Goal: Transaction & Acquisition: Purchase product/service

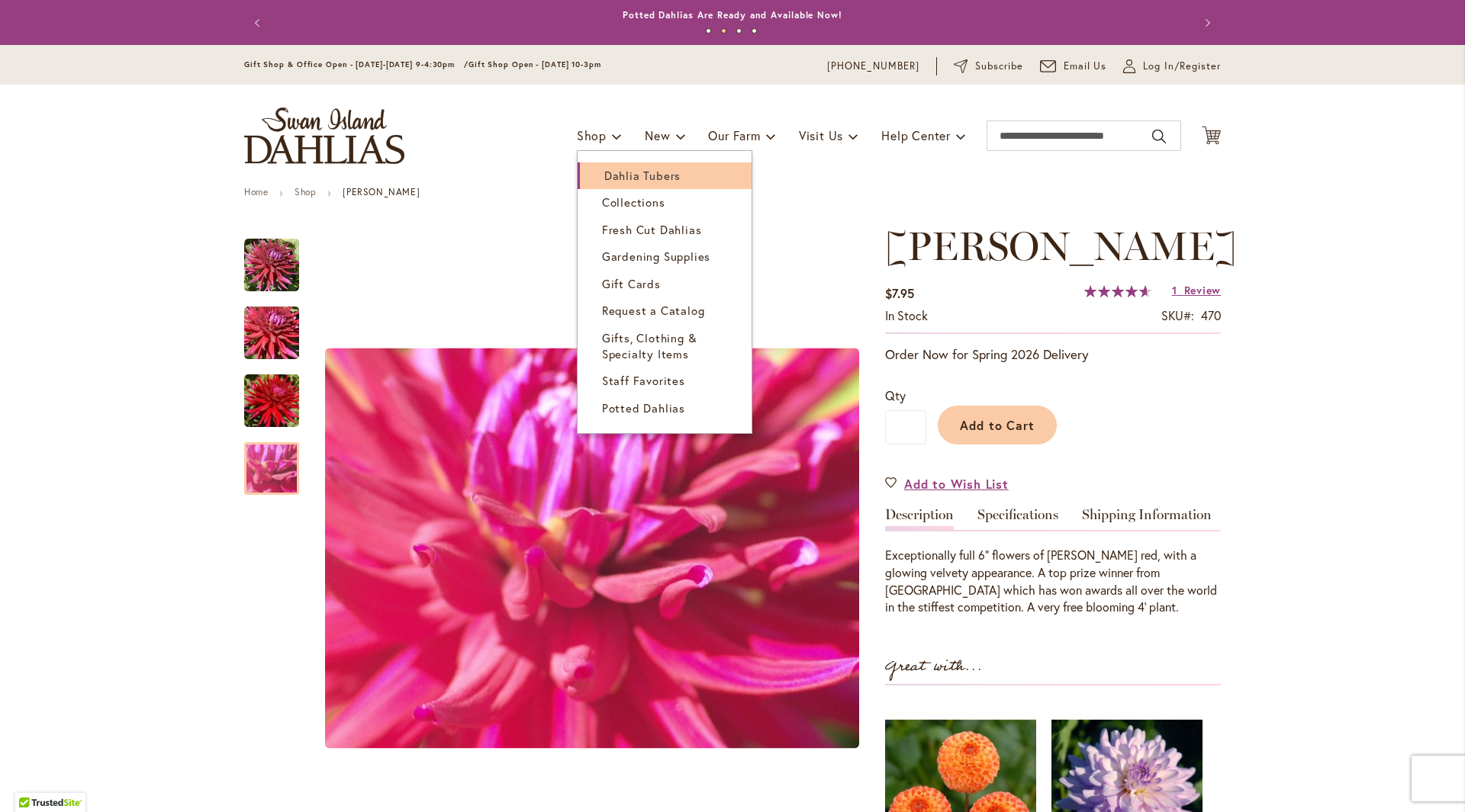
click at [610, 179] on span "Dahlia Tubers" at bounding box center [643, 175] width 77 height 15
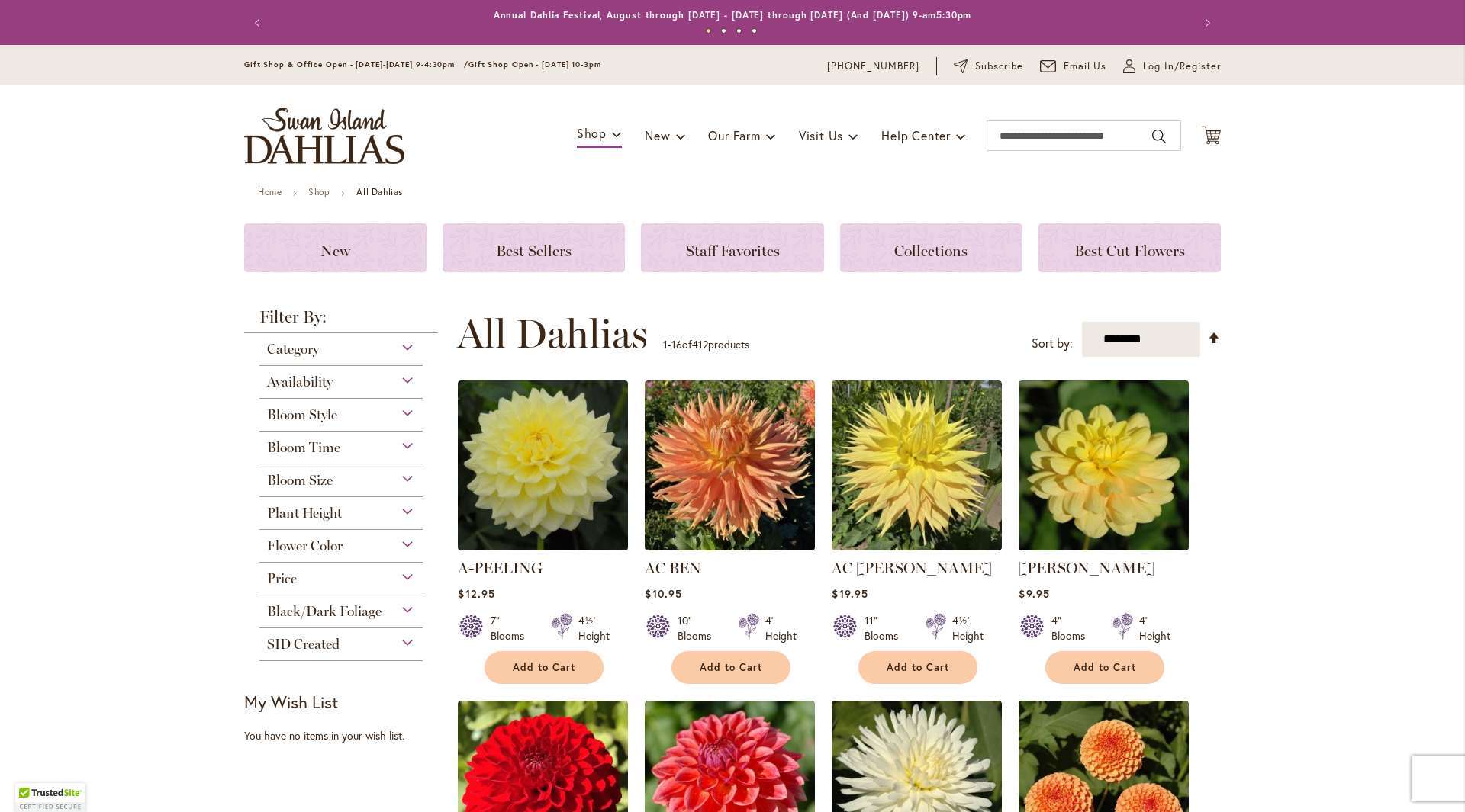
click at [405, 412] on div "Bloom Style" at bounding box center [341, 410] width 163 height 24
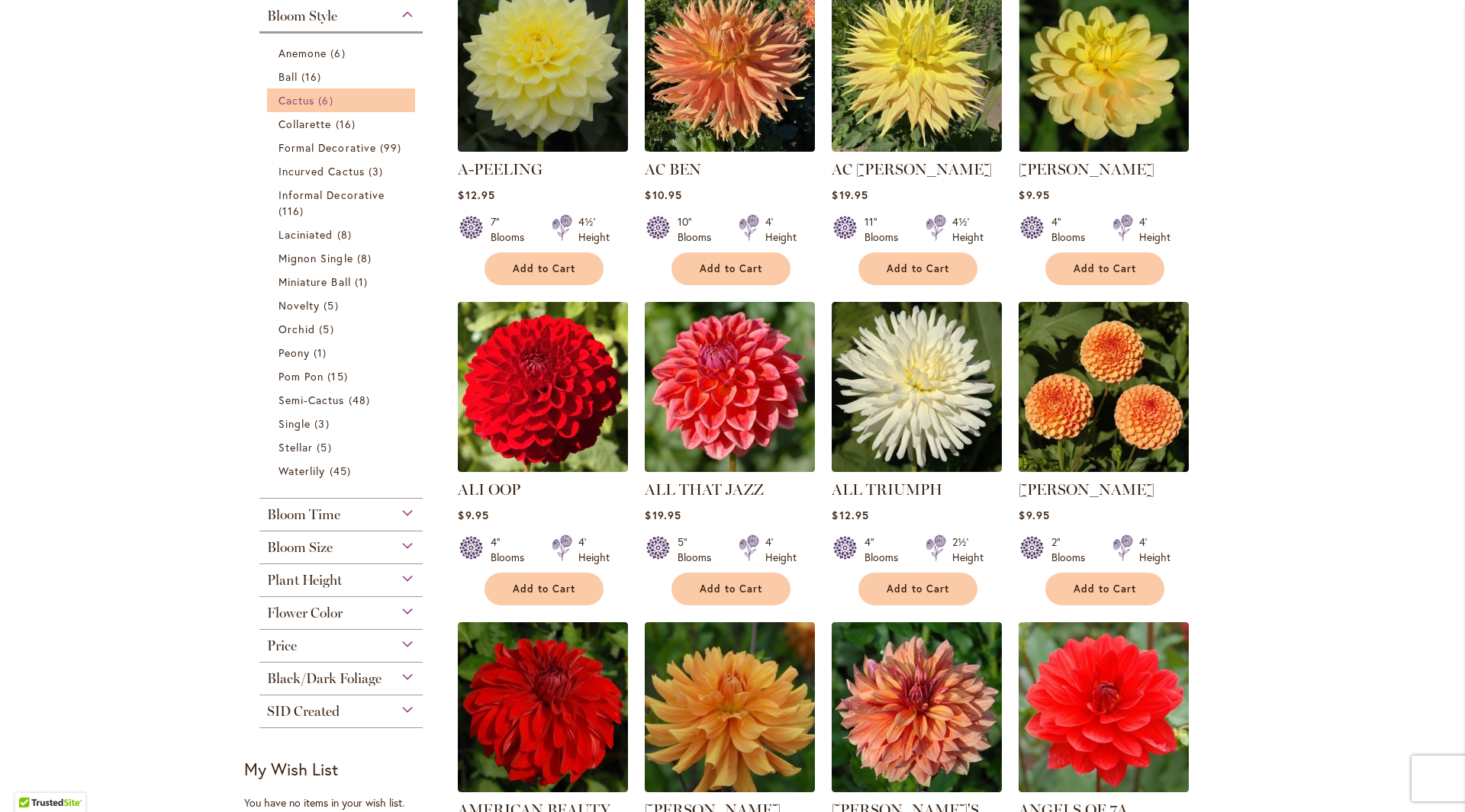
click at [343, 107] on link "Cactus 6 items" at bounding box center [342, 101] width 129 height 16
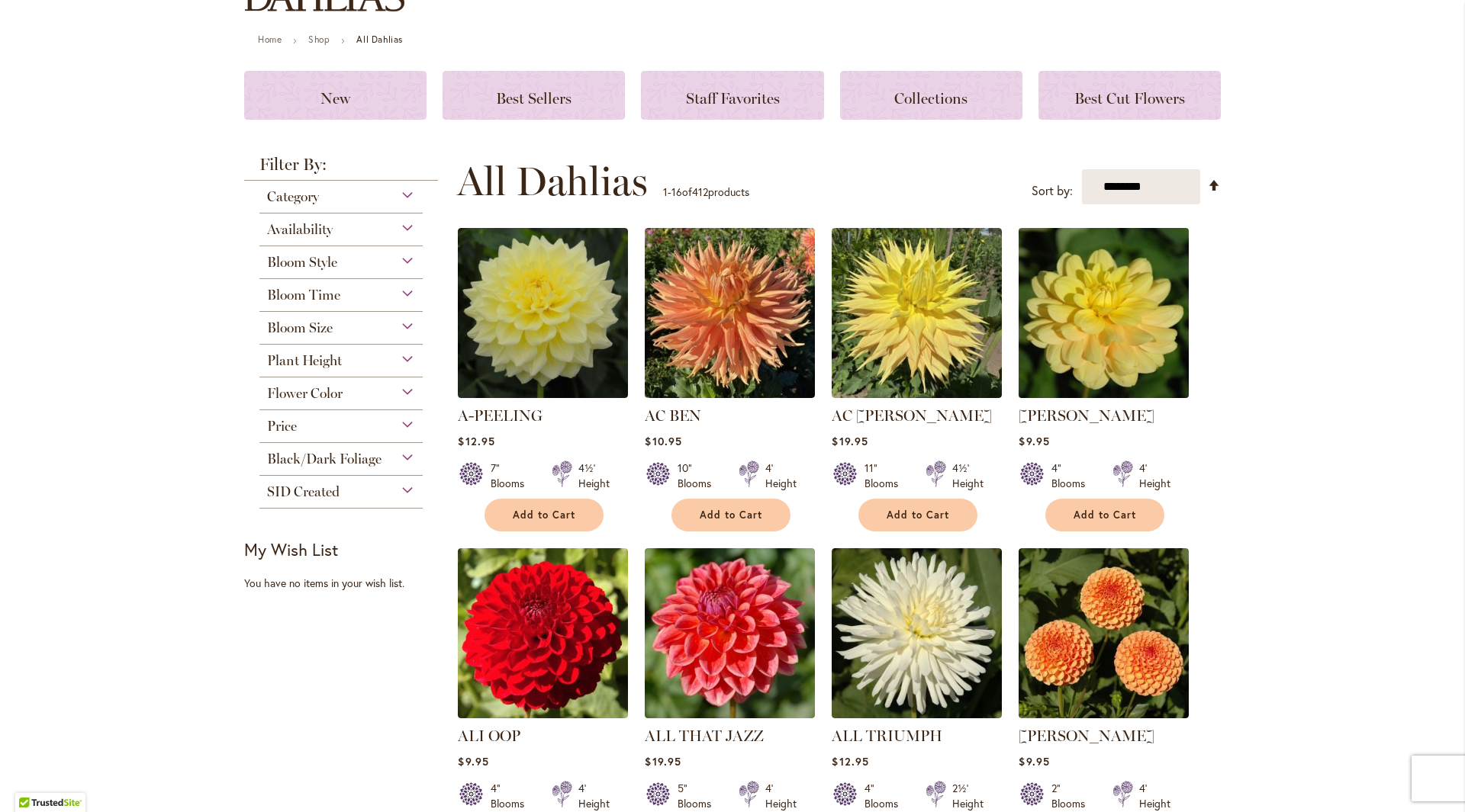
scroll to position [229, 0]
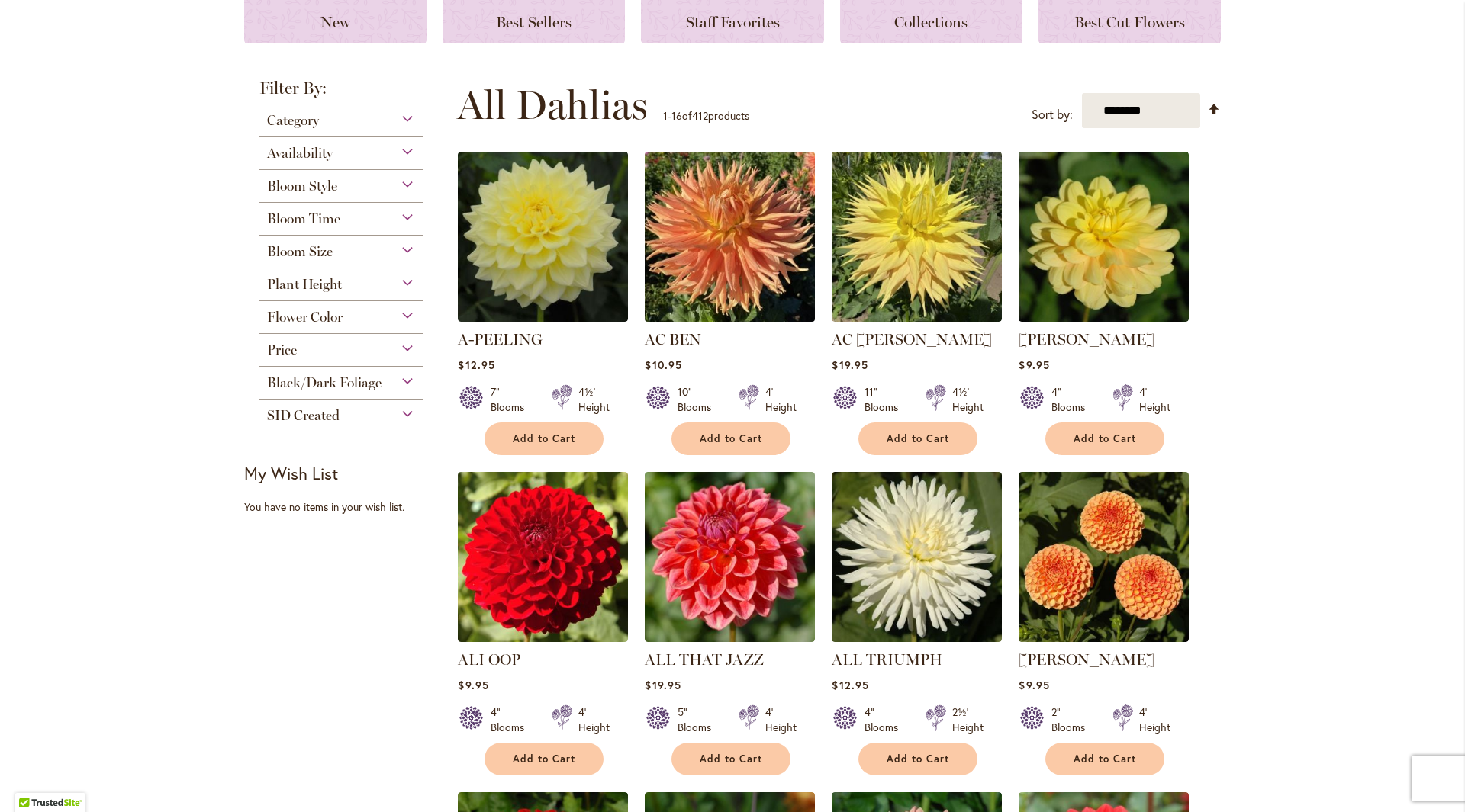
click at [758, 277] on img at bounding box center [730, 237] width 178 height 178
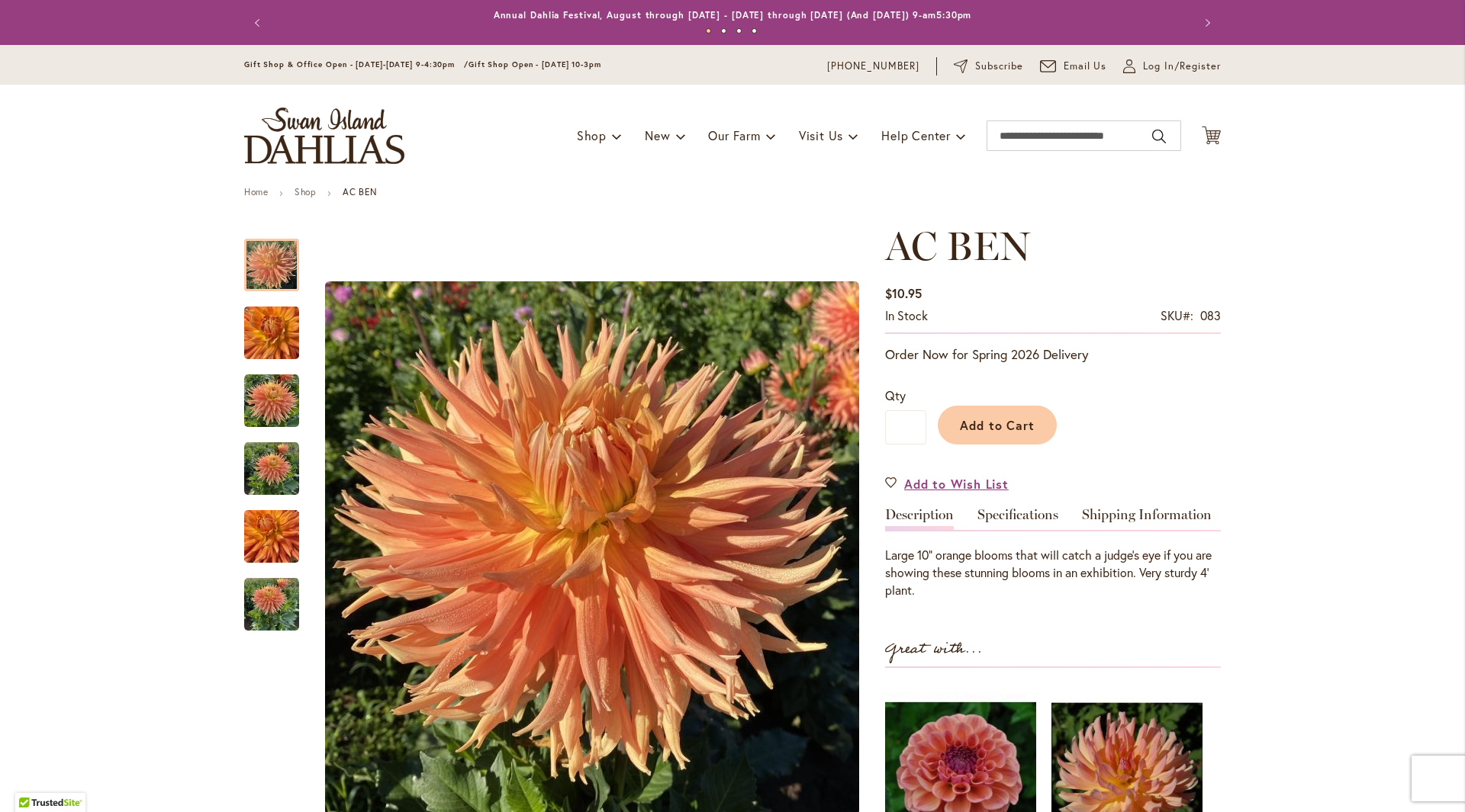
scroll to position [77, 0]
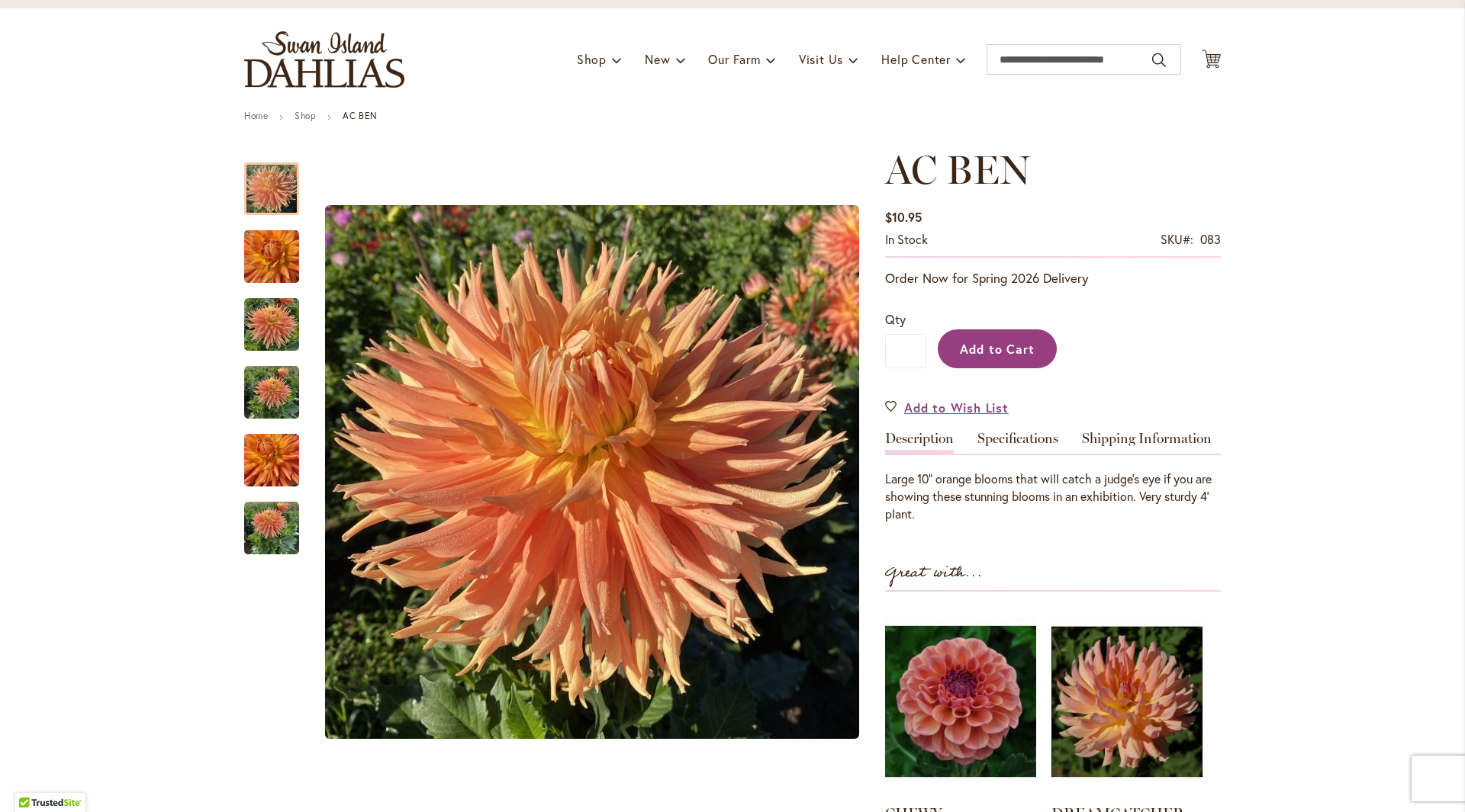
click at [974, 342] on span "Add to Cart" at bounding box center [997, 349] width 76 height 16
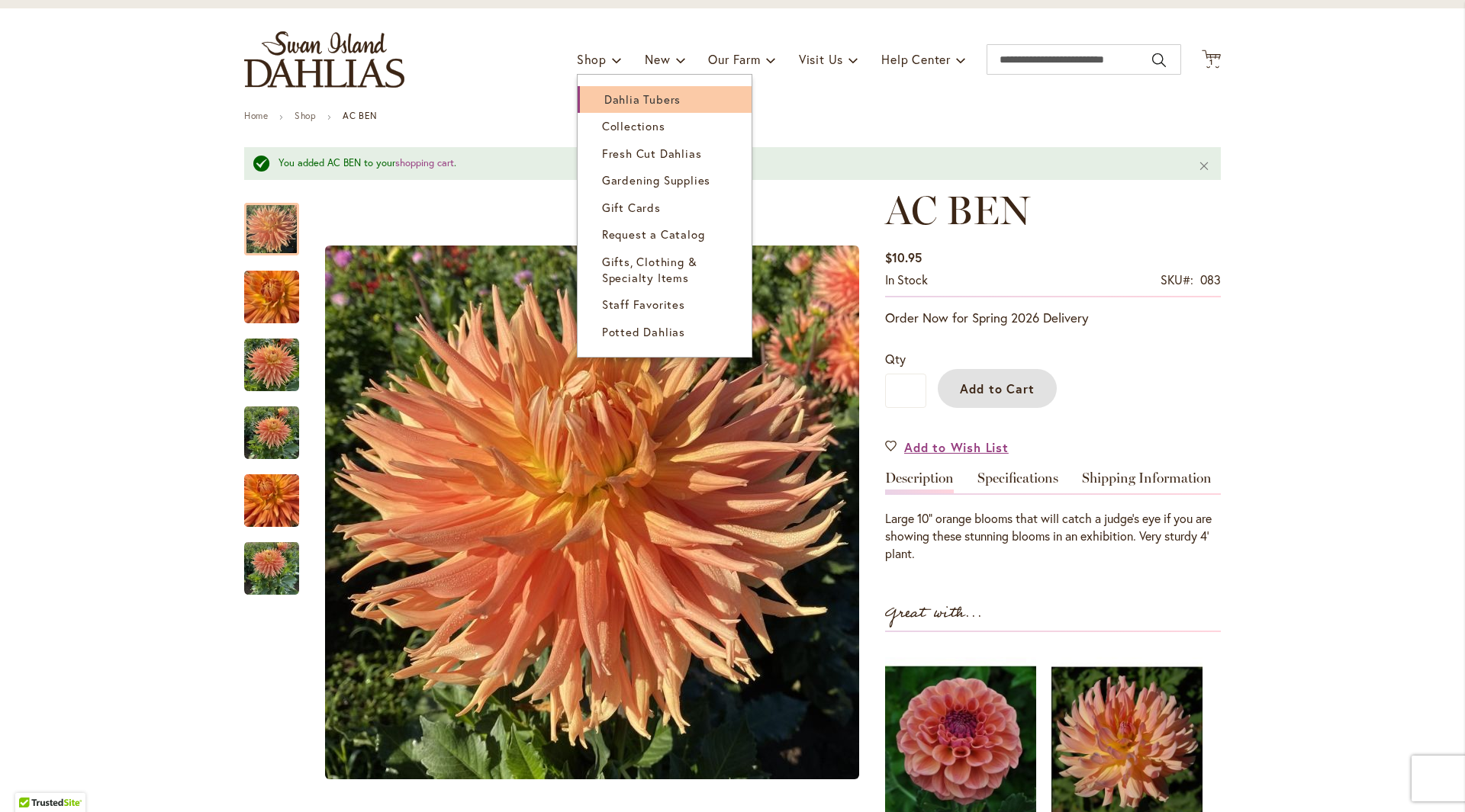
click at [609, 99] on span "Dahlia Tubers" at bounding box center [643, 99] width 77 height 15
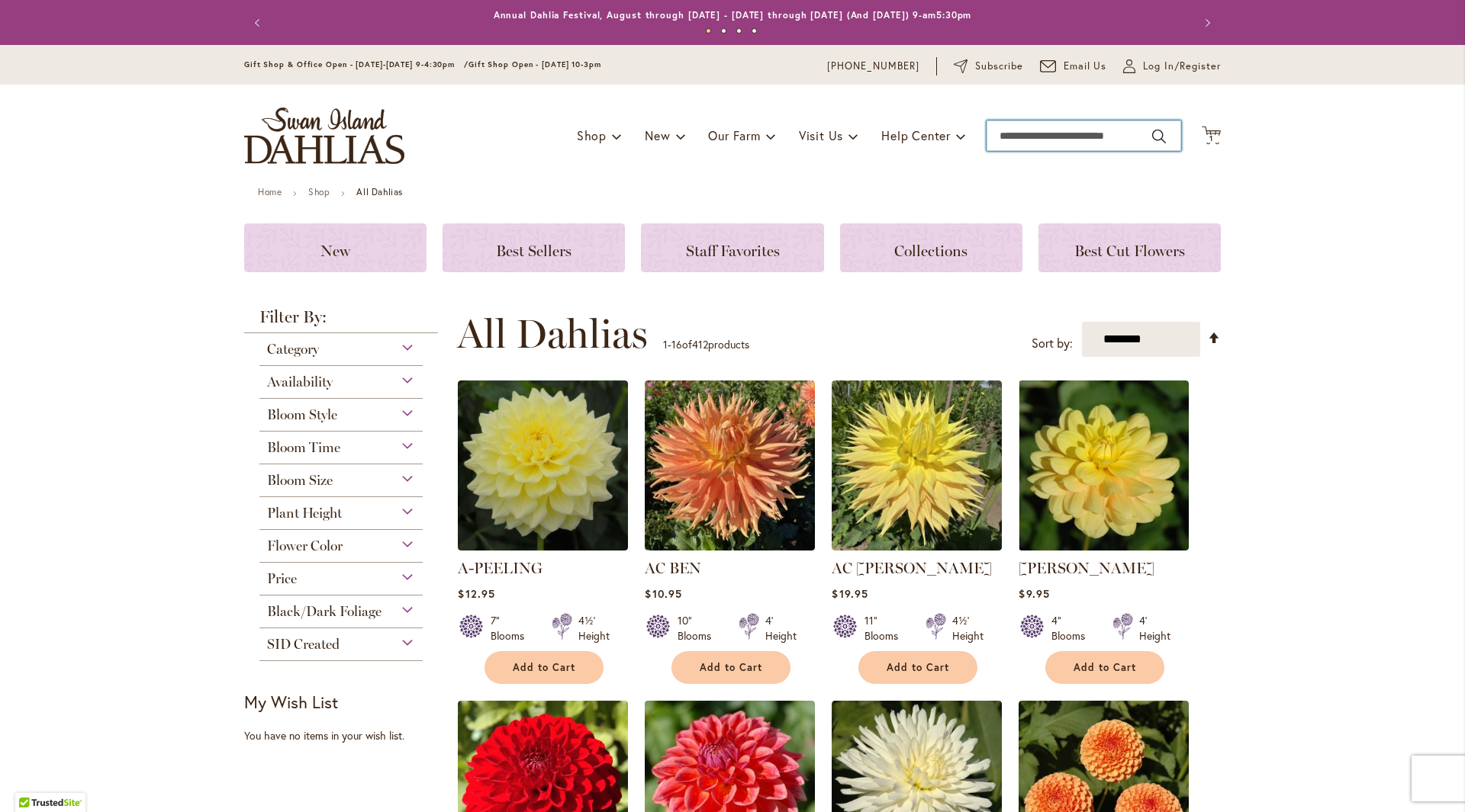
click at [1010, 140] on input "Search" at bounding box center [1083, 135] width 194 height 30
type input "****"
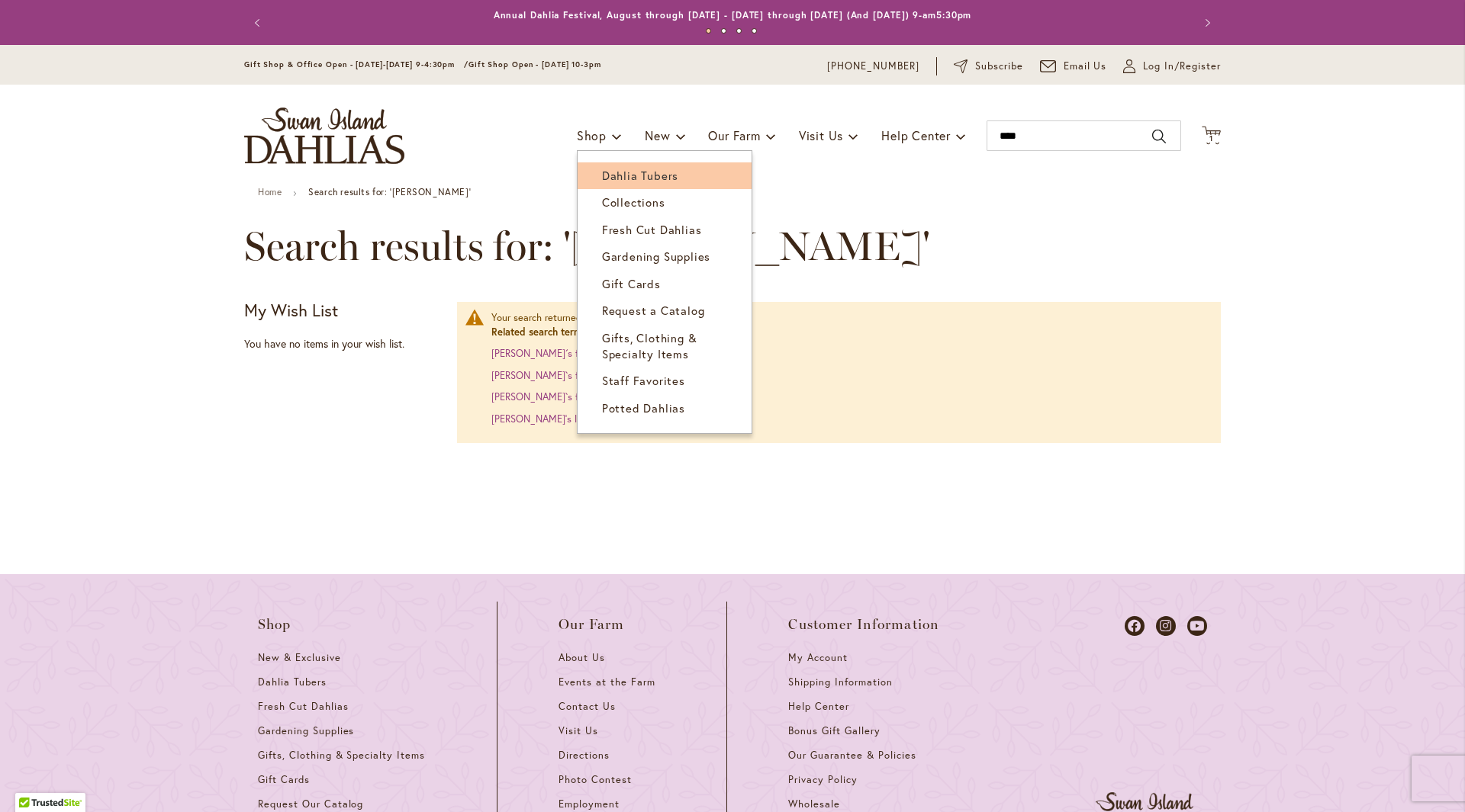
click at [613, 164] on link "Dahlia Tubers" at bounding box center [664, 176] width 174 height 27
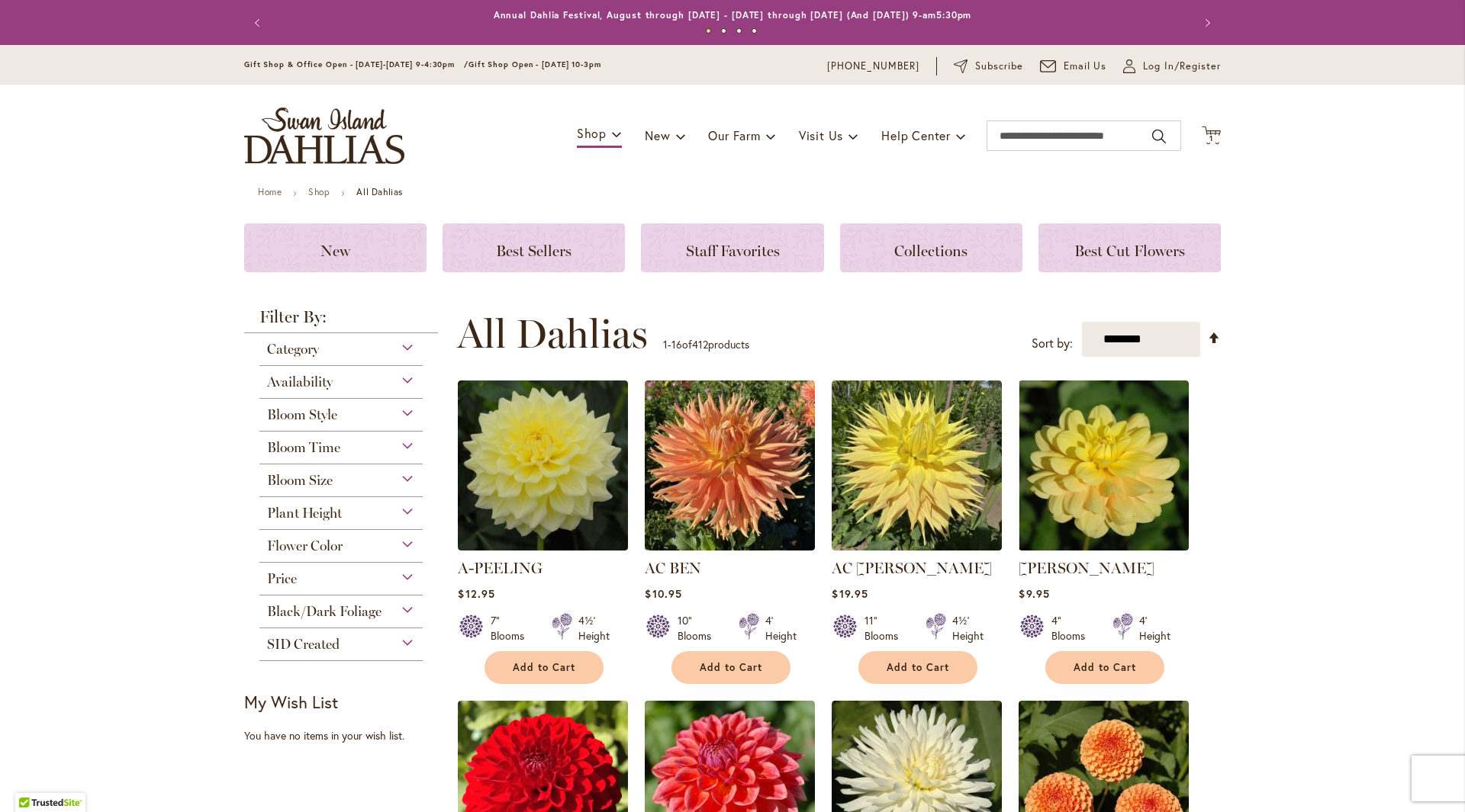
click at [401, 415] on div "Bloom Style" at bounding box center [341, 410] width 163 height 24
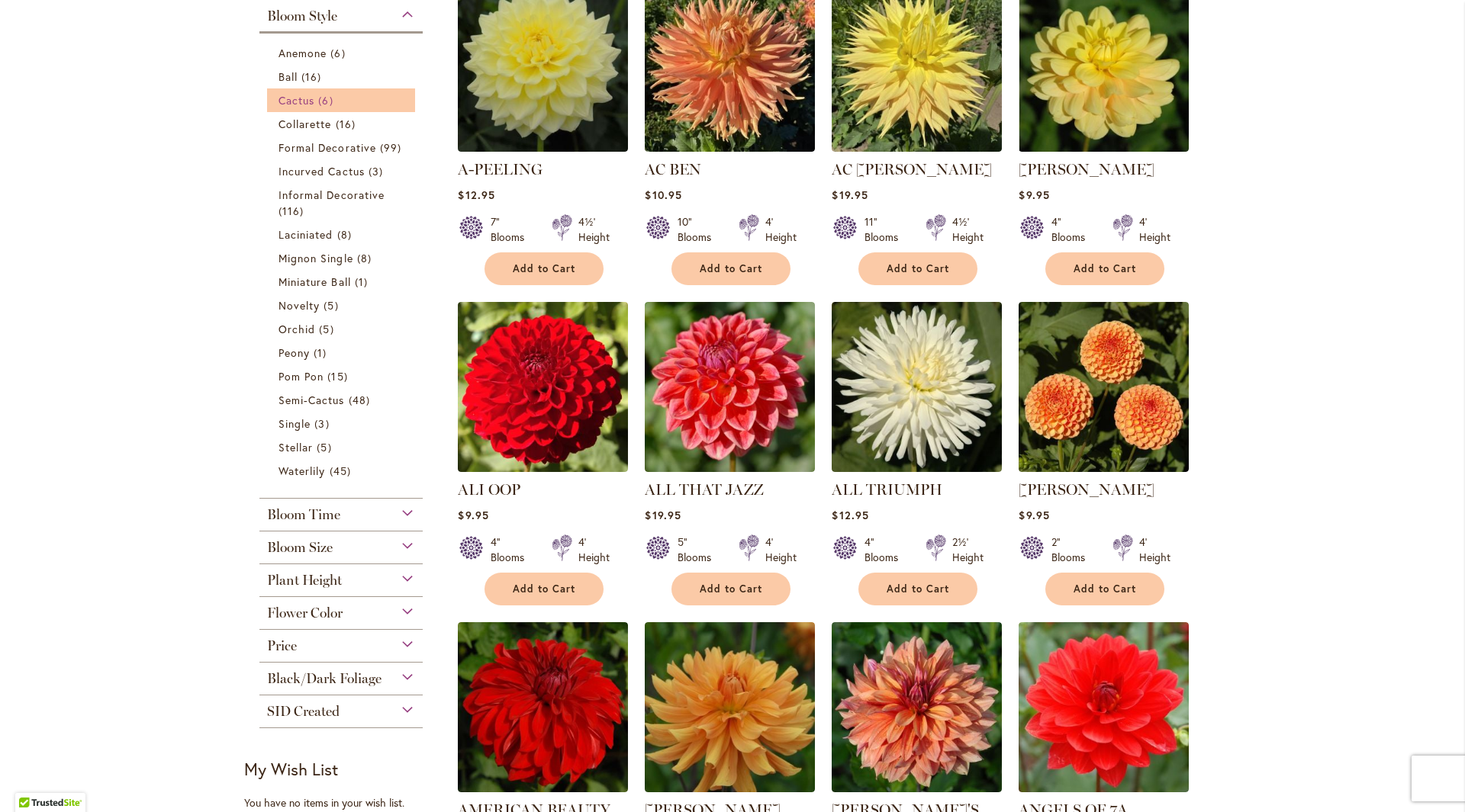
click at [308, 104] on span "Cactus" at bounding box center [296, 100] width 36 height 14
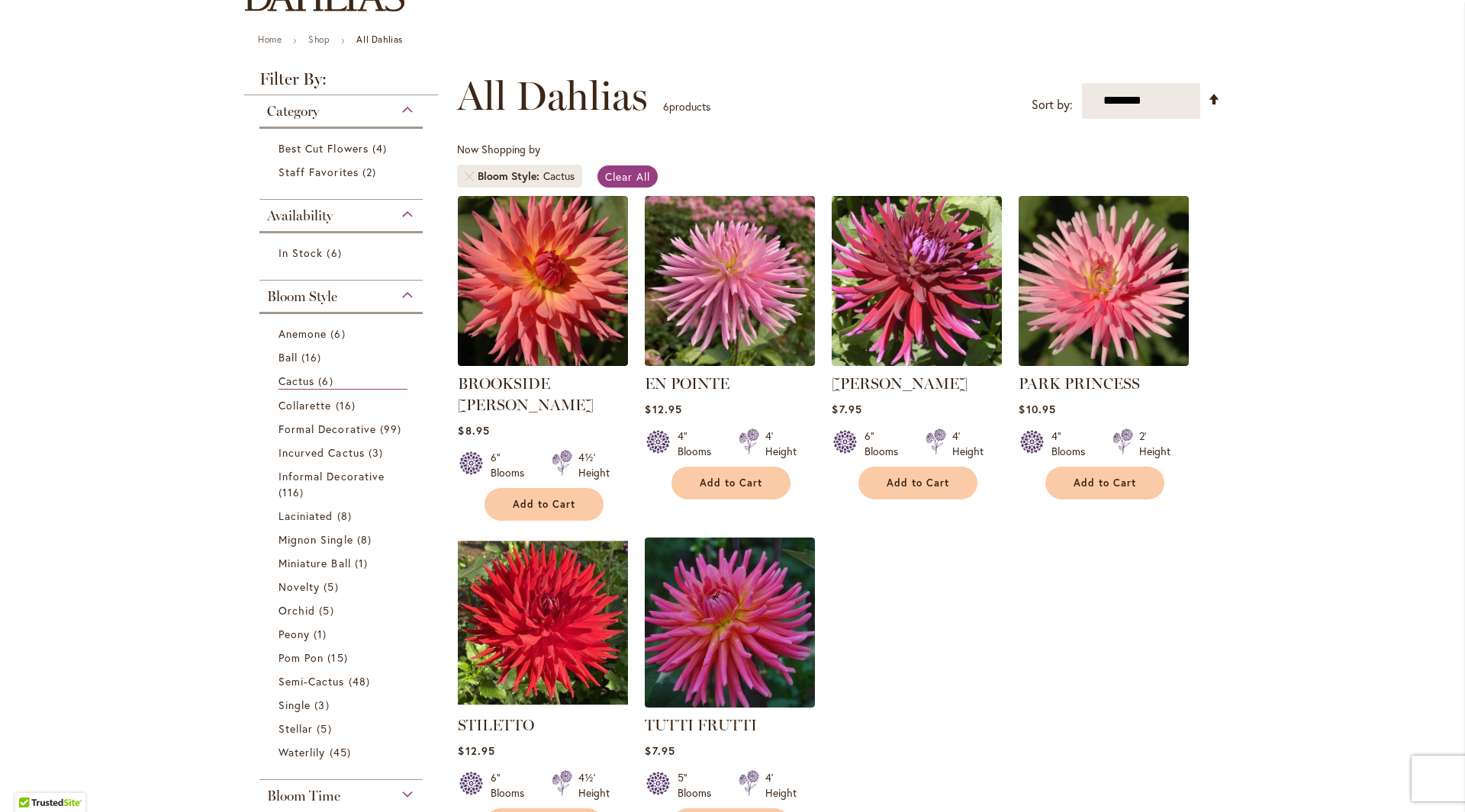
scroll to position [305, 0]
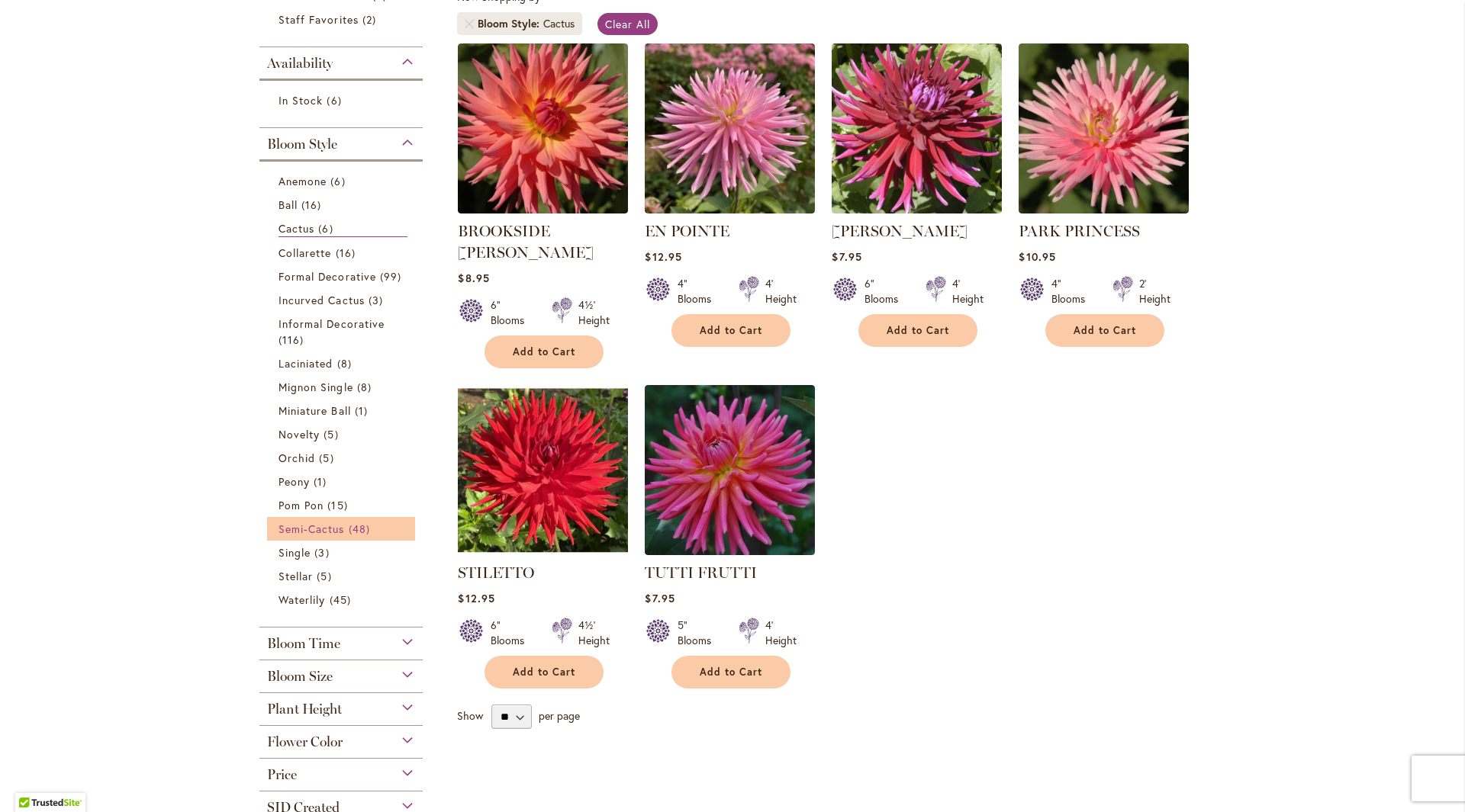
click at [306, 536] on link "Semi-Cactus 48 items" at bounding box center [342, 529] width 129 height 16
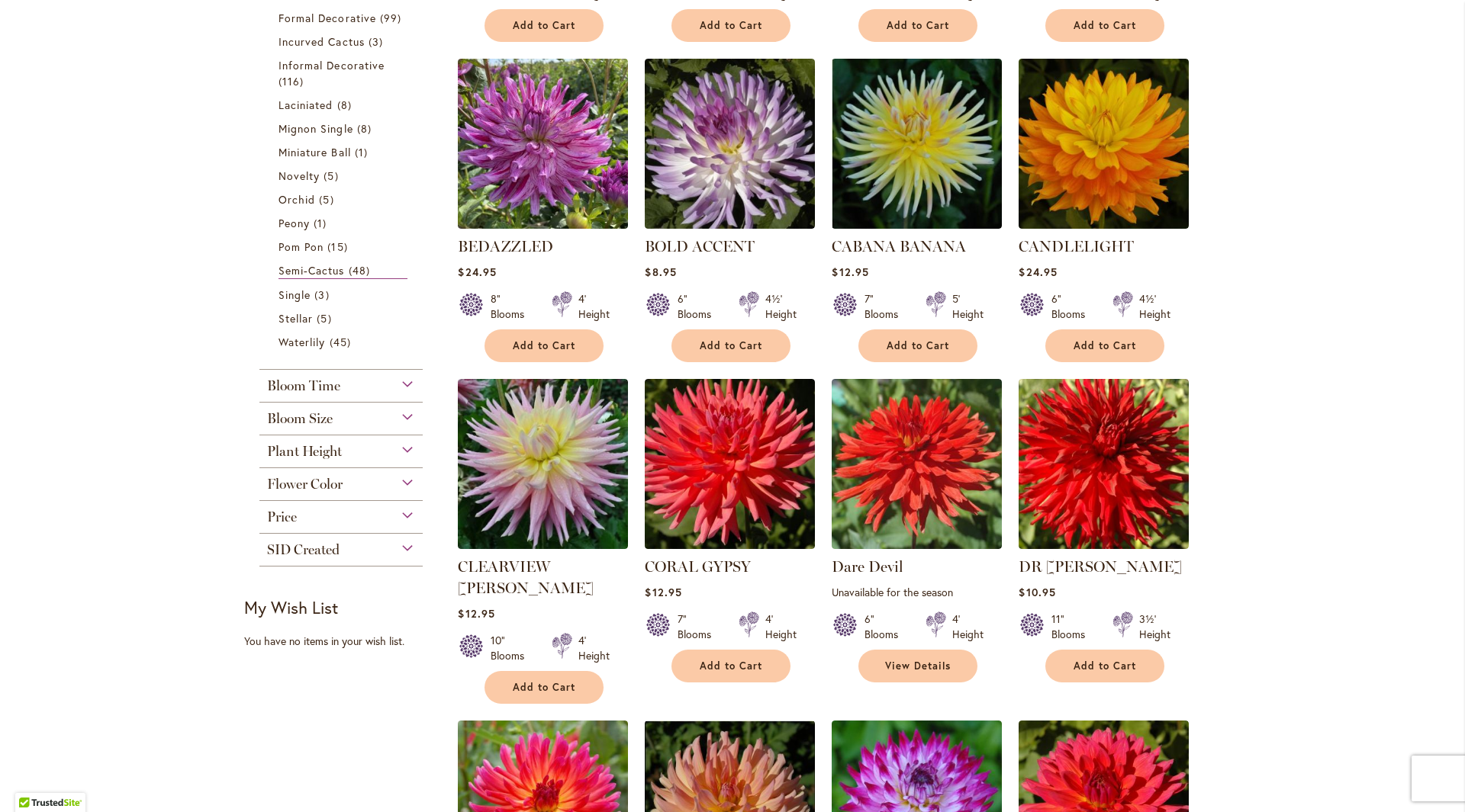
scroll to position [534, 0]
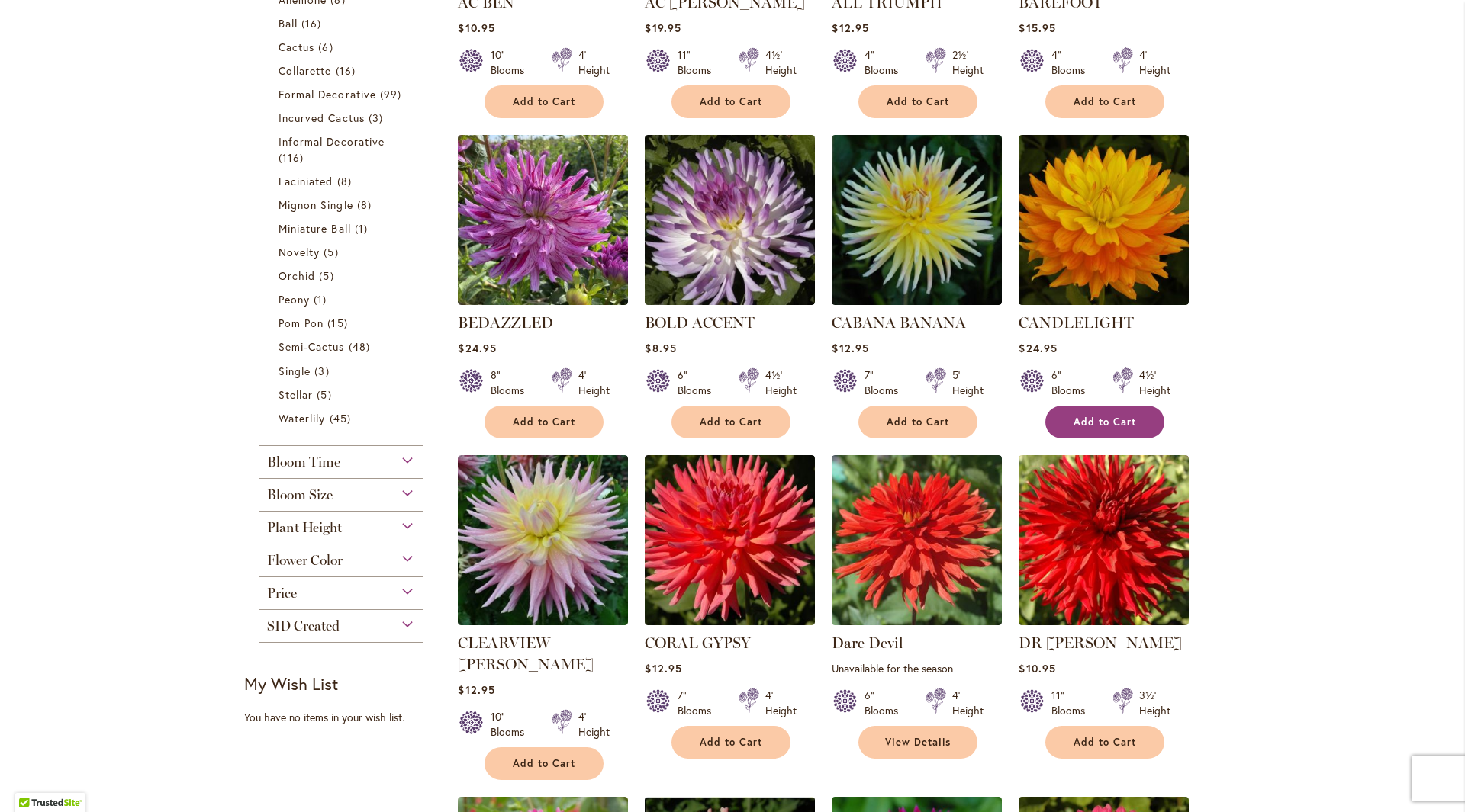
click at [1113, 429] on button "Add to Cart" at bounding box center [1104, 422] width 119 height 33
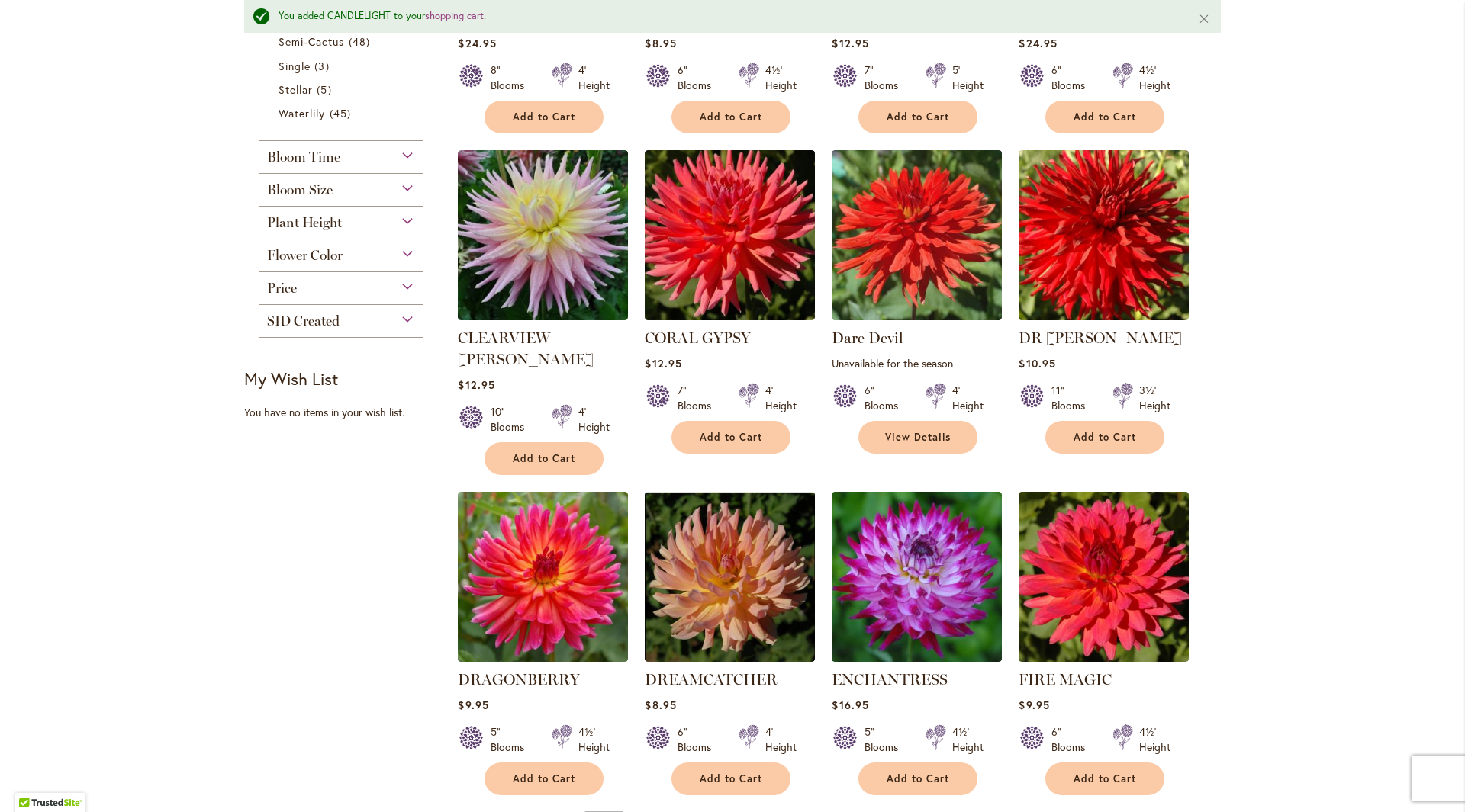
scroll to position [1032, 0]
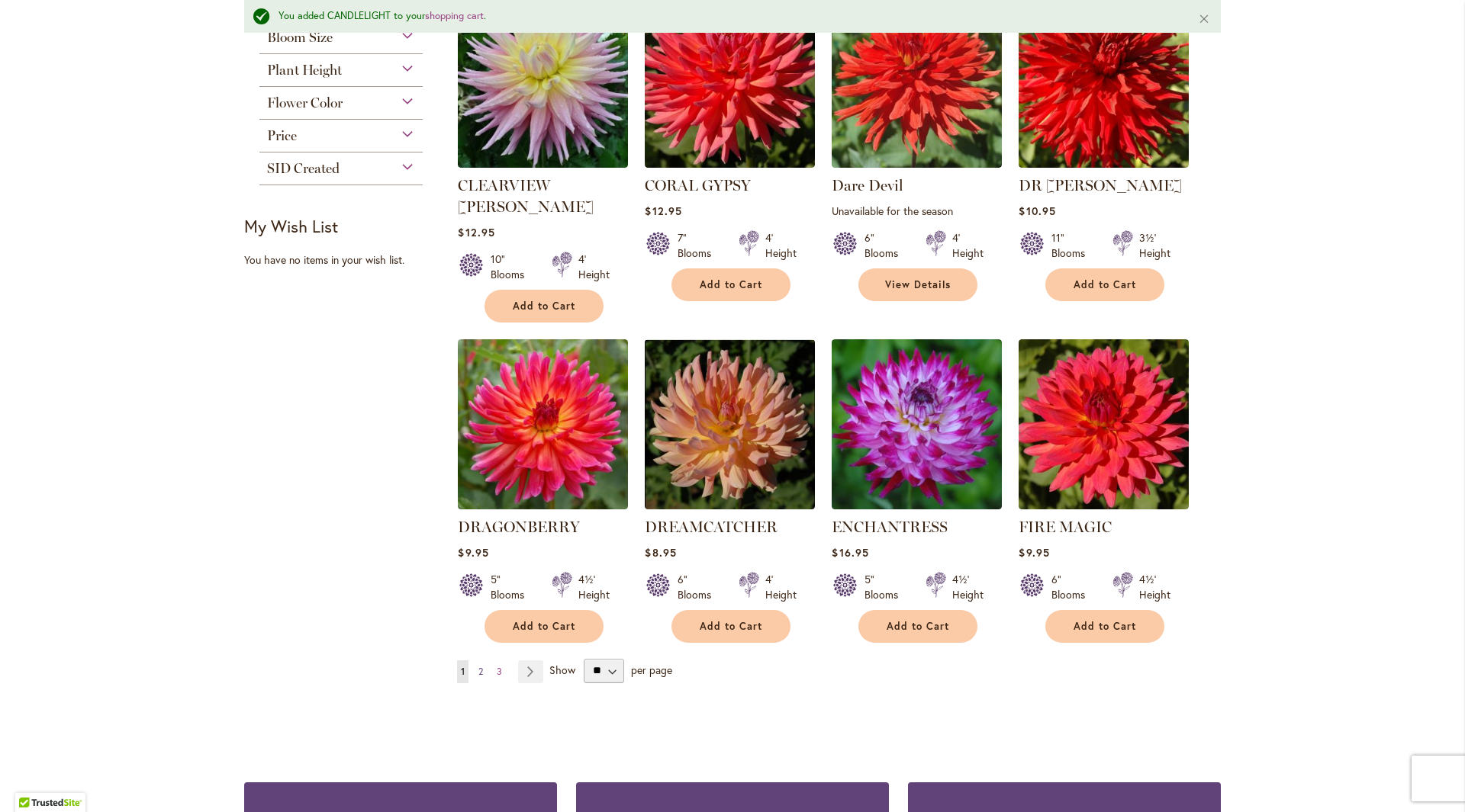
click at [478, 666] on span "2" at bounding box center [480, 671] width 4 height 12
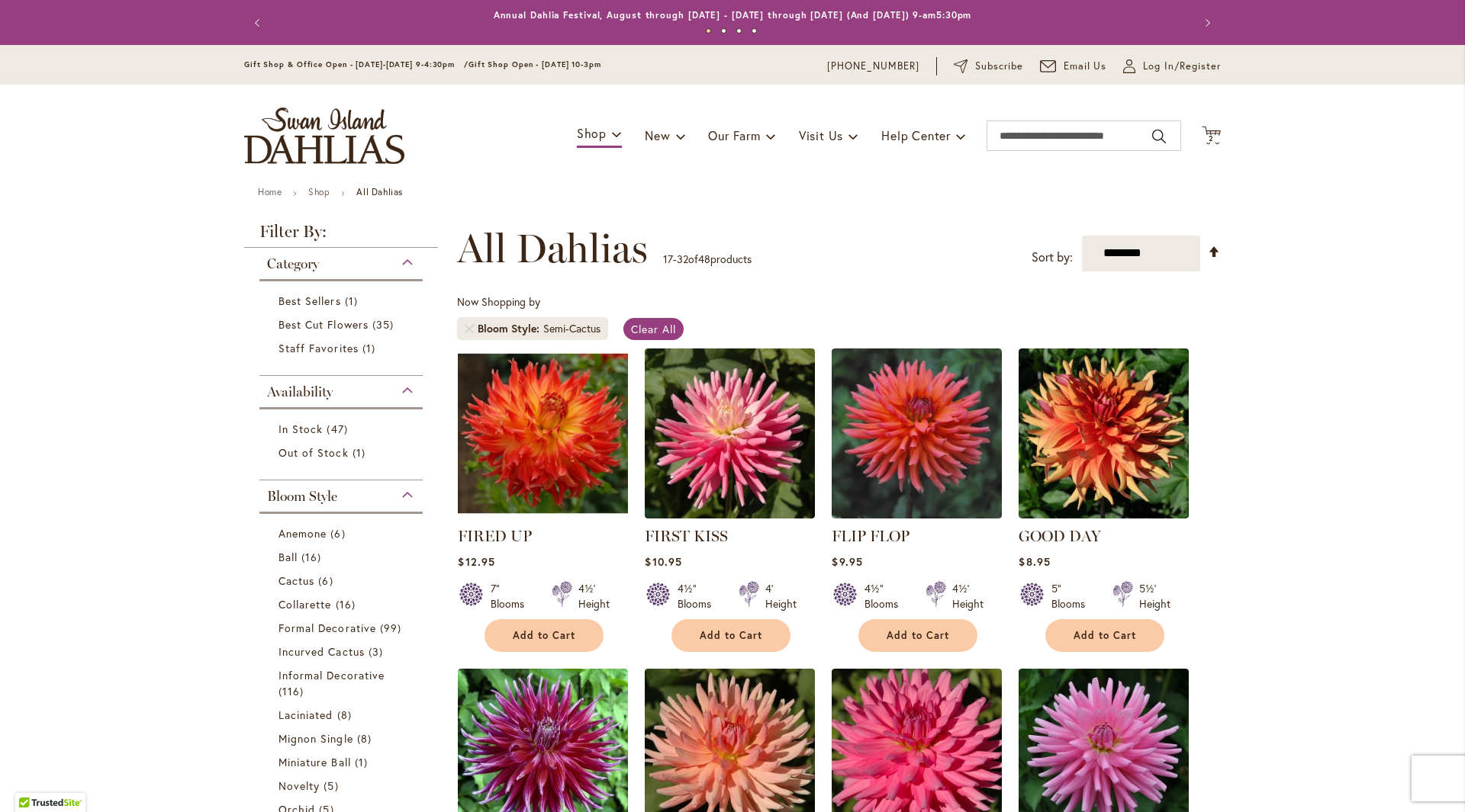
scroll to position [152, 0]
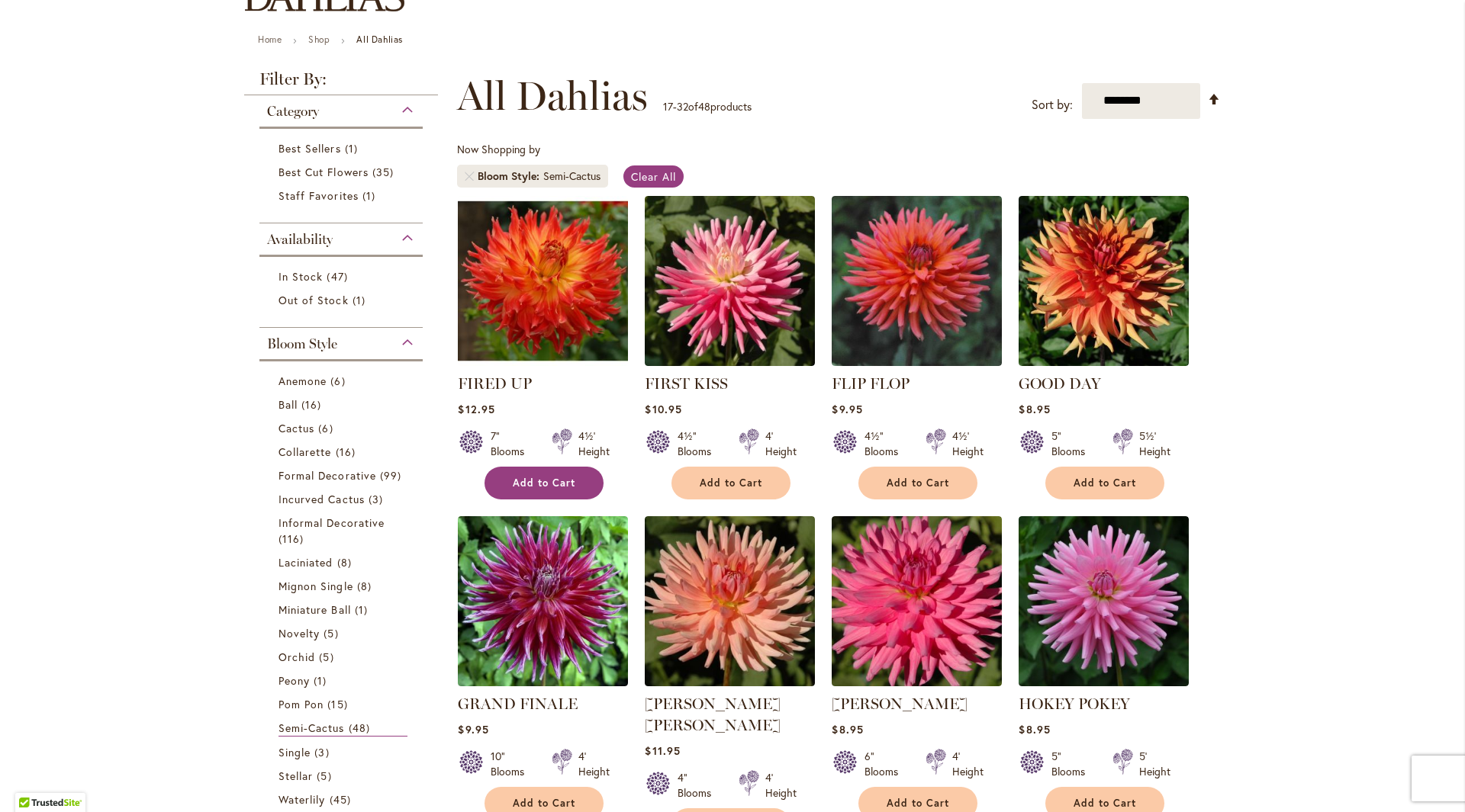
click at [510, 476] on button "Add to Cart" at bounding box center [543, 483] width 119 height 33
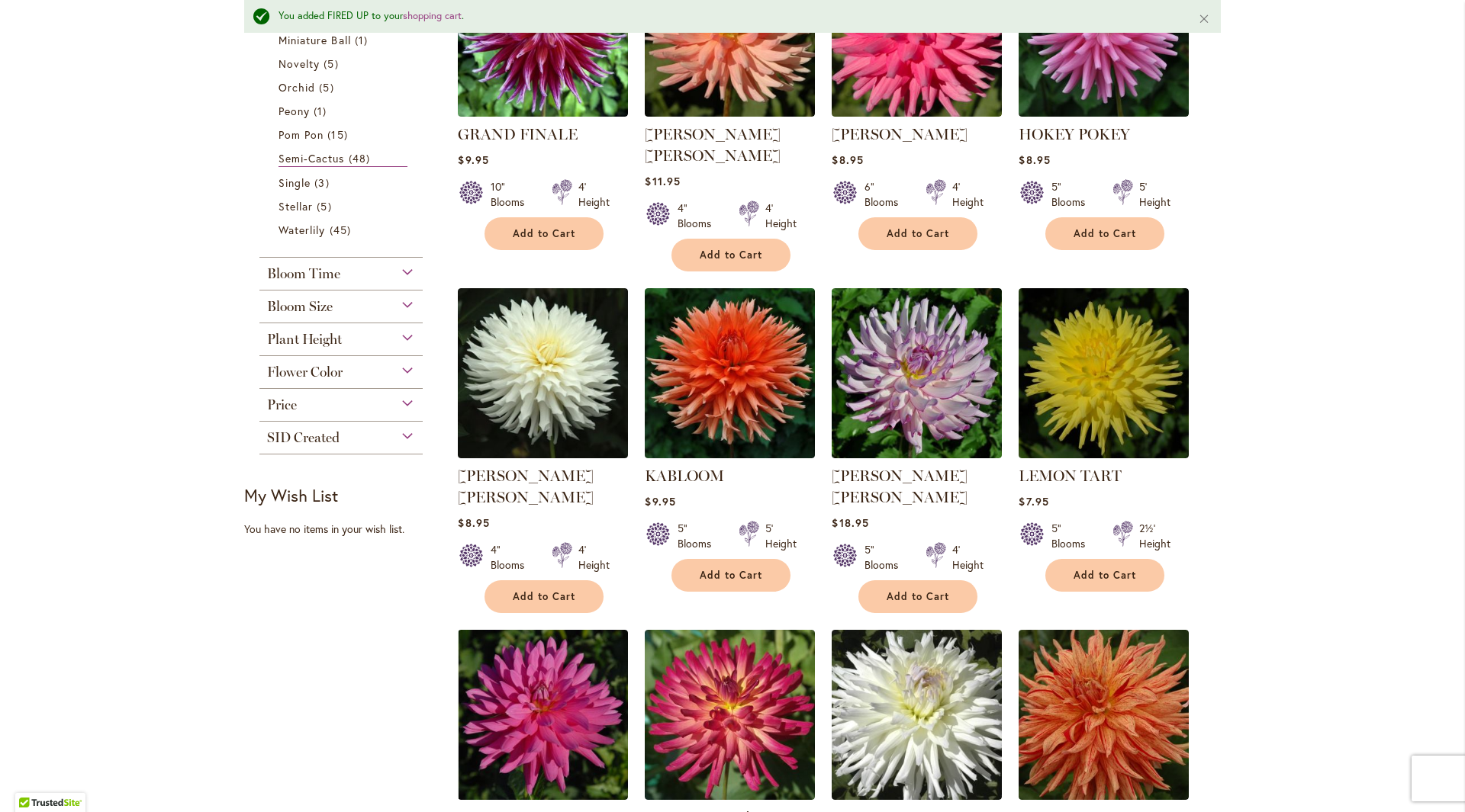
scroll to position [1144, 0]
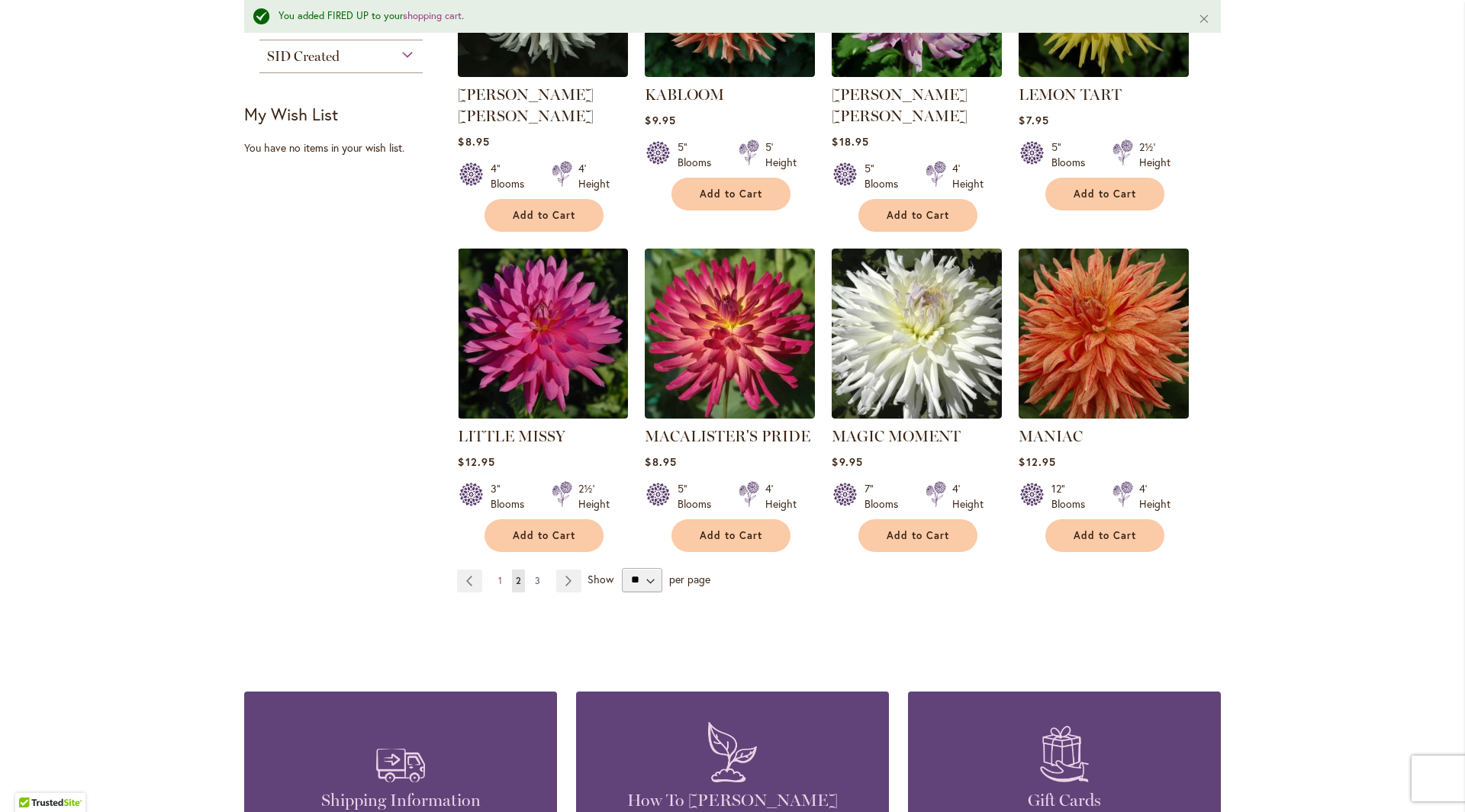
click at [535, 575] on span "3" at bounding box center [538, 580] width 5 height 12
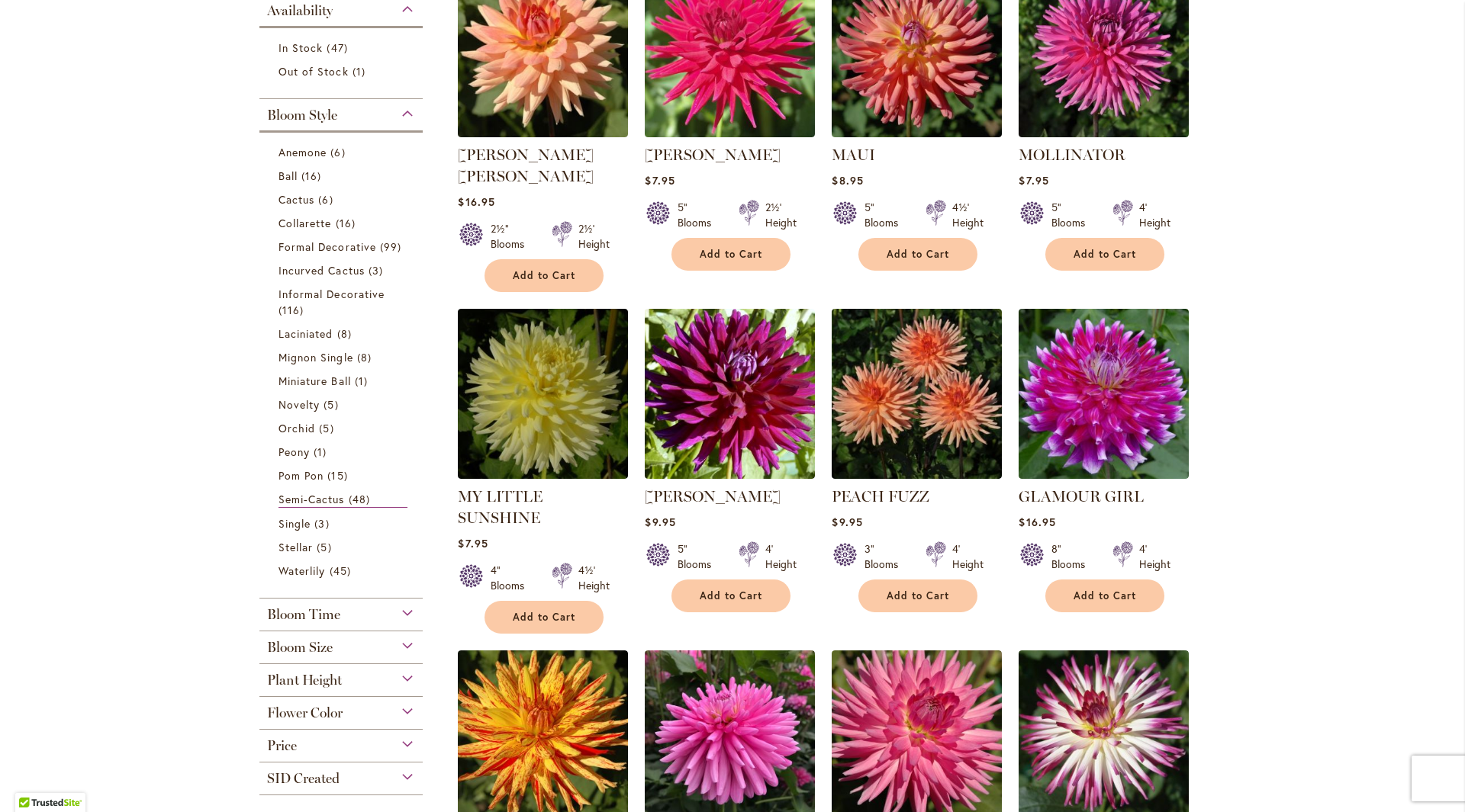
scroll to position [229, 0]
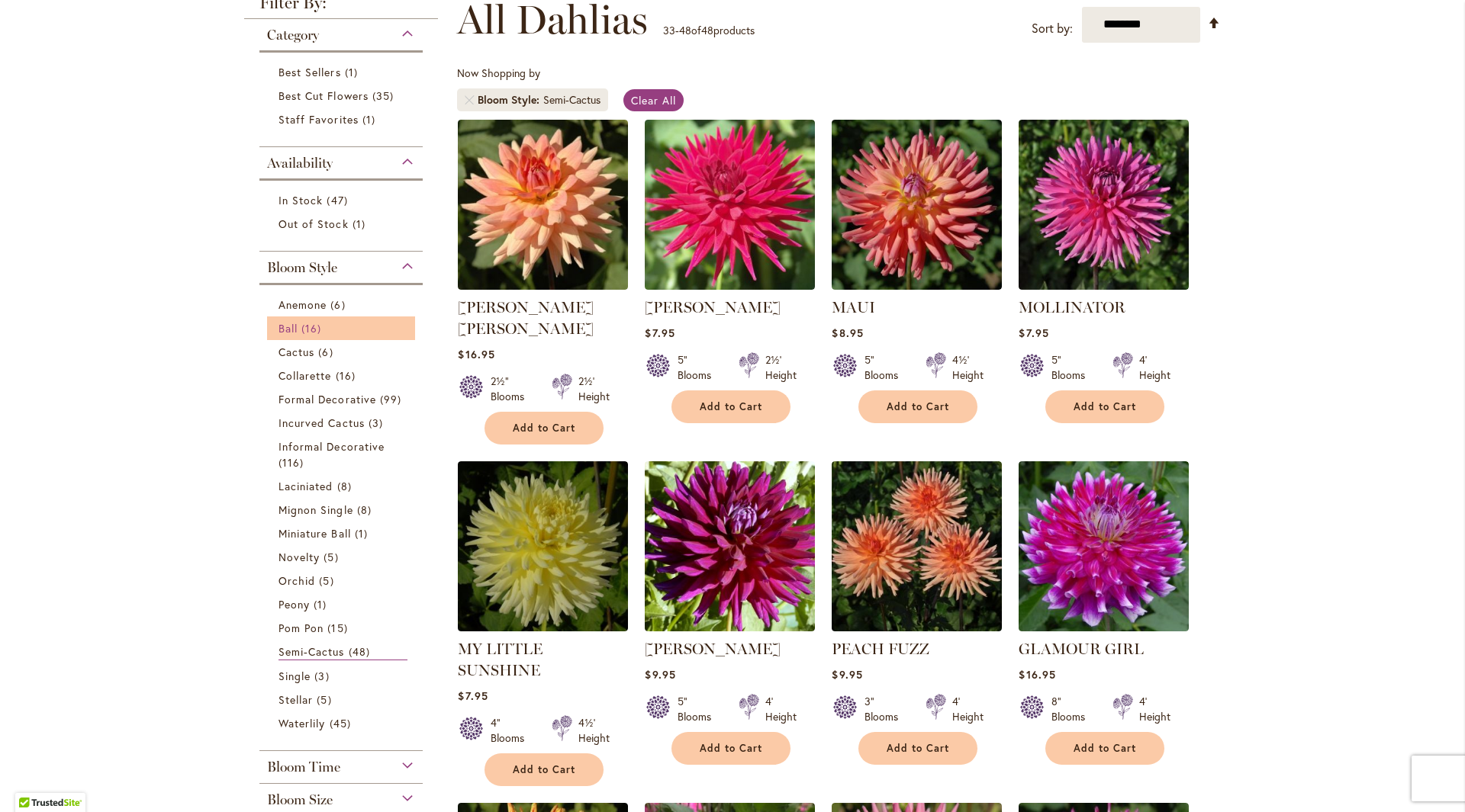
click at [309, 333] on span "16 items" at bounding box center [313, 328] width 24 height 16
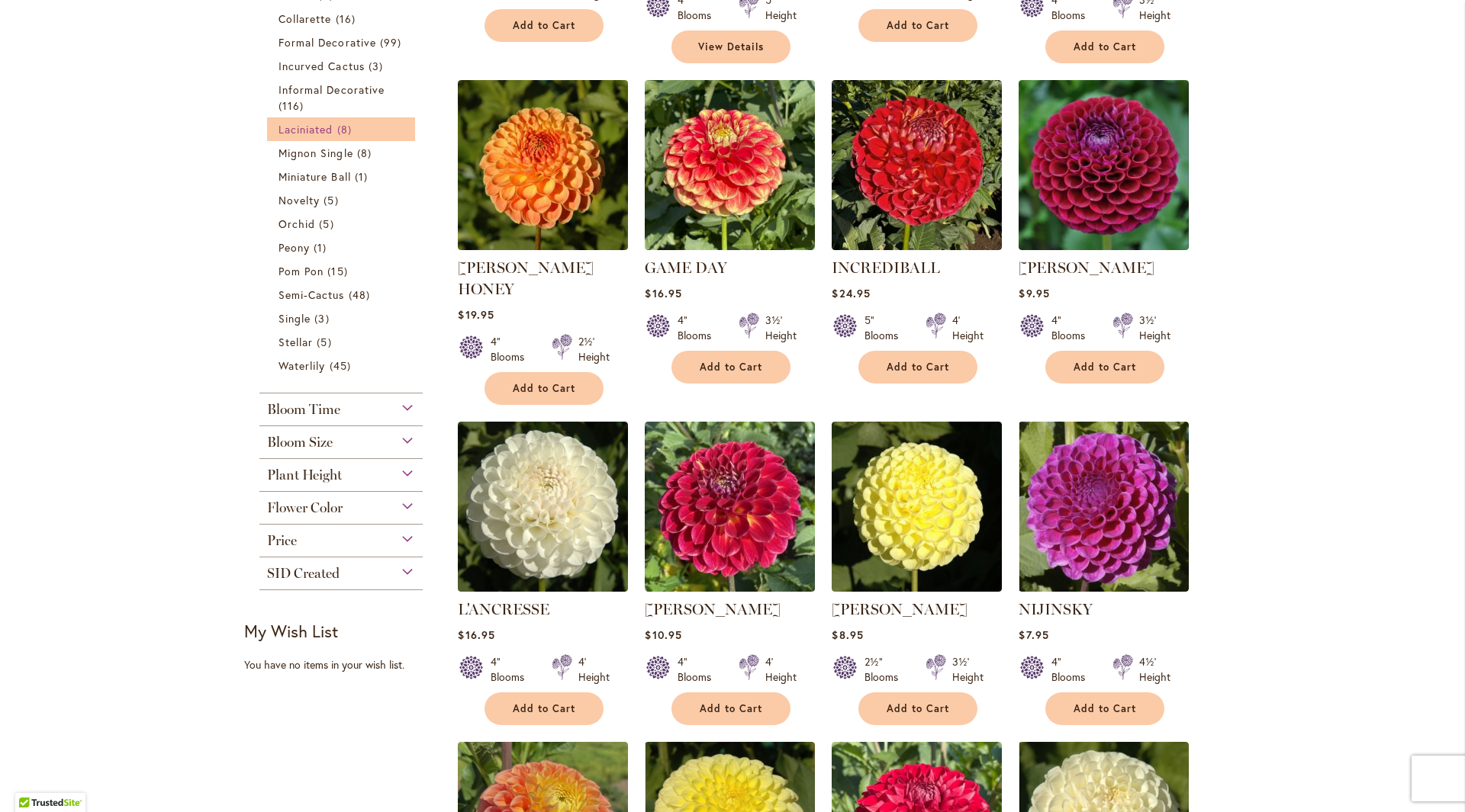
scroll to position [457, 0]
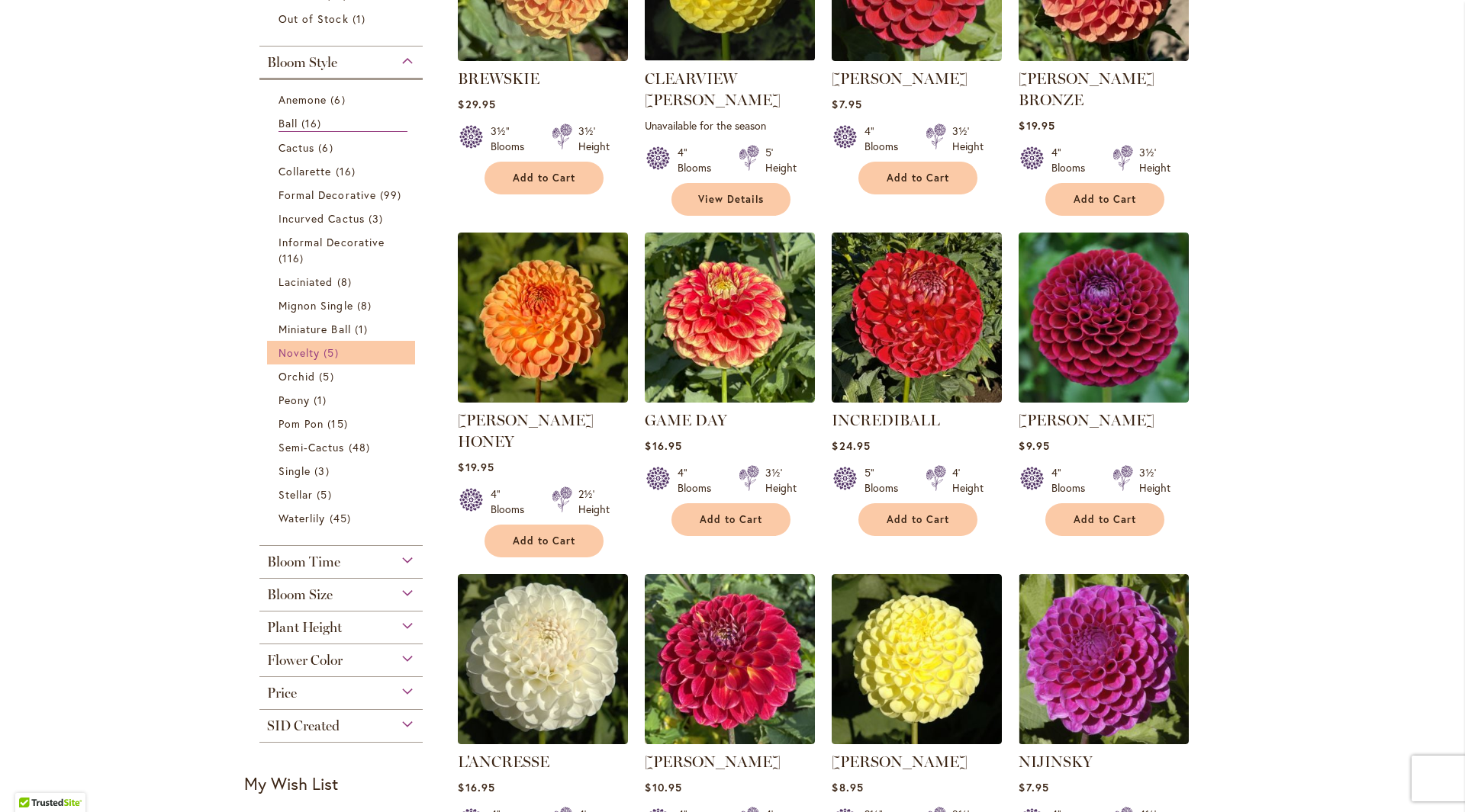
click at [297, 357] on span "Novelty" at bounding box center [299, 353] width 41 height 14
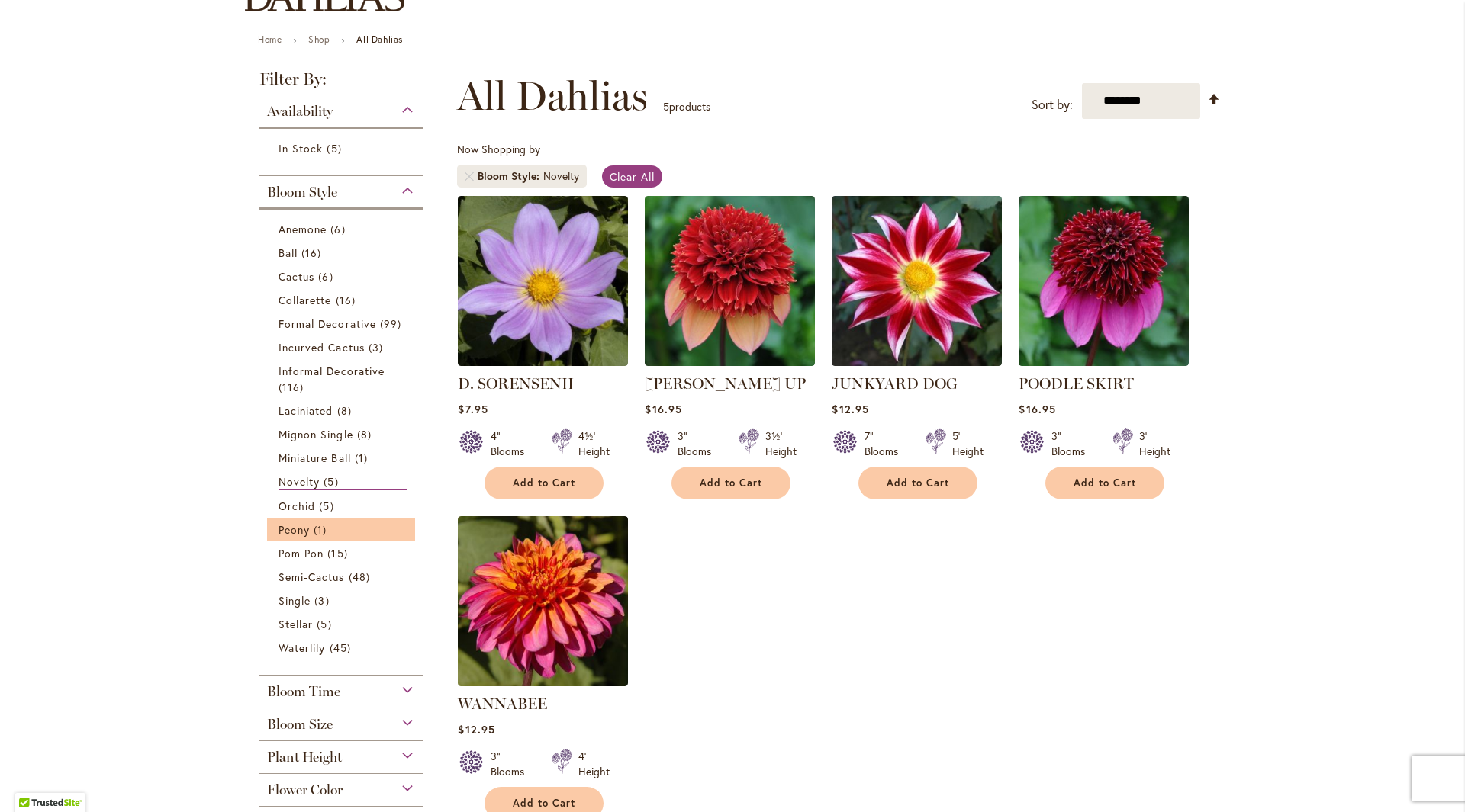
scroll to position [305, 0]
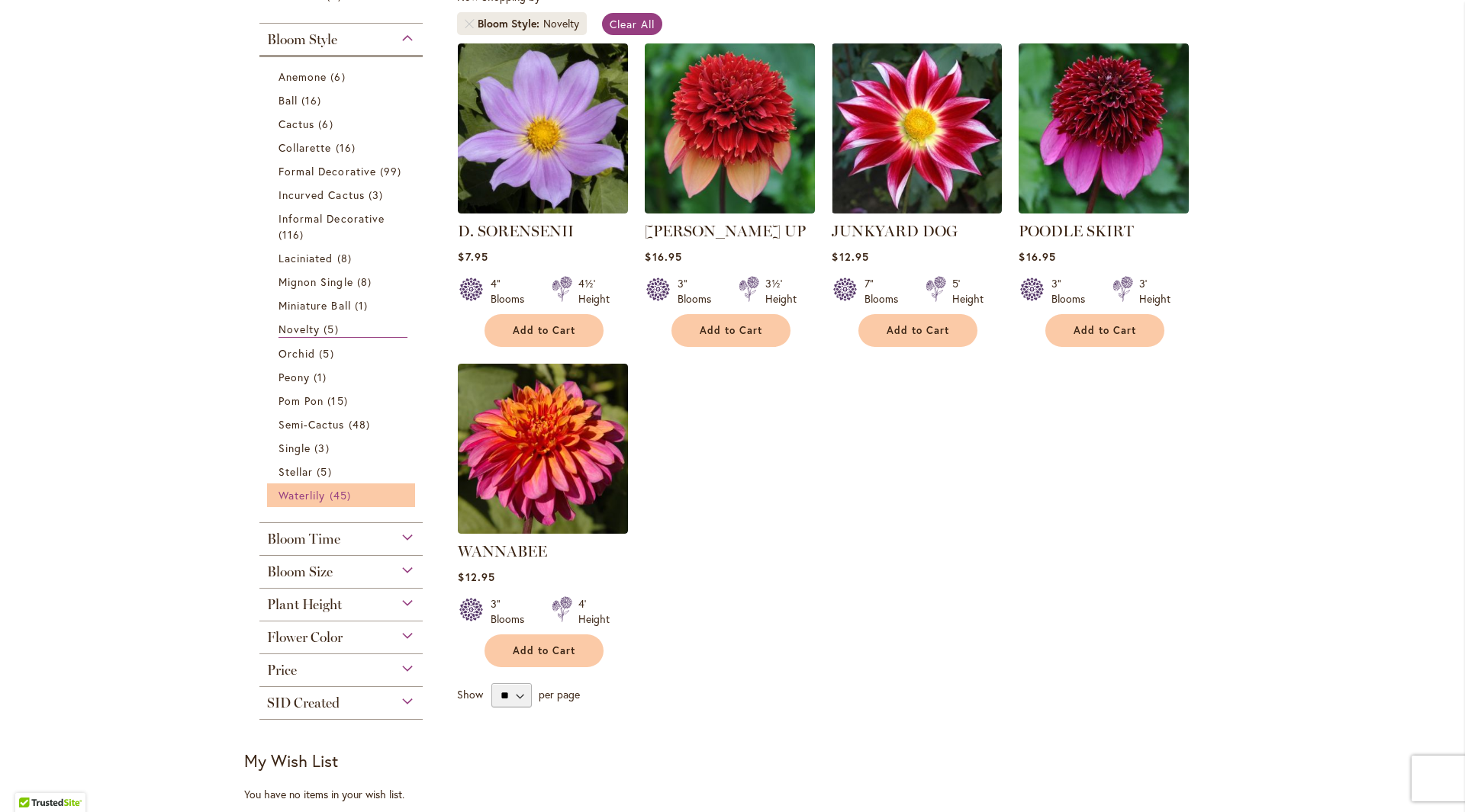
click at [304, 499] on span "Waterlily" at bounding box center [301, 496] width 46 height 14
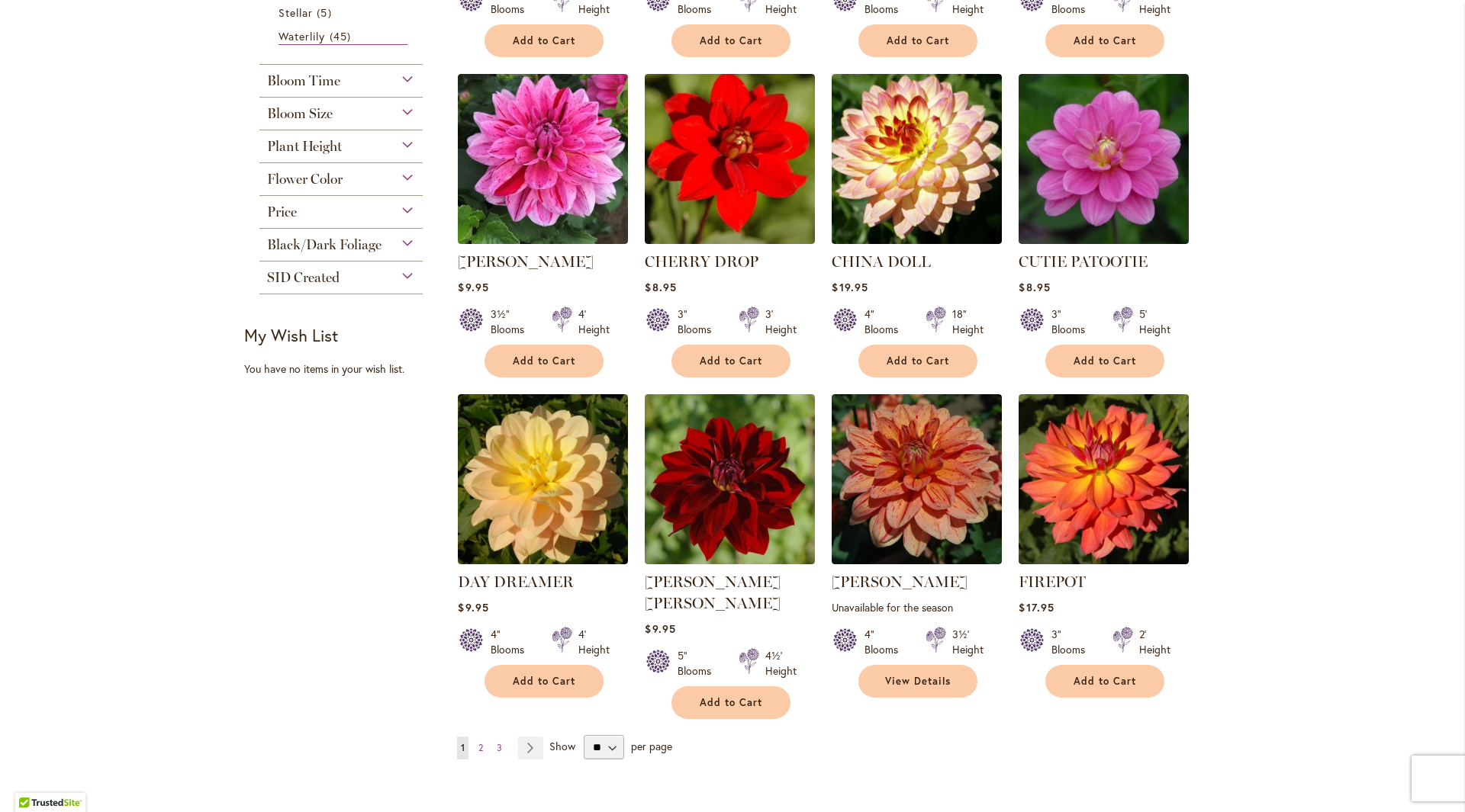
scroll to position [1144, 0]
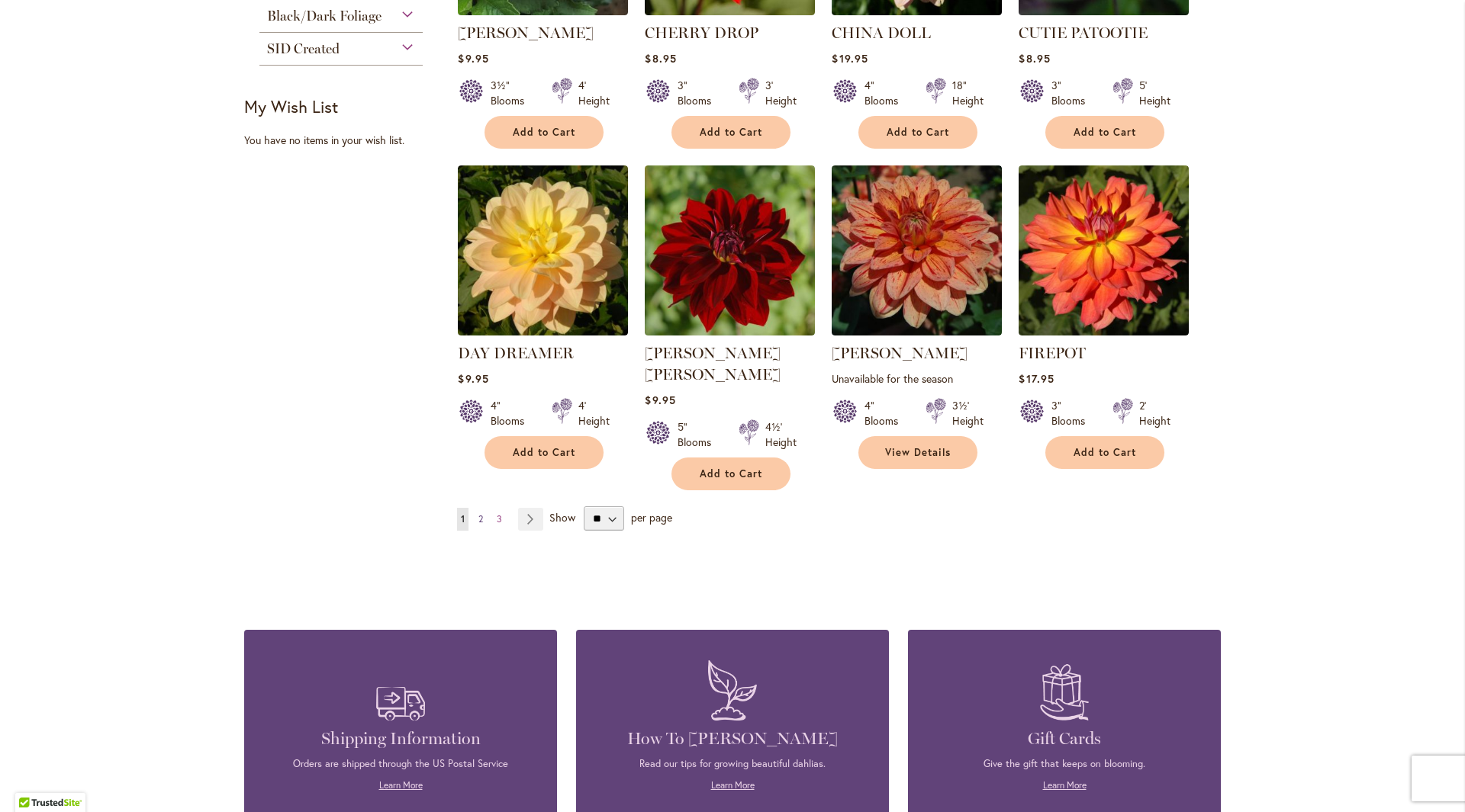
click at [481, 508] on link "Page 2" at bounding box center [481, 520] width 12 height 23
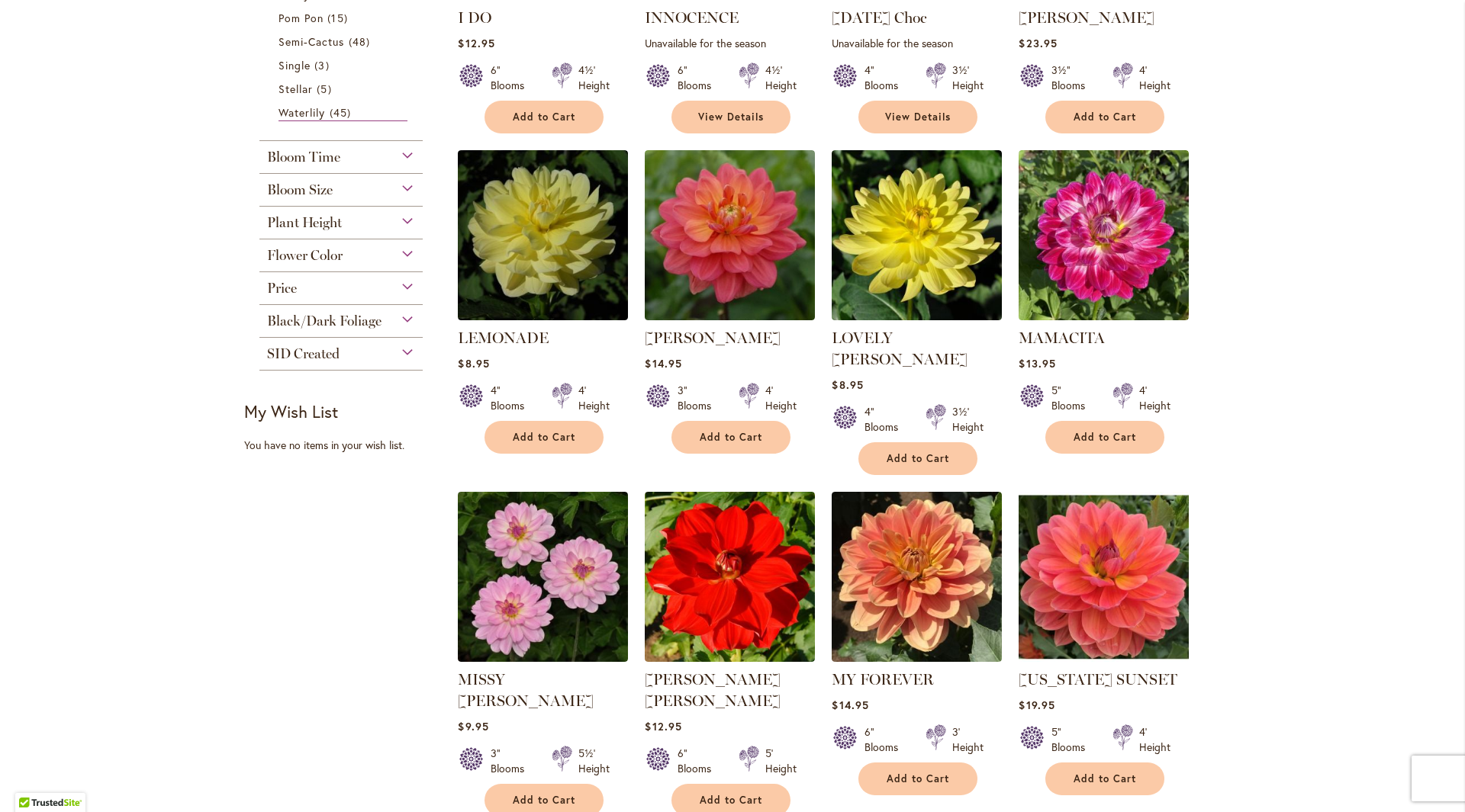
scroll to position [1068, 0]
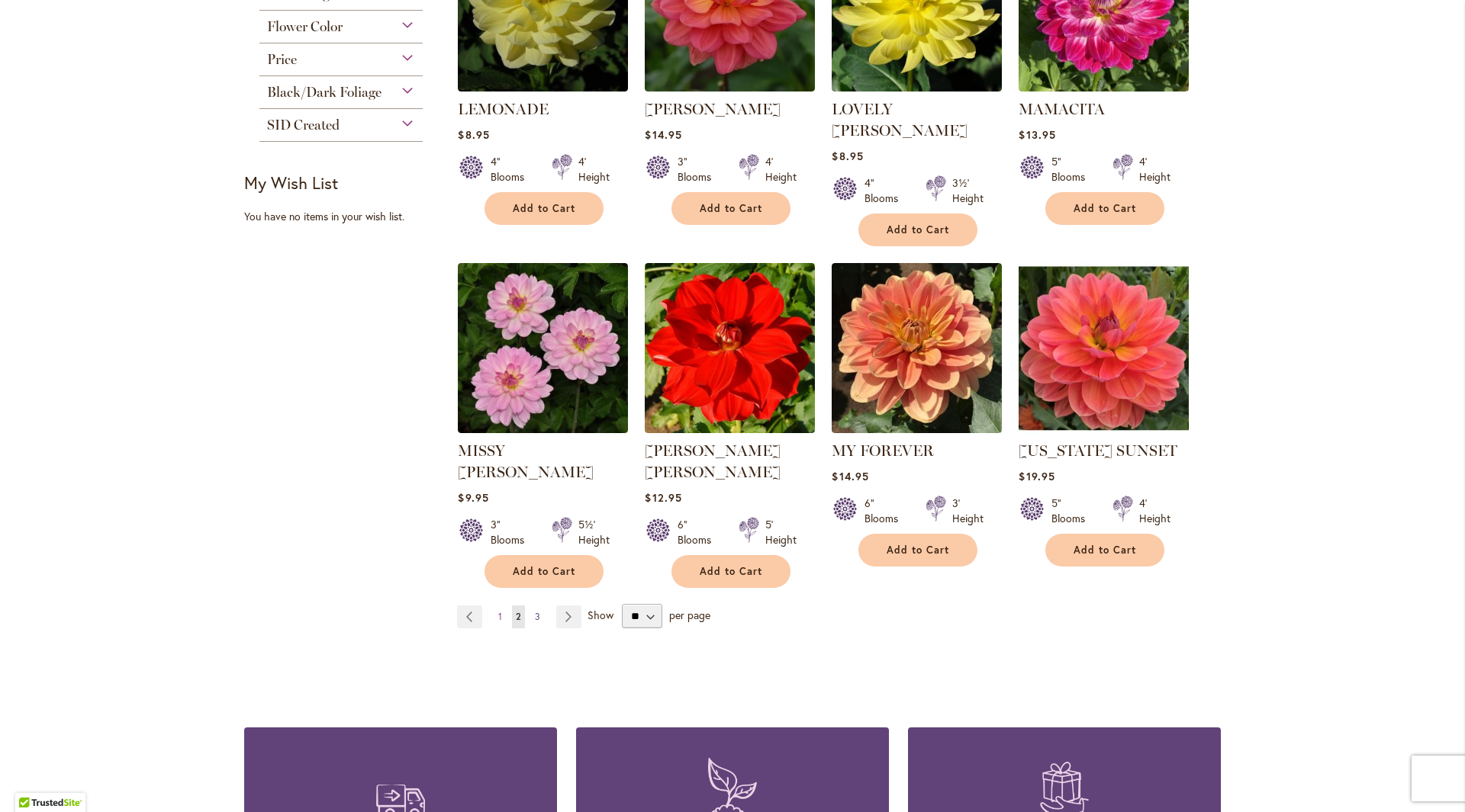
click at [535, 611] on span "3" at bounding box center [538, 616] width 5 height 12
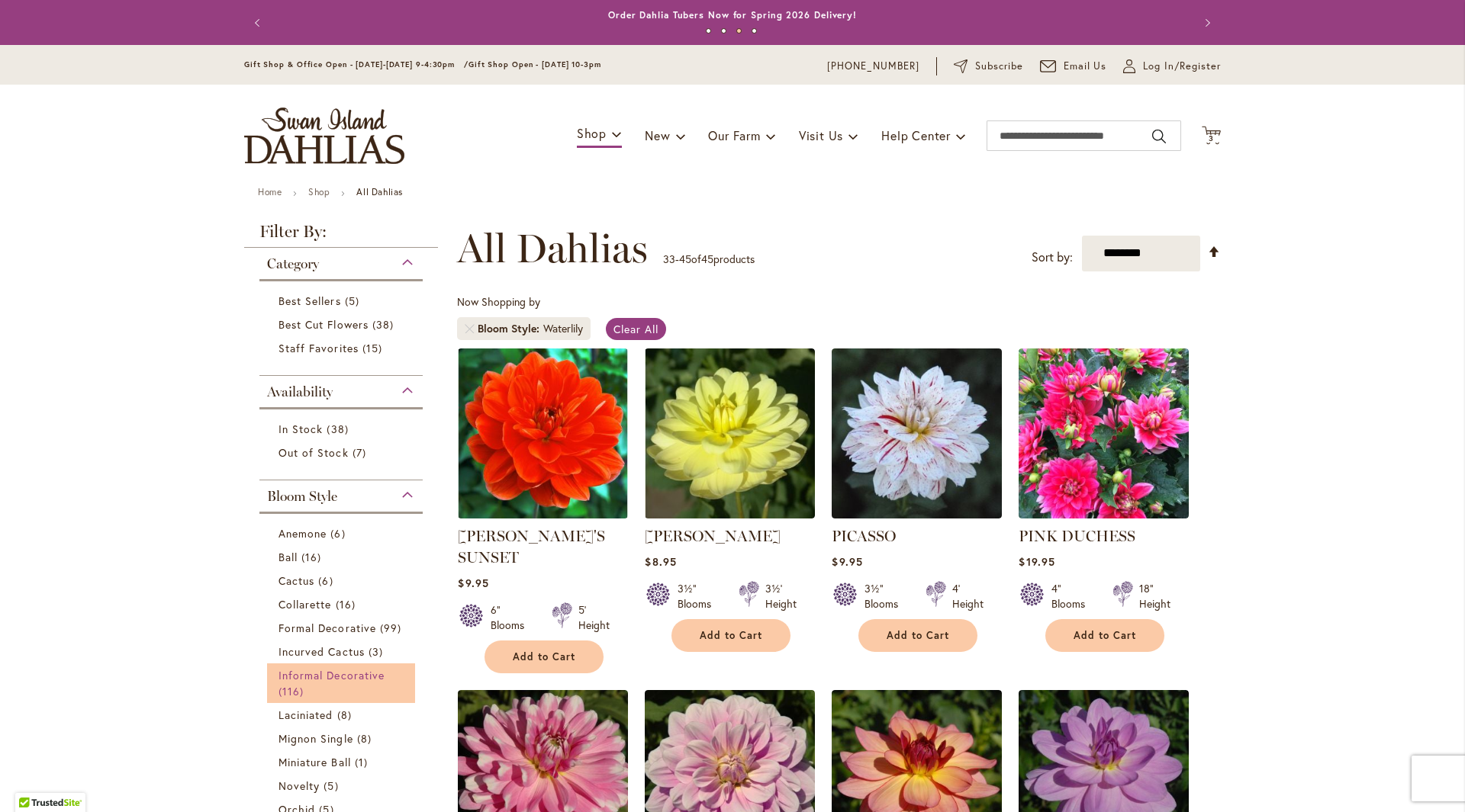
scroll to position [152, 0]
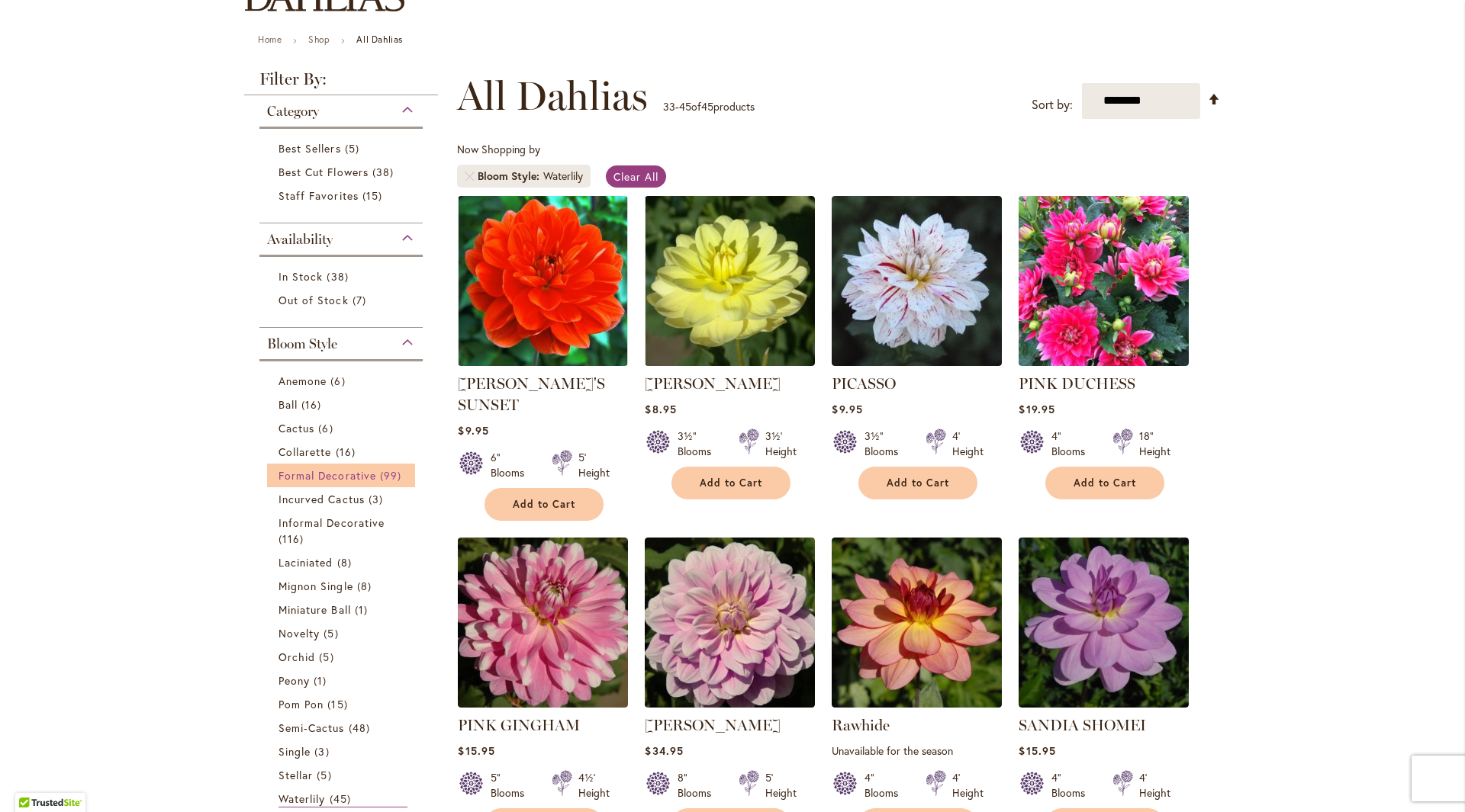
click at [344, 476] on span "Formal Decorative" at bounding box center [327, 475] width 98 height 14
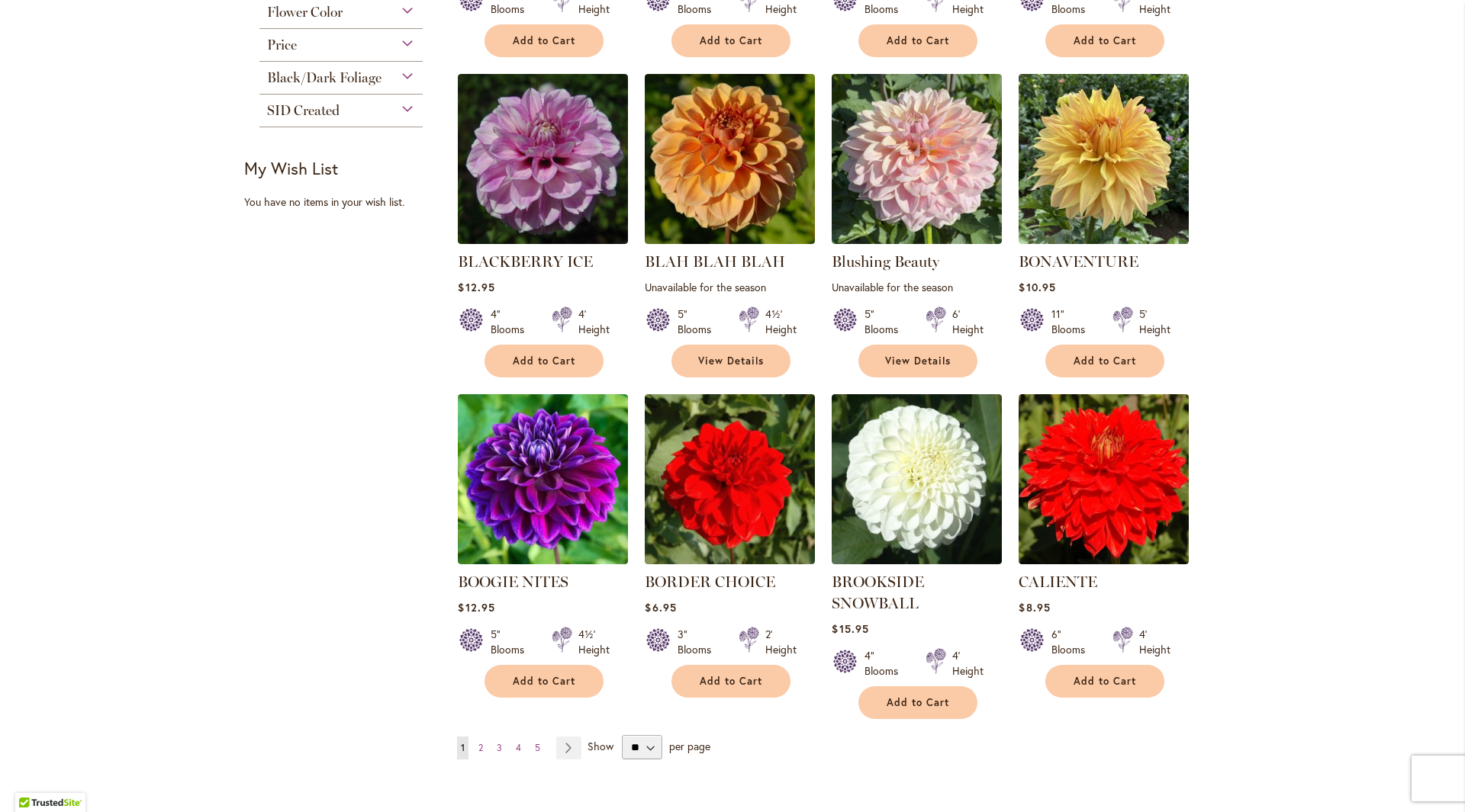
scroll to position [1068, 0]
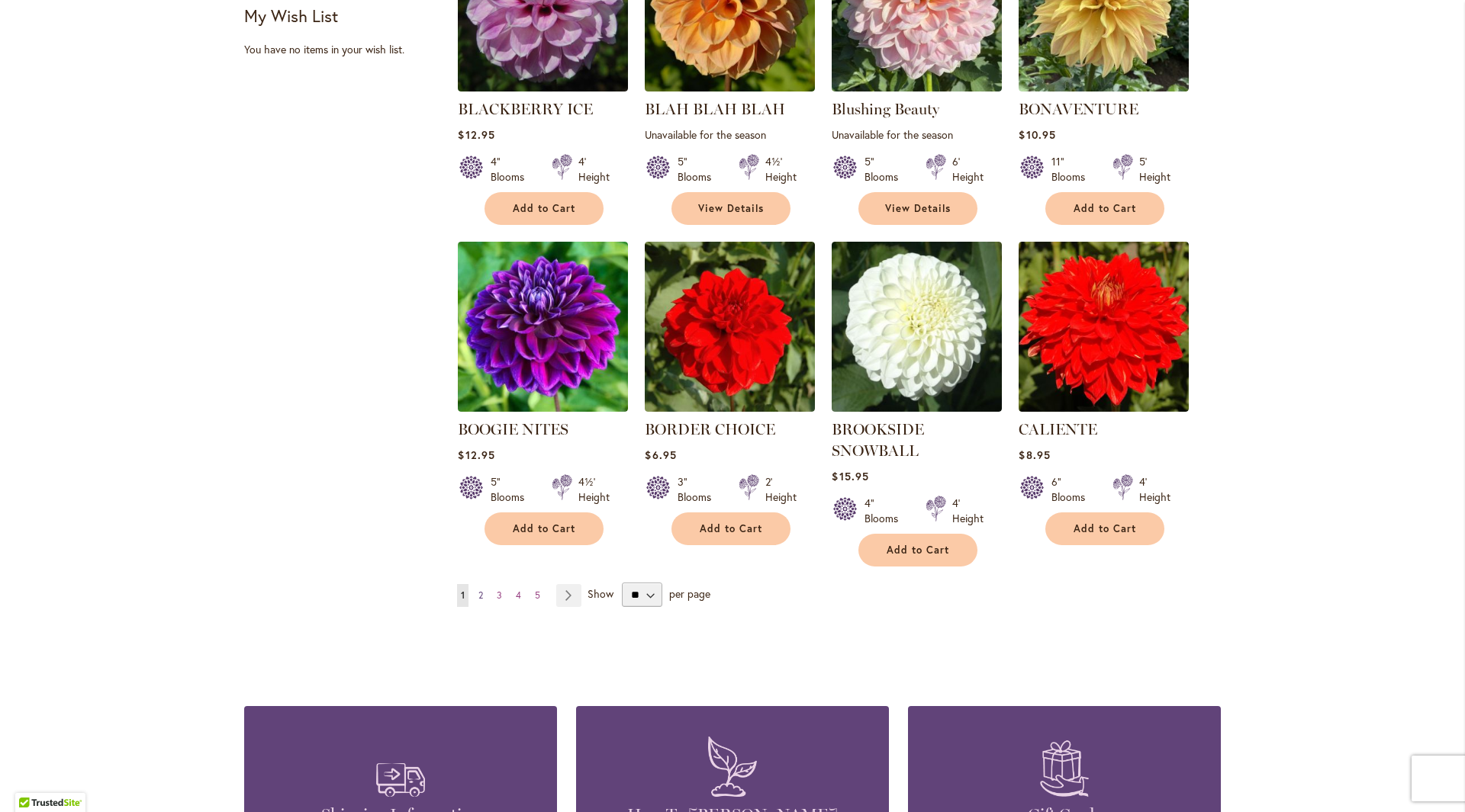
click at [478, 599] on span "2" at bounding box center [480, 595] width 4 height 12
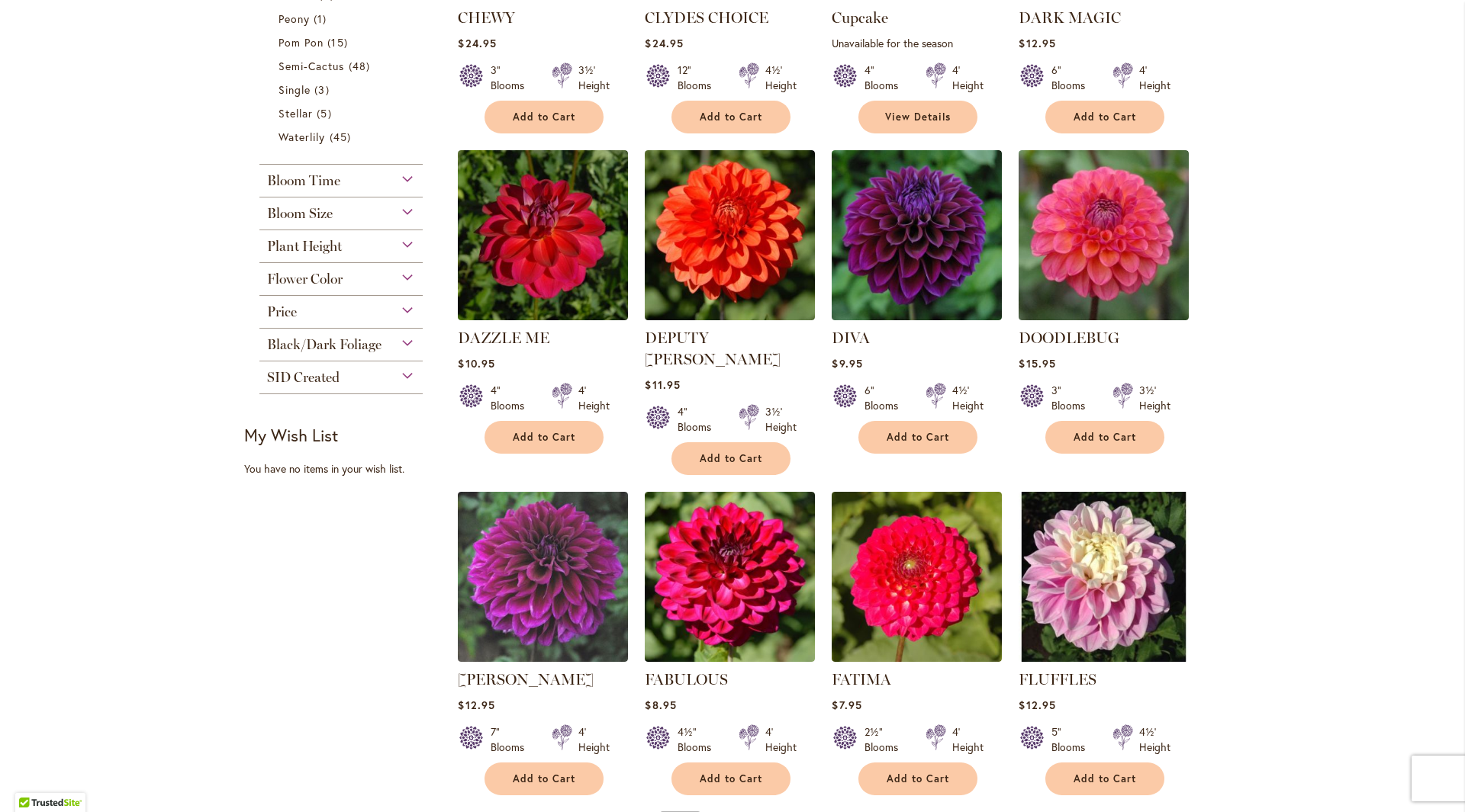
scroll to position [991, 0]
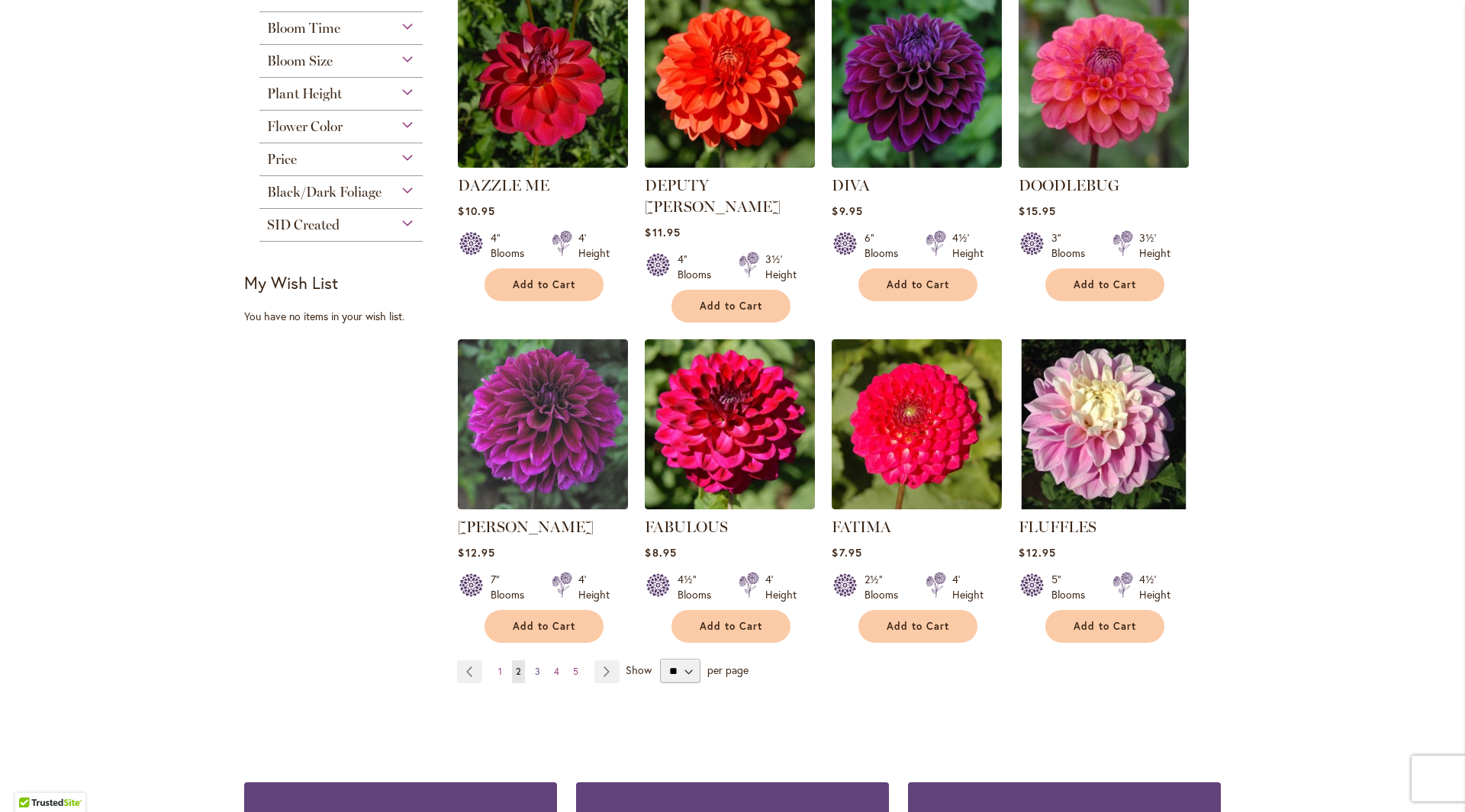
click at [535, 660] on link "Page 3" at bounding box center [537, 672] width 13 height 23
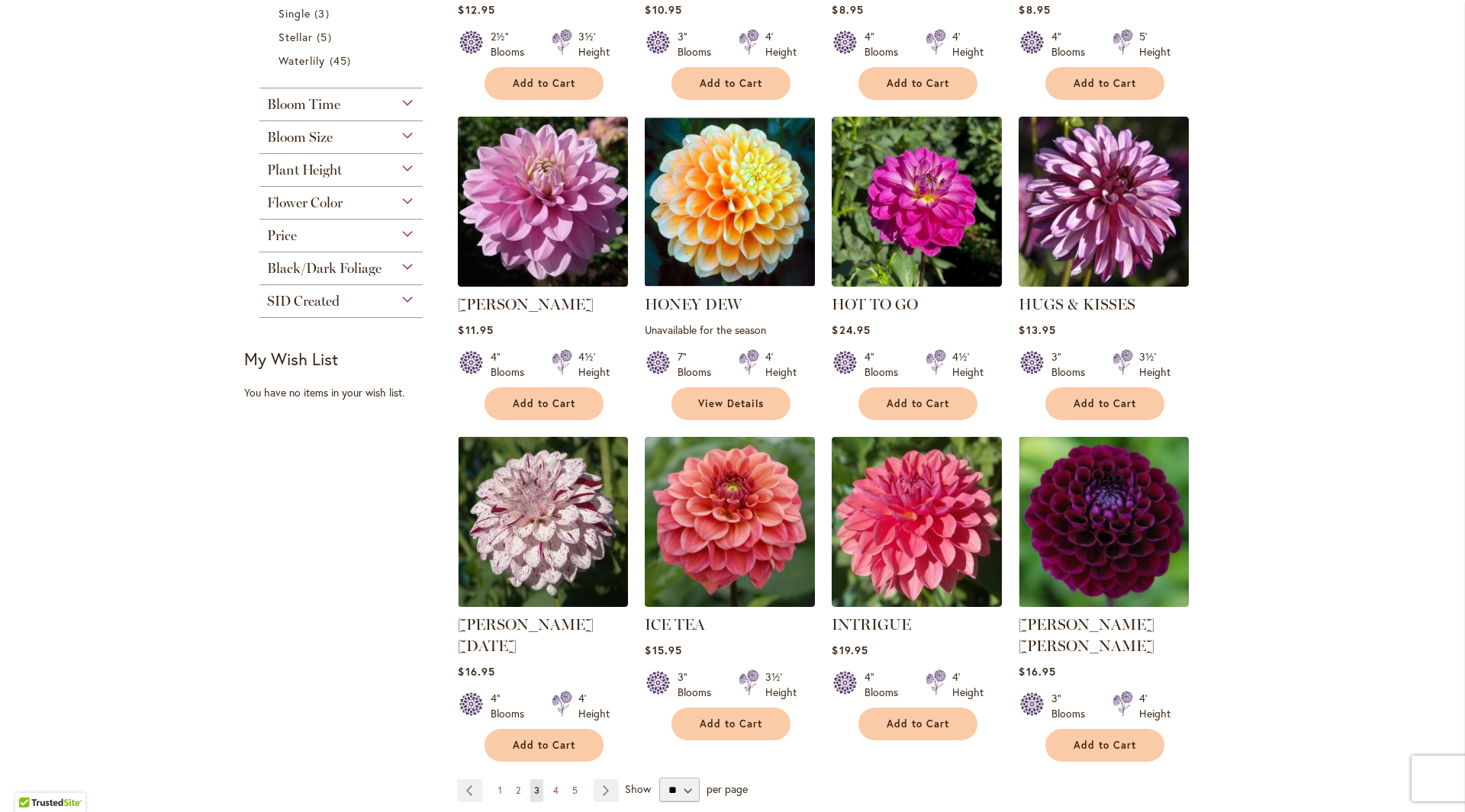
scroll to position [991, 0]
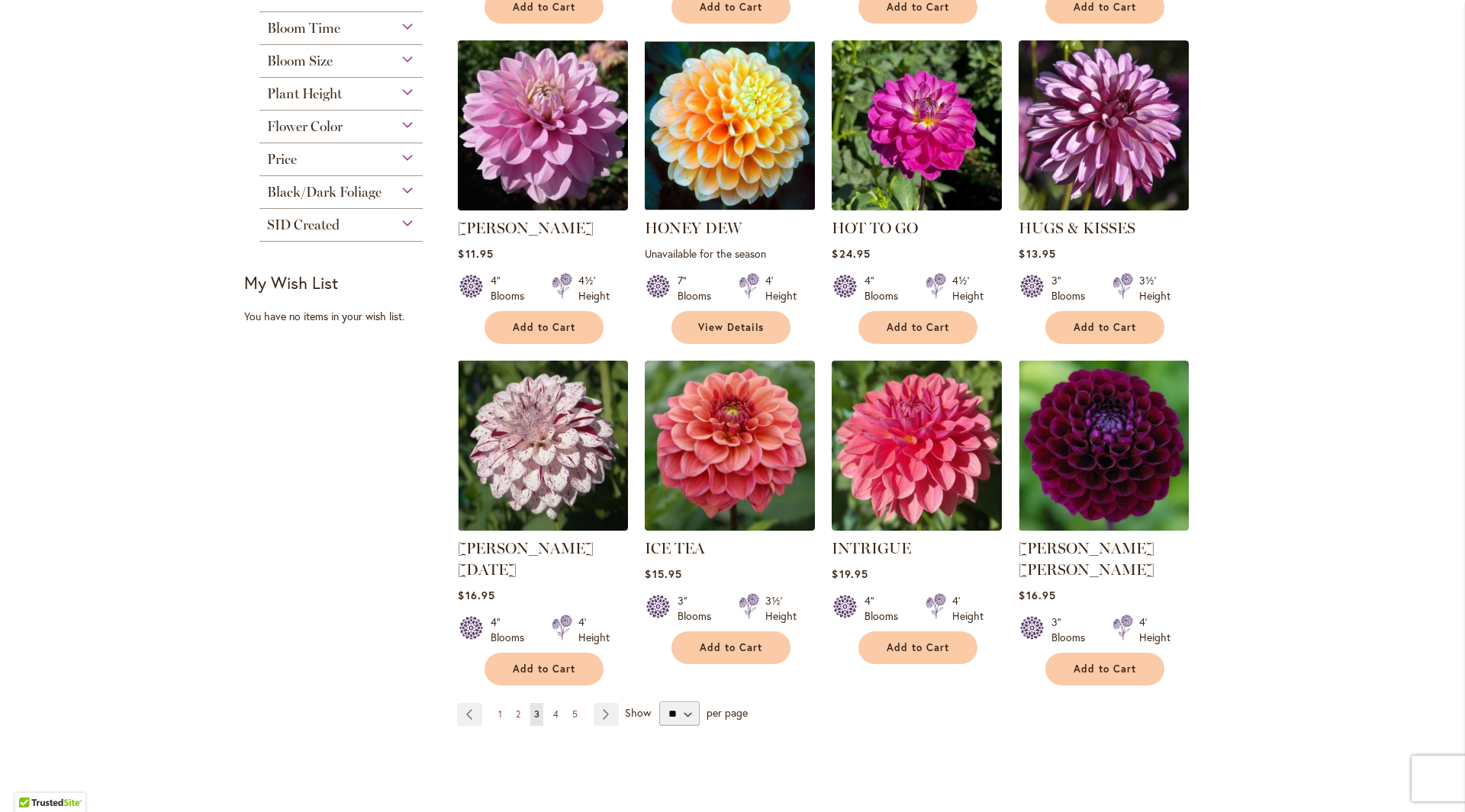
click at [549, 703] on link "Page 4" at bounding box center [556, 715] width 13 height 23
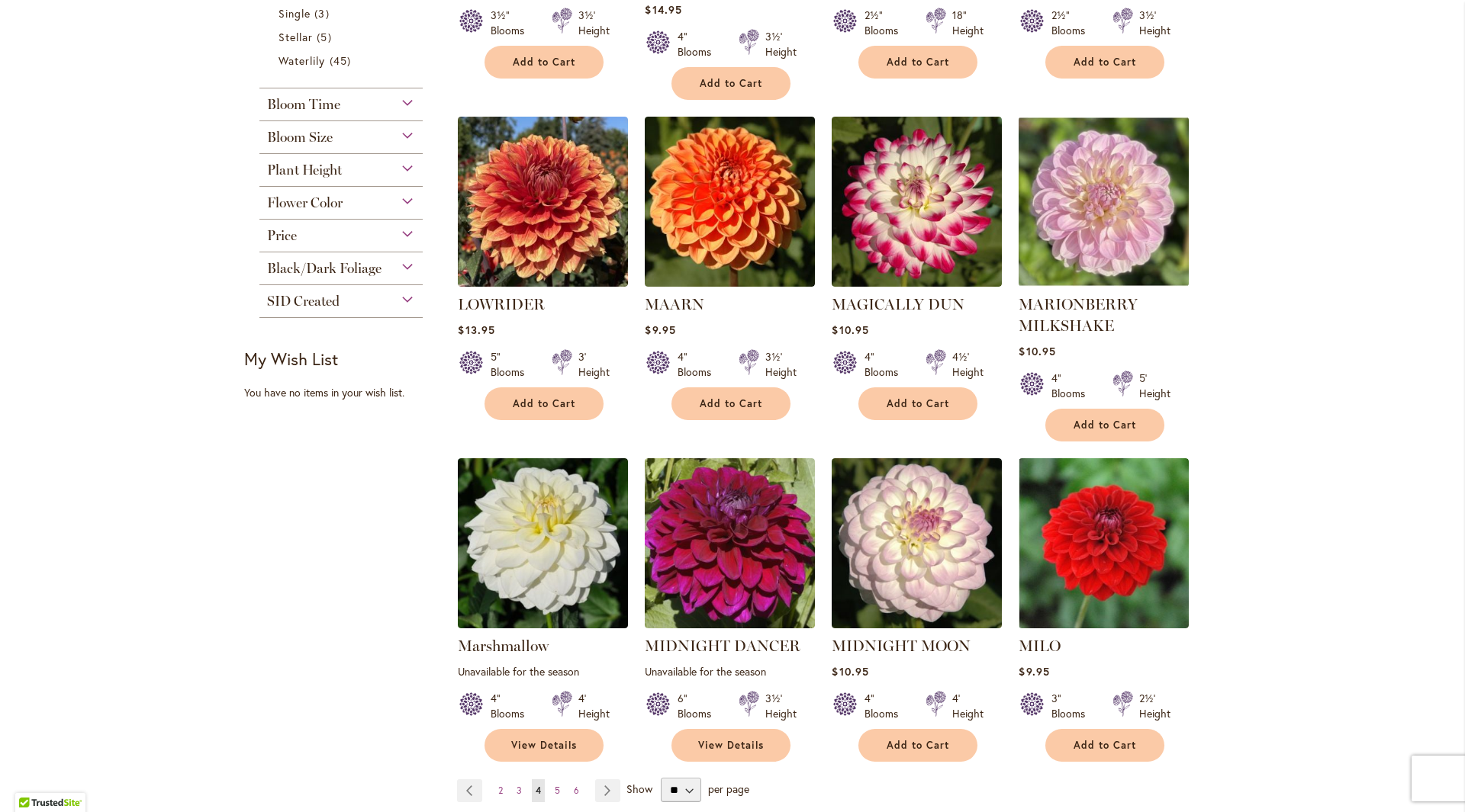
scroll to position [1068, 0]
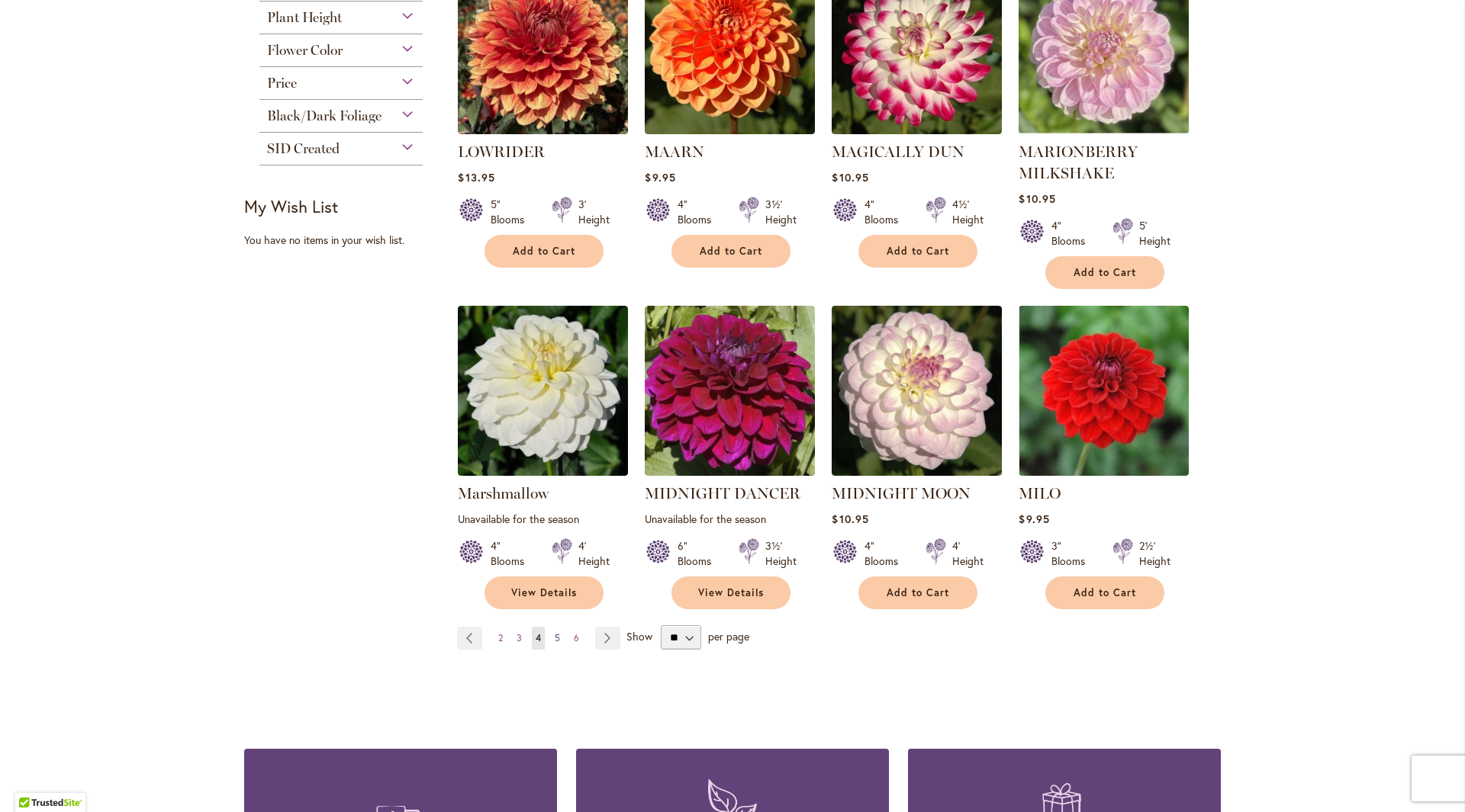
click at [551, 627] on link "Page 5" at bounding box center [557, 638] width 13 height 23
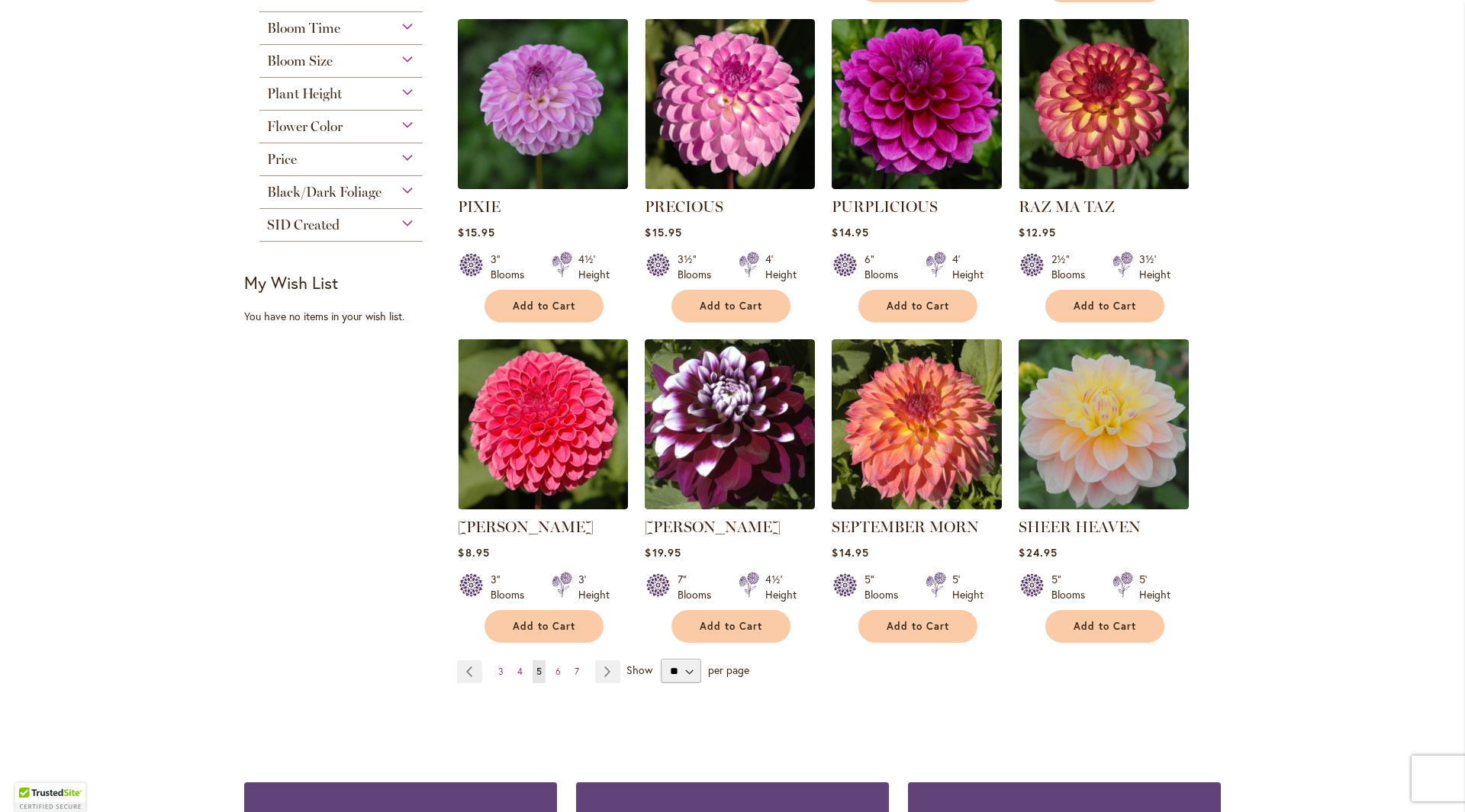
scroll to position [1144, 0]
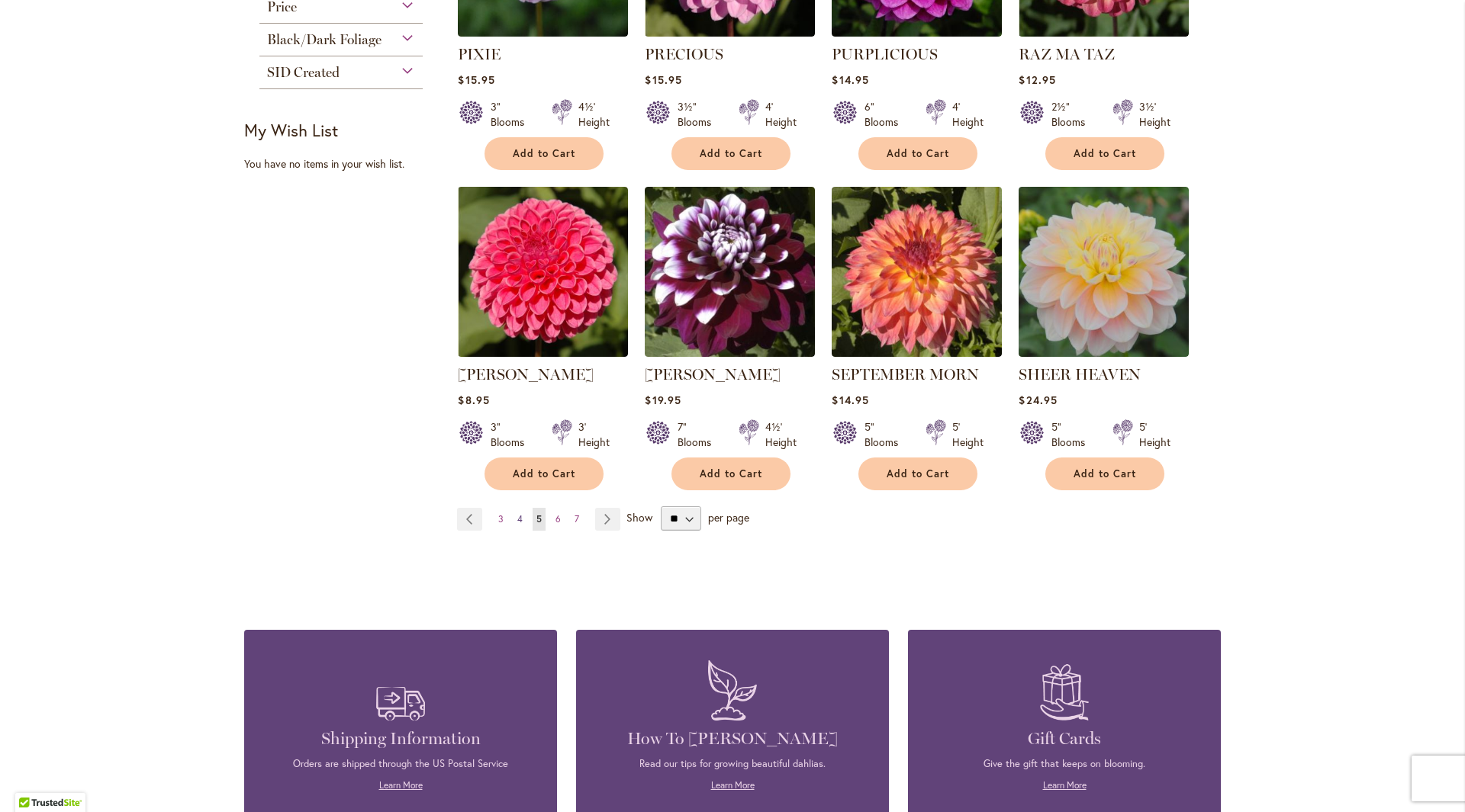
click at [518, 521] on link "Page 4" at bounding box center [520, 520] width 13 height 23
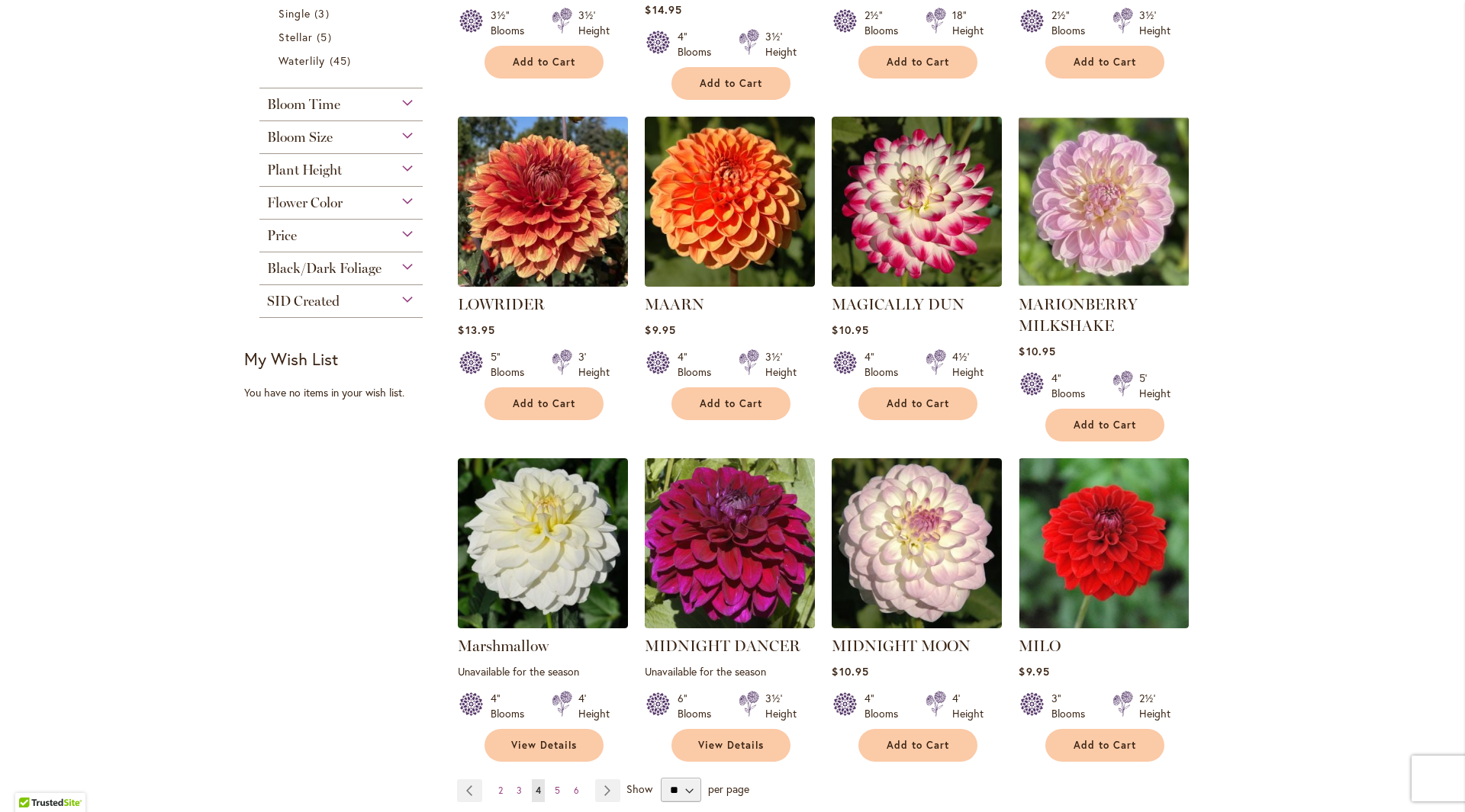
scroll to position [991, 0]
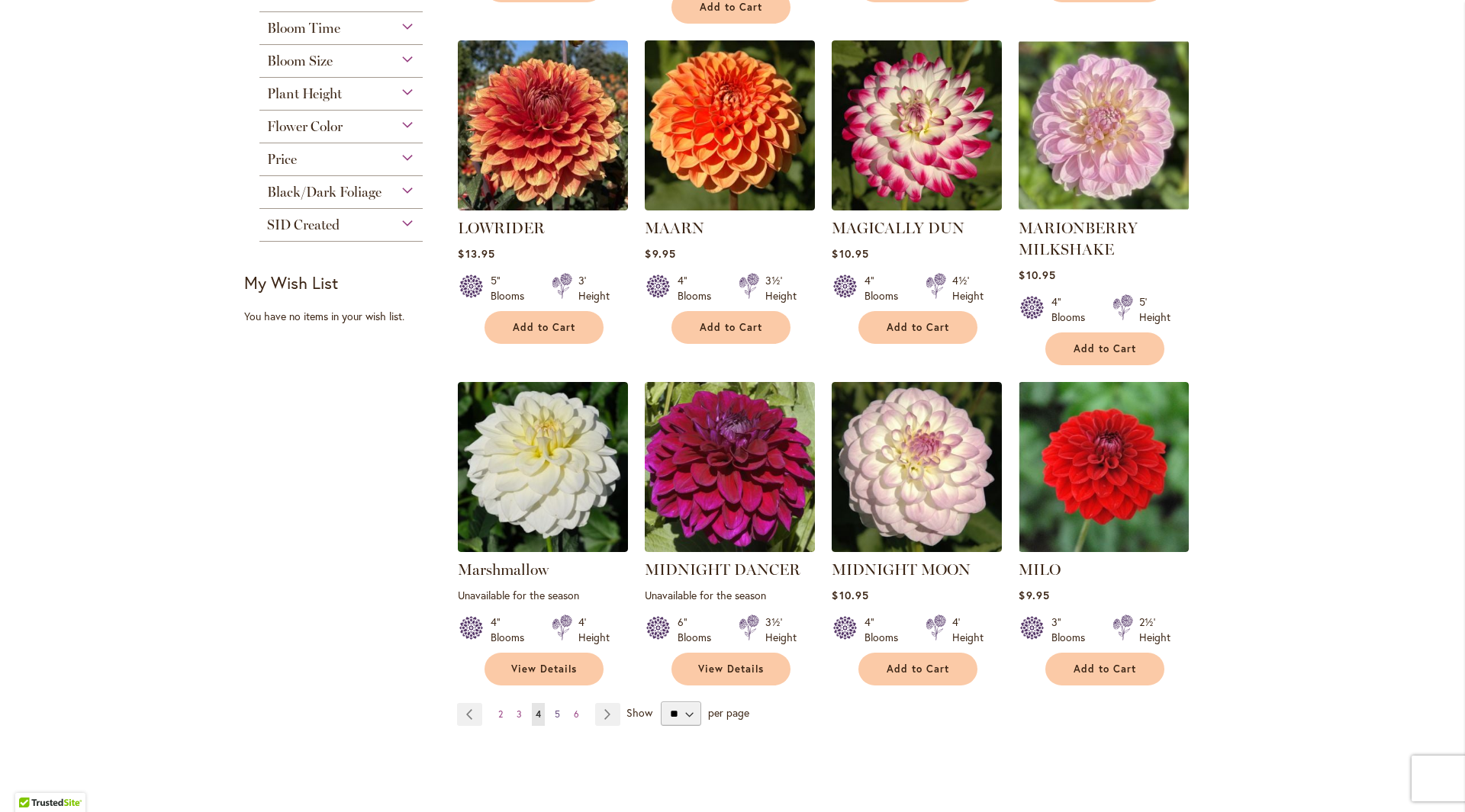
click at [555, 709] on span "5" at bounding box center [557, 714] width 5 height 12
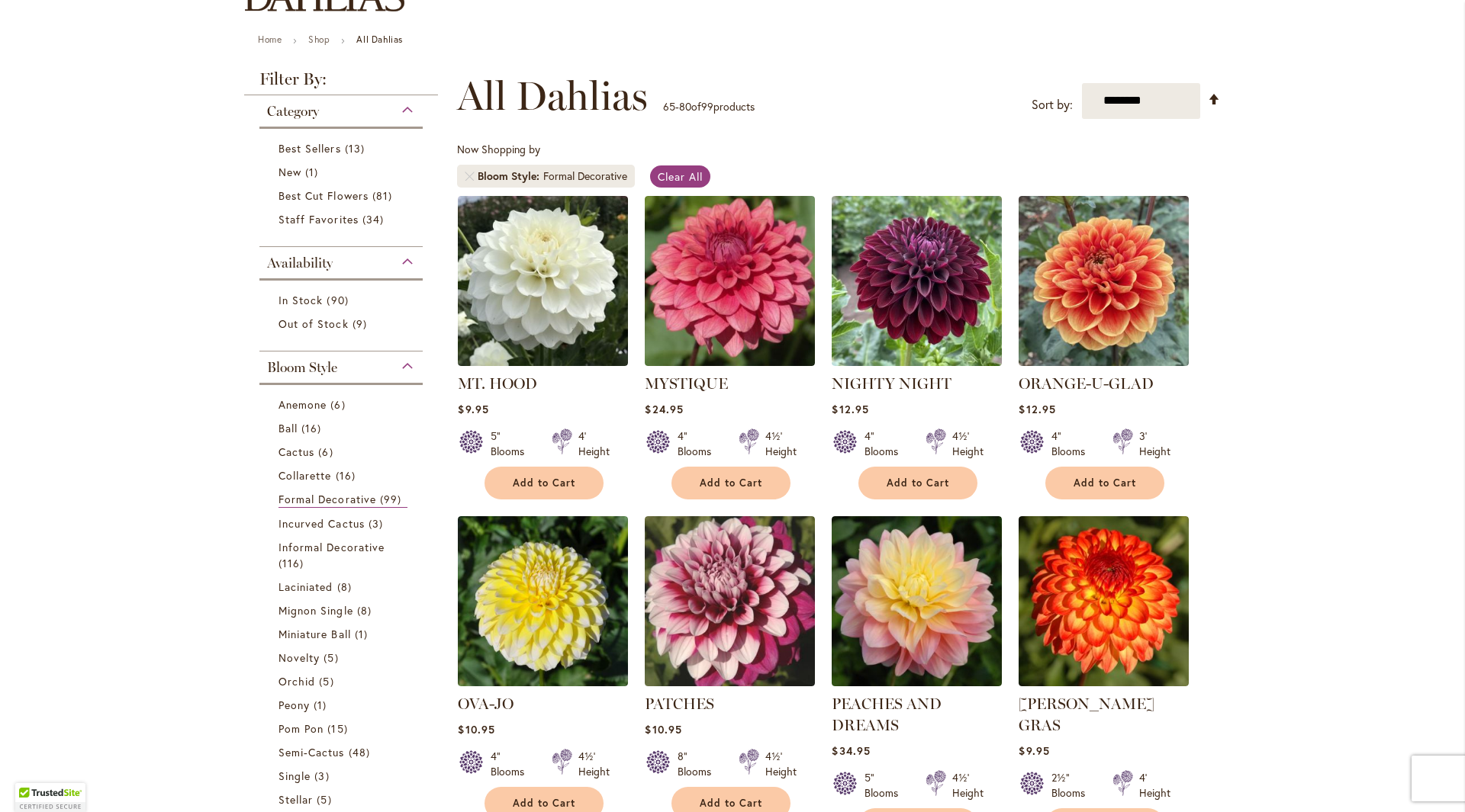
scroll to position [229, 0]
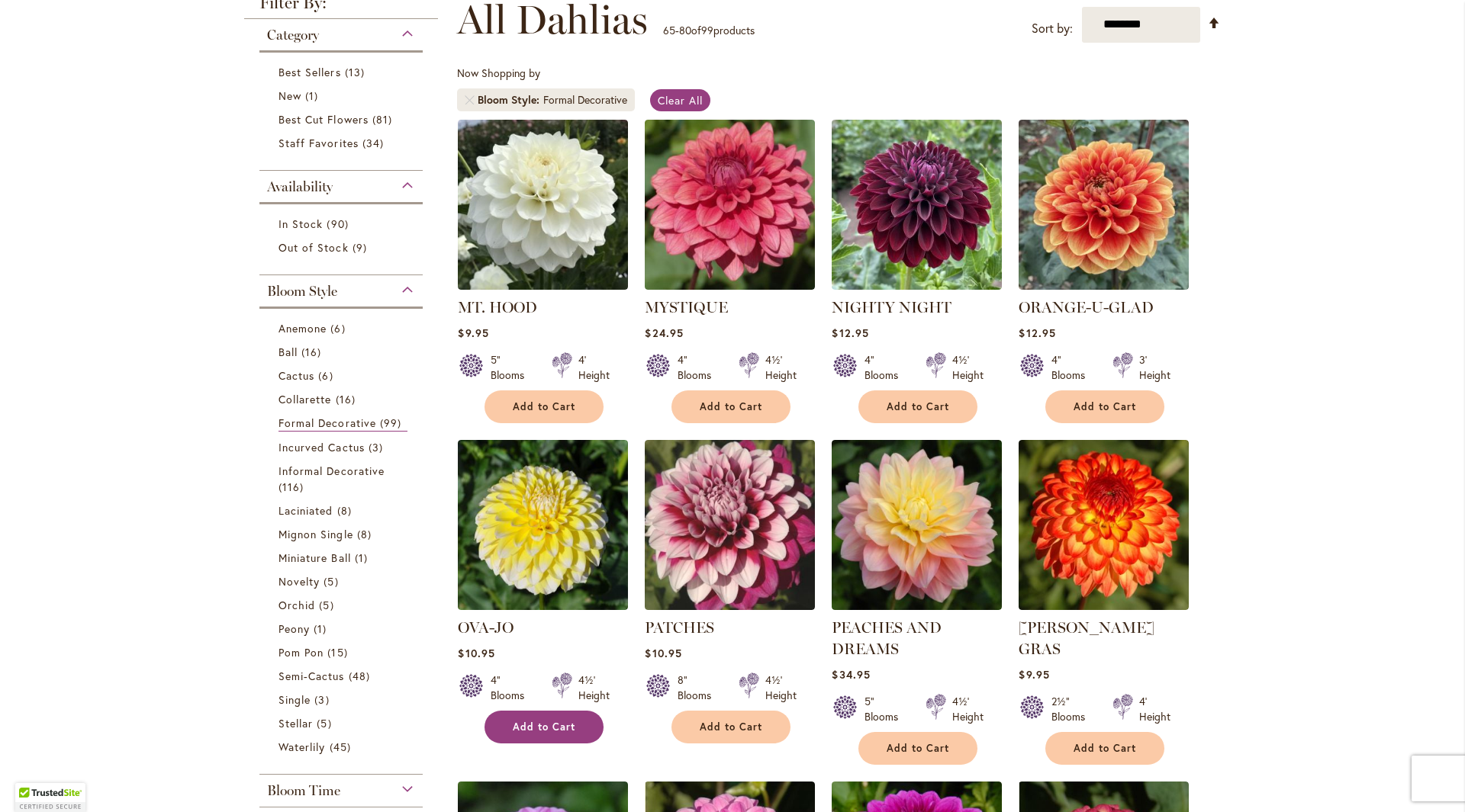
click at [524, 726] on span "Add to Cart" at bounding box center [544, 726] width 62 height 13
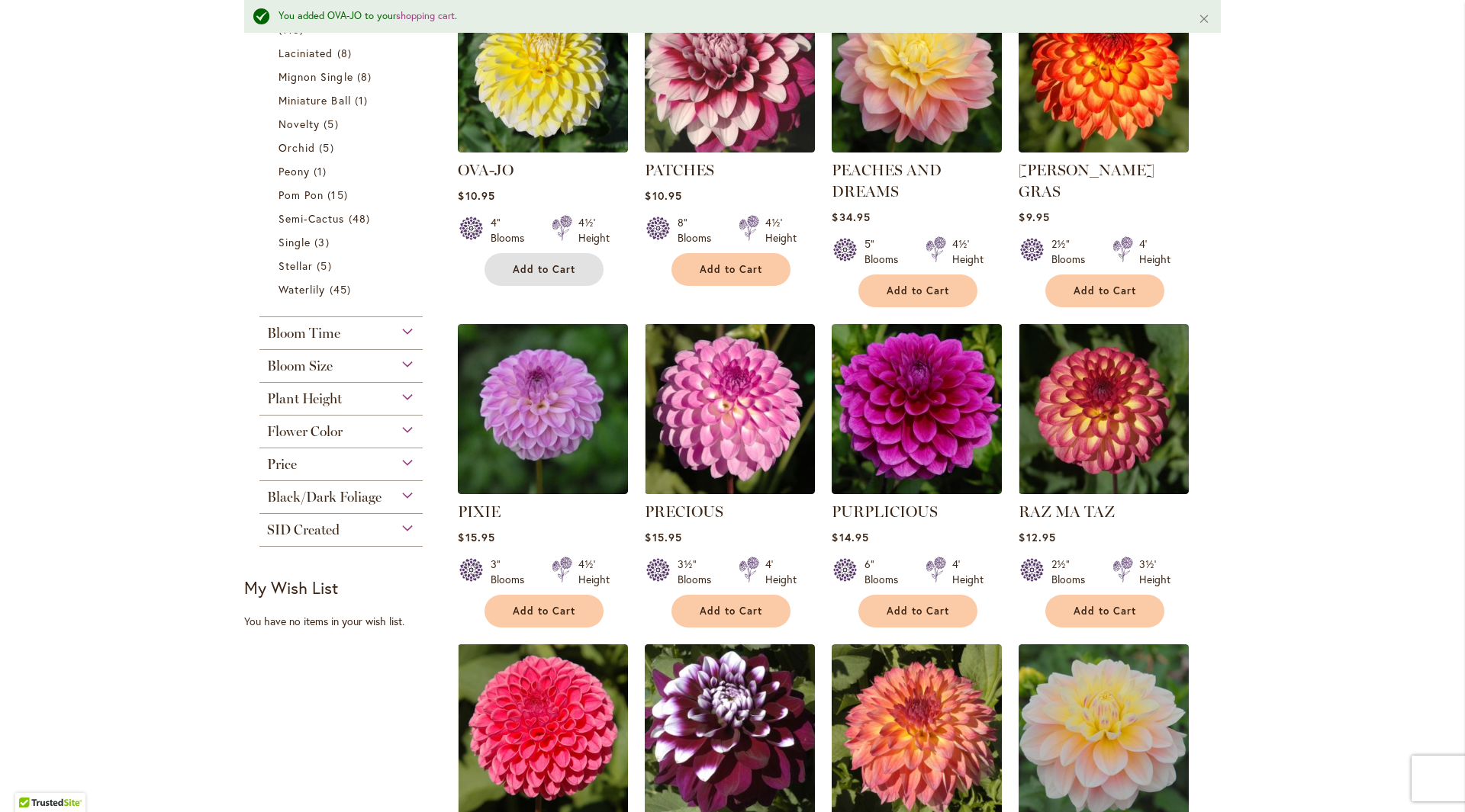
scroll to position [1032, 0]
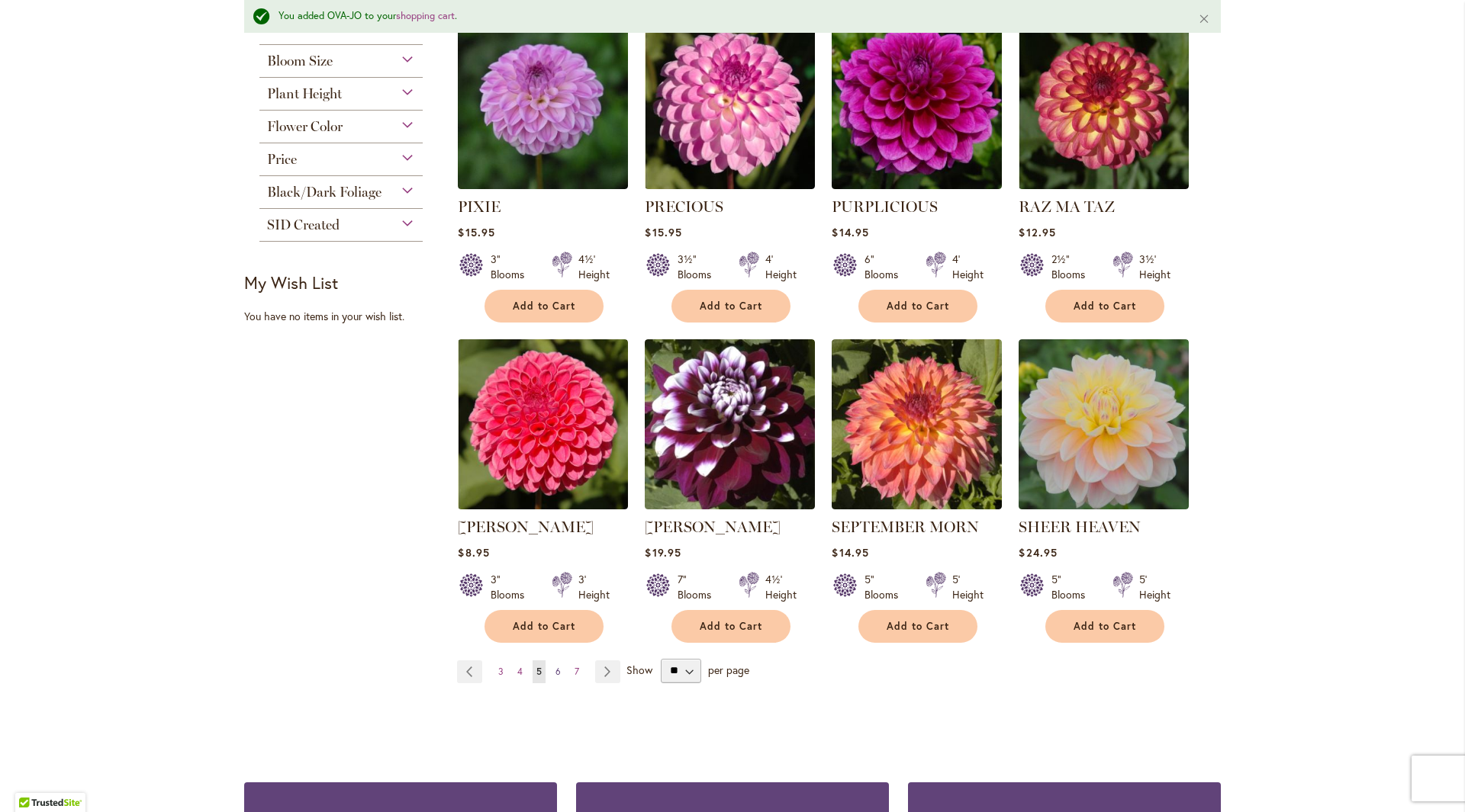
click at [556, 671] on span "6" at bounding box center [558, 671] width 5 height 12
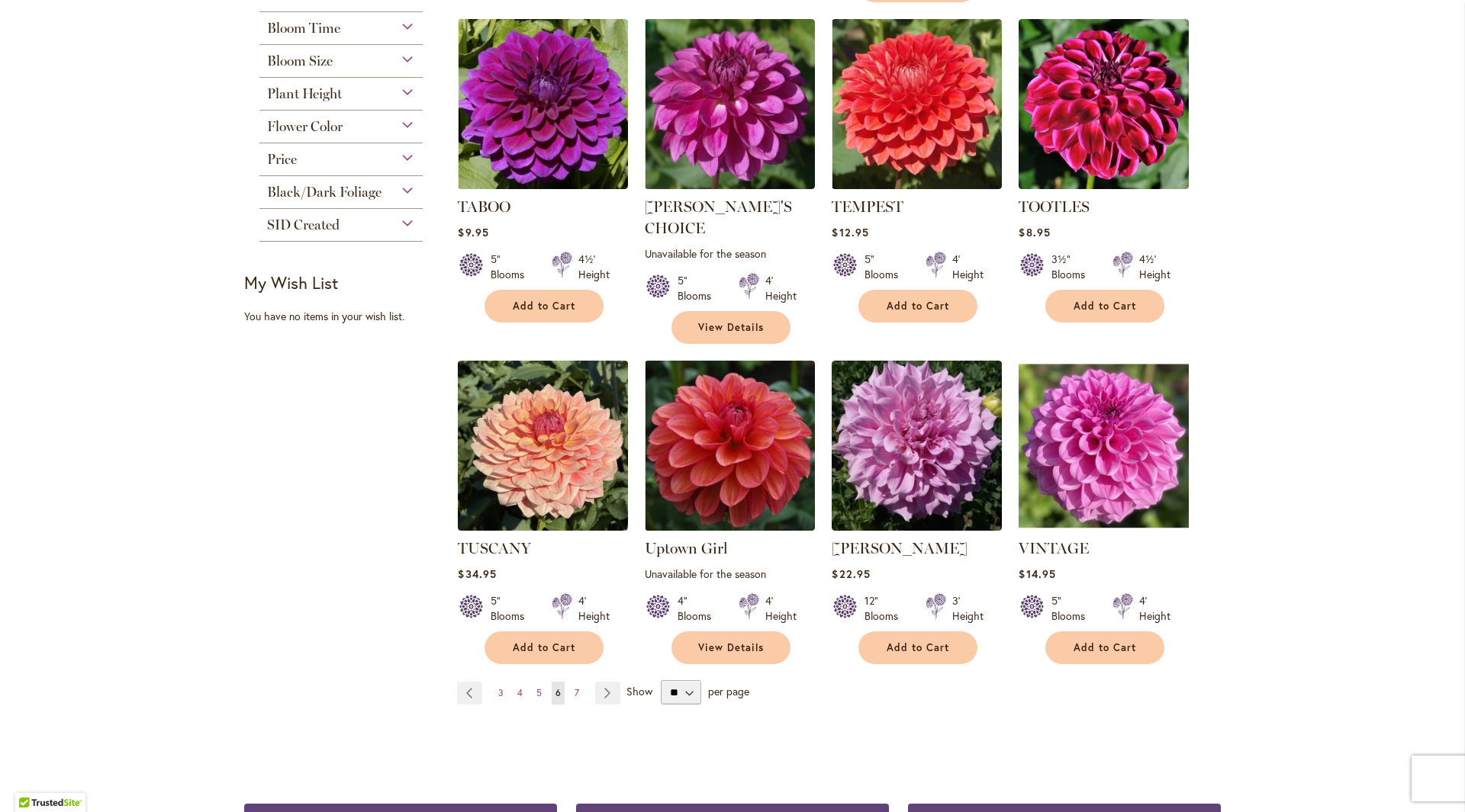
scroll to position [1144, 0]
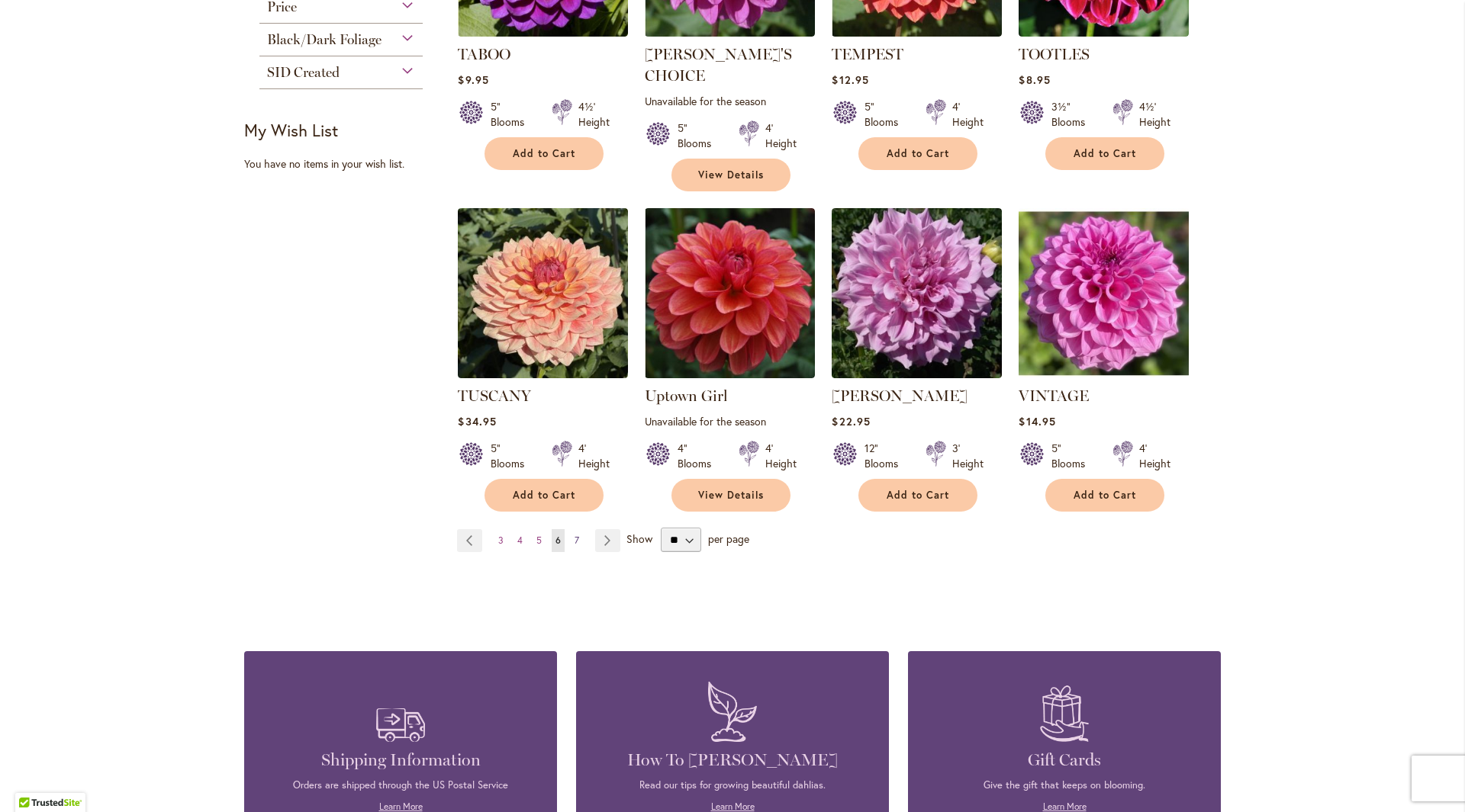
click at [574, 535] on span "7" at bounding box center [576, 540] width 4 height 12
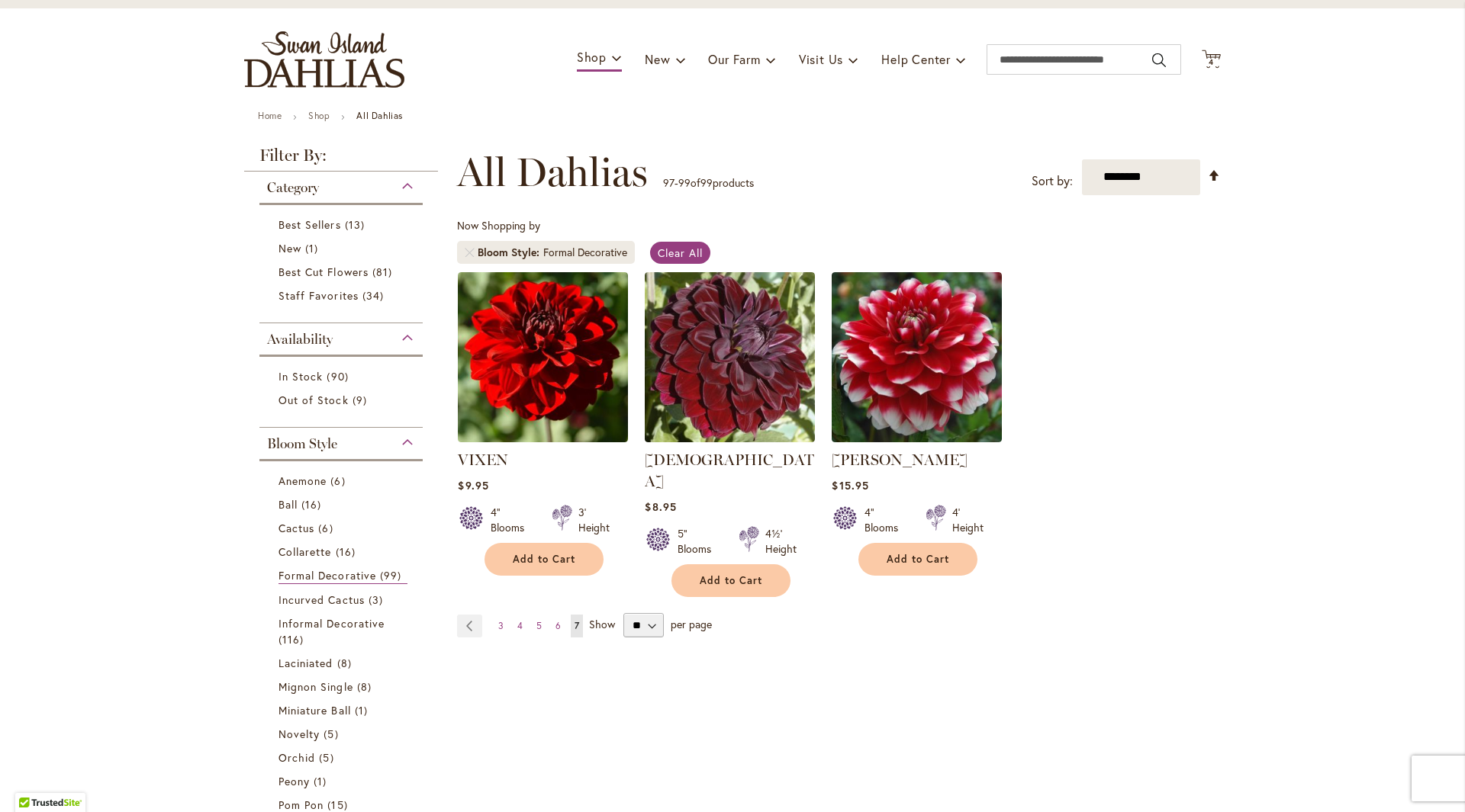
scroll to position [305, 0]
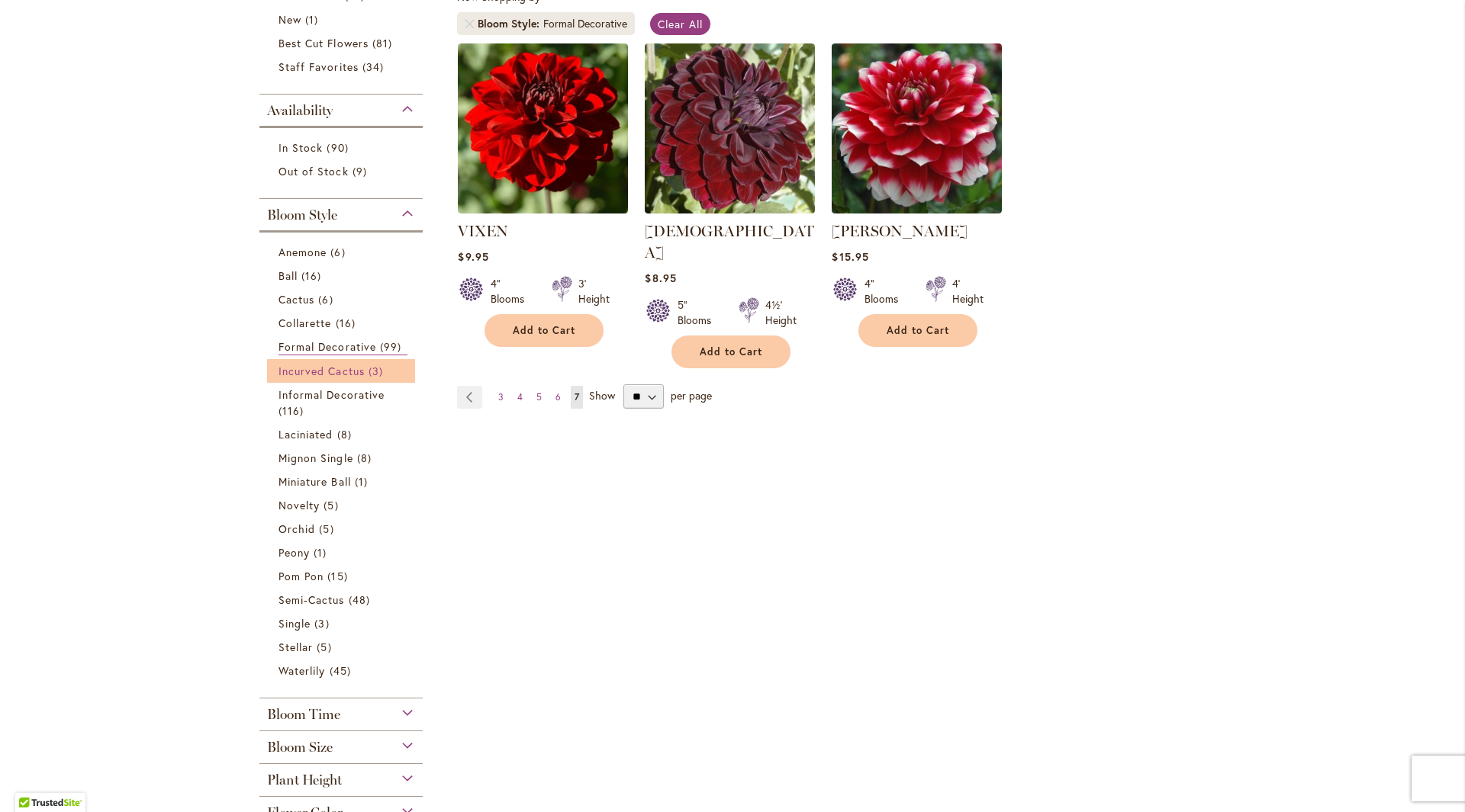
click at [325, 371] on span "Incurved Cactus" at bounding box center [321, 371] width 86 height 14
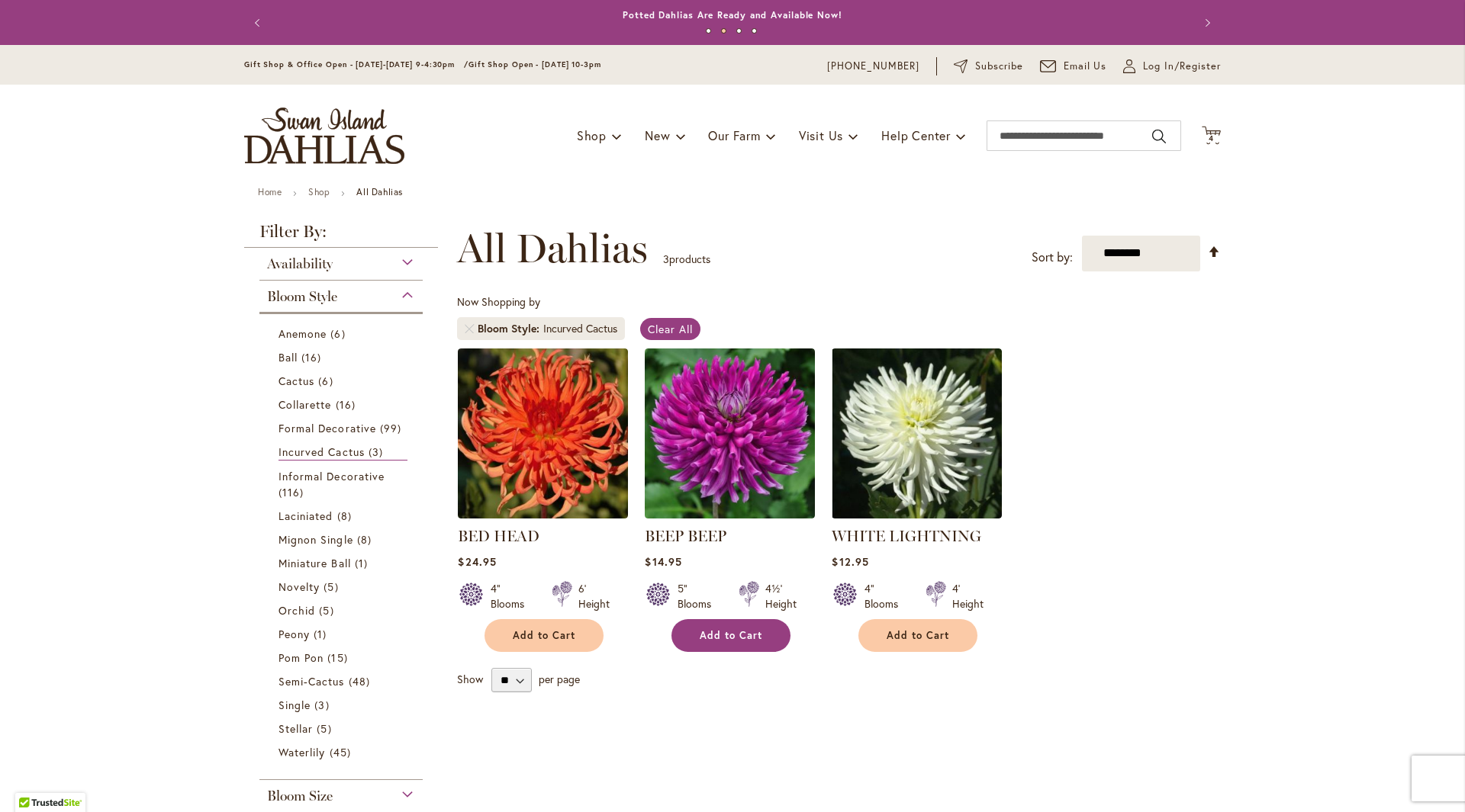
click at [704, 646] on button "Add to Cart" at bounding box center [730, 636] width 119 height 33
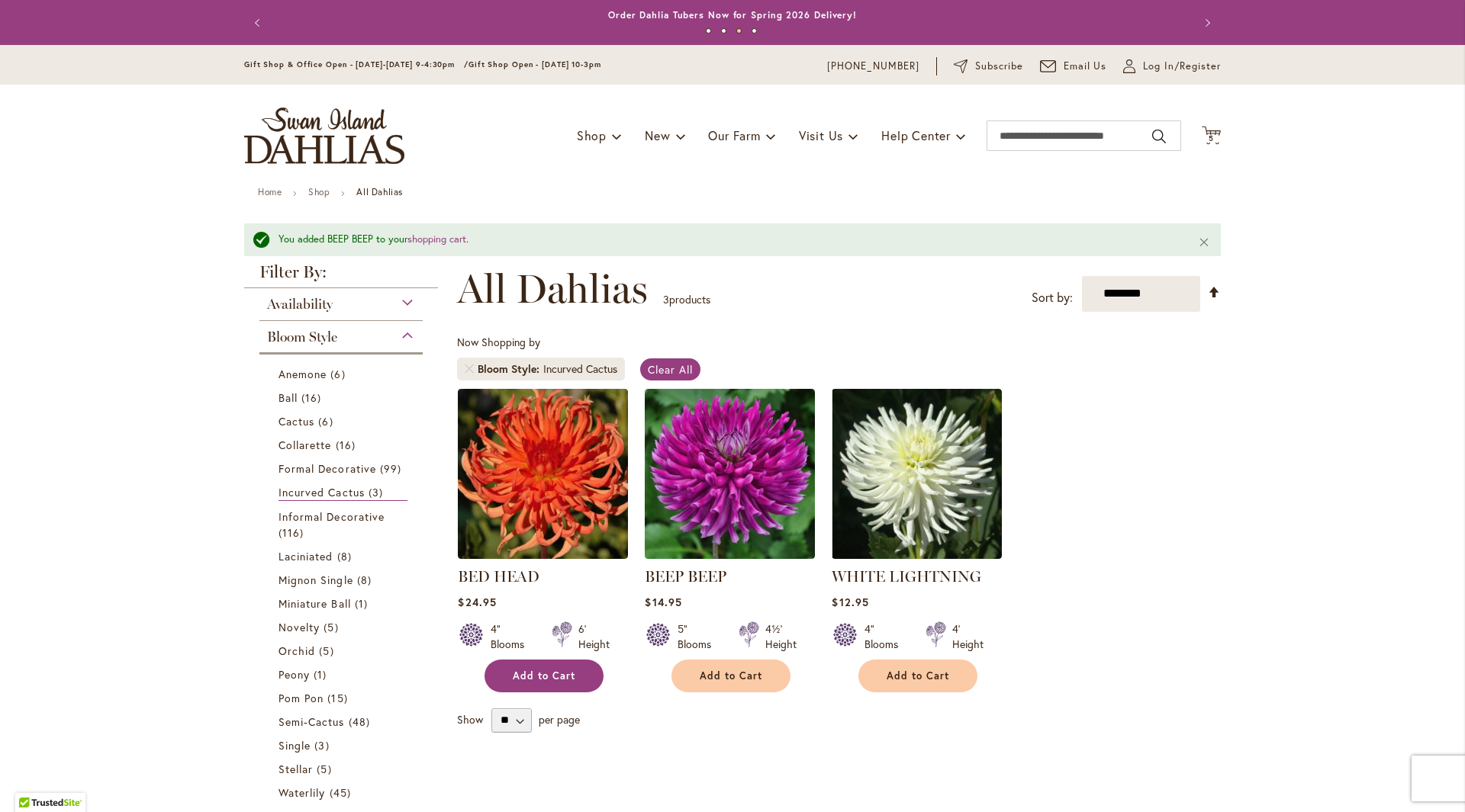
click at [552, 668] on button "Add to Cart" at bounding box center [543, 676] width 119 height 33
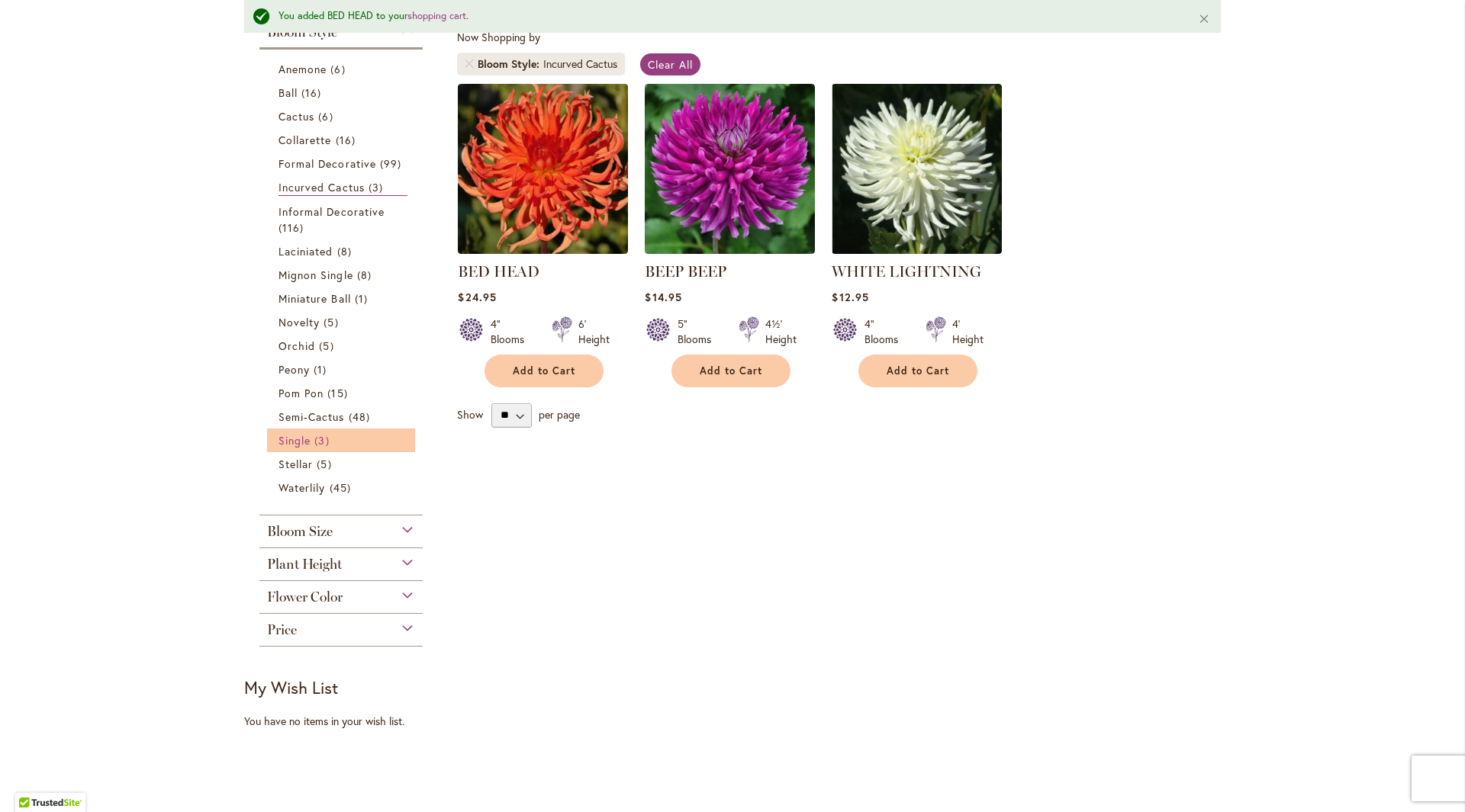
click at [301, 439] on span "Single" at bounding box center [294, 440] width 32 height 14
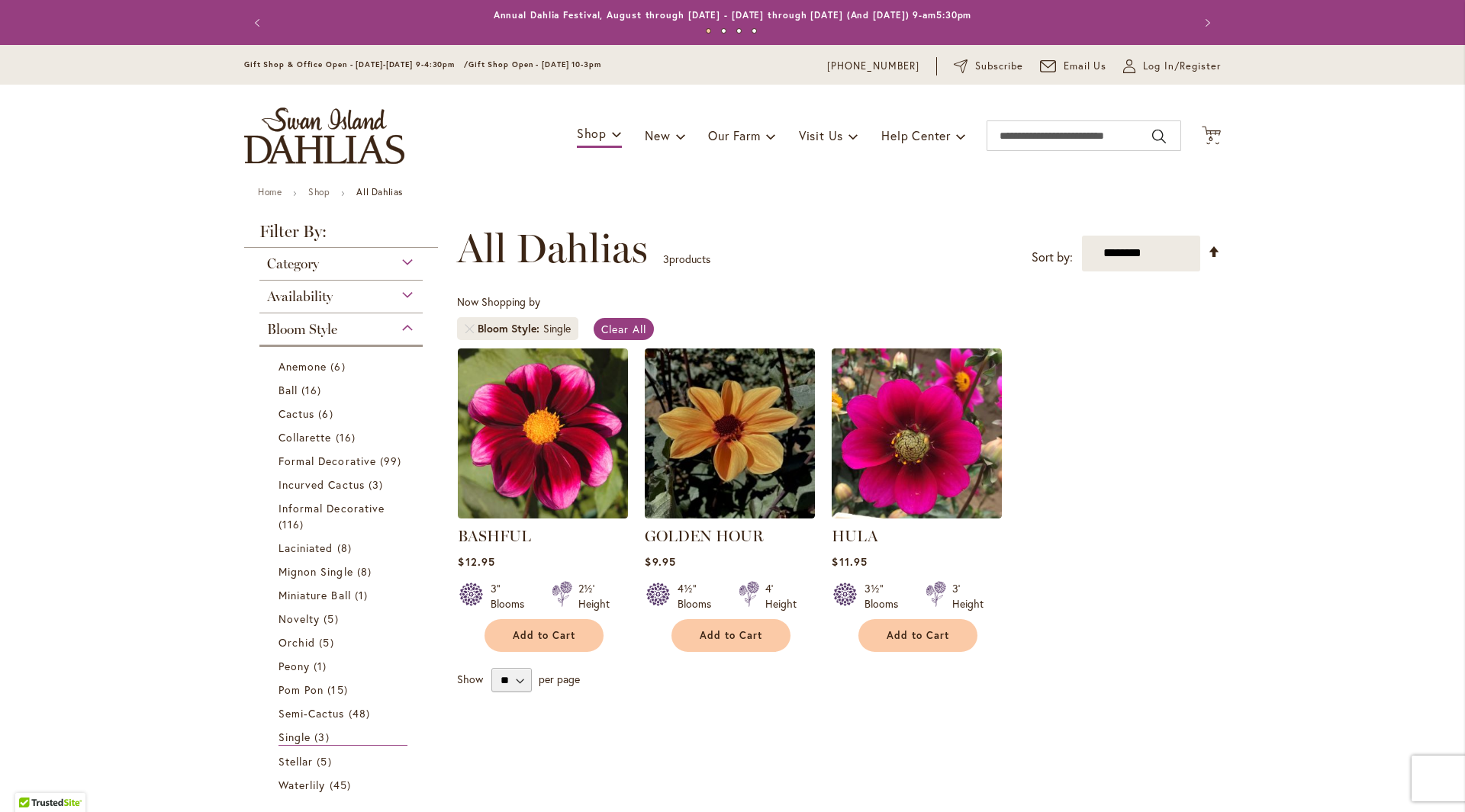
scroll to position [381, 0]
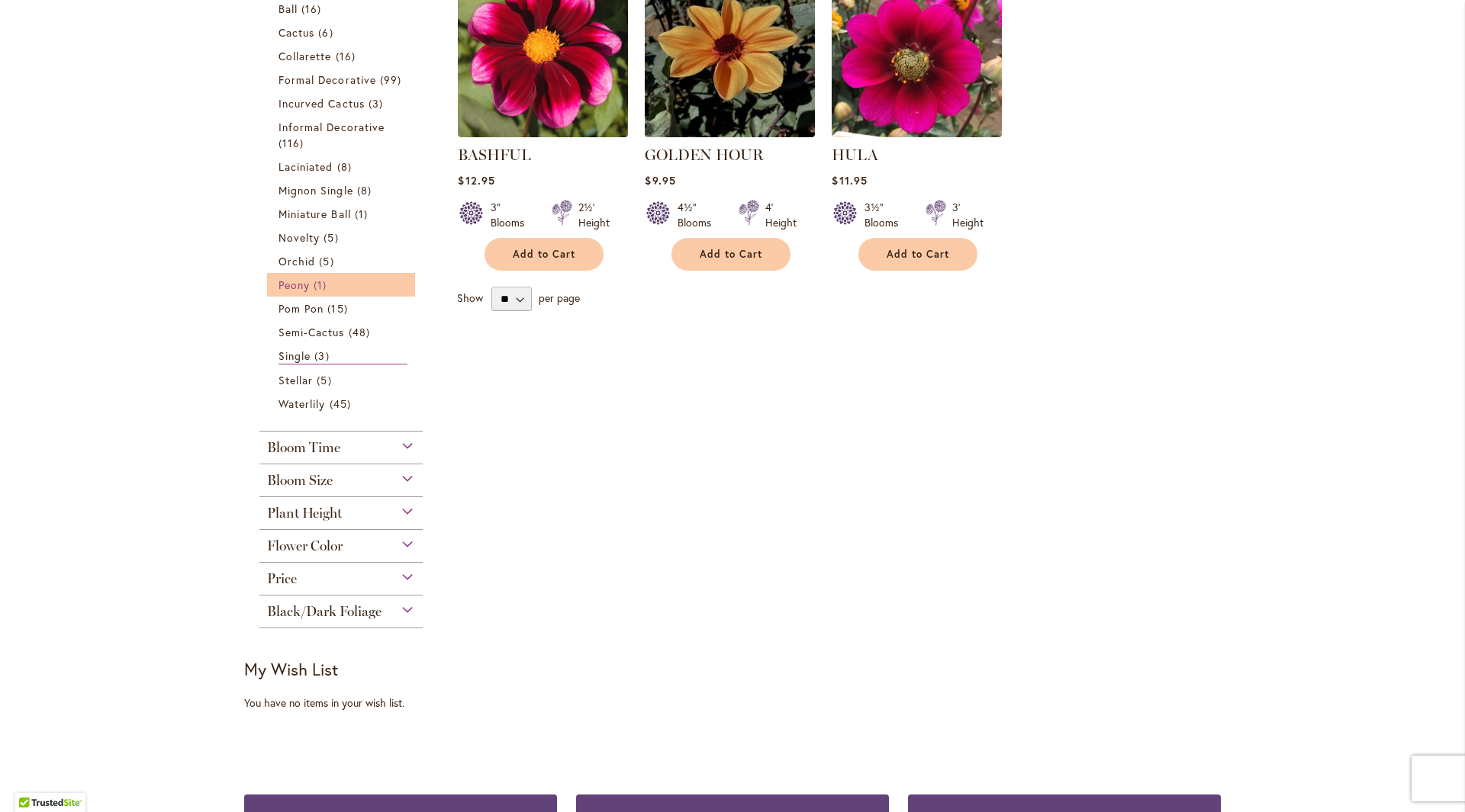
click at [295, 290] on span "Peony" at bounding box center [293, 284] width 31 height 14
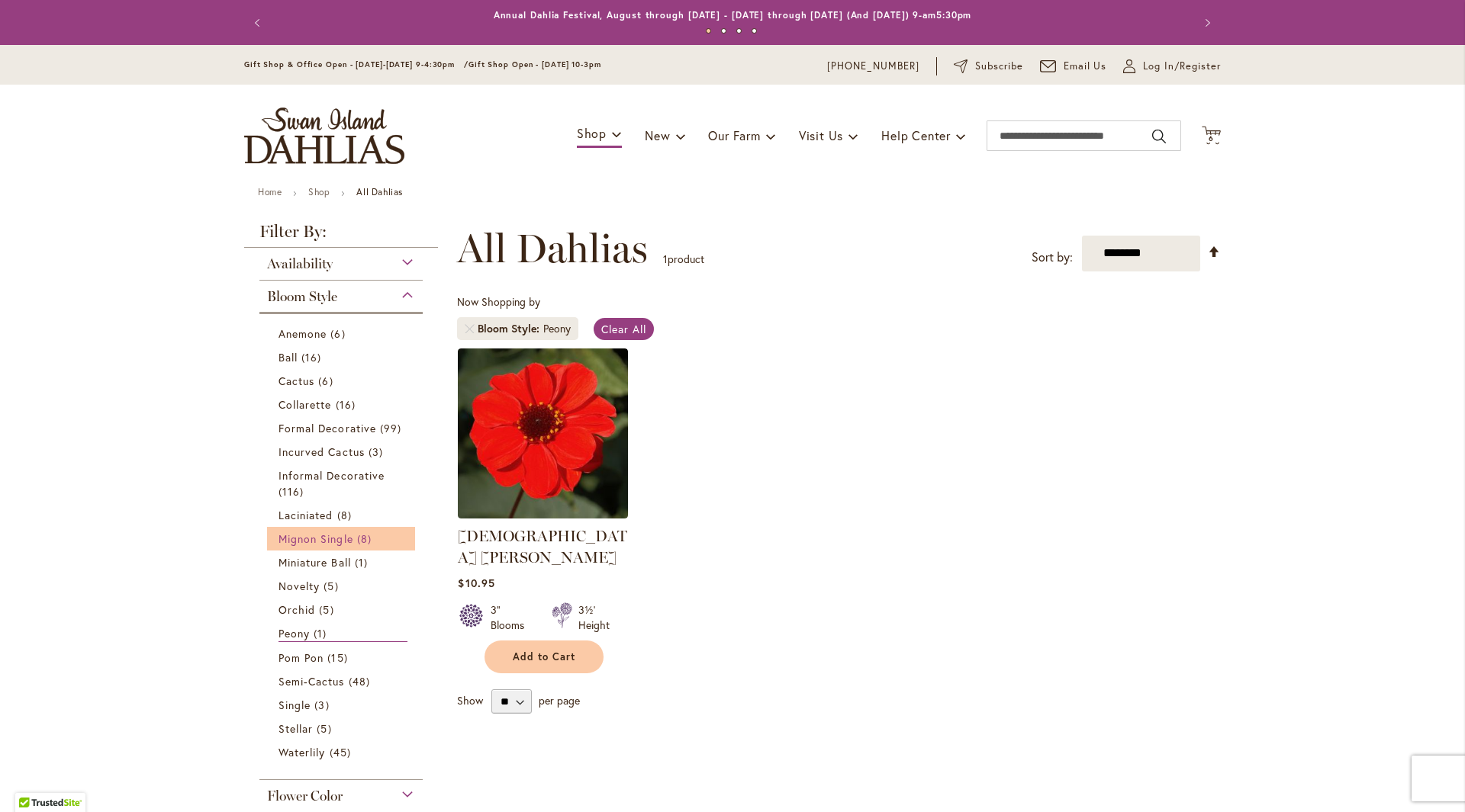
scroll to position [152, 0]
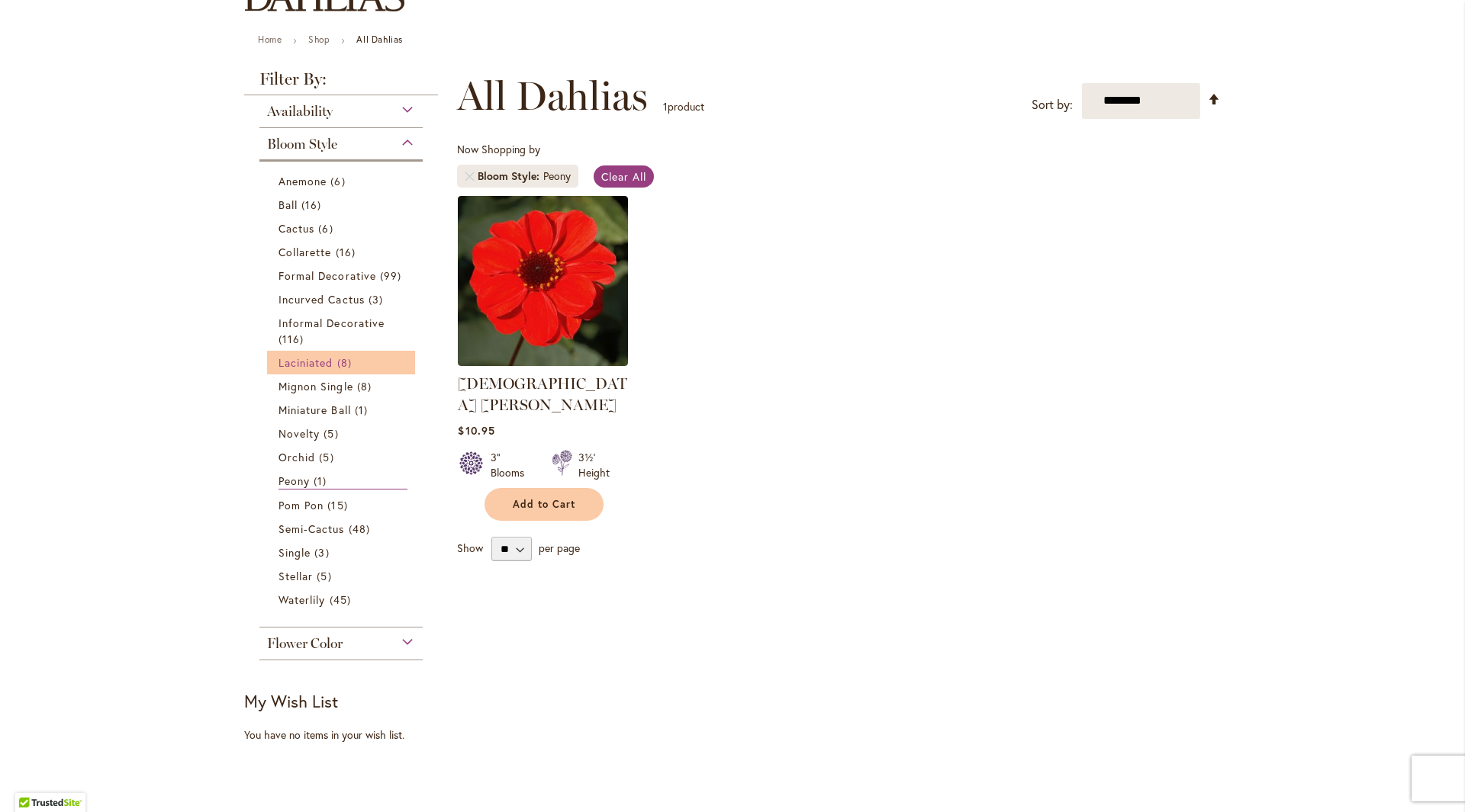
click at [296, 365] on span "Laciniated" at bounding box center [306, 363] width 55 height 14
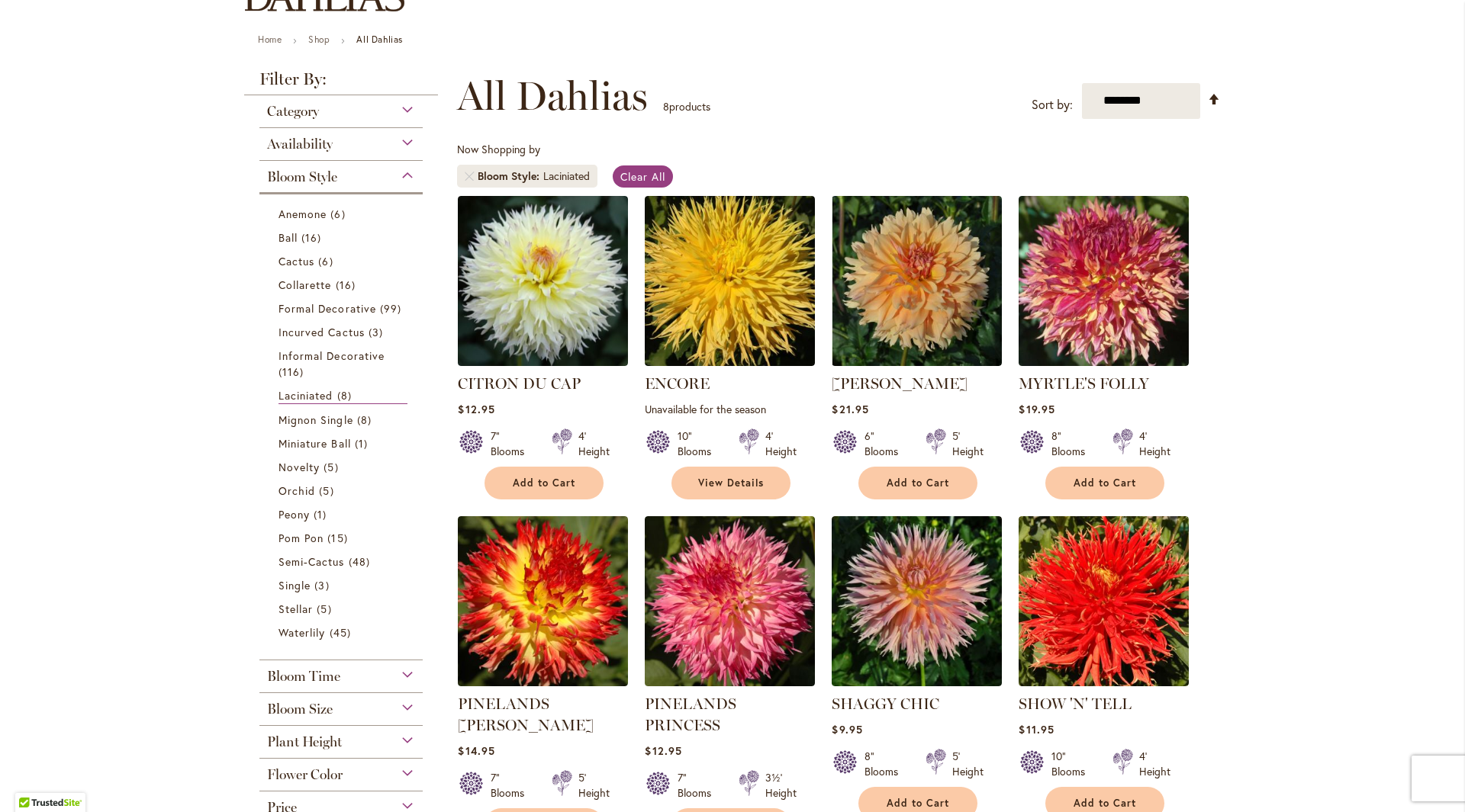
scroll to position [305, 0]
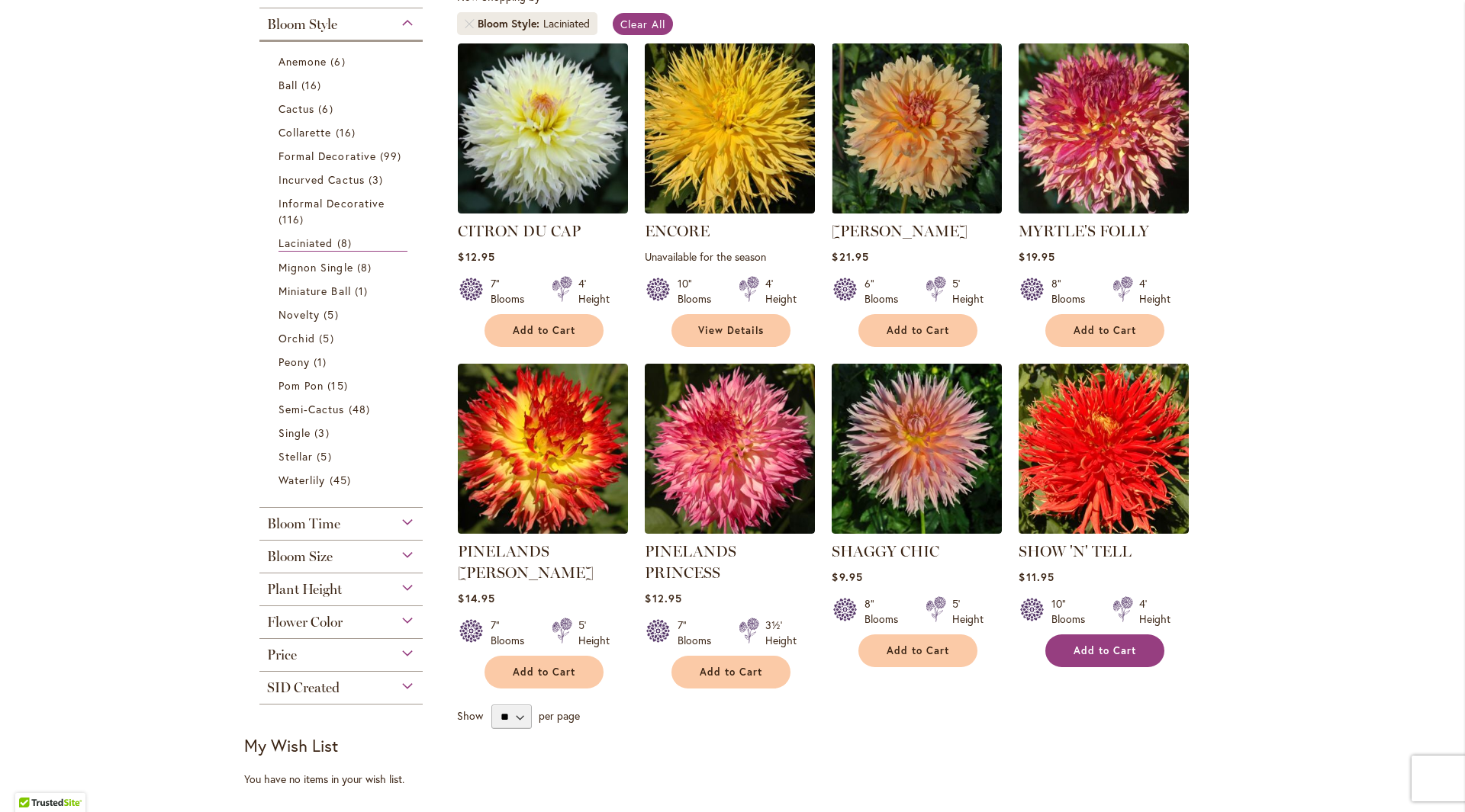
click at [1109, 642] on button "Add to Cart" at bounding box center [1104, 651] width 119 height 33
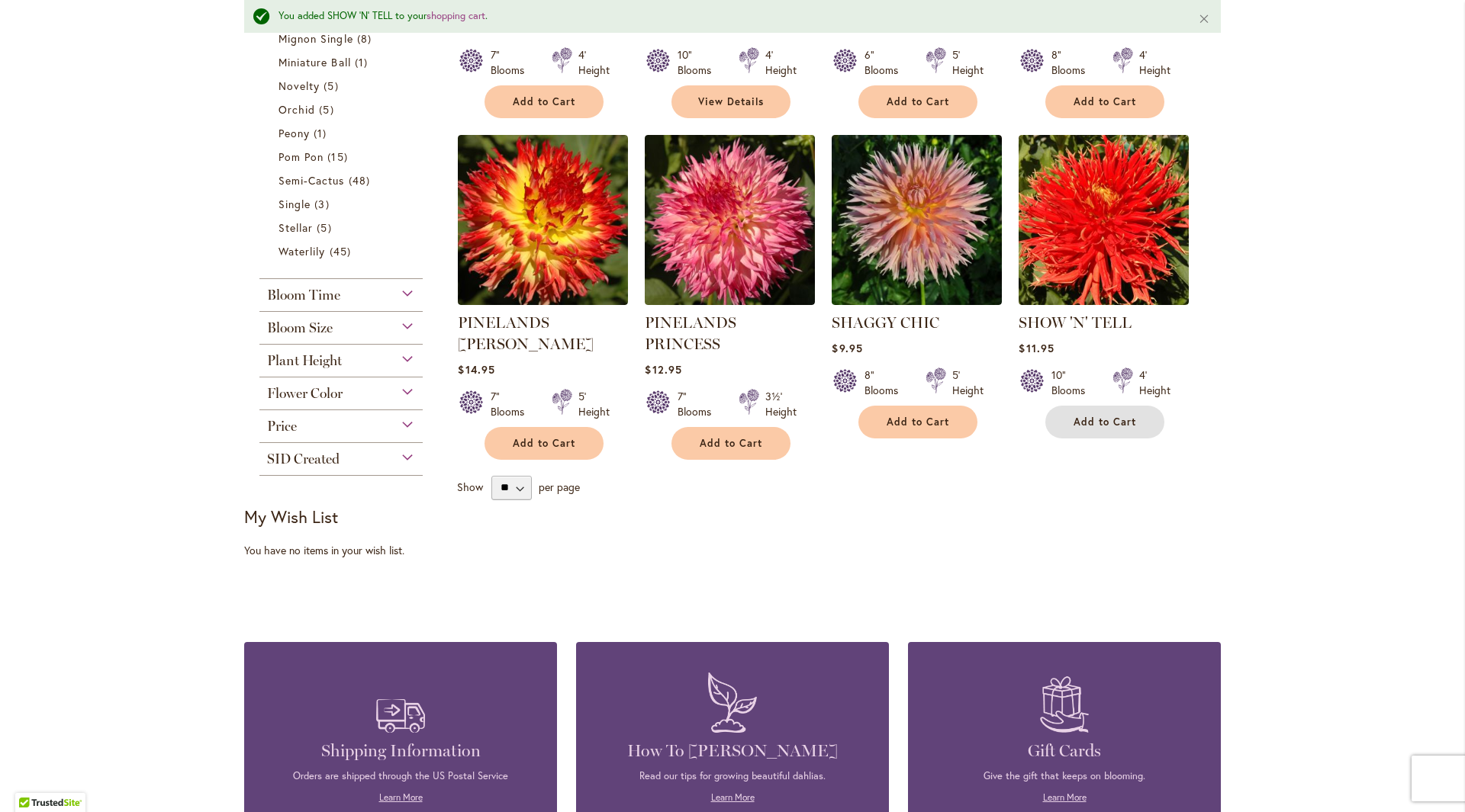
scroll to position [422, 0]
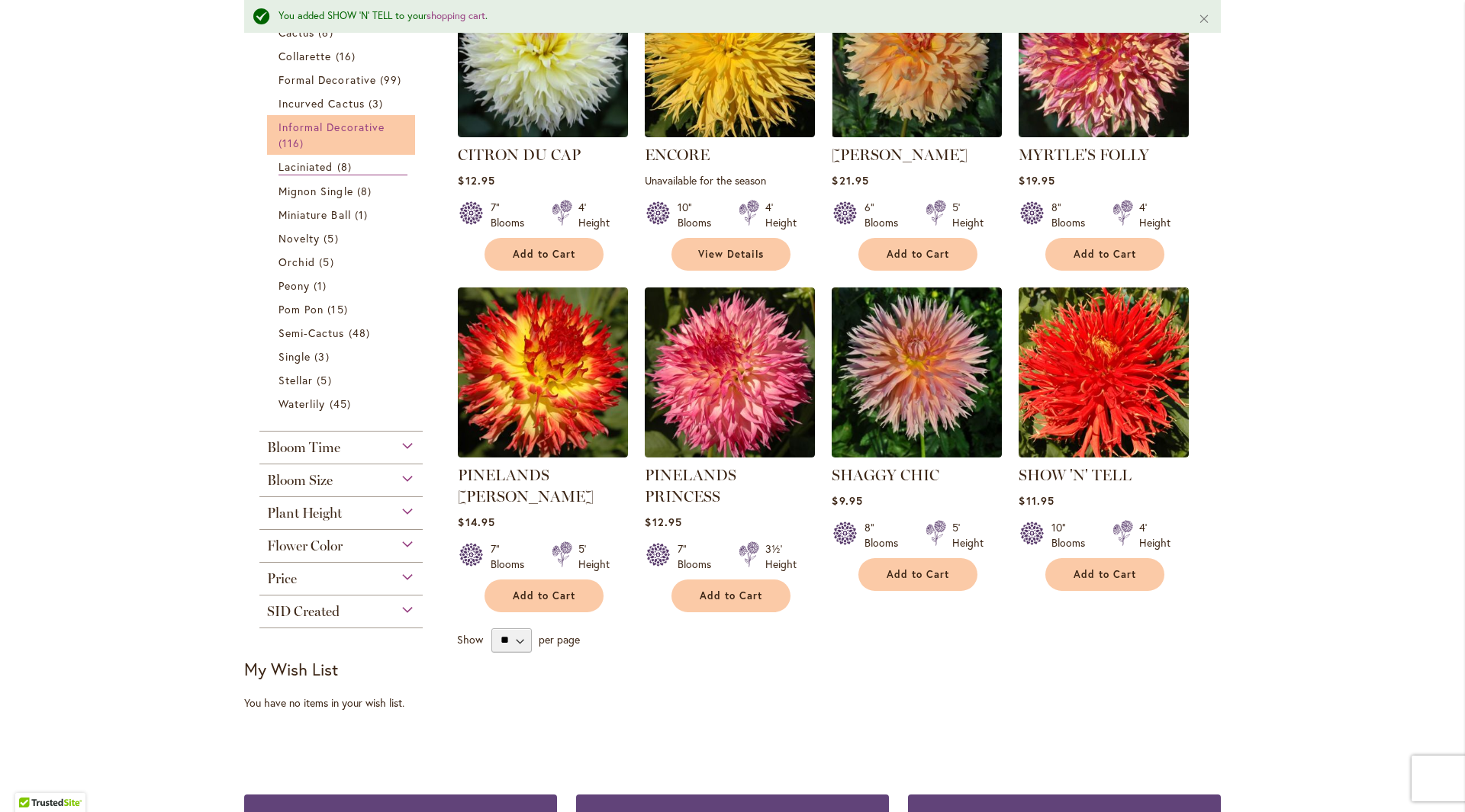
click at [300, 138] on span "116 items" at bounding box center [292, 143] width 29 height 16
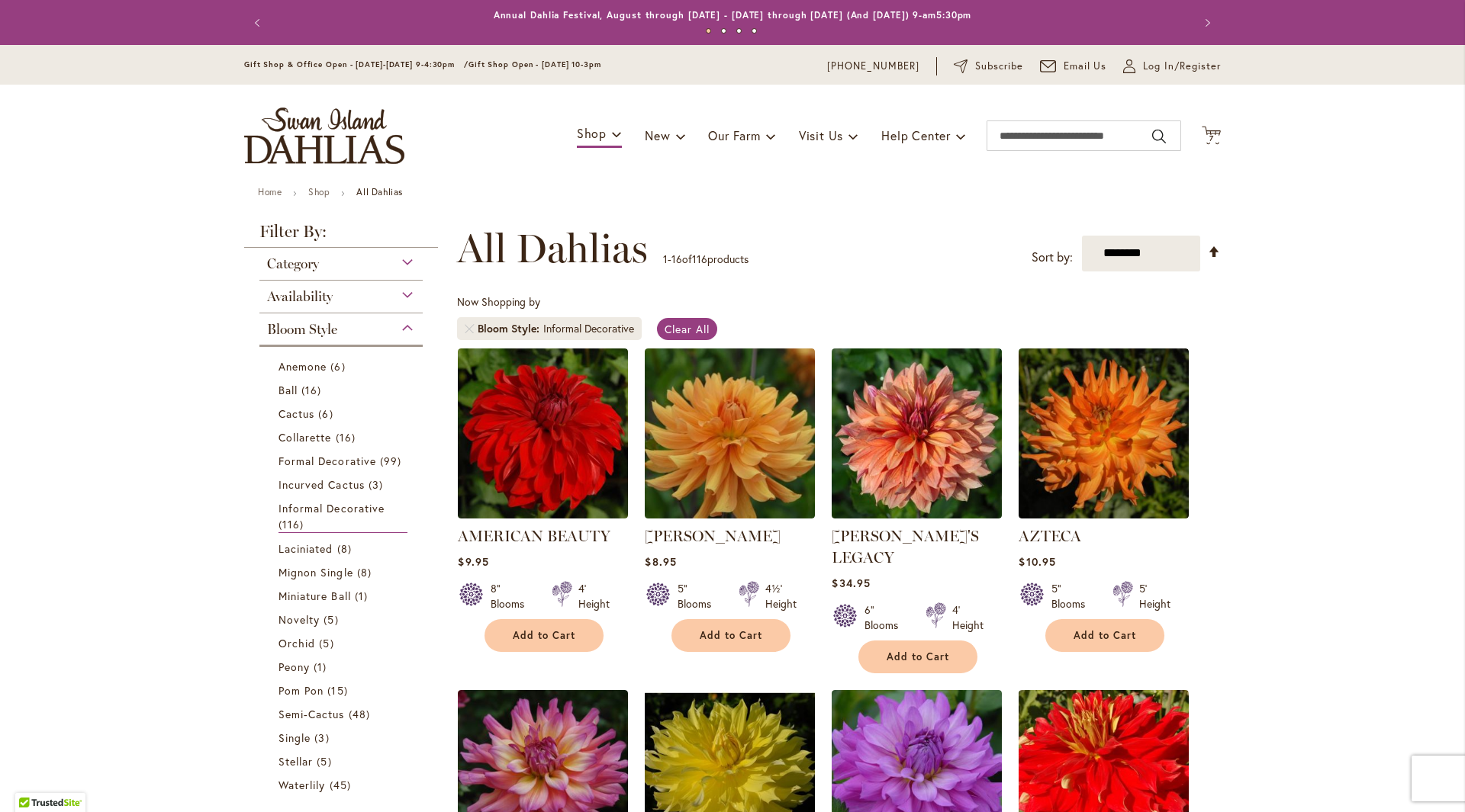
scroll to position [229, 0]
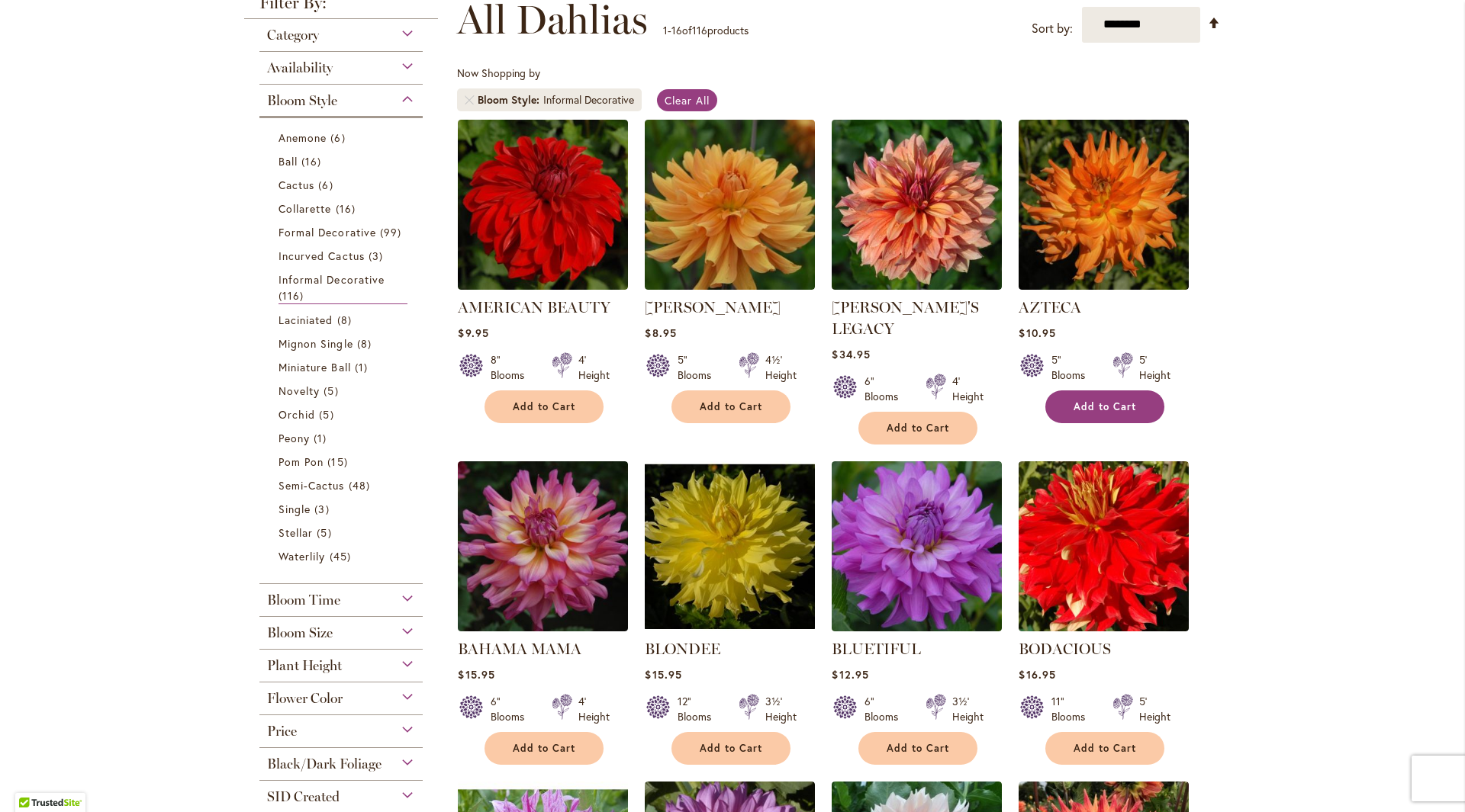
click at [1085, 405] on span "Add to Cart" at bounding box center [1105, 406] width 62 height 13
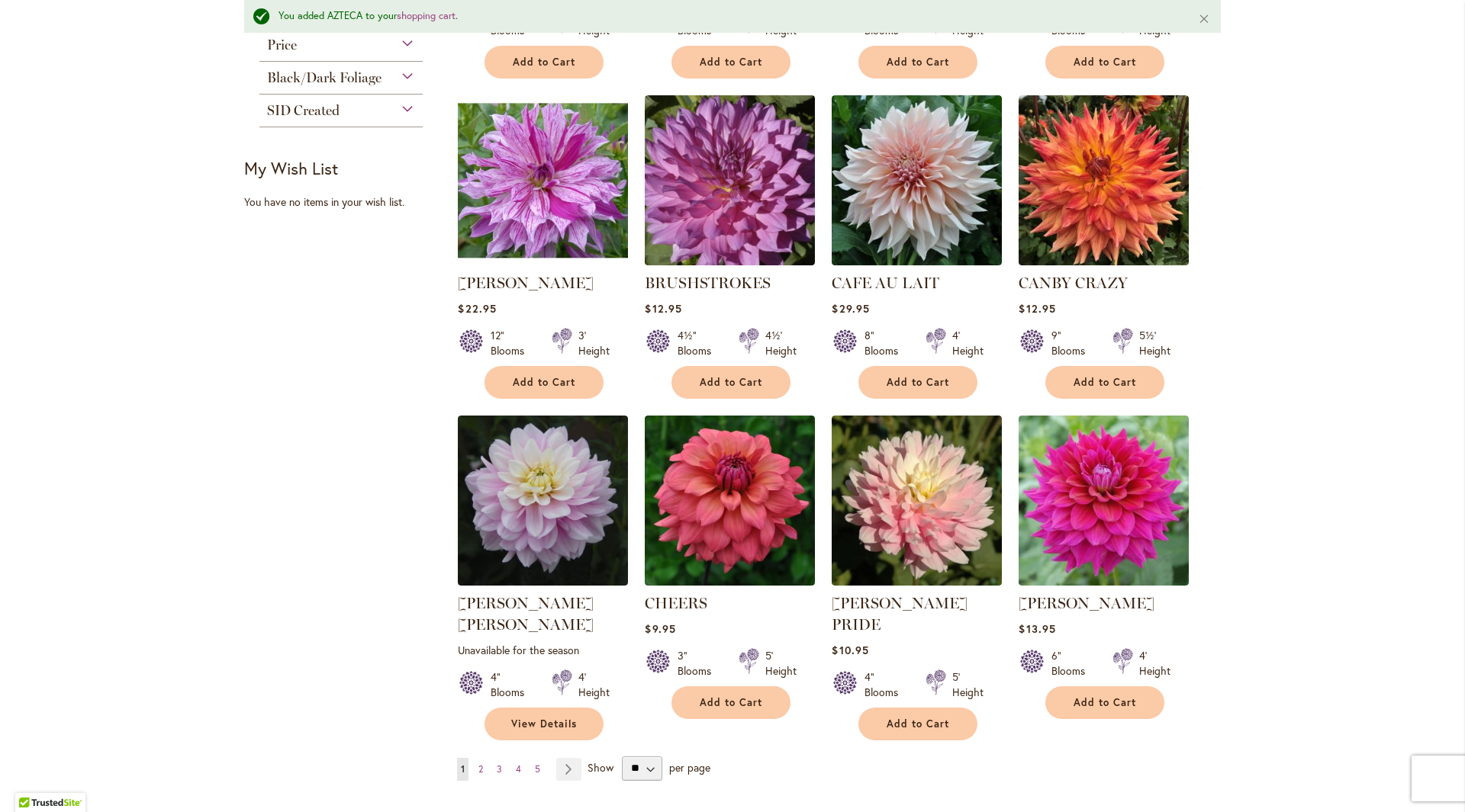
scroll to position [1032, 0]
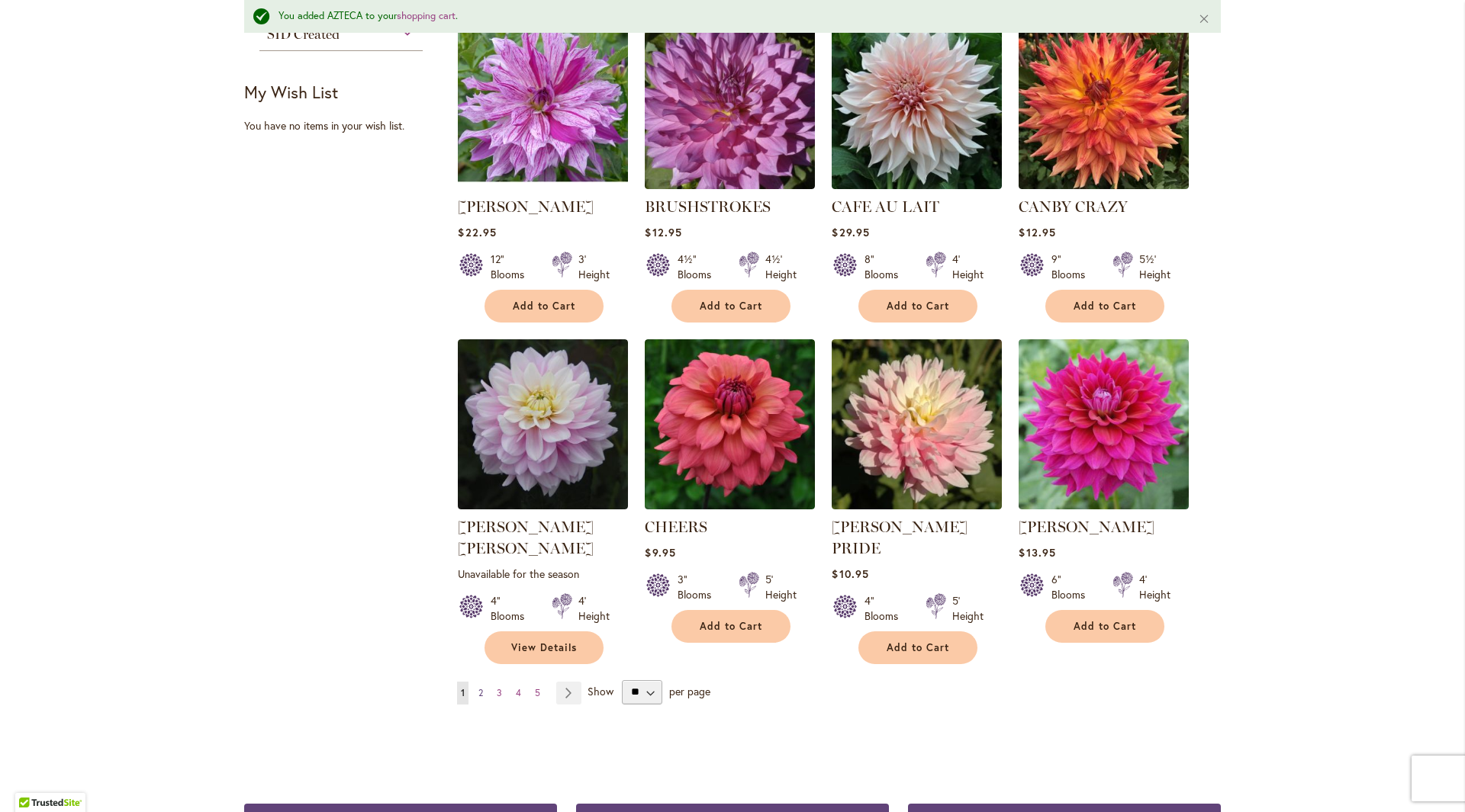
click at [474, 682] on link "Page 2" at bounding box center [481, 693] width 12 height 23
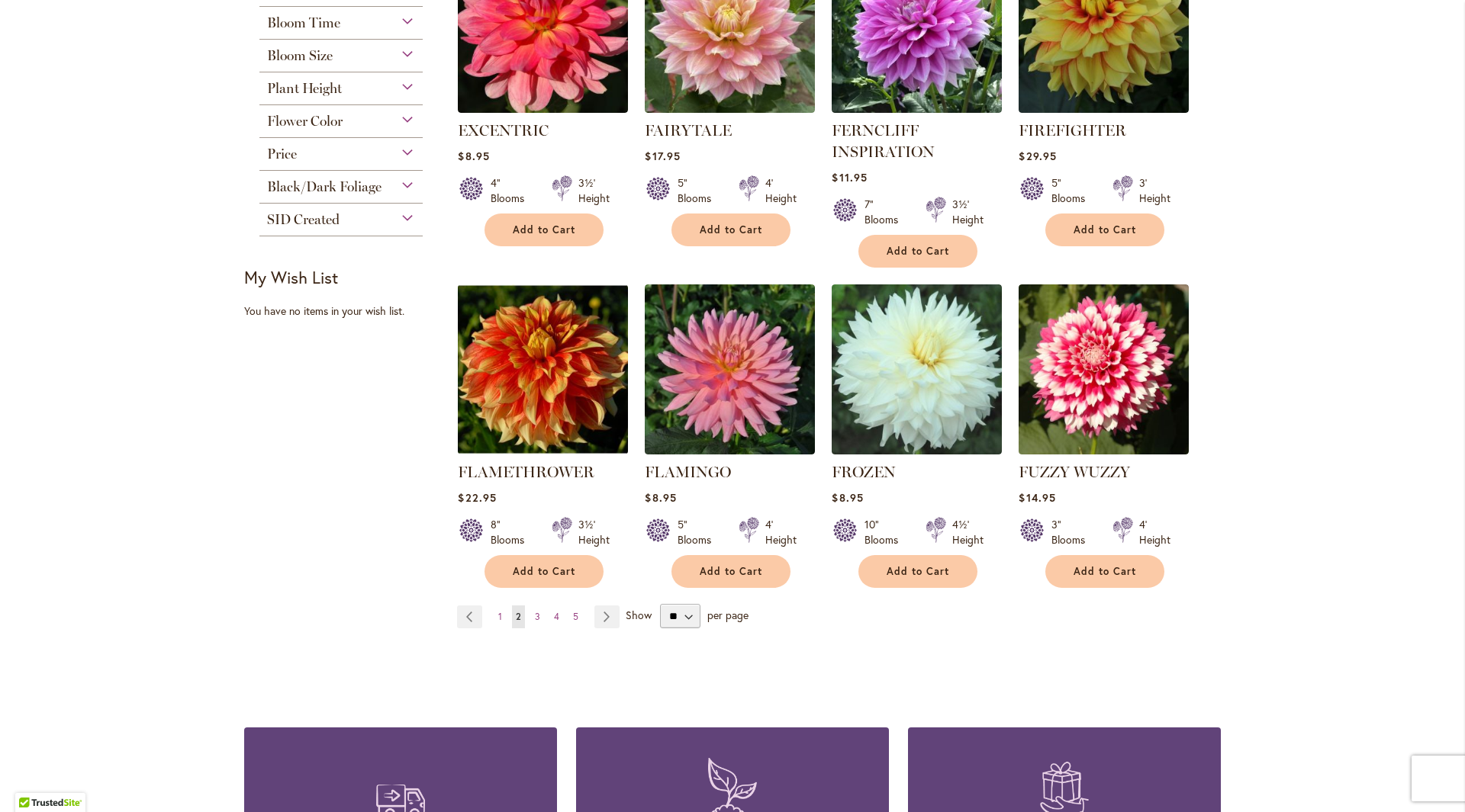
scroll to position [1220, 0]
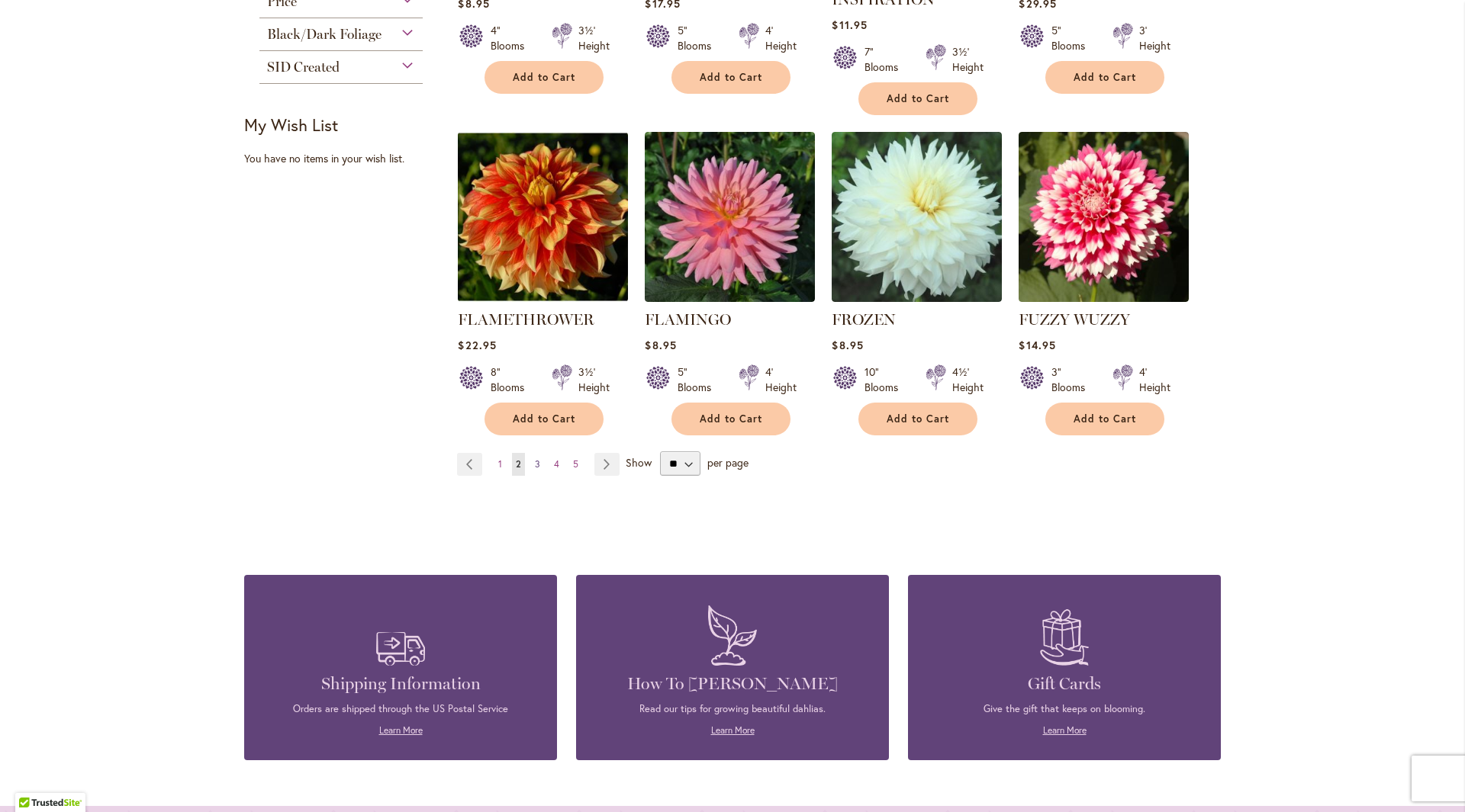
click at [535, 467] on span "3" at bounding box center [538, 463] width 5 height 12
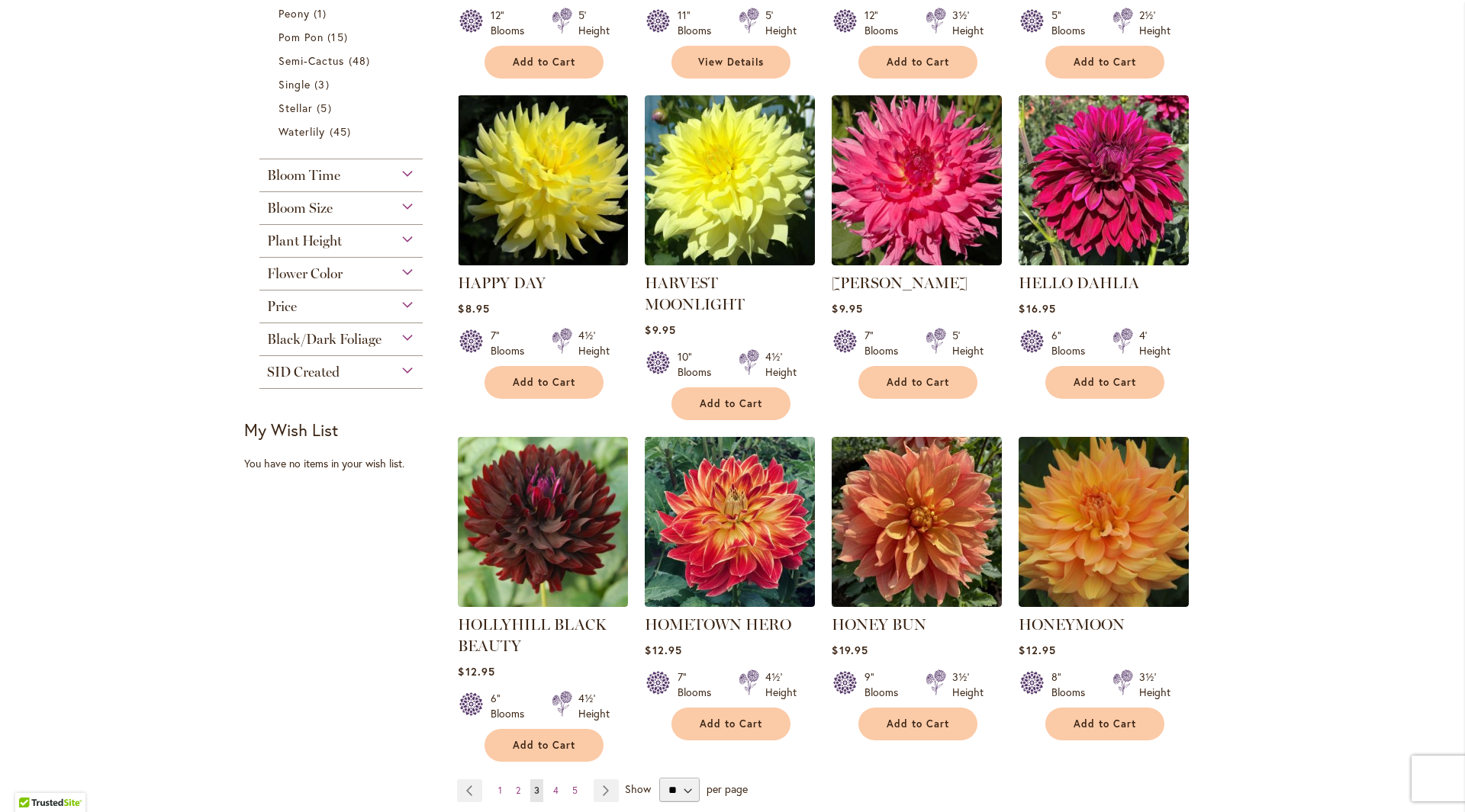
scroll to position [1068, 0]
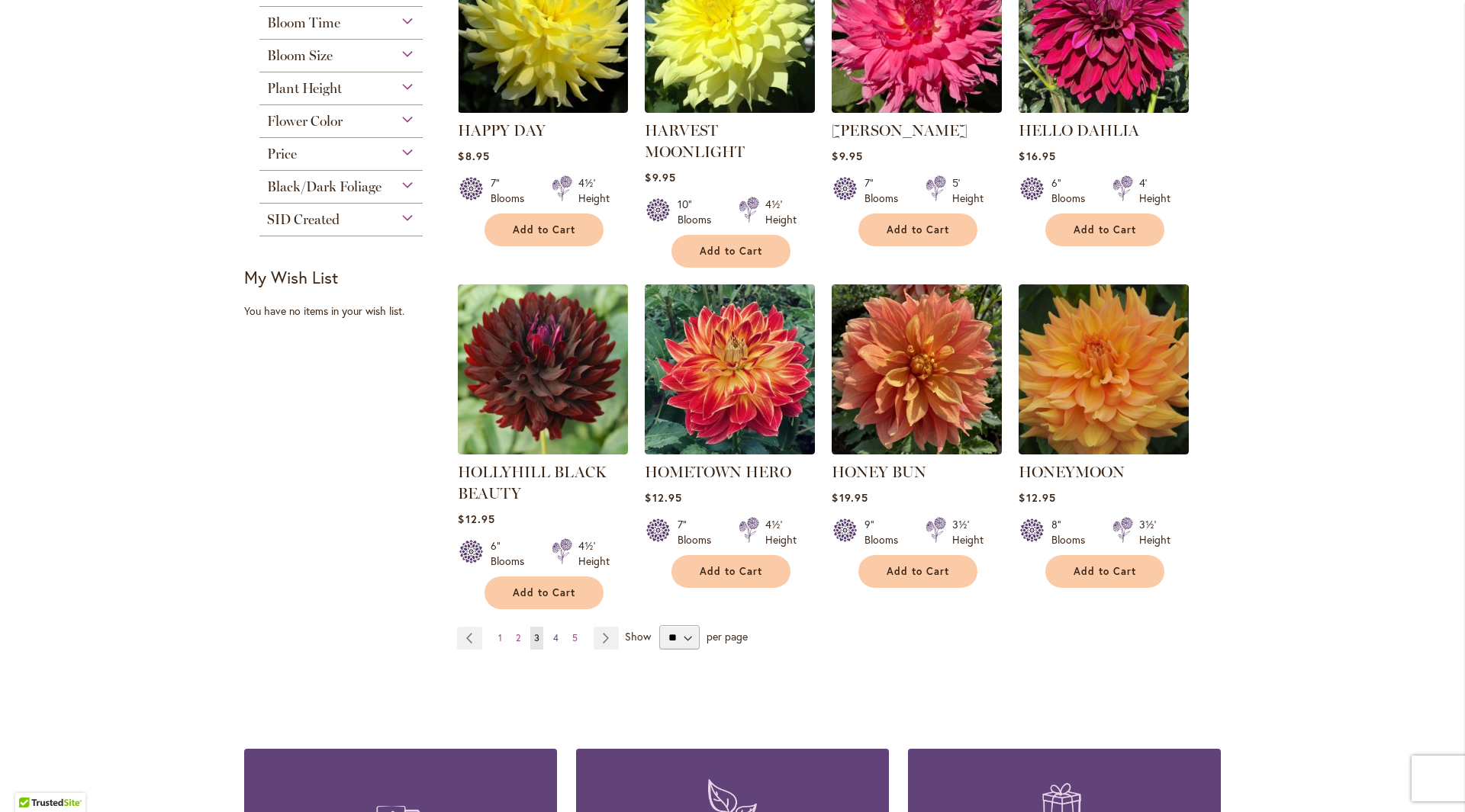
click at [553, 632] on span "4" at bounding box center [556, 637] width 5 height 12
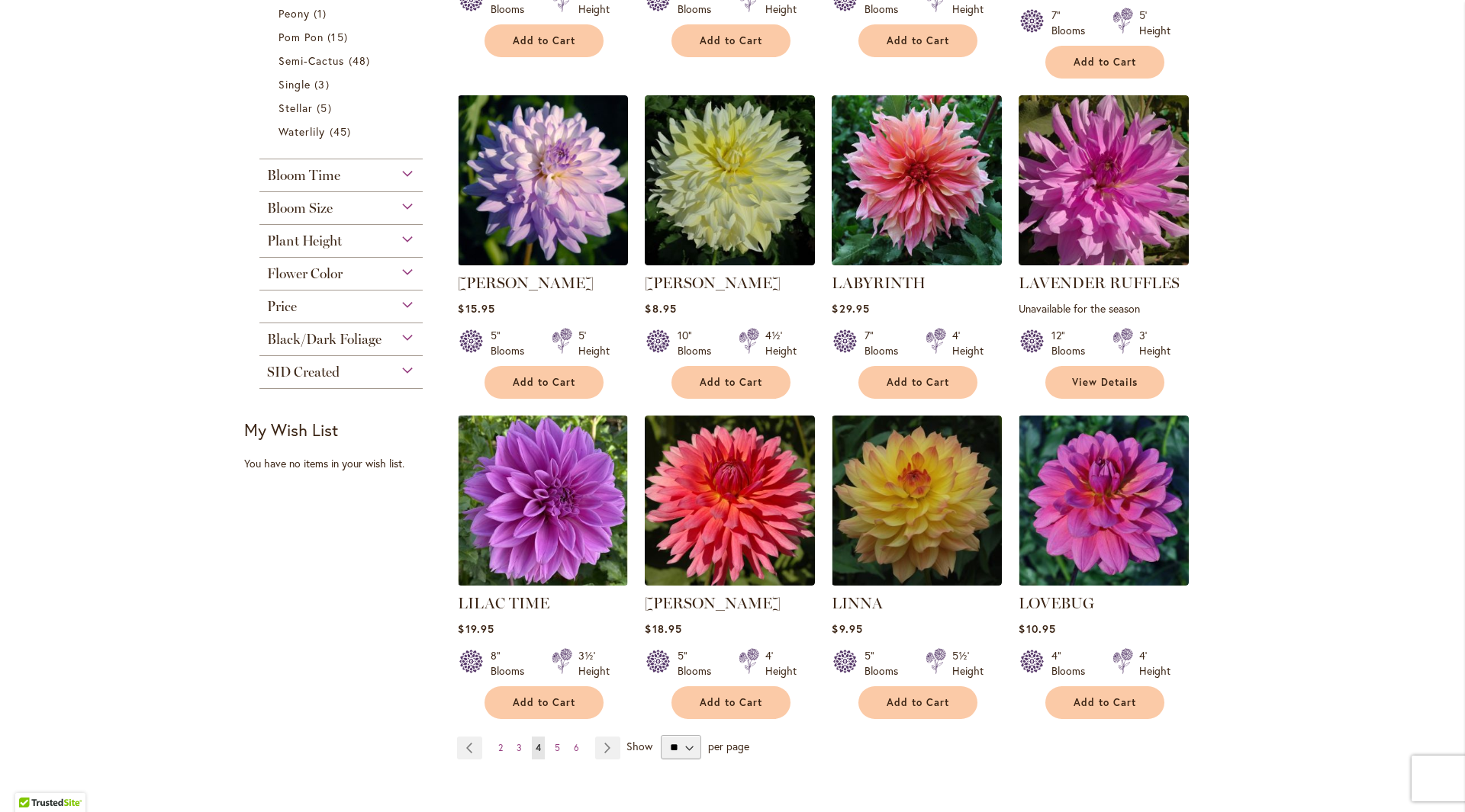
scroll to position [1068, 0]
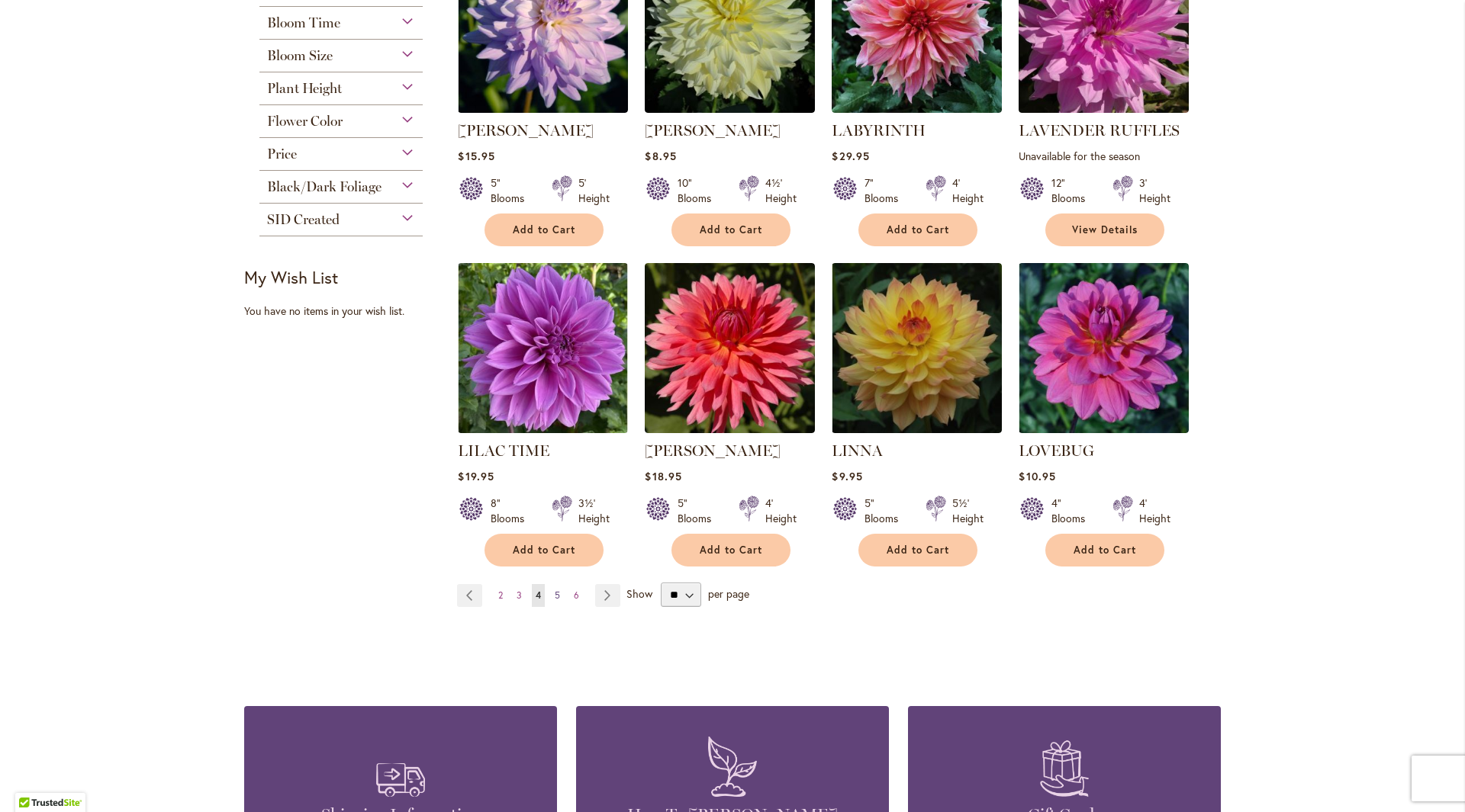
click at [556, 596] on link "Page 5" at bounding box center [557, 595] width 13 height 23
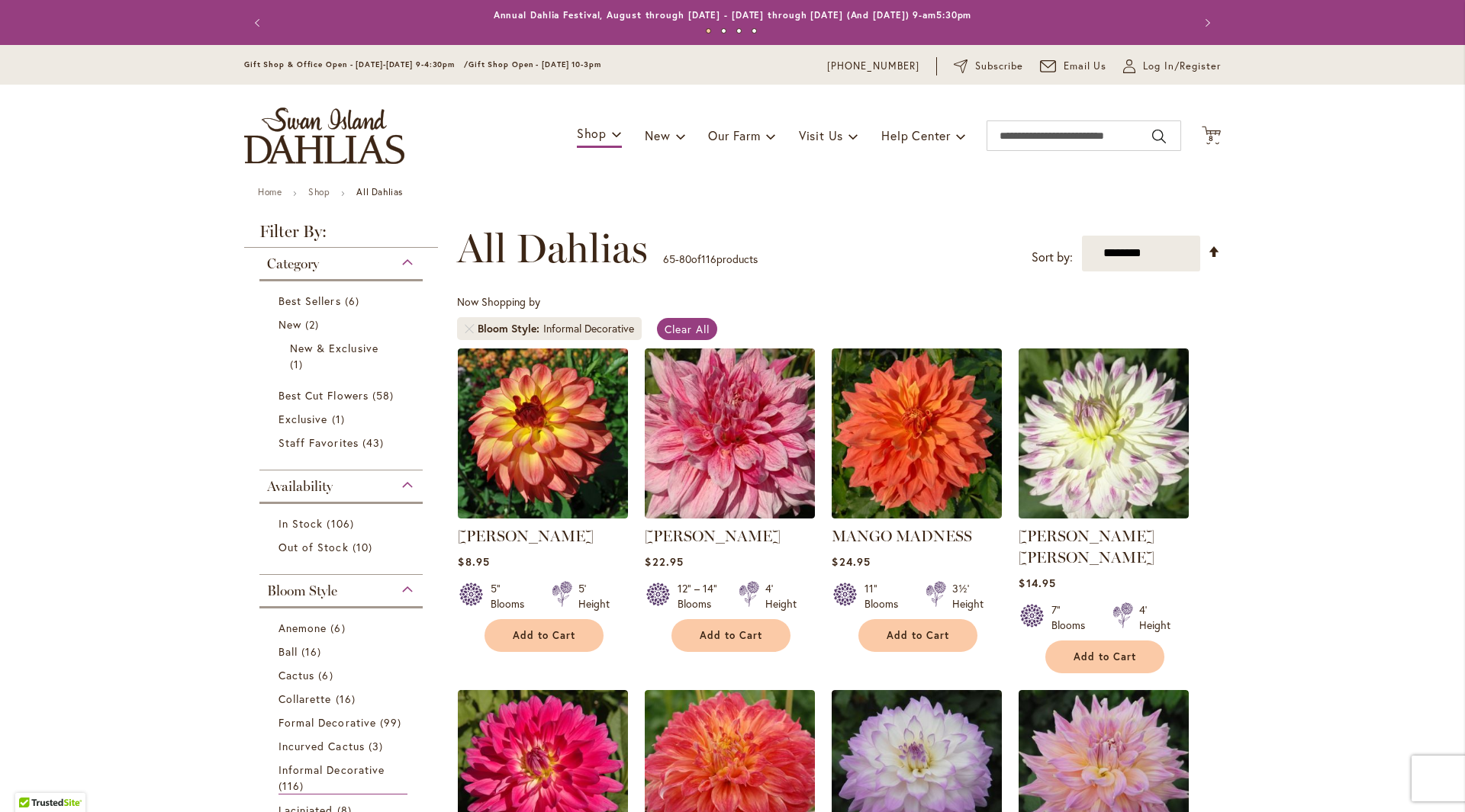
scroll to position [152, 0]
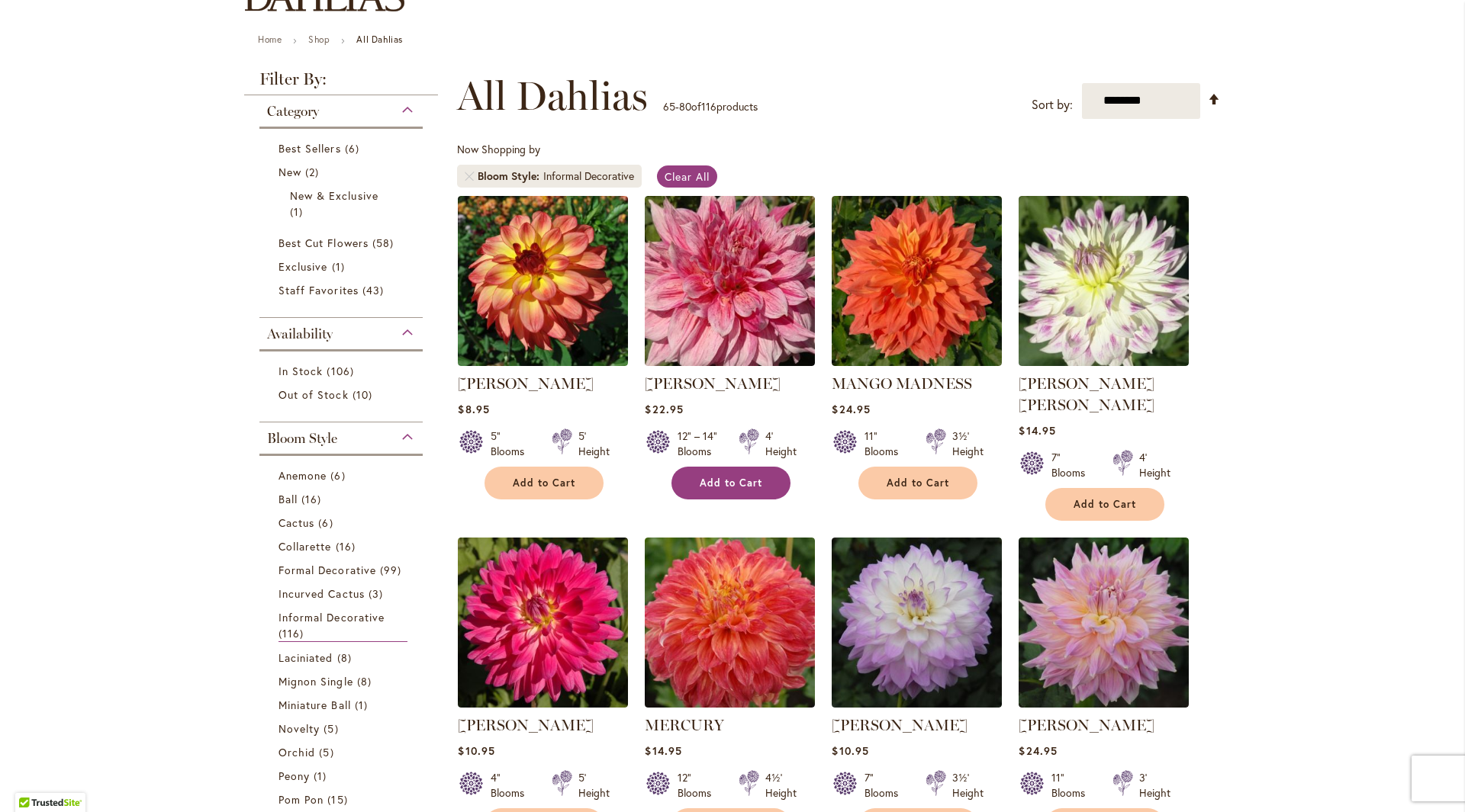
click at [726, 489] on button "Add to Cart" at bounding box center [730, 483] width 119 height 33
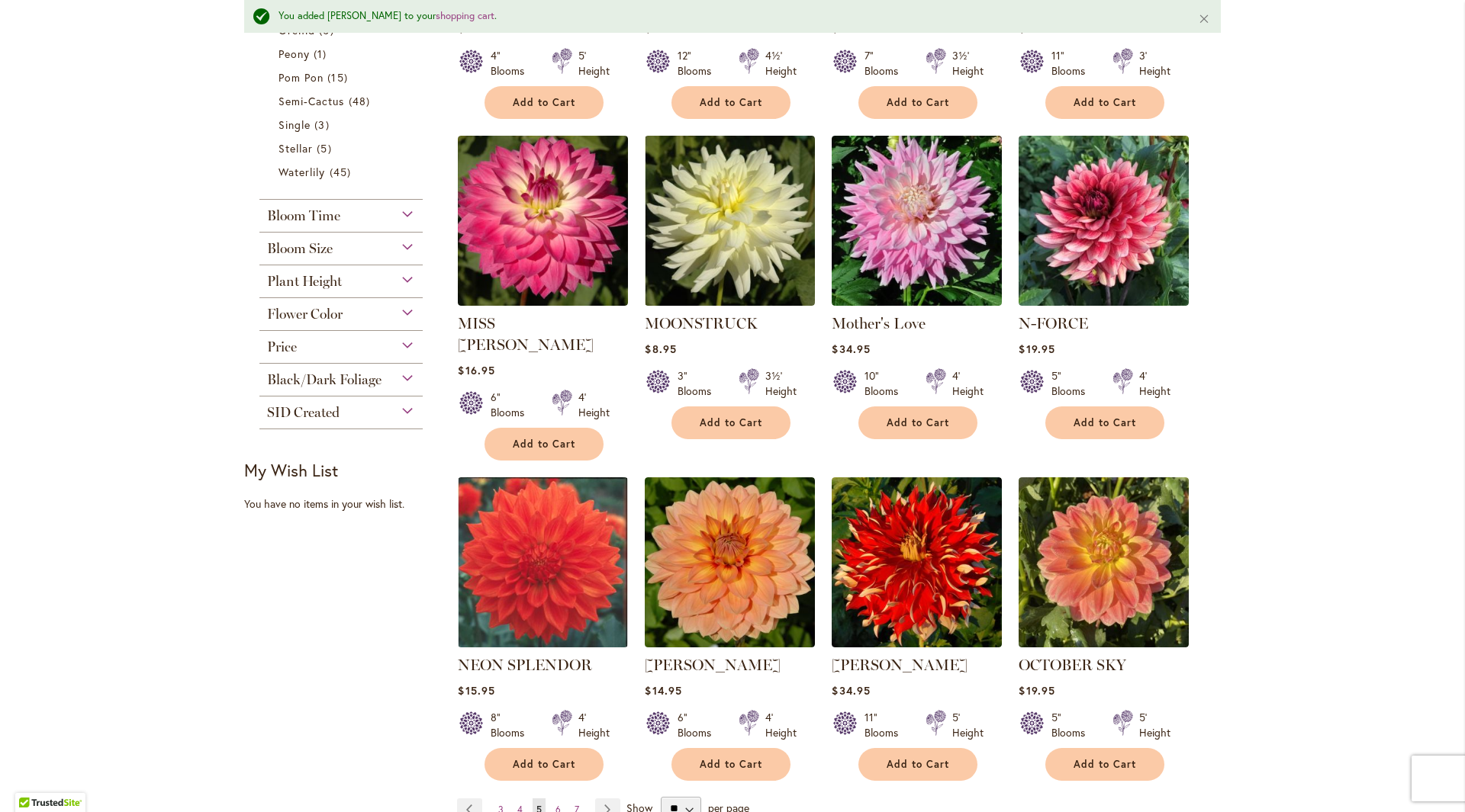
scroll to position [1068, 0]
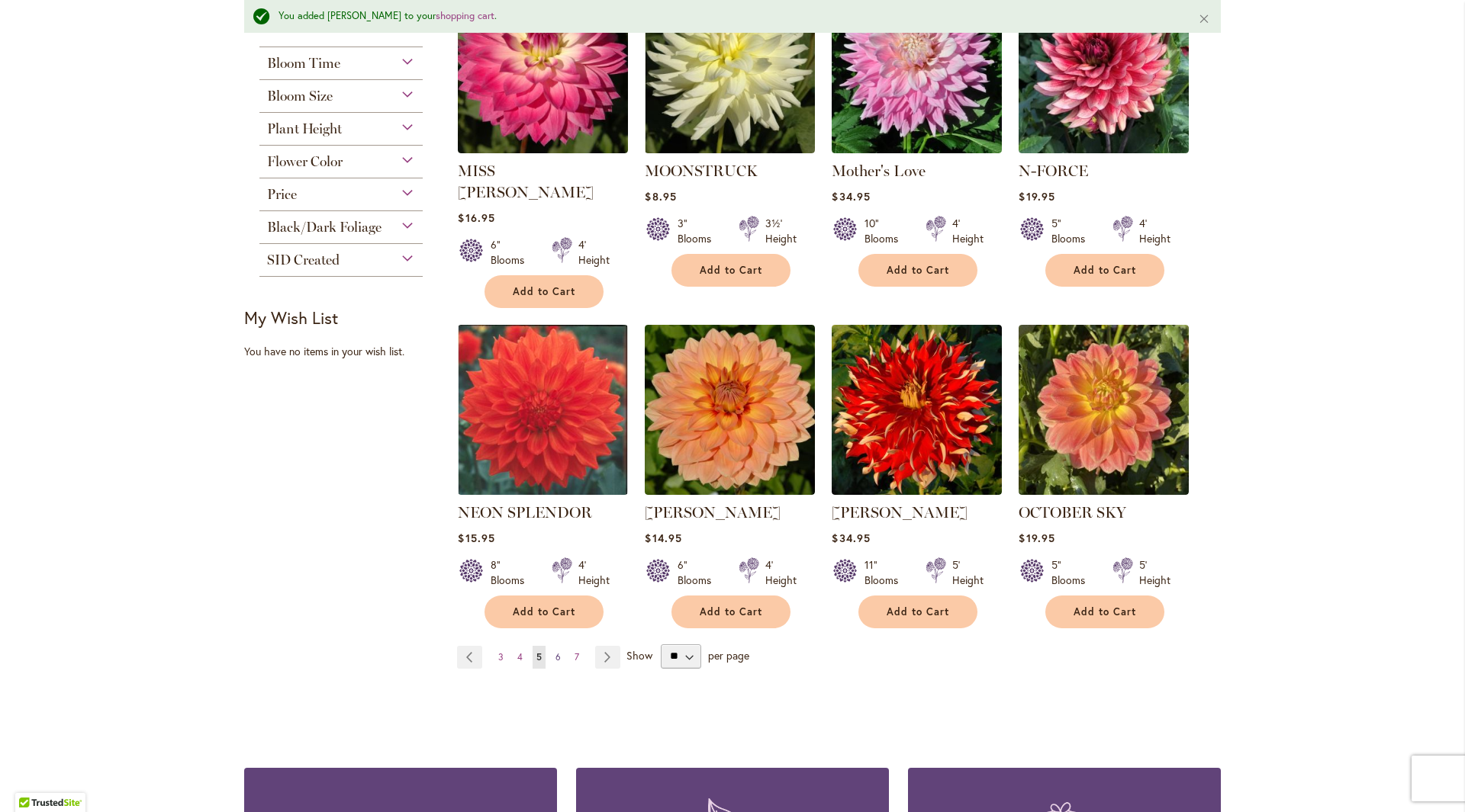
click at [552, 646] on link "Page 6" at bounding box center [558, 658] width 13 height 23
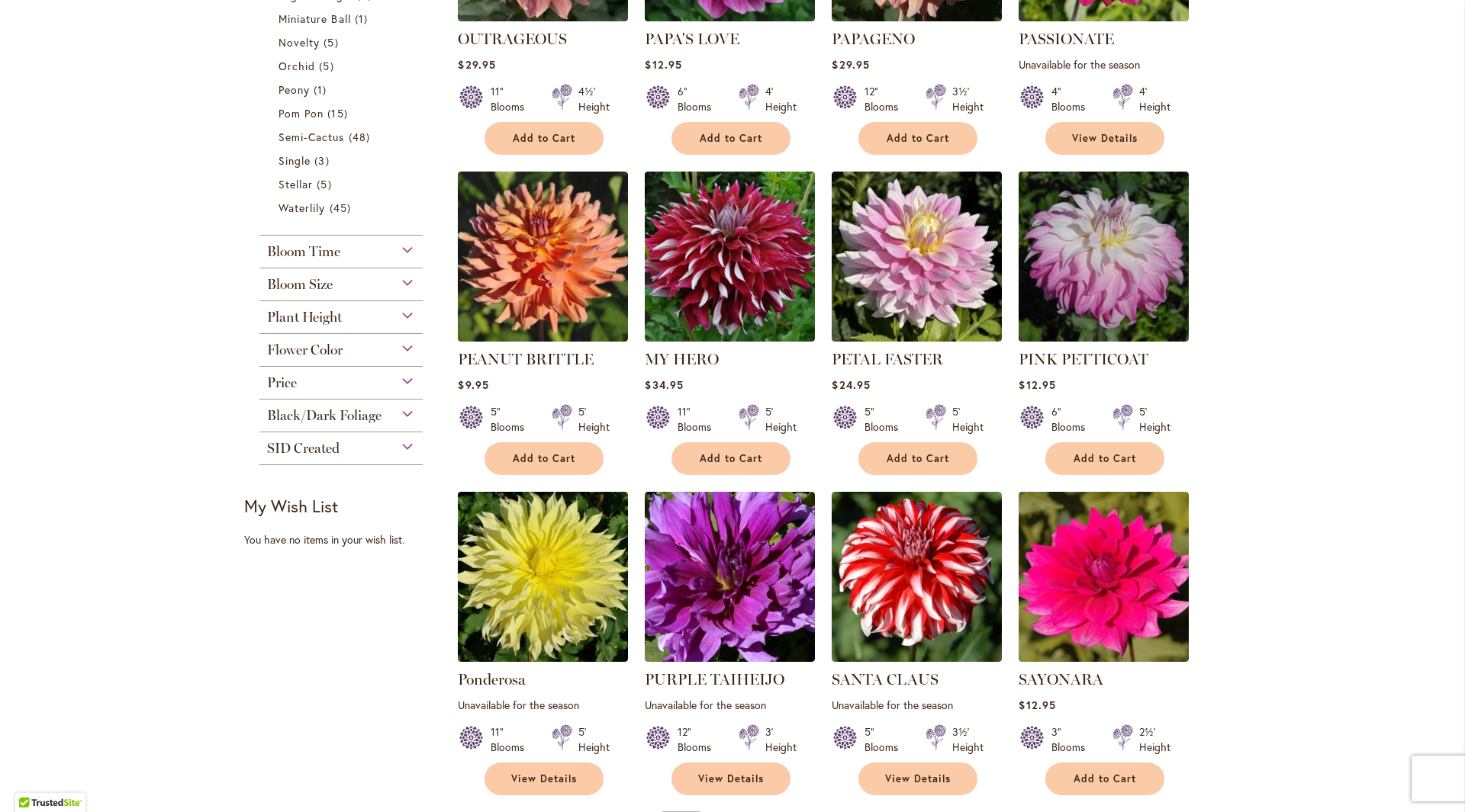
scroll to position [915, 0]
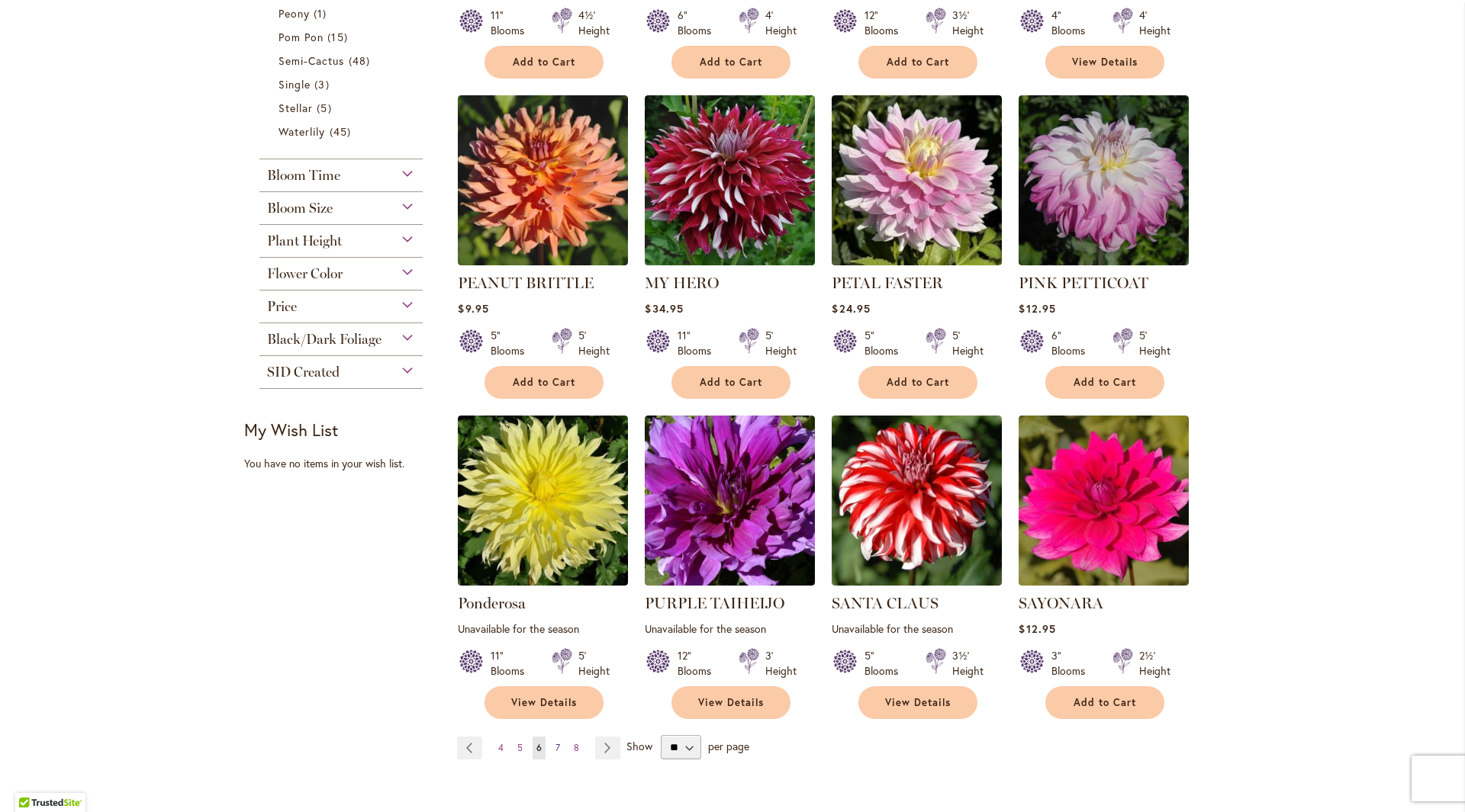
click at [556, 742] on span "7" at bounding box center [557, 747] width 4 height 12
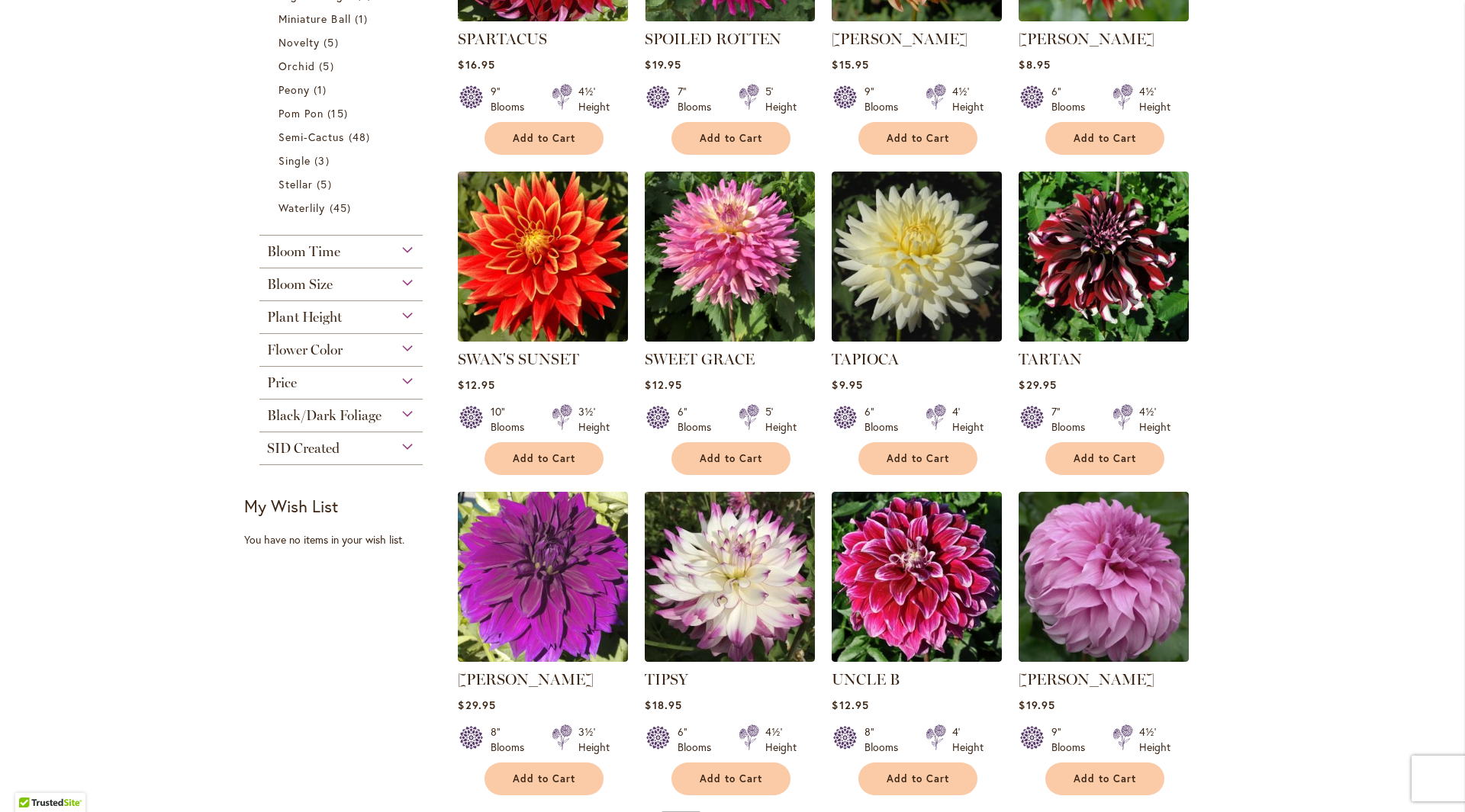
scroll to position [991, 0]
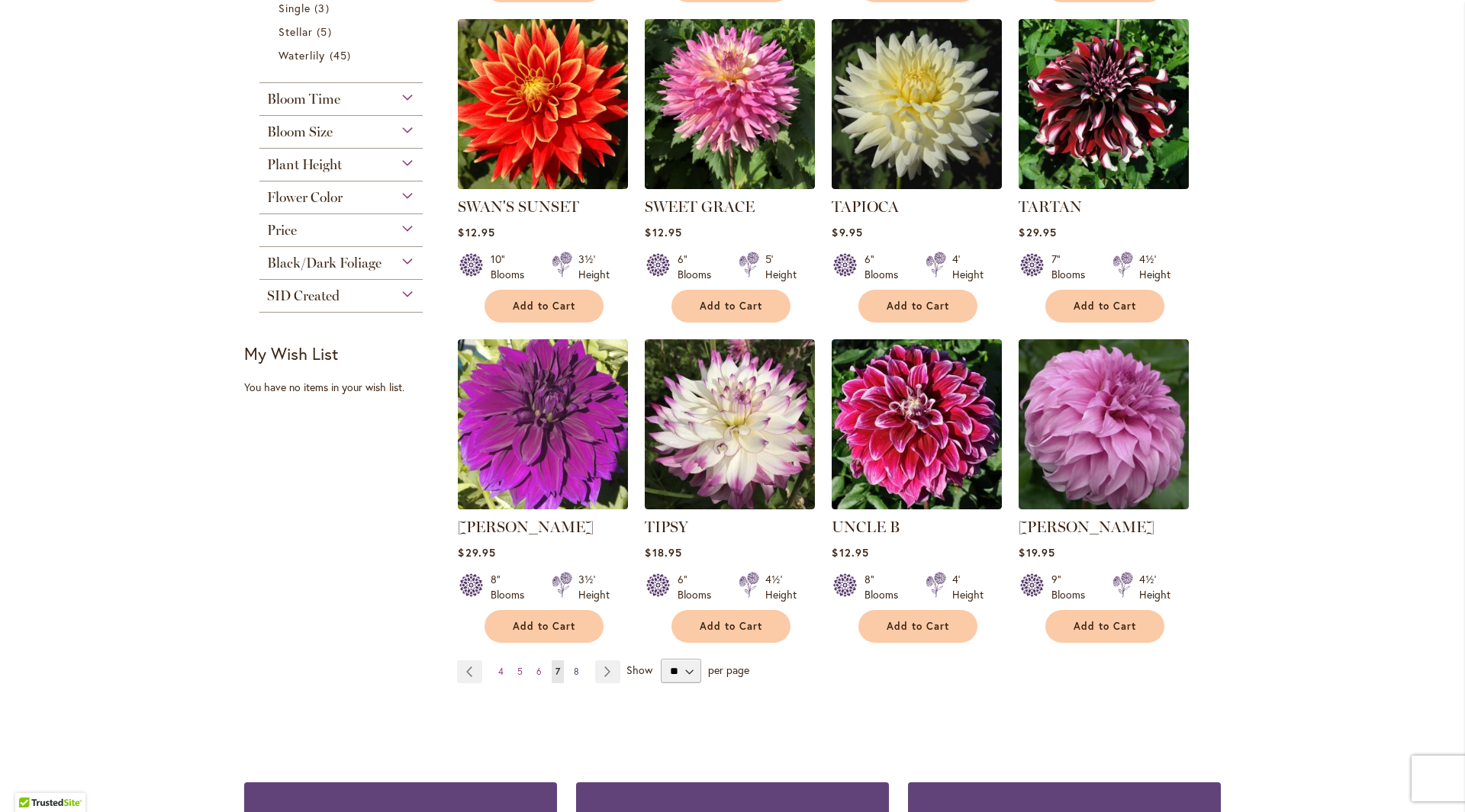
click at [570, 660] on link "Page 8" at bounding box center [576, 672] width 13 height 23
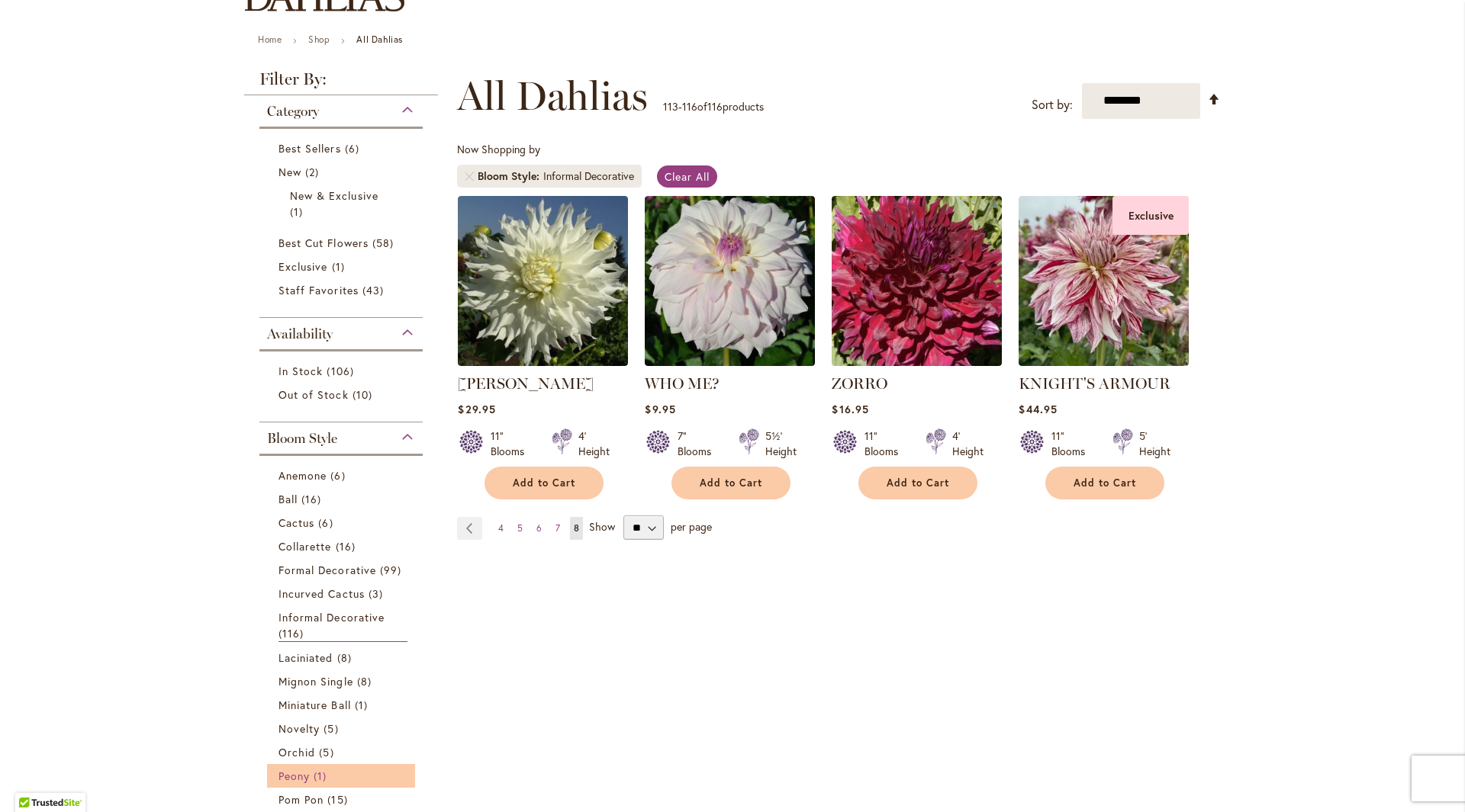
scroll to position [457, 0]
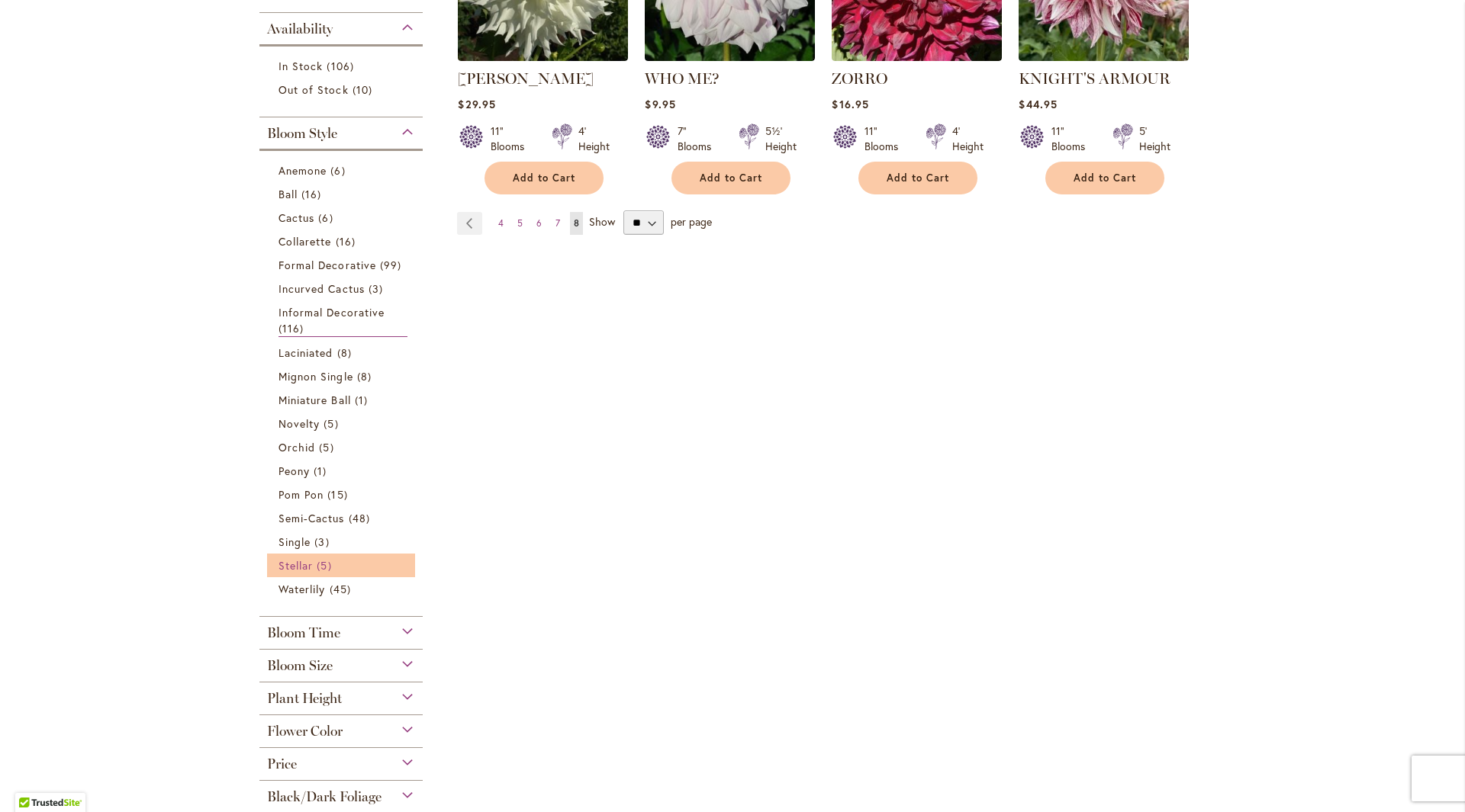
click at [317, 567] on span "5 items" at bounding box center [325, 565] width 19 height 16
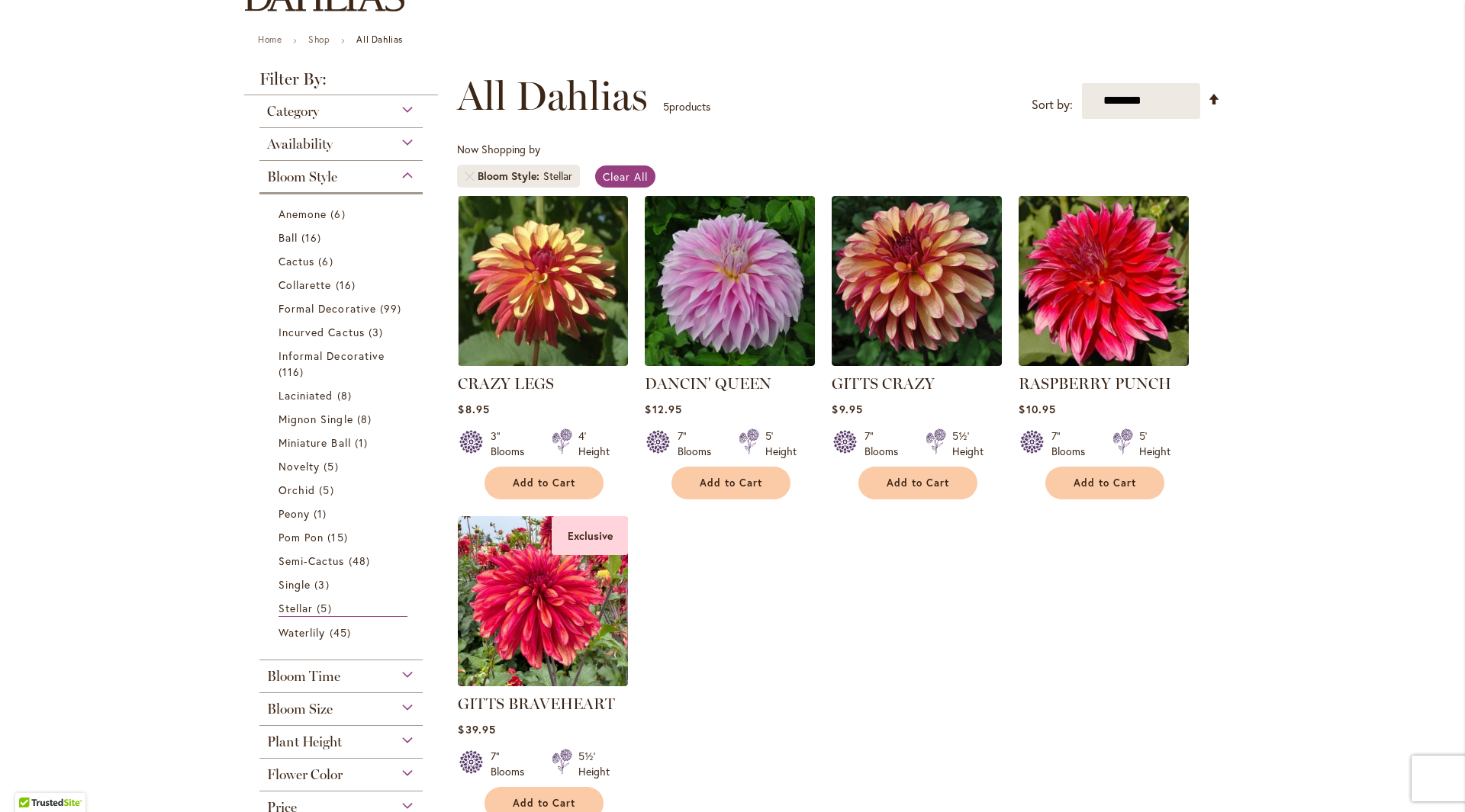
scroll to position [305, 0]
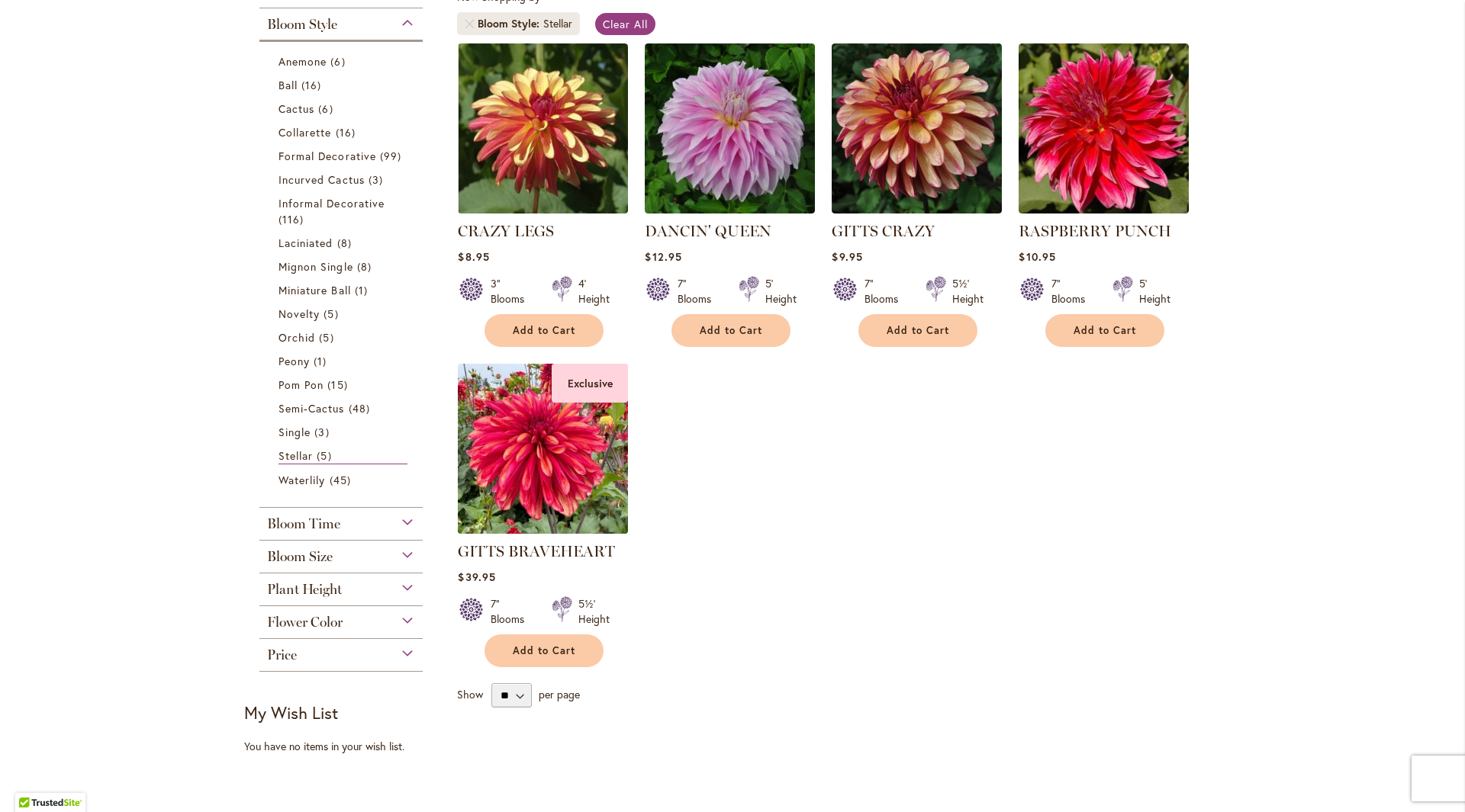
click at [532, 488] on img at bounding box center [543, 448] width 178 height 178
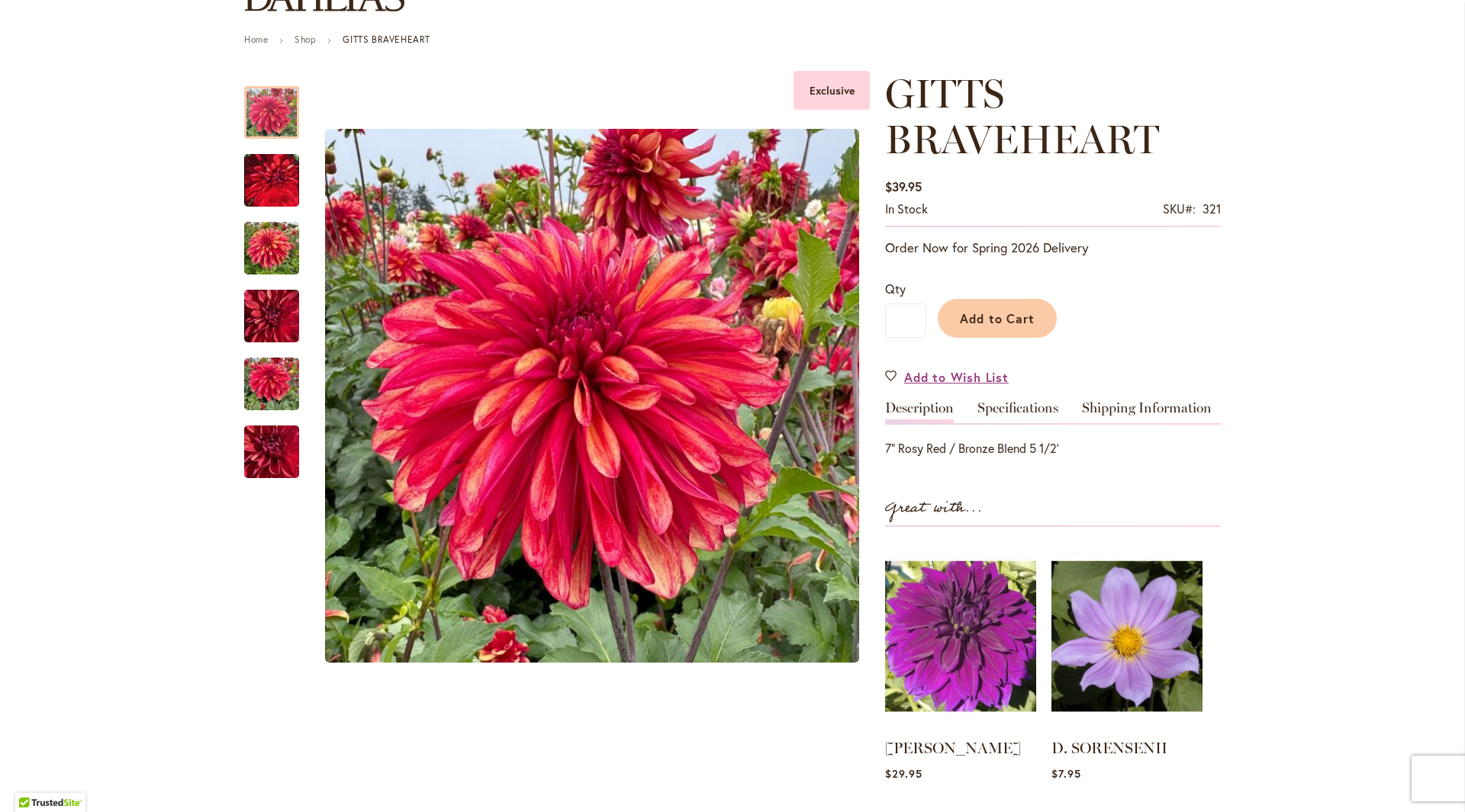
scroll to position [305, 0]
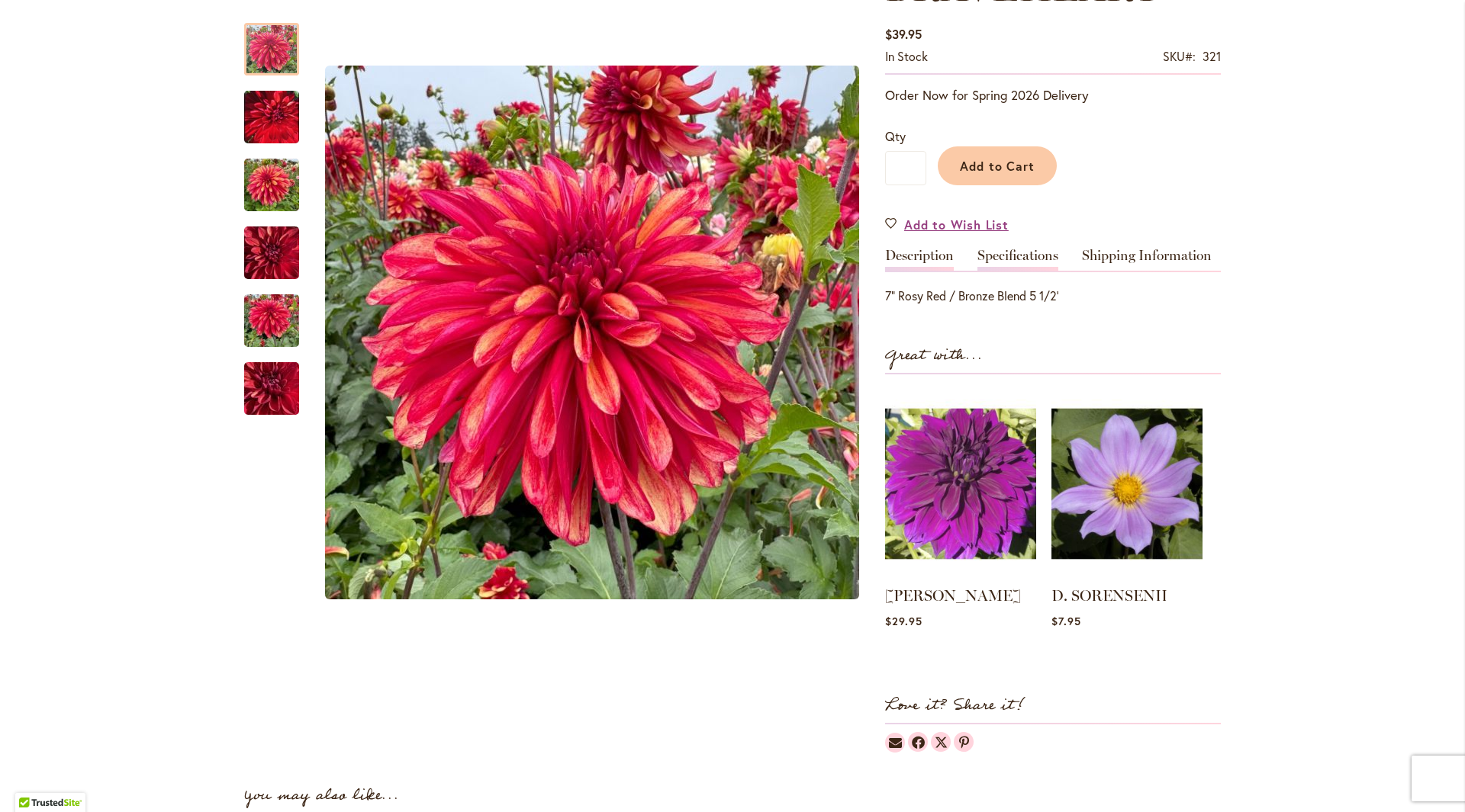
click at [1006, 259] on link "Specifications" at bounding box center [1017, 259] width 81 height 22
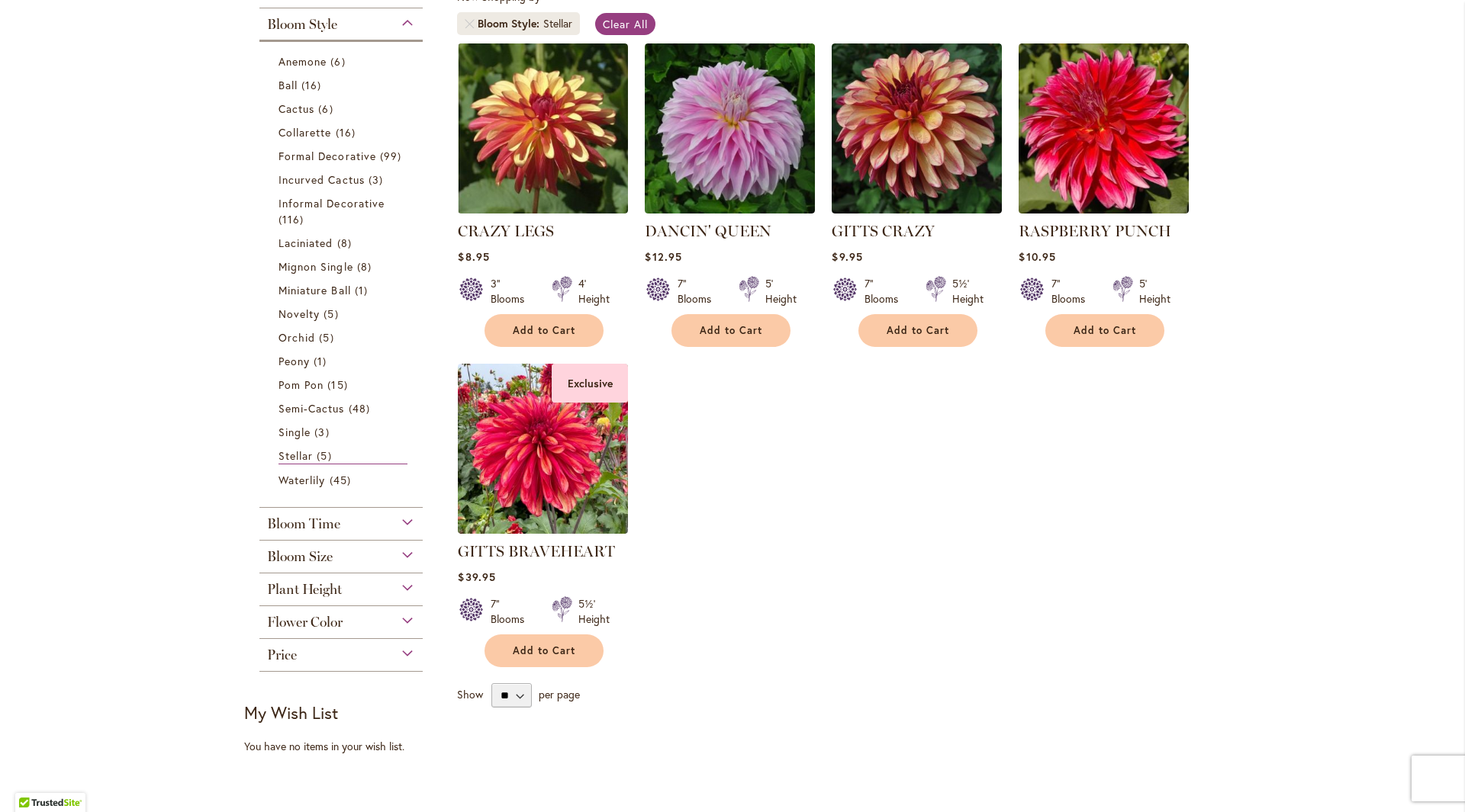
scroll to position [381, 0]
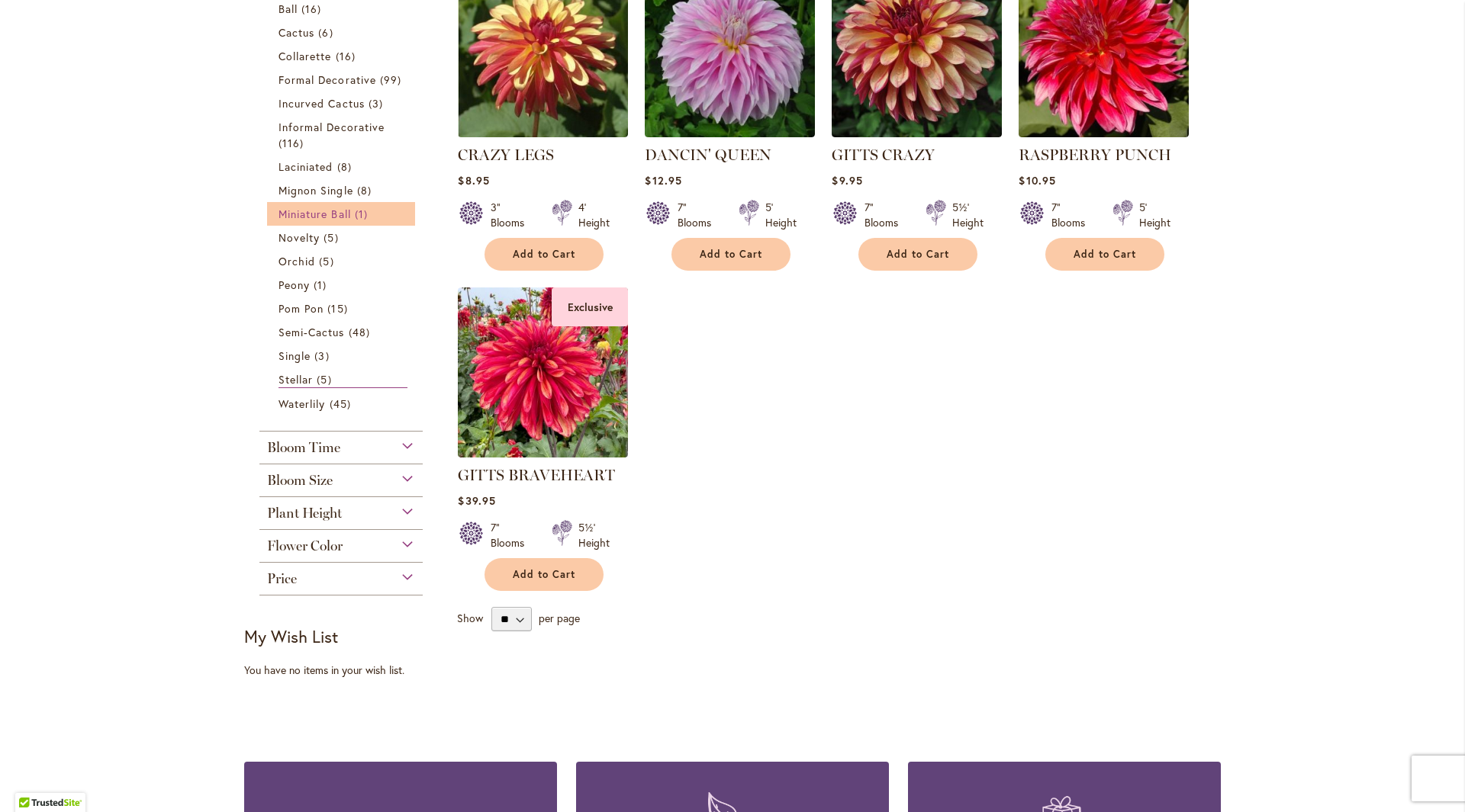
click at [309, 217] on span "Miniature Ball" at bounding box center [314, 214] width 72 height 14
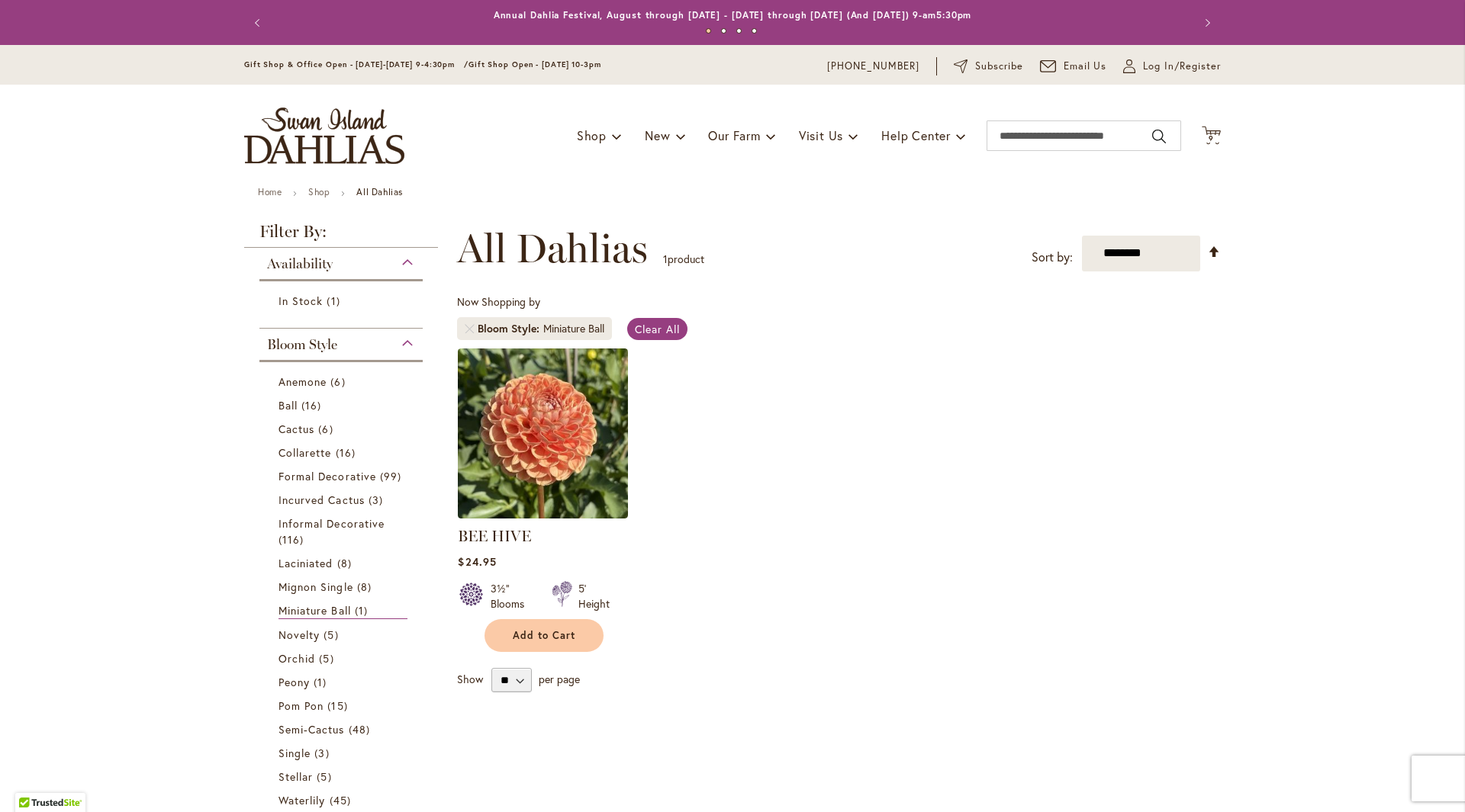
scroll to position [152, 0]
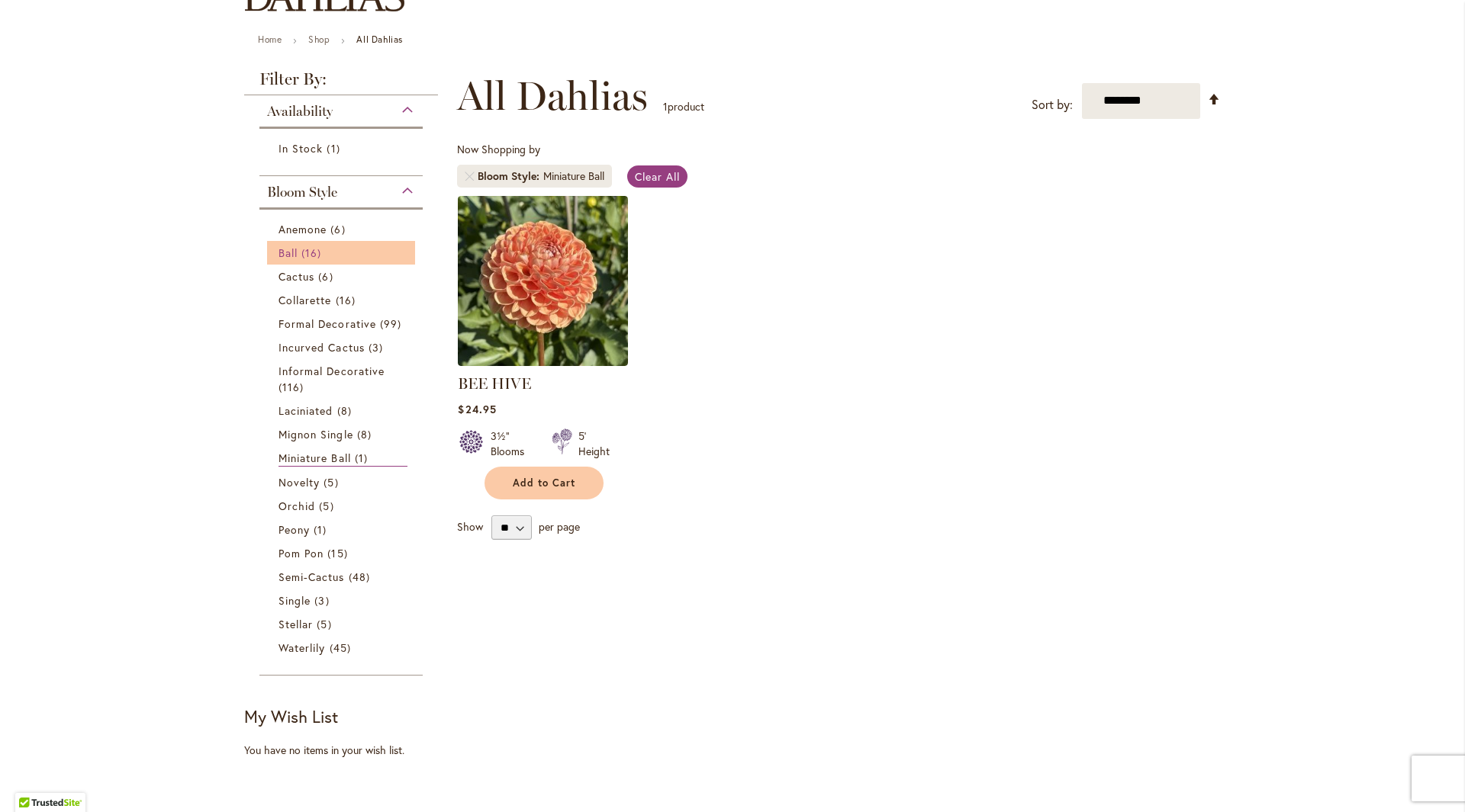
click at [293, 255] on link "Ball 16 items" at bounding box center [342, 253] width 129 height 16
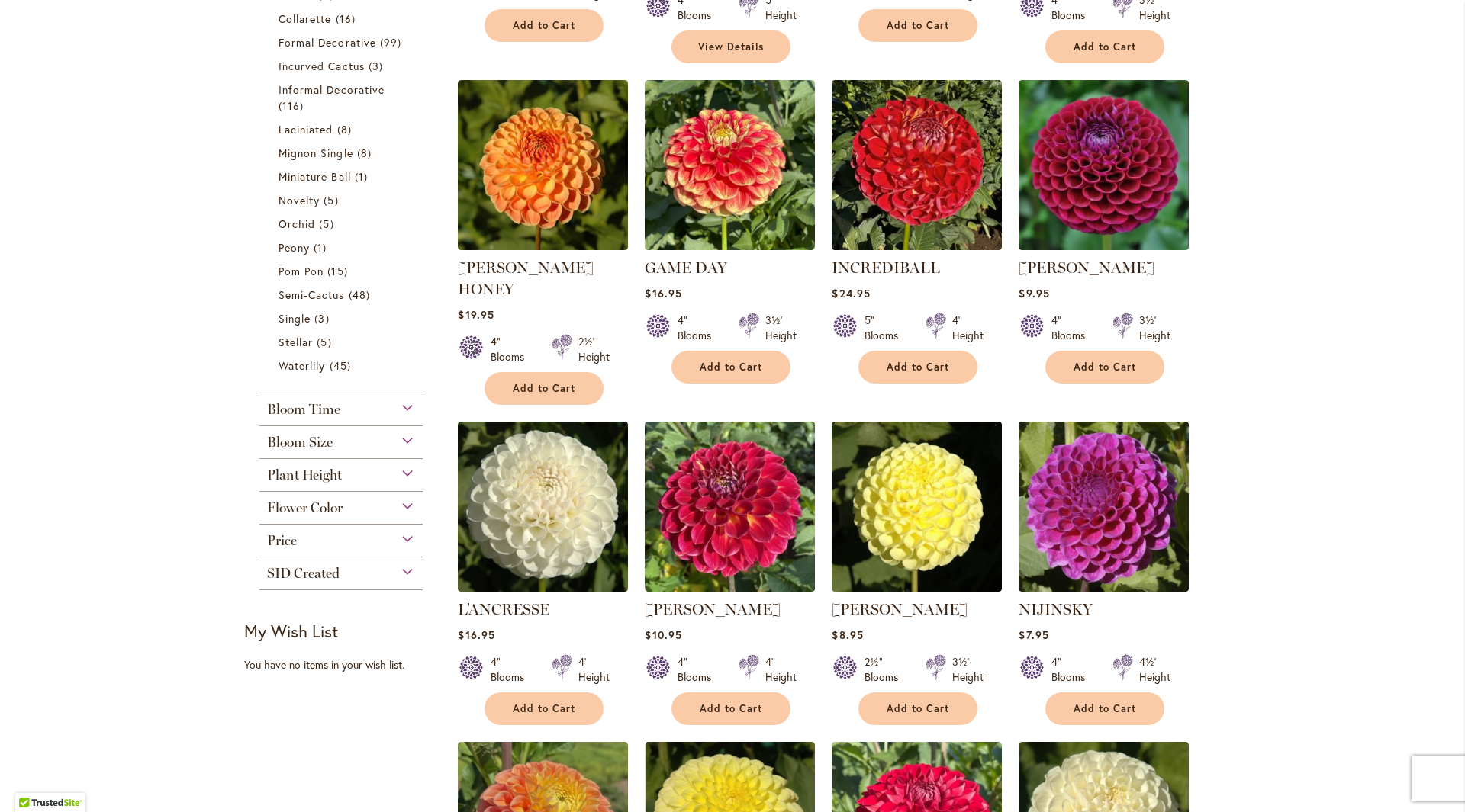
scroll to position [457, 0]
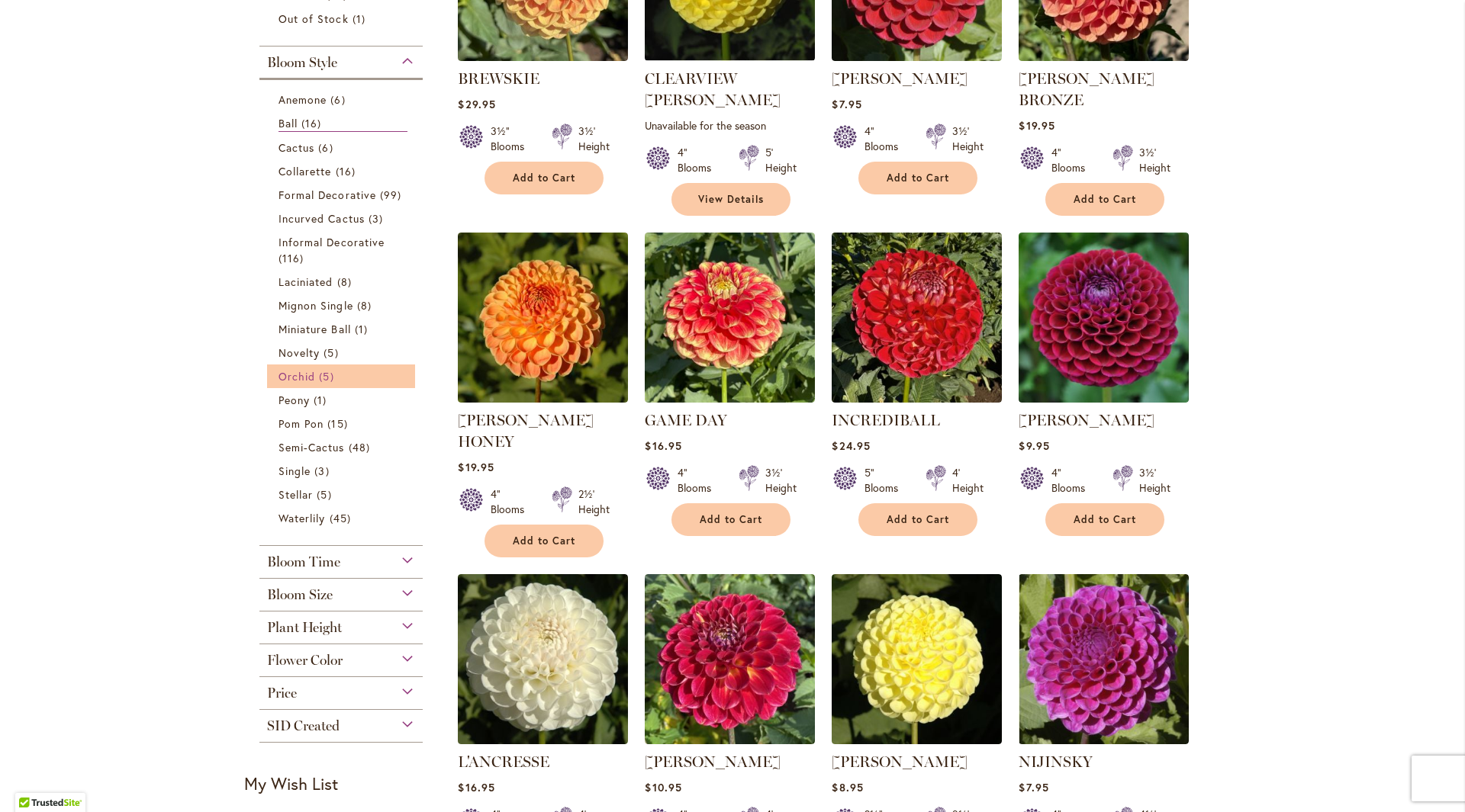
click at [287, 378] on span "Orchid" at bounding box center [296, 376] width 37 height 14
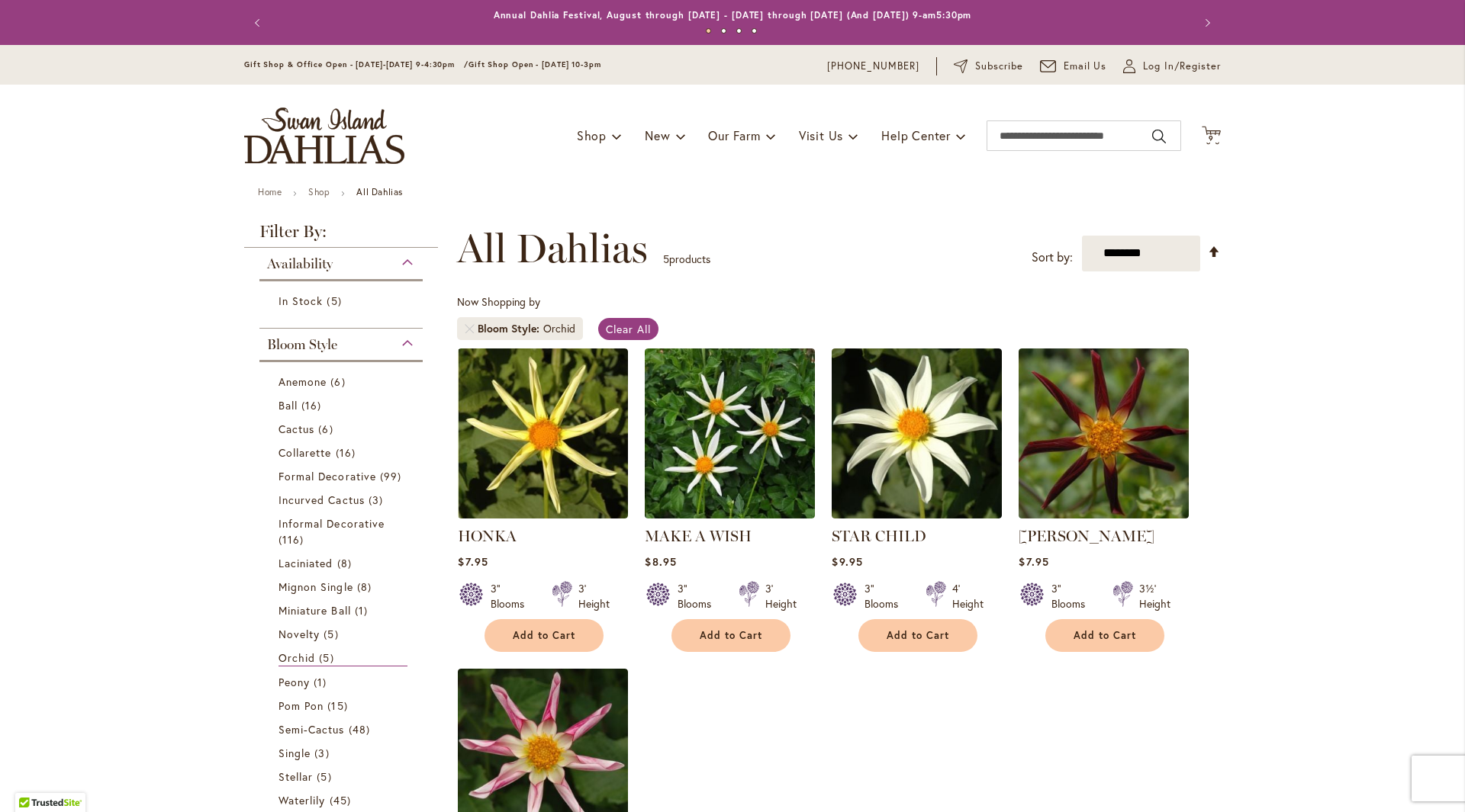
scroll to position [229, 0]
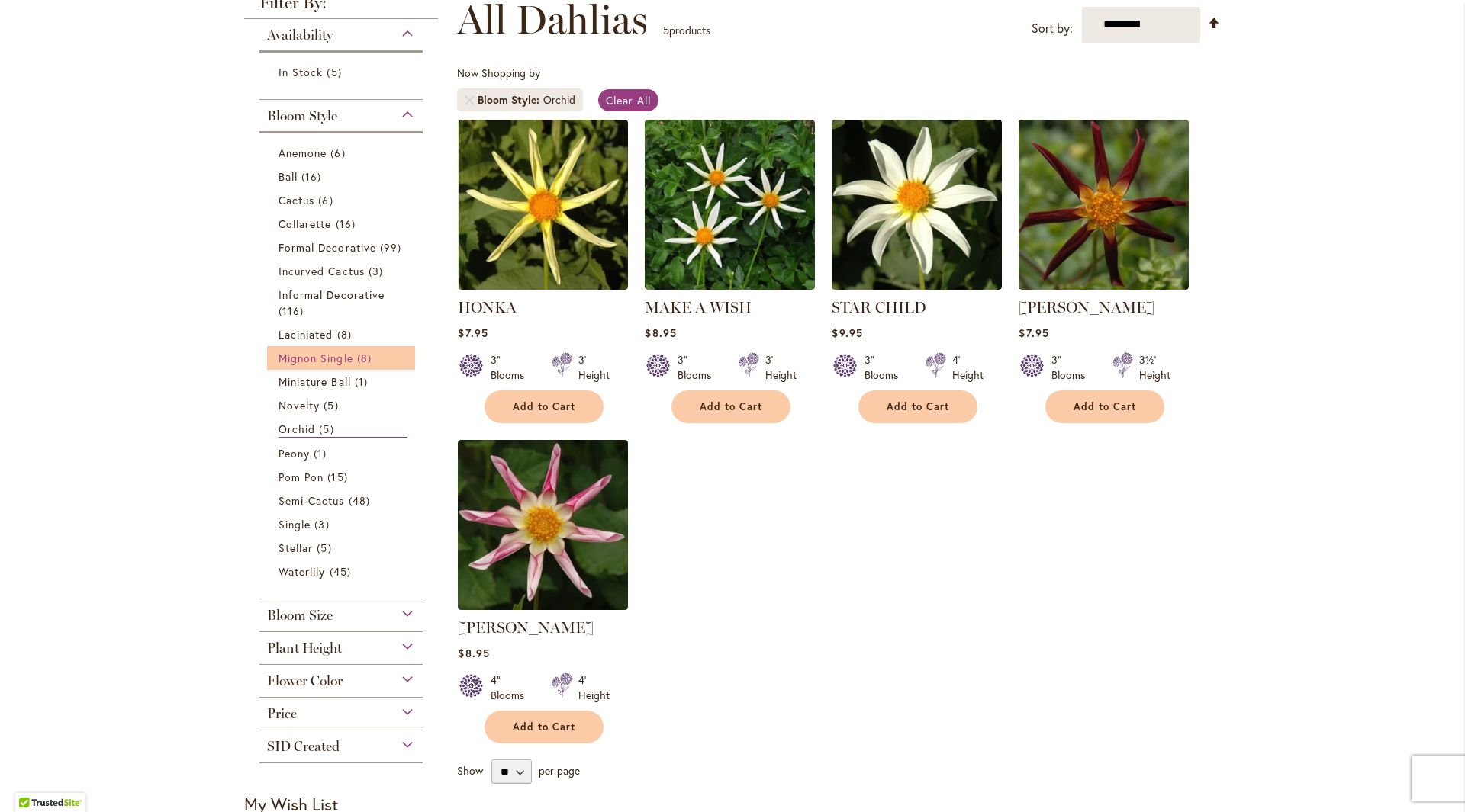
click at [292, 363] on span "Mignon Single" at bounding box center [316, 358] width 75 height 14
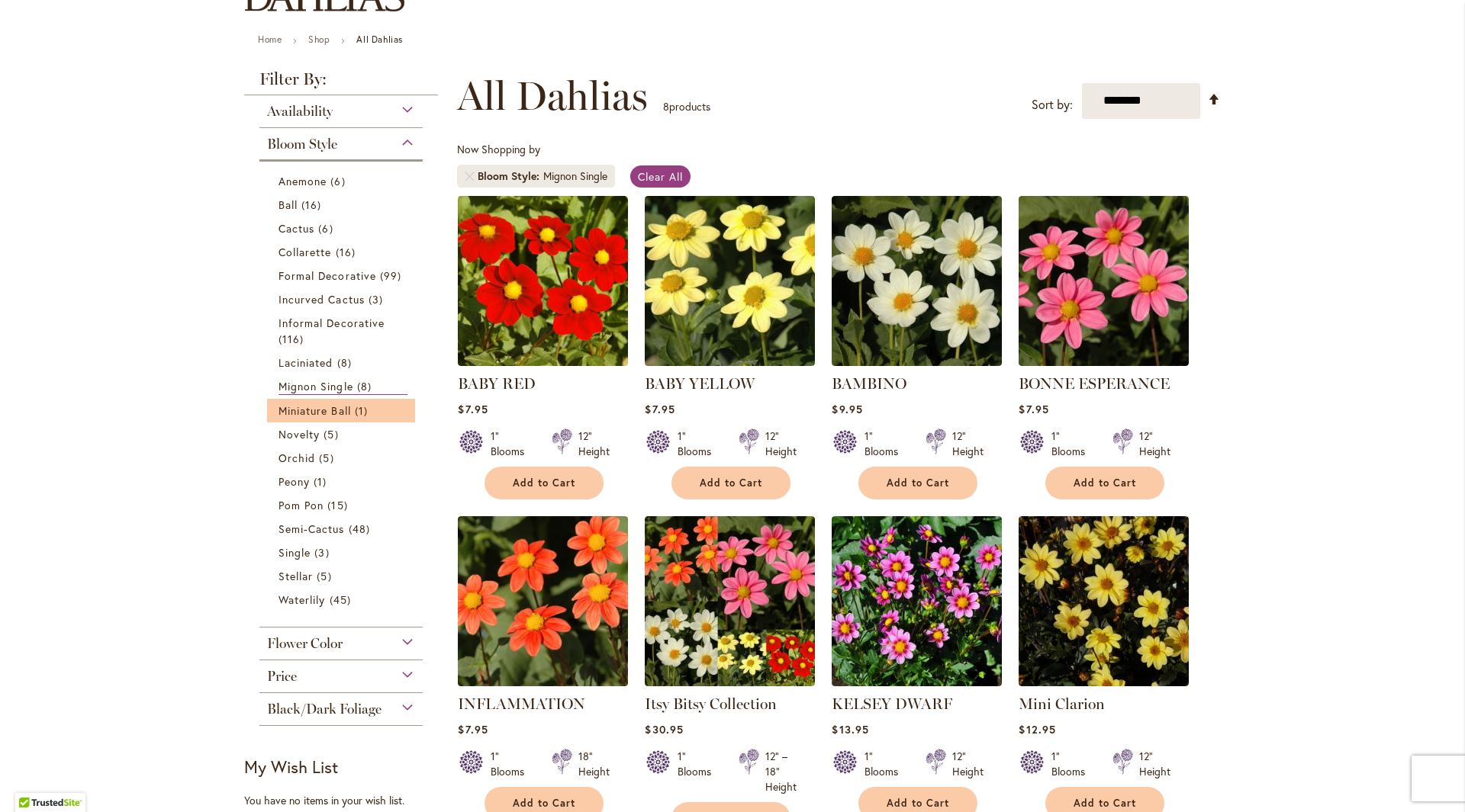
scroll to position [229, 0]
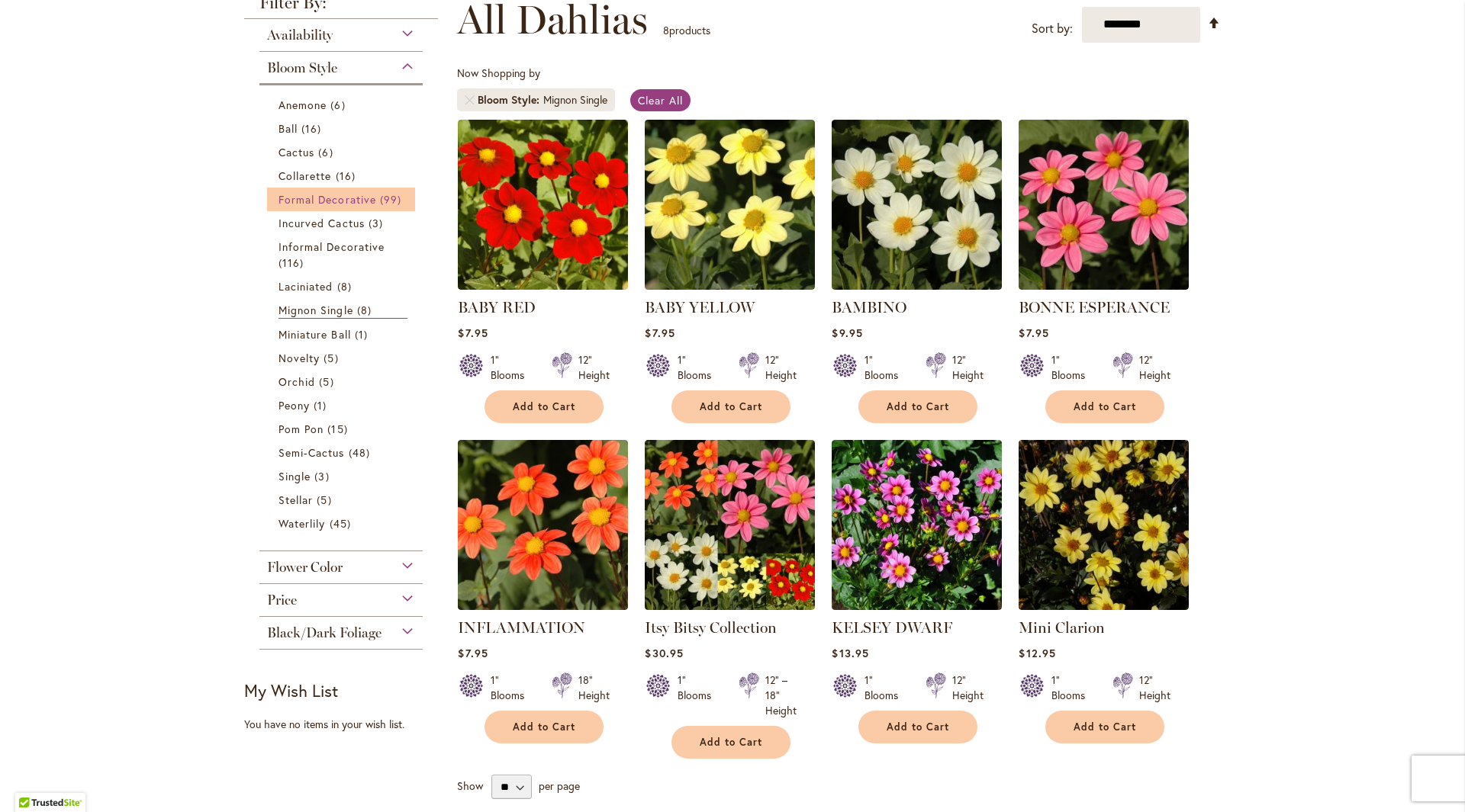
click at [305, 197] on span "Formal Decorative" at bounding box center [327, 200] width 98 height 14
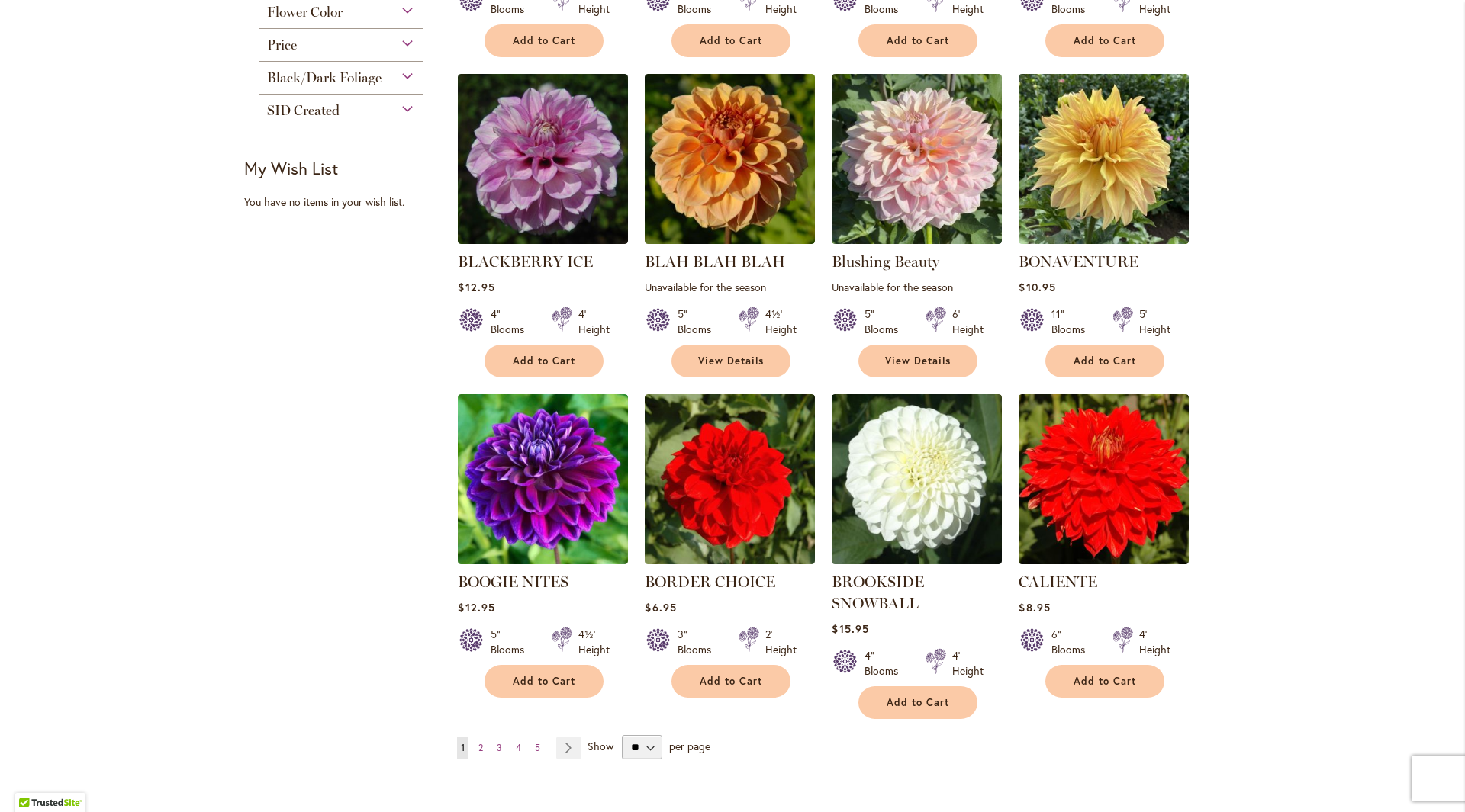
scroll to position [1068, 0]
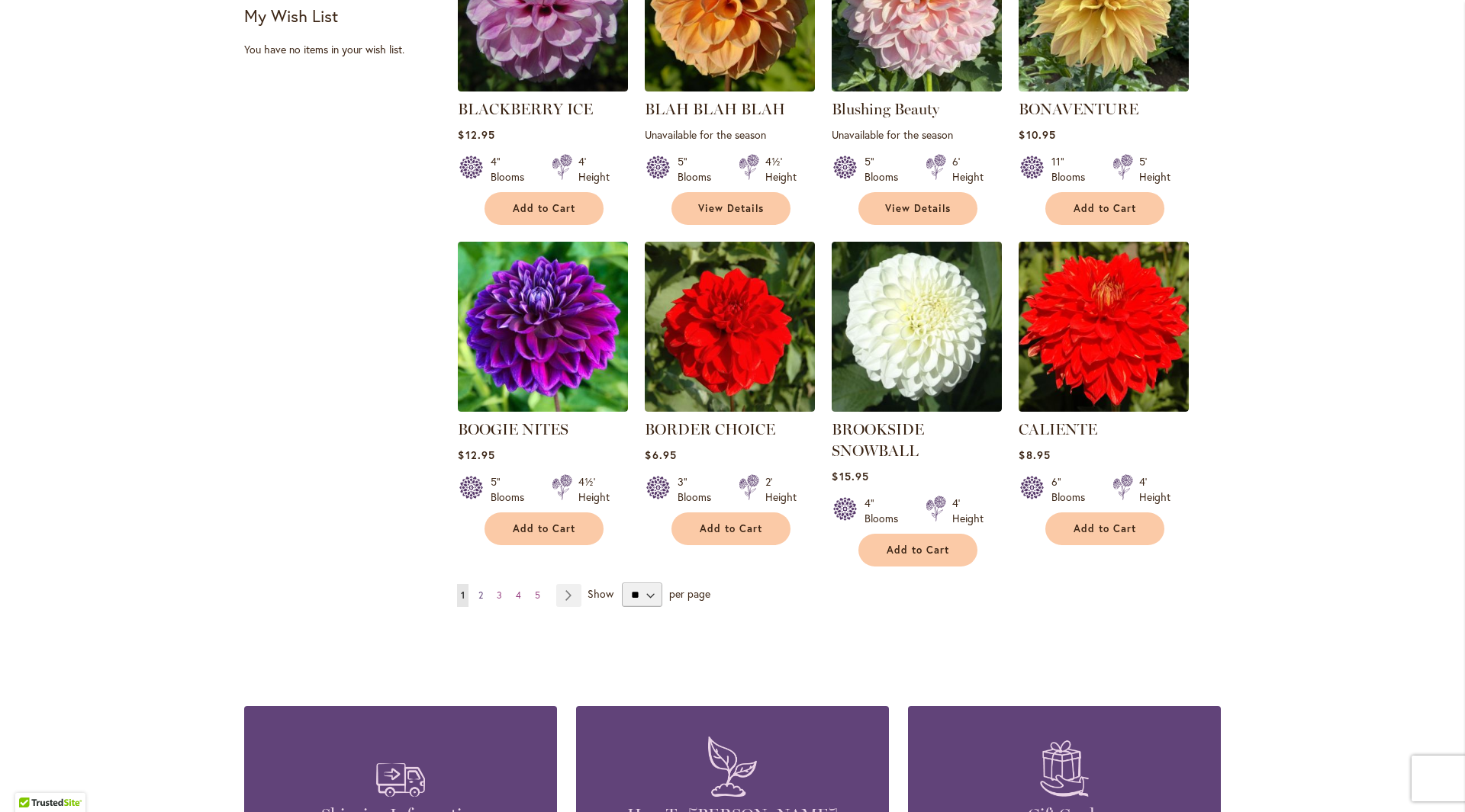
click at [478, 599] on span "2" at bounding box center [480, 595] width 4 height 12
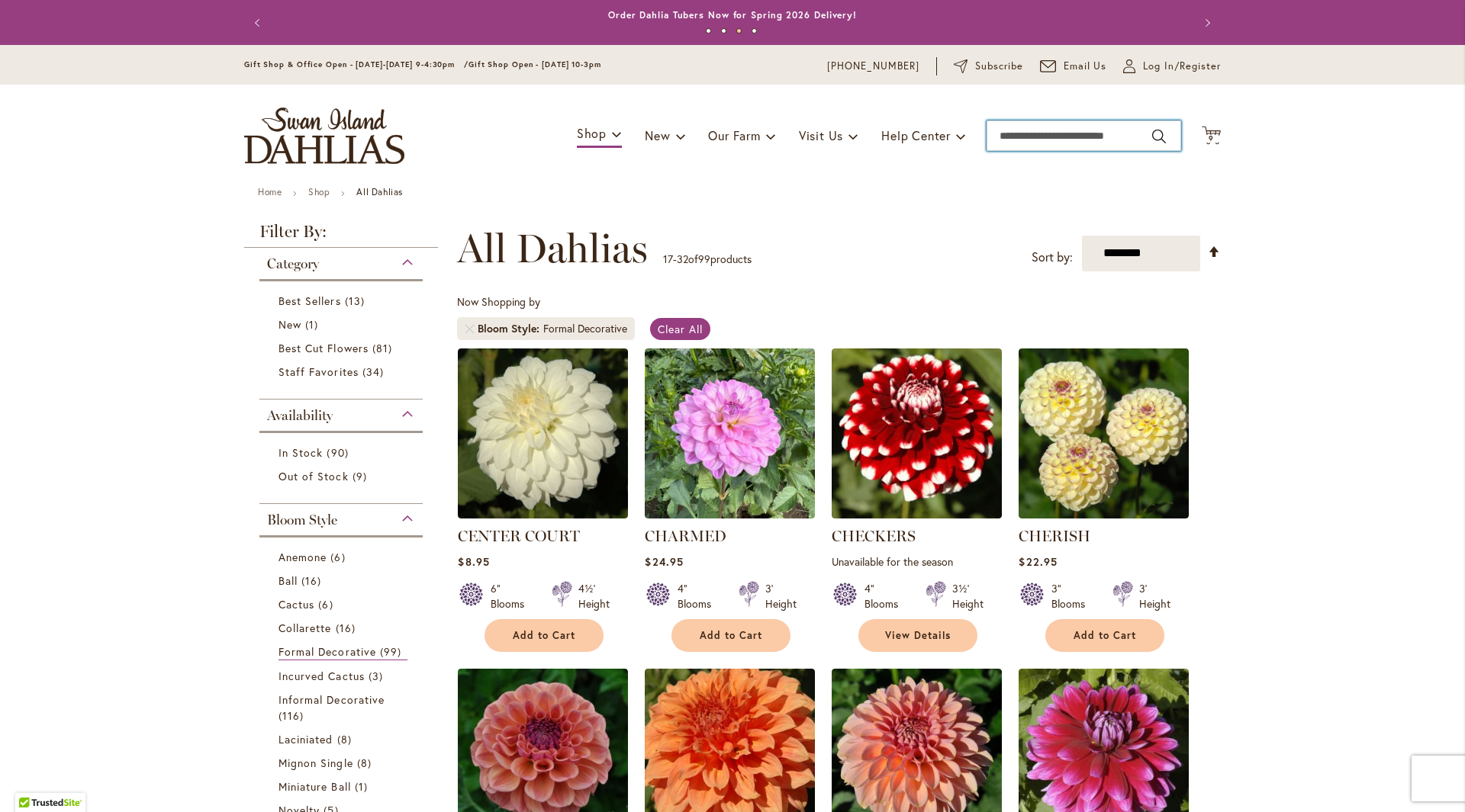
click at [1089, 141] on input "Search" at bounding box center [1083, 135] width 194 height 30
type input "*****"
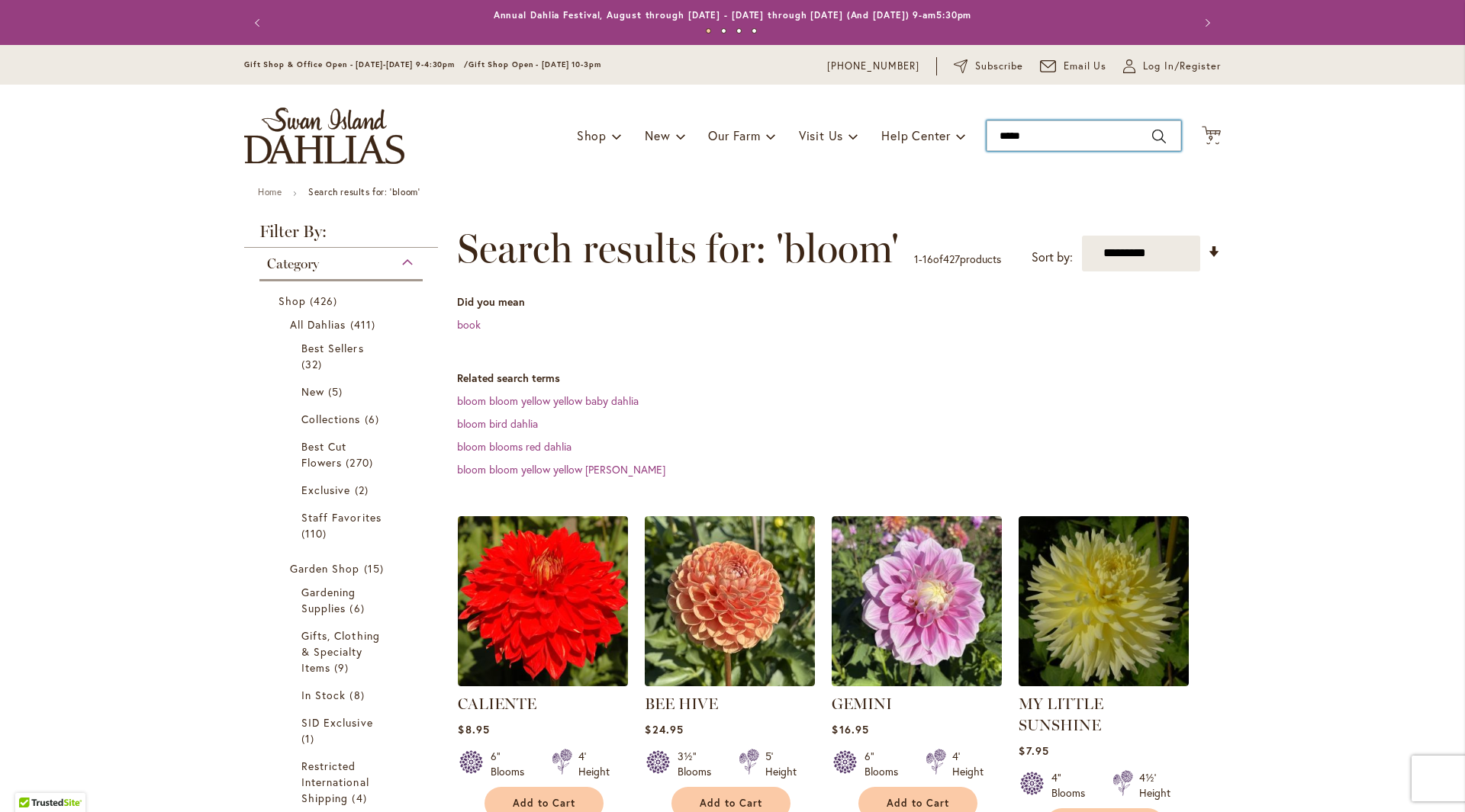
click at [1034, 145] on input "*****" at bounding box center [1083, 135] width 194 height 30
type input "**********"
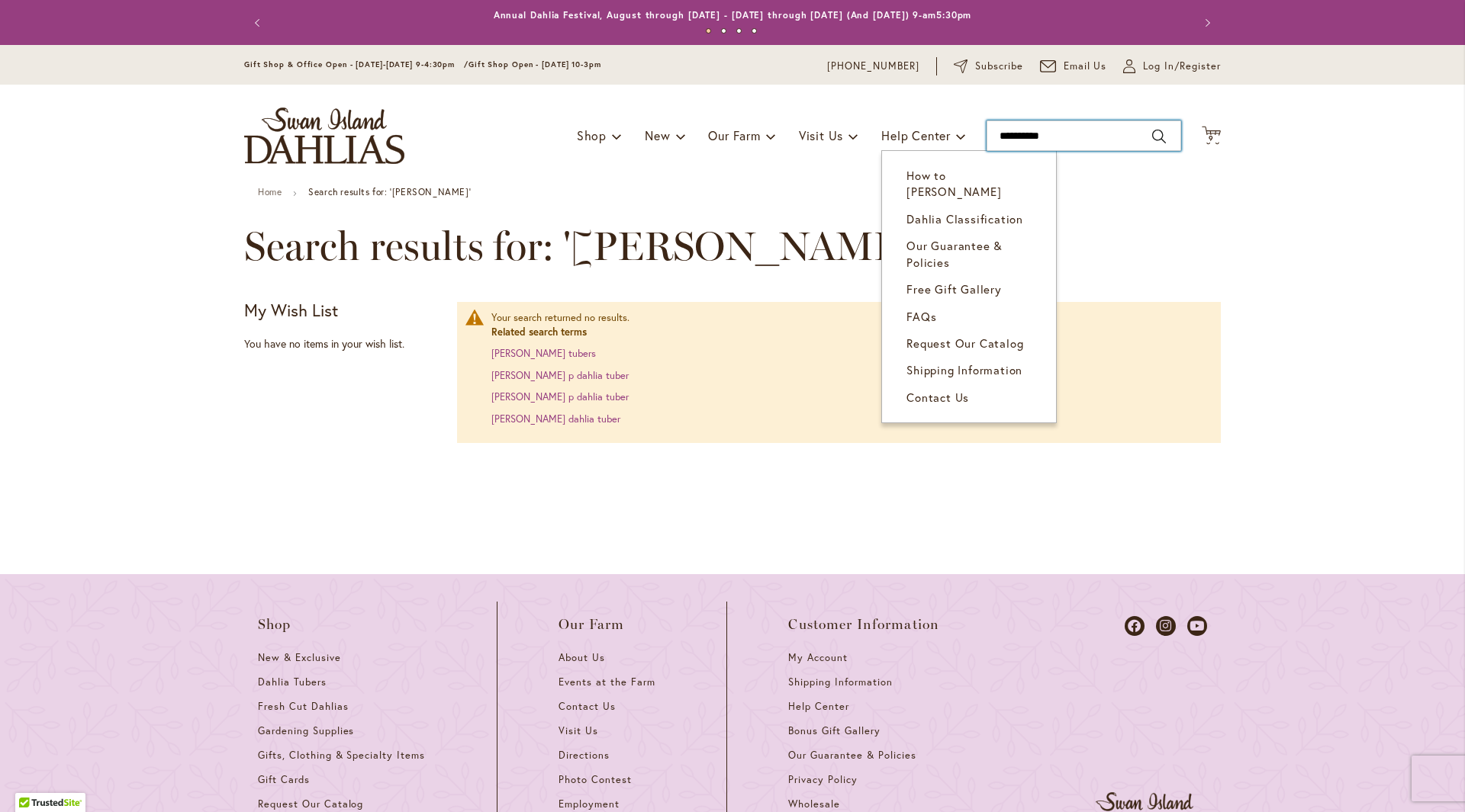
drag, startPoint x: 1090, startPoint y: 145, endPoint x: 900, endPoint y: 152, distance: 190.1
click at [900, 152] on div "Toggle Nav Shop Dahlia Tubers Collections Fresh Cut Dahlias Gardening Supplies …" at bounding box center [732, 135] width 1007 height 103
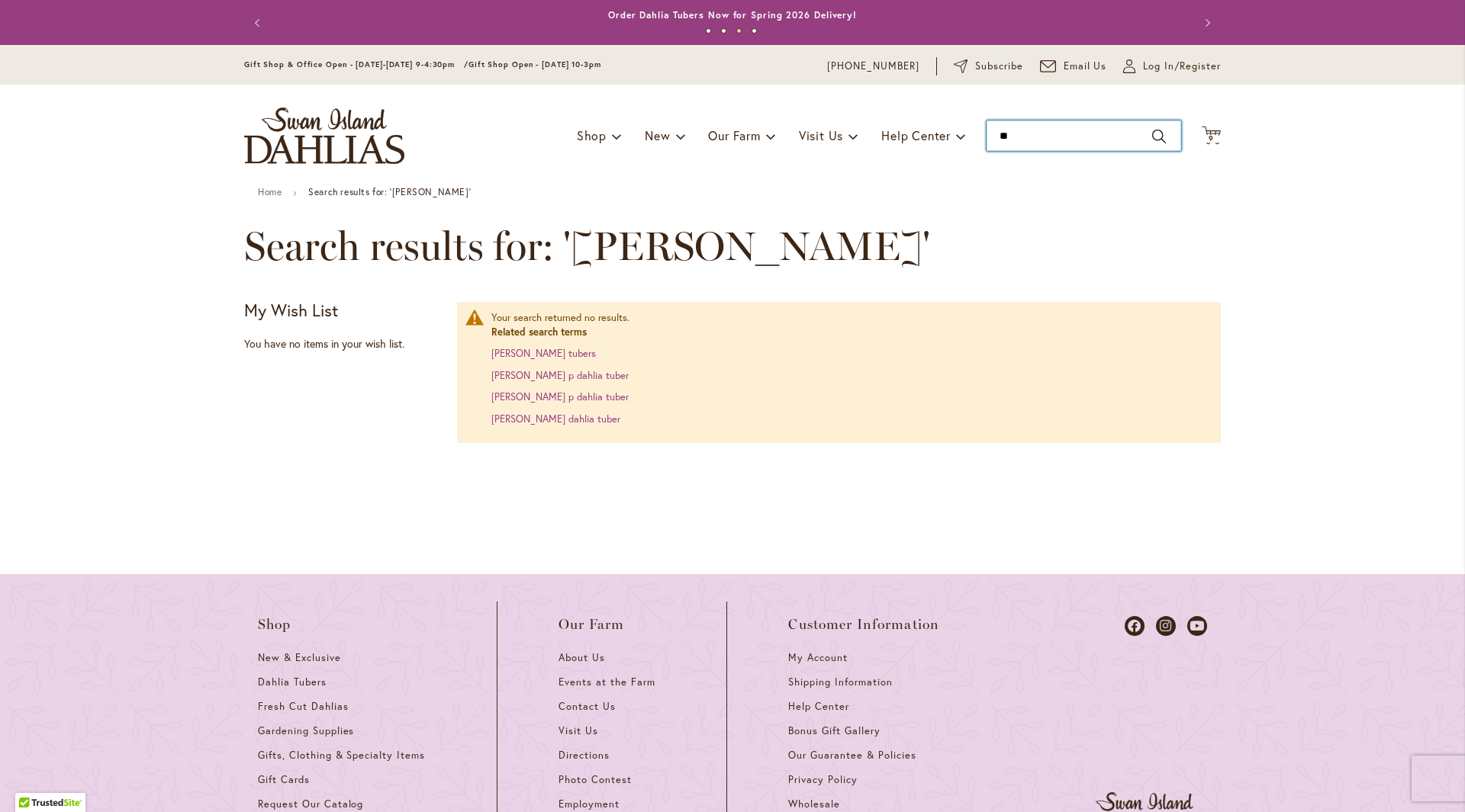
click at [1153, 138] on input "**" at bounding box center [1083, 135] width 194 height 30
click at [1046, 142] on input "**" at bounding box center [1083, 135] width 194 height 30
drag, startPoint x: 1020, startPoint y: 141, endPoint x: 877, endPoint y: 152, distance: 143.4
click at [877, 152] on div "Toggle Nav Shop Dahlia Tubers Collections Fresh Cut Dahlias Gardening Supplies …" at bounding box center [732, 135] width 1007 height 103
type input "*"
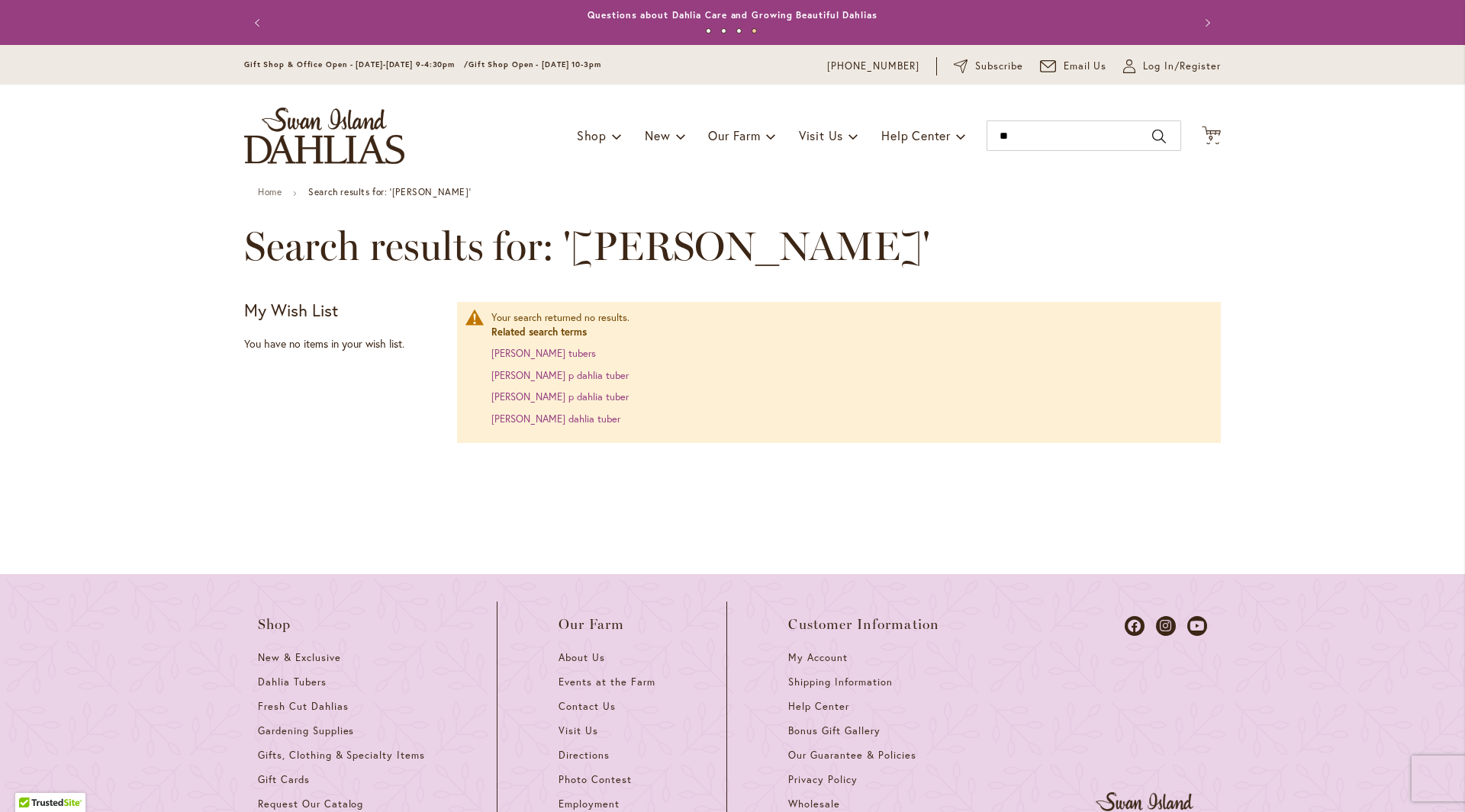
click at [580, 176] on div "Toggle Nav Shop Dahlia Tubers Collections Fresh Cut Dahlias Gardening Supplies …" at bounding box center [732, 135] width 1007 height 103
type input "**"
click at [1183, 66] on span "Log In/Register" at bounding box center [1181, 66] width 78 height 15
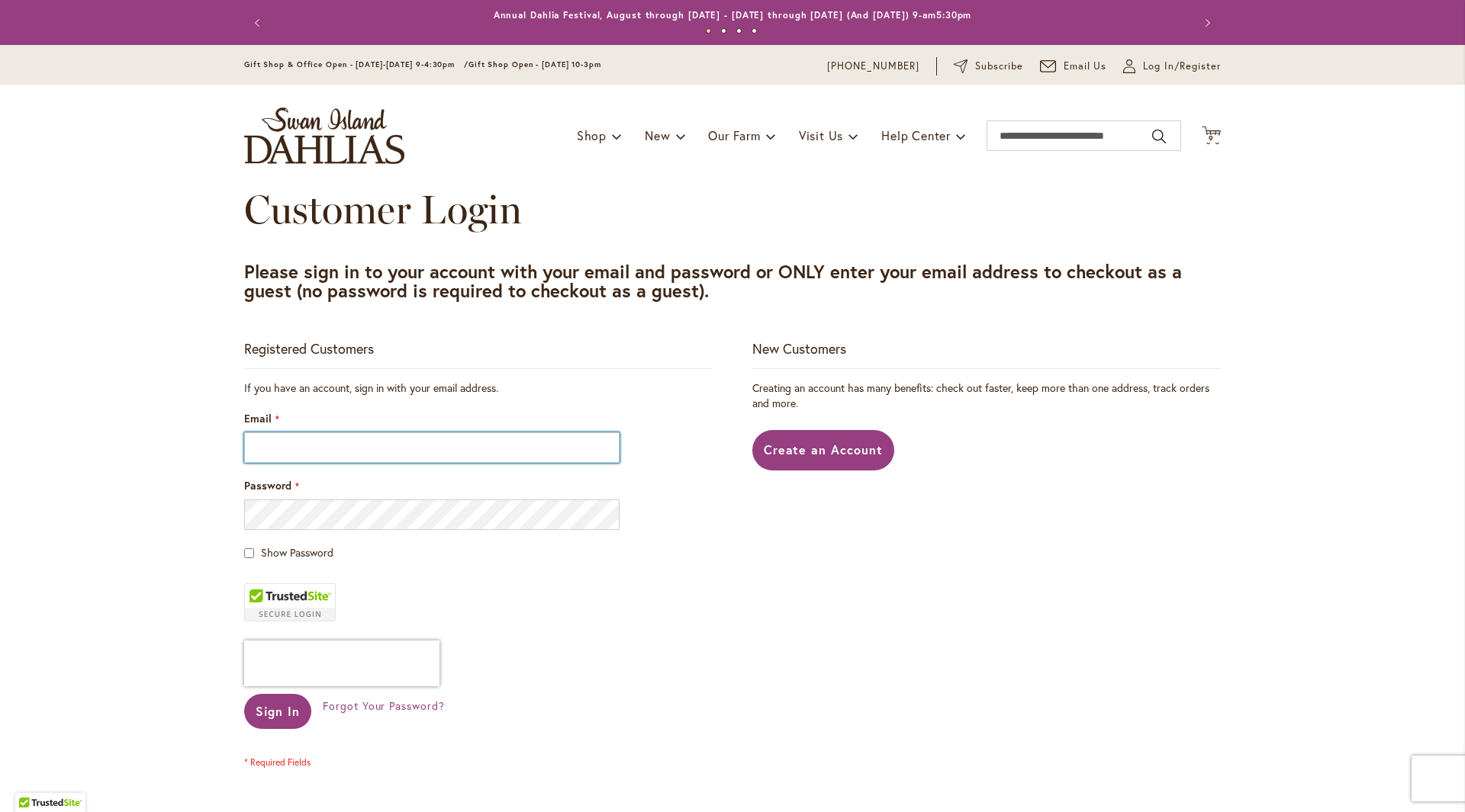
click at [351, 449] on input "Email" at bounding box center [432, 447] width 375 height 30
click at [330, 446] on input "Email" at bounding box center [432, 447] width 375 height 30
type input "**********"
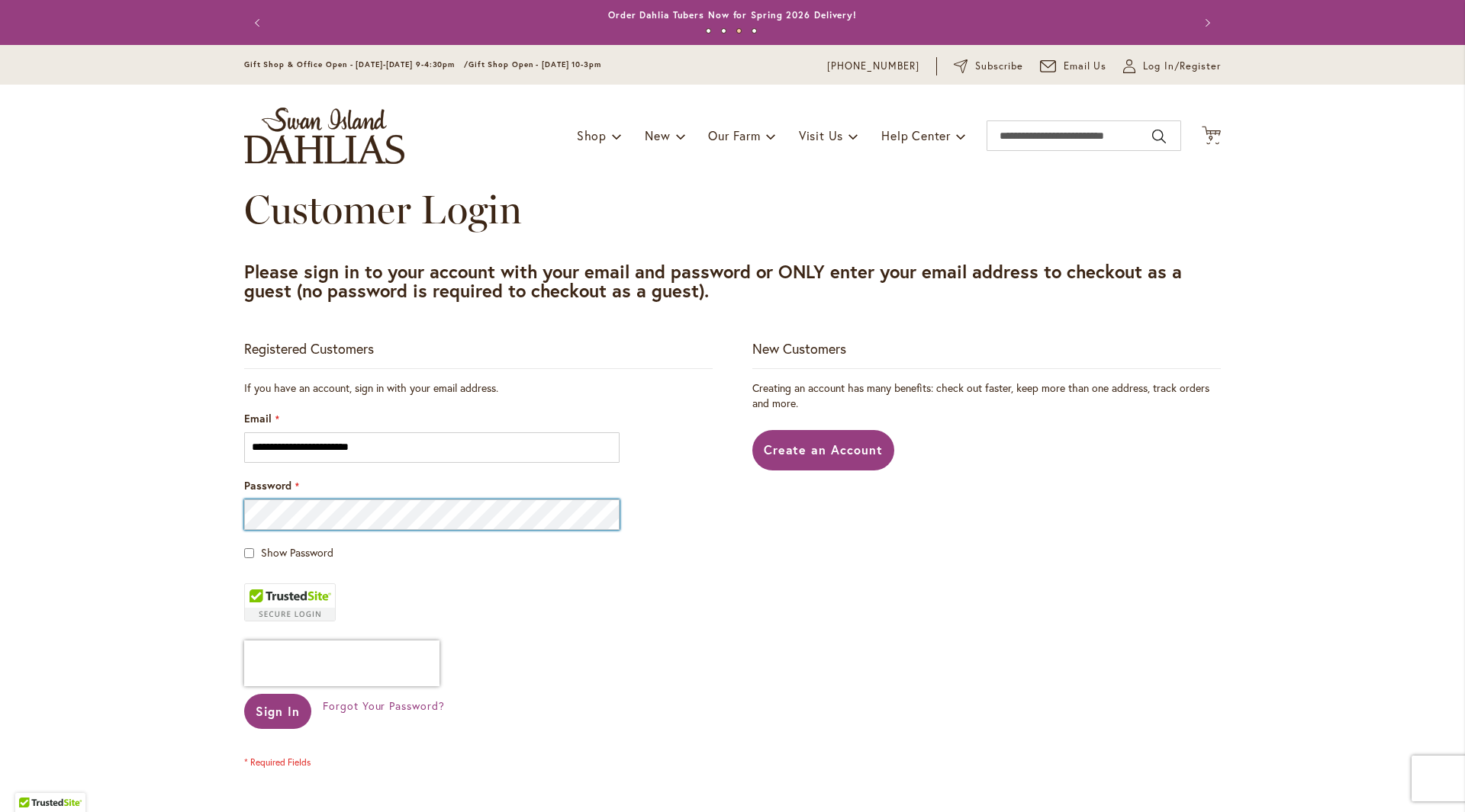
click at [244, 694] on button "Sign In" at bounding box center [277, 711] width 67 height 35
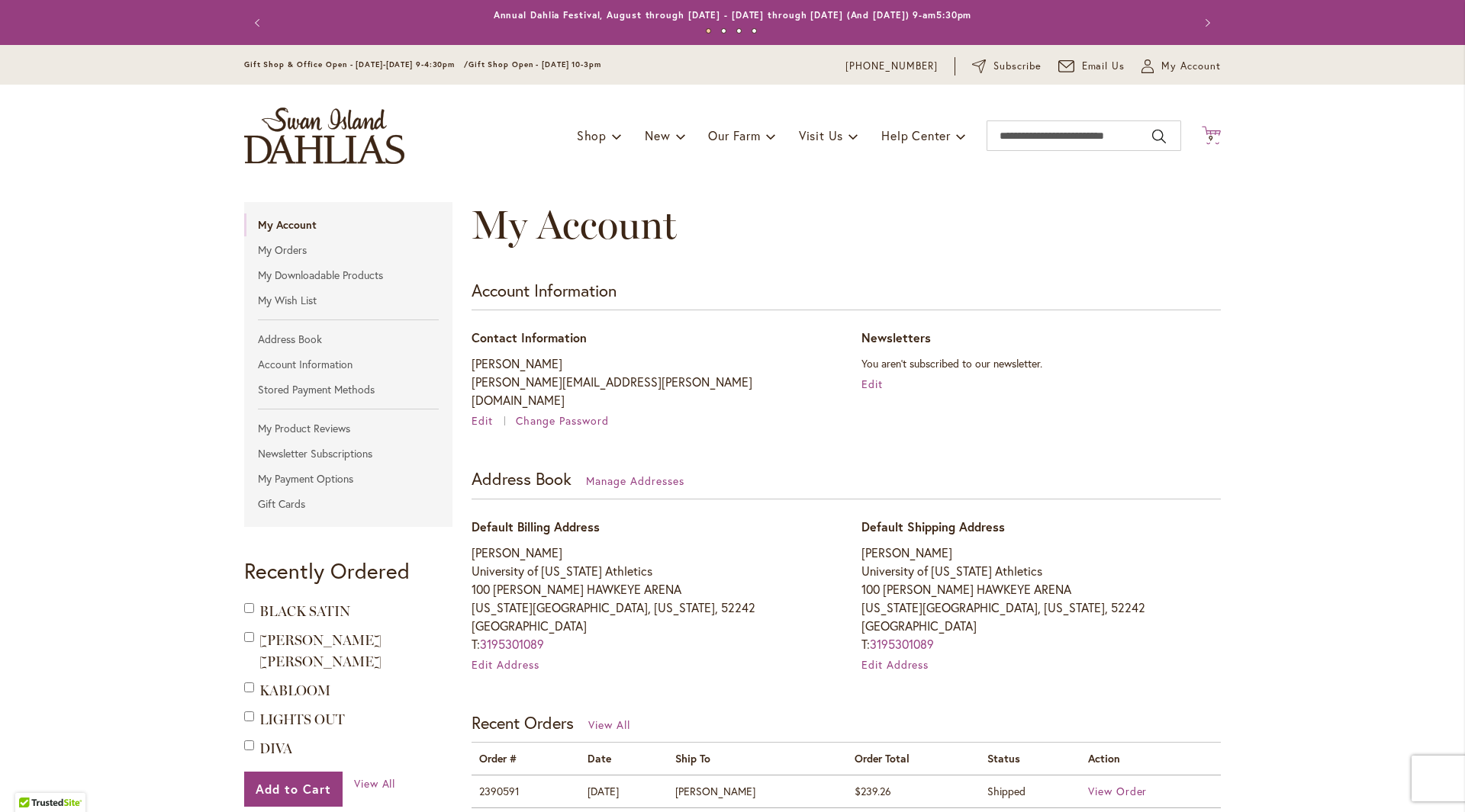
click at [1208, 136] on span "9" at bounding box center [1211, 138] width 5 height 10
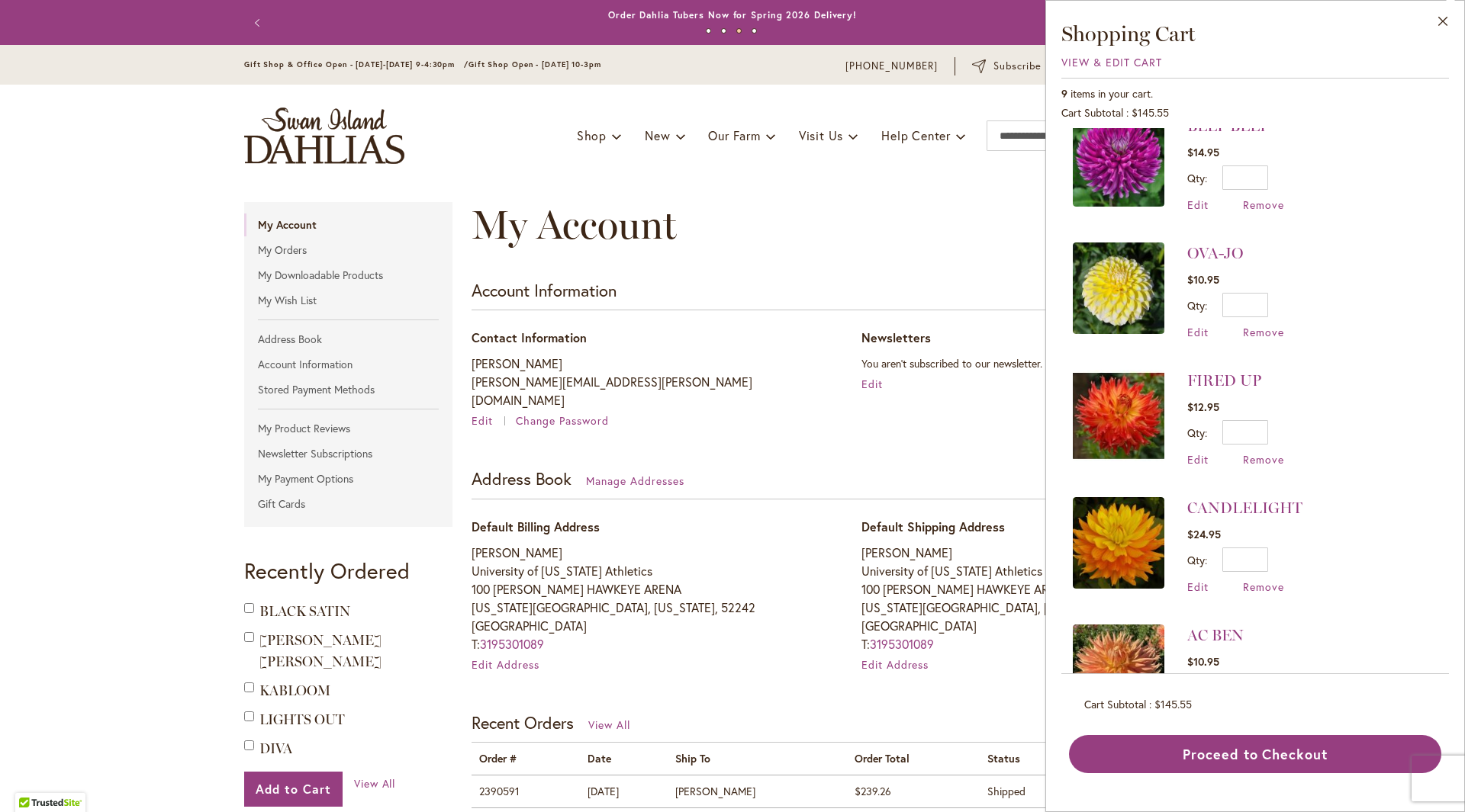
scroll to position [602, 0]
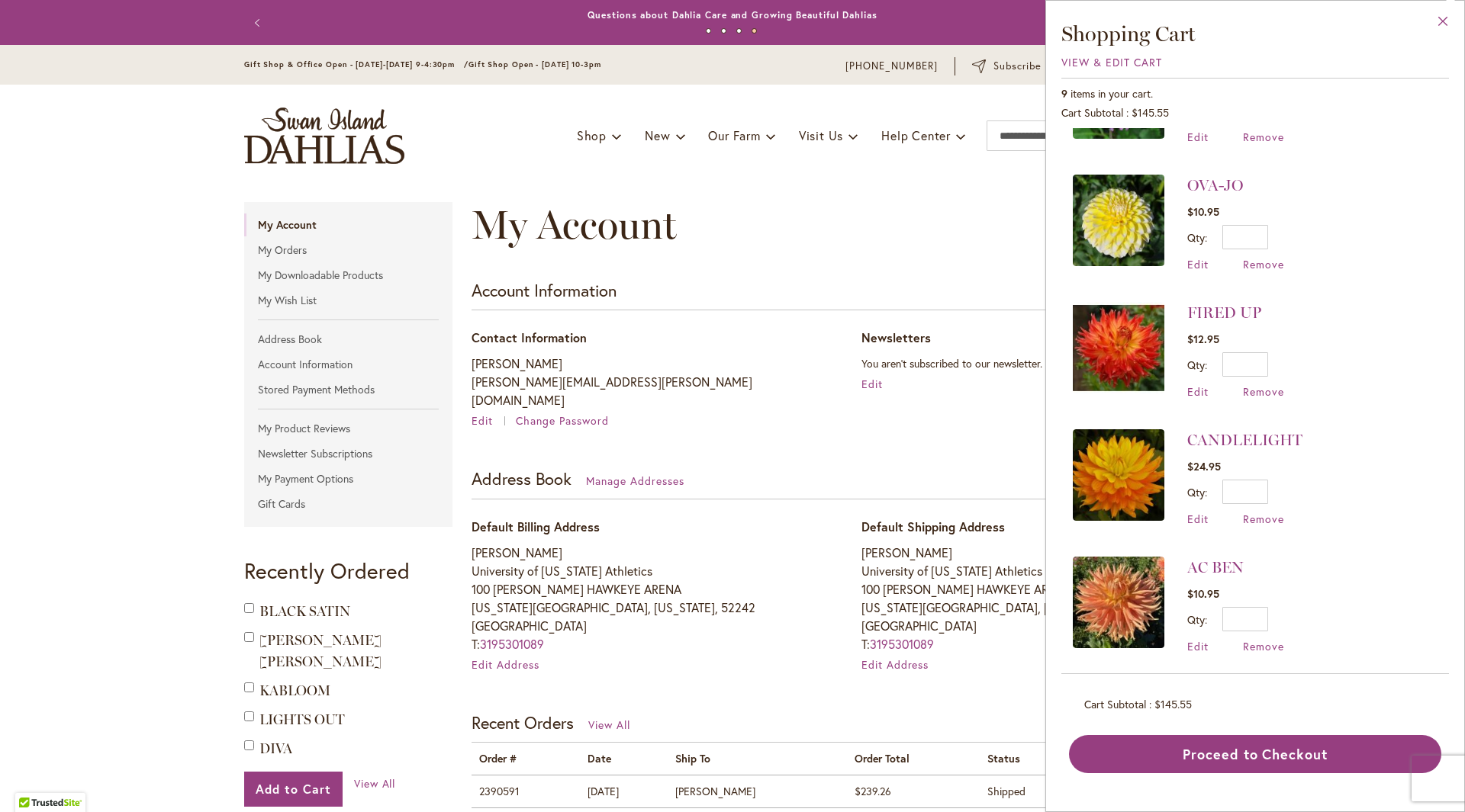
click at [1446, 24] on button "Close" at bounding box center [1443, 25] width 42 height 48
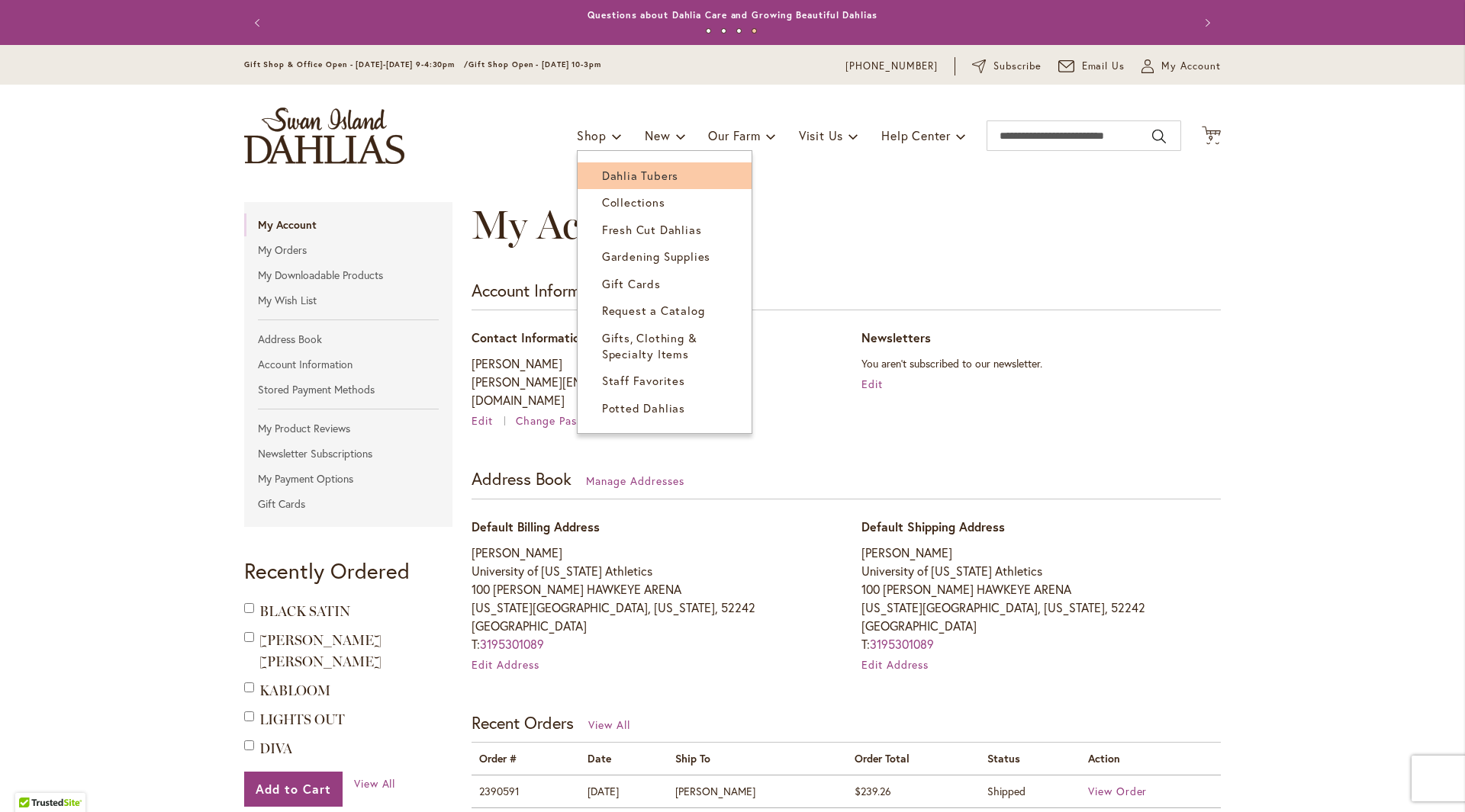
click at [603, 187] on link "Dahlia Tubers" at bounding box center [664, 176] width 174 height 27
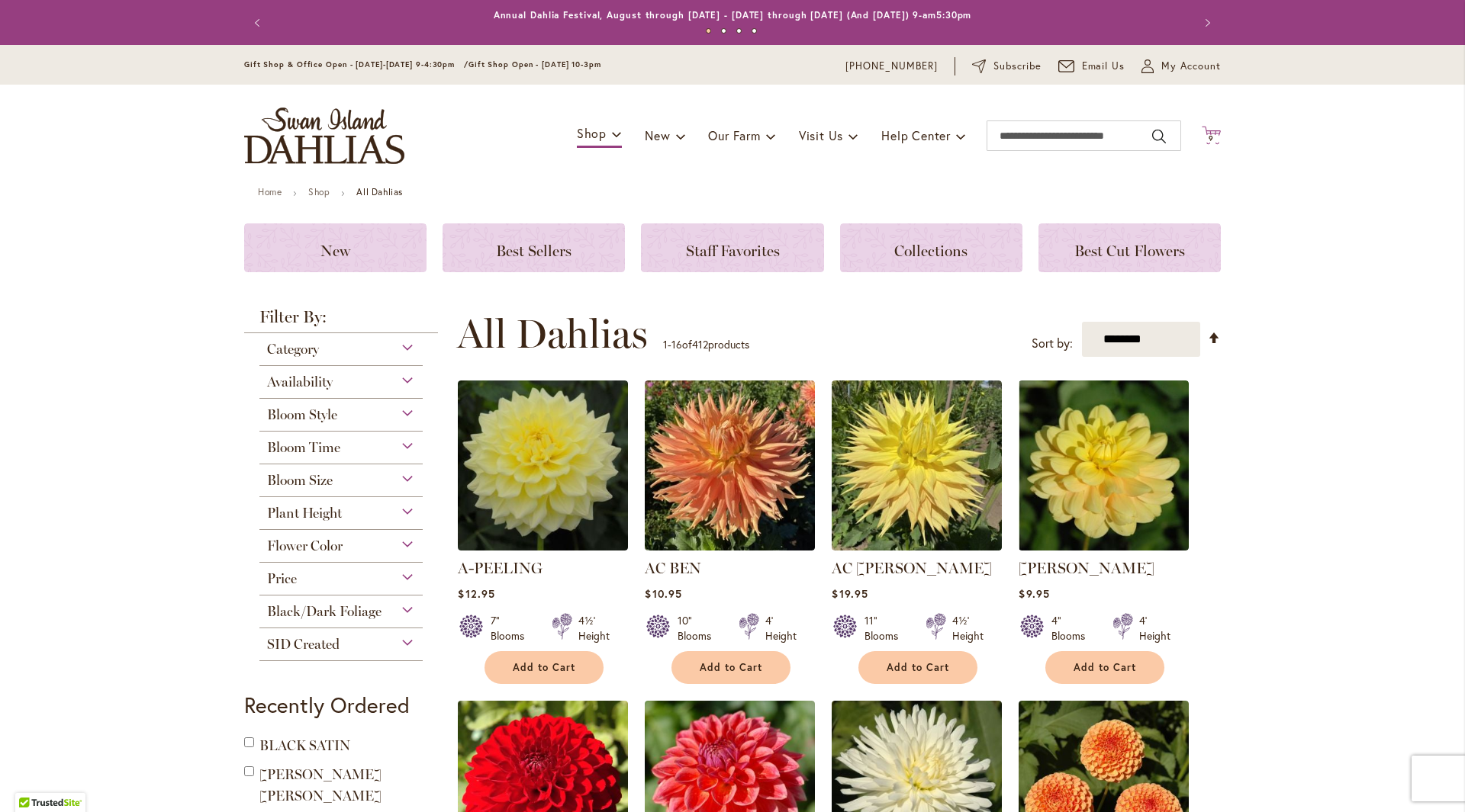
click at [1212, 132] on icon "Cart .cls-1 { fill: #231f20; }" at bounding box center [1210, 135] width 19 height 19
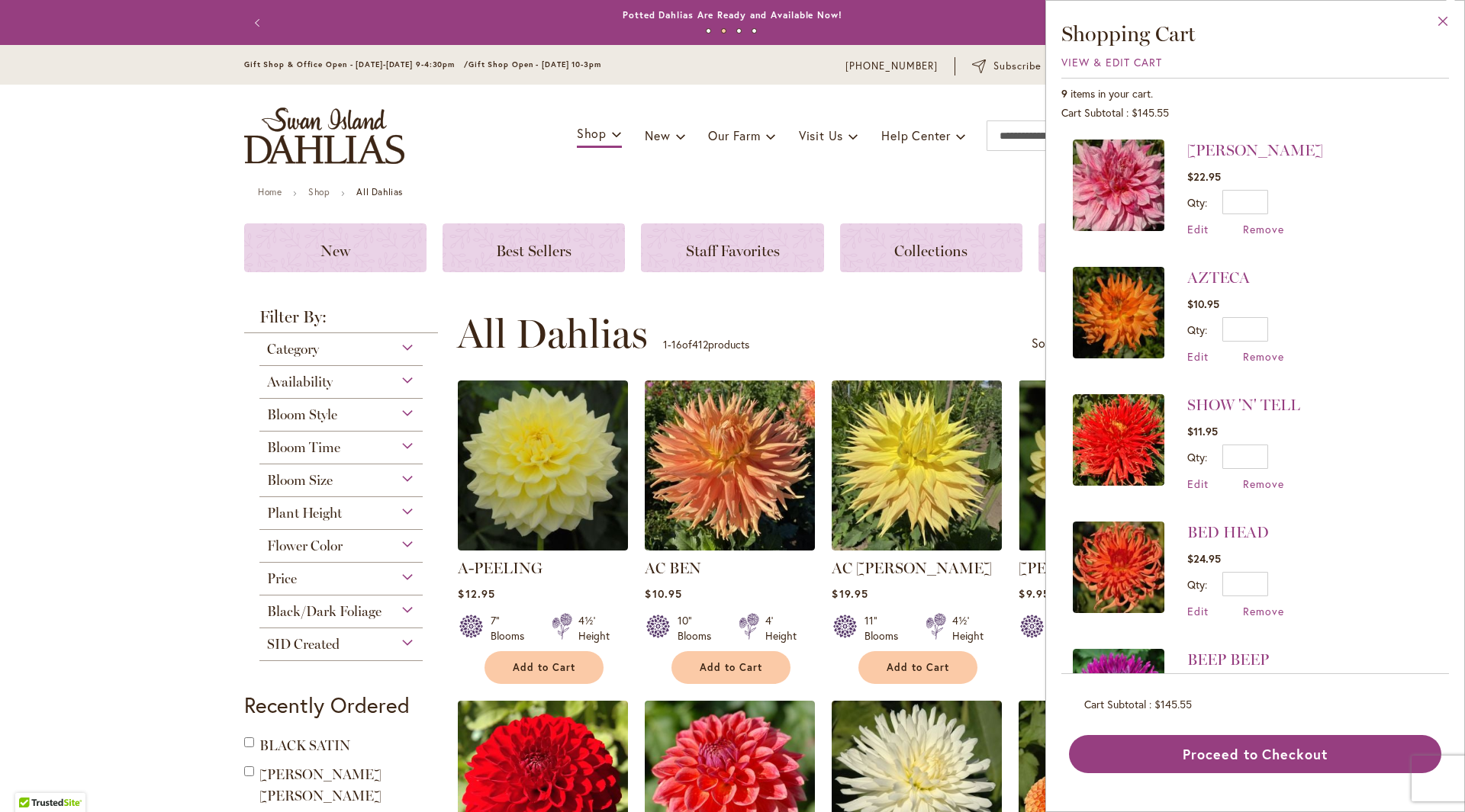
click at [1440, 23] on button "Close" at bounding box center [1443, 25] width 42 height 48
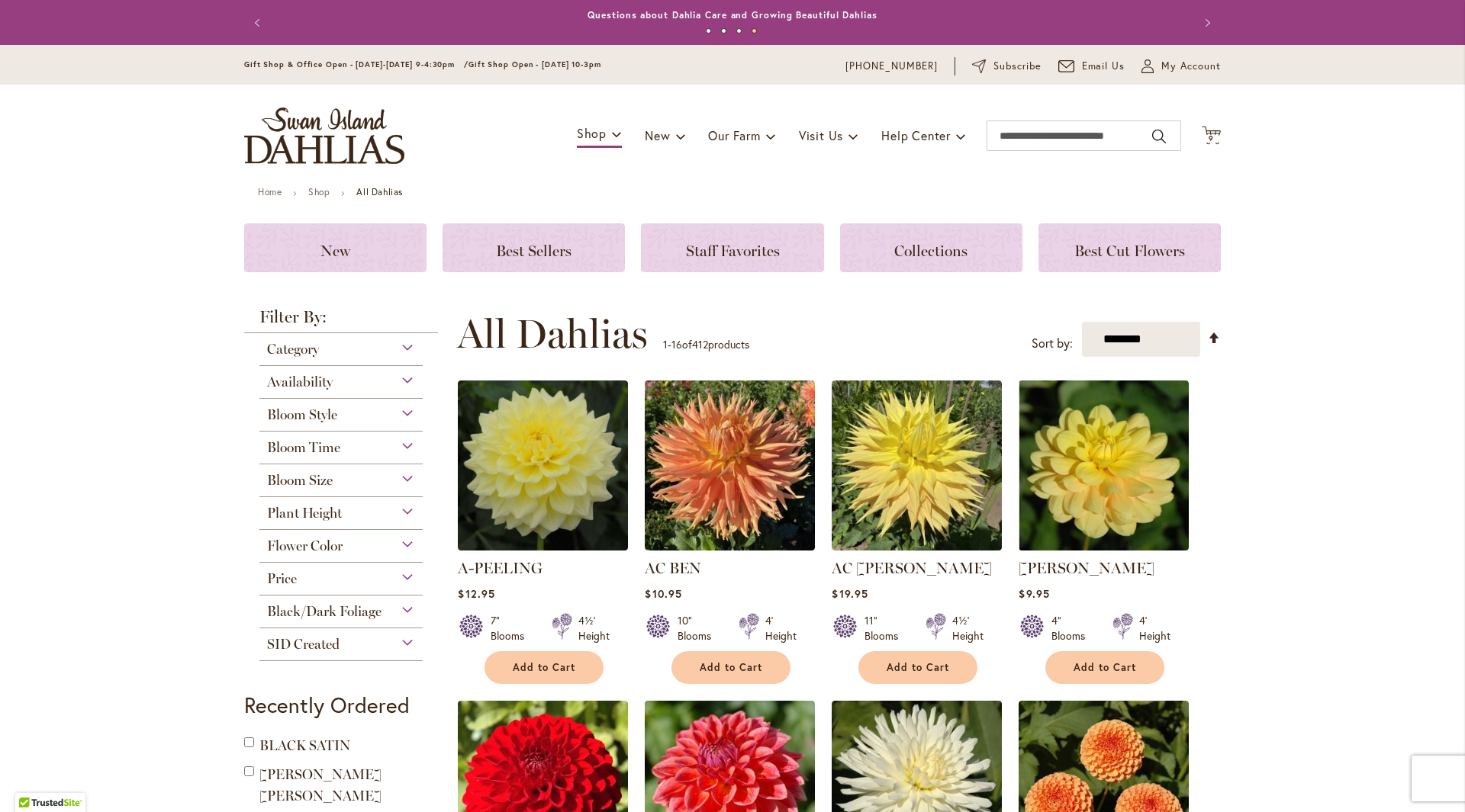
click at [399, 416] on div "Bloom Style" at bounding box center [341, 410] width 163 height 24
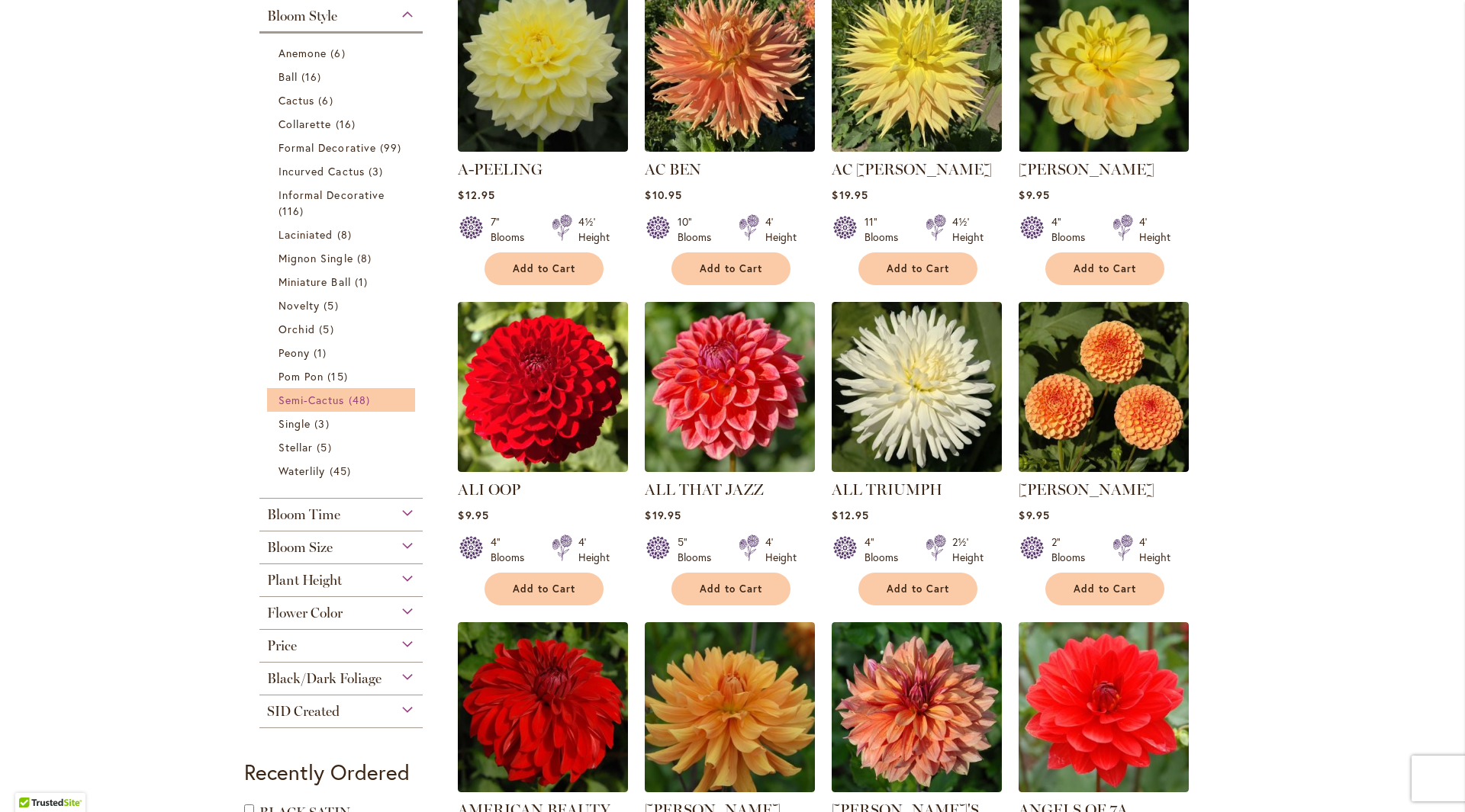
click at [310, 401] on span "Semi-Cactus" at bounding box center [311, 400] width 66 height 14
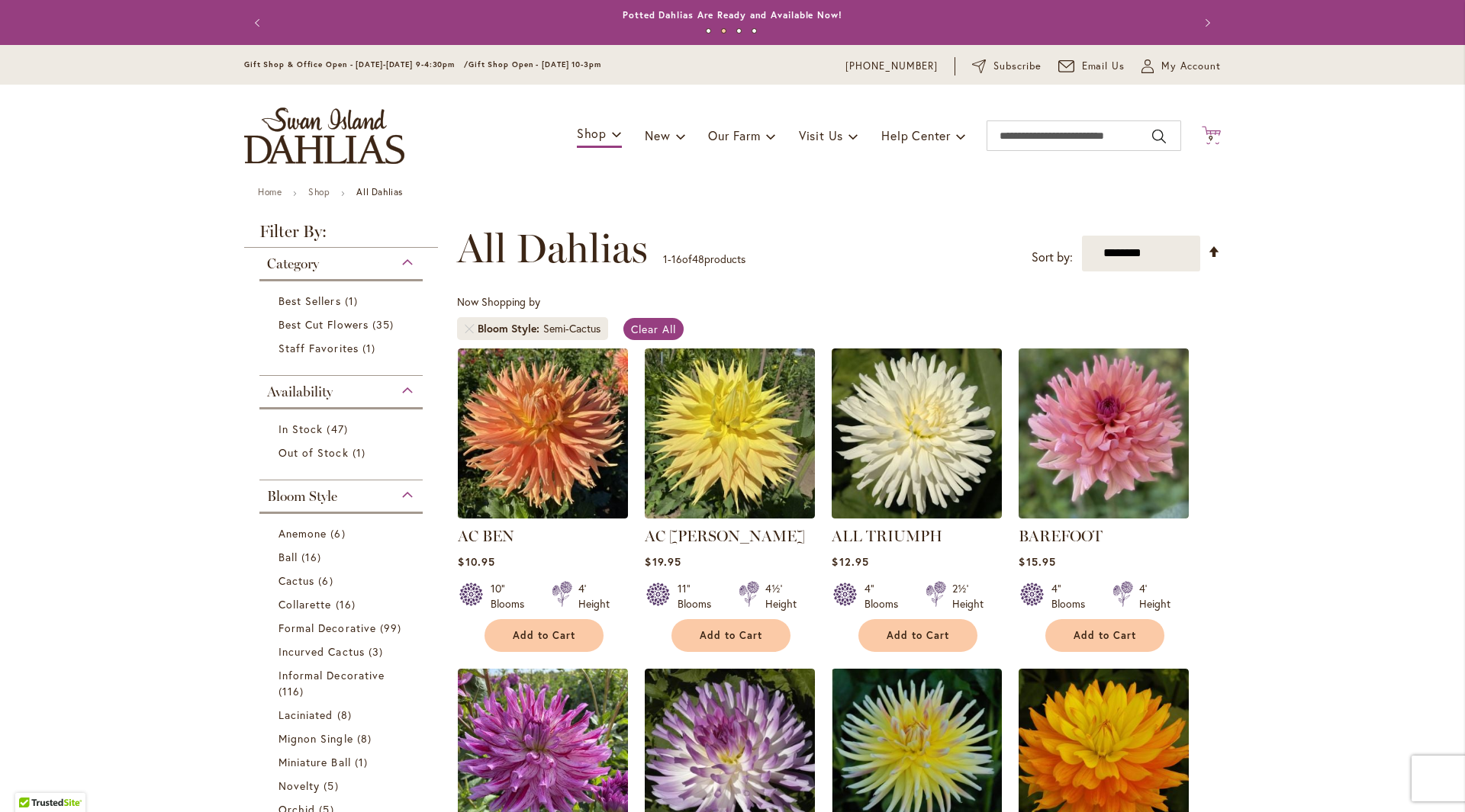
click at [1213, 138] on icon "Cart .cls-1 { fill: #231f20; }" at bounding box center [1210, 135] width 19 height 19
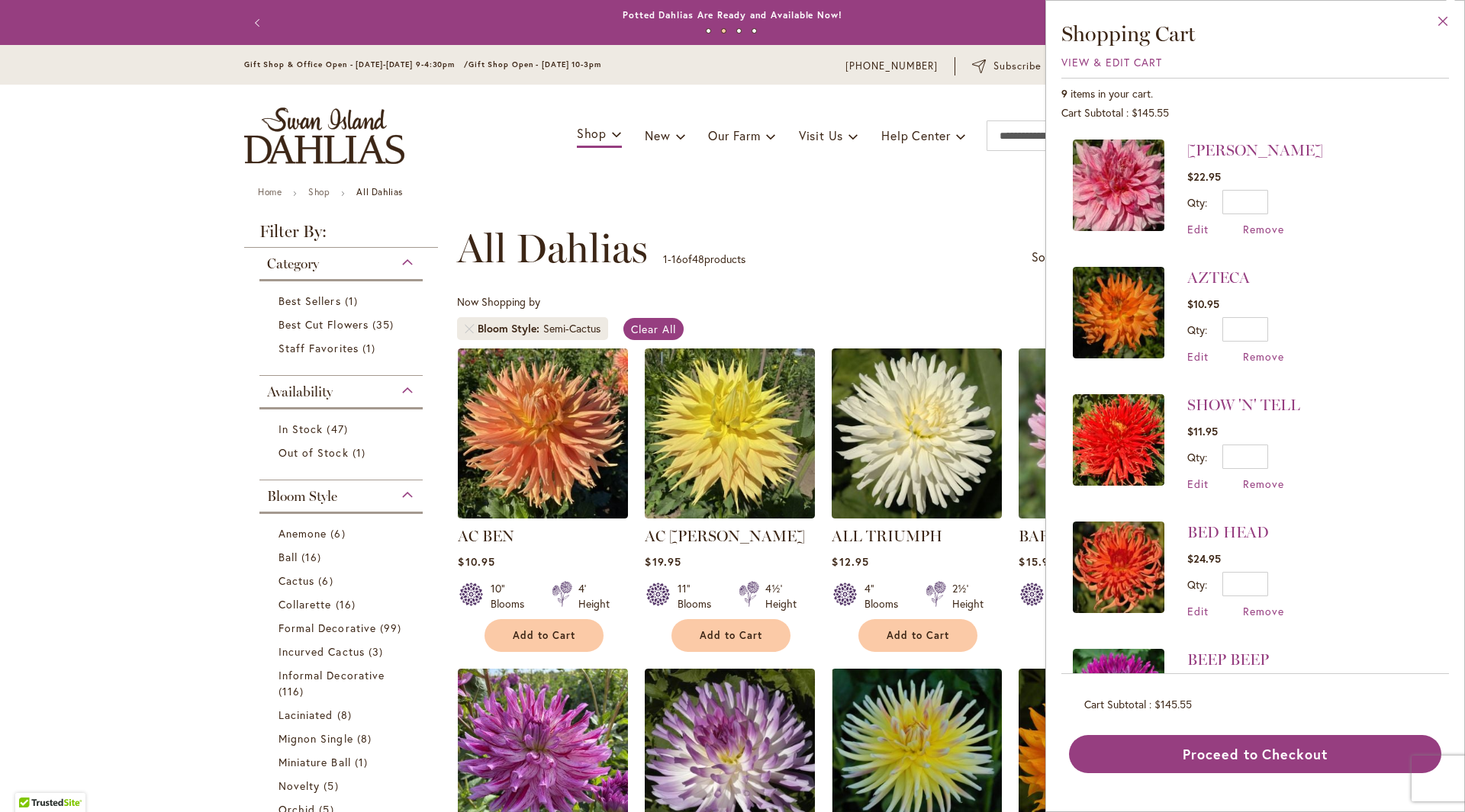
click at [1441, 14] on button "Close" at bounding box center [1443, 25] width 42 height 48
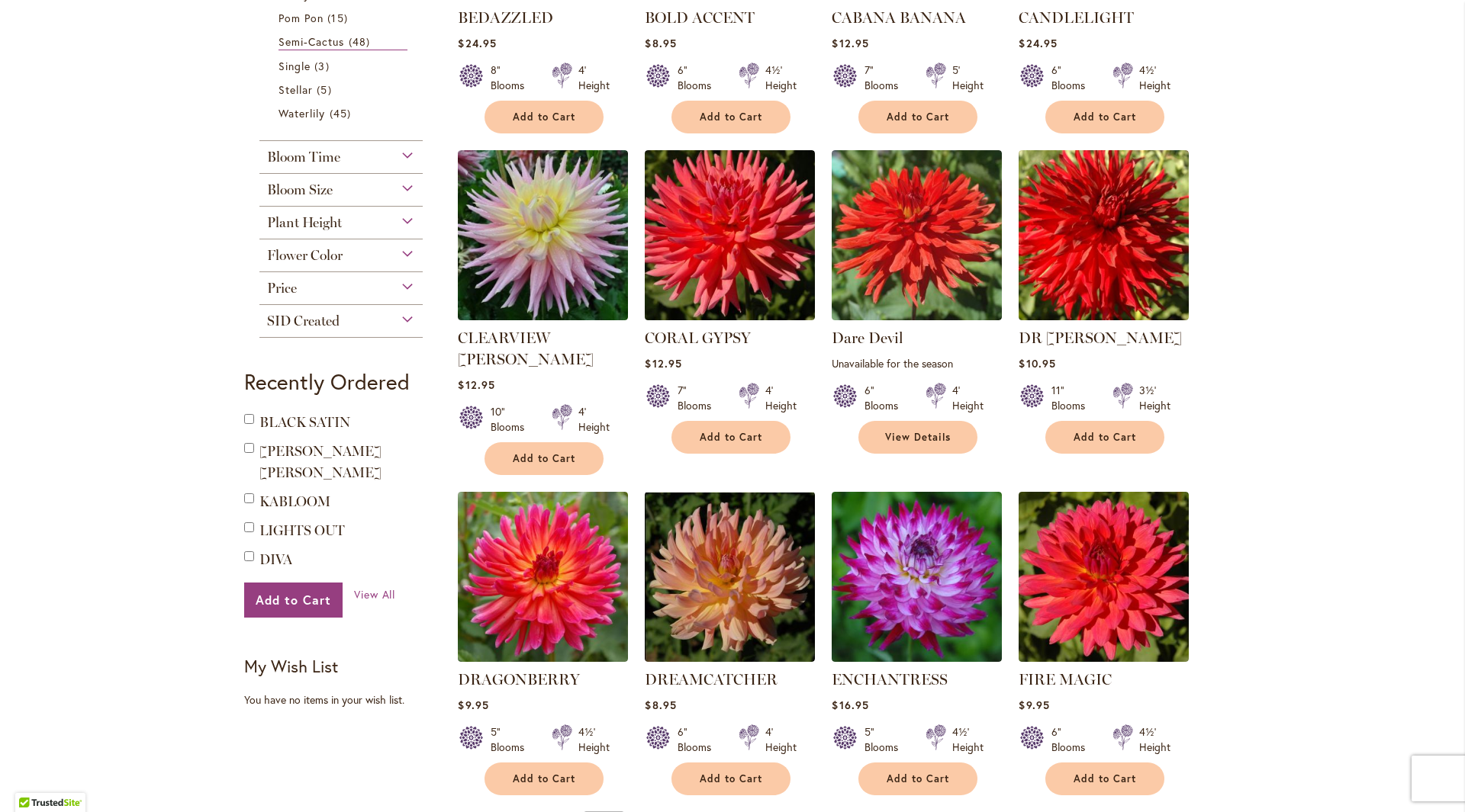
scroll to position [1068, 0]
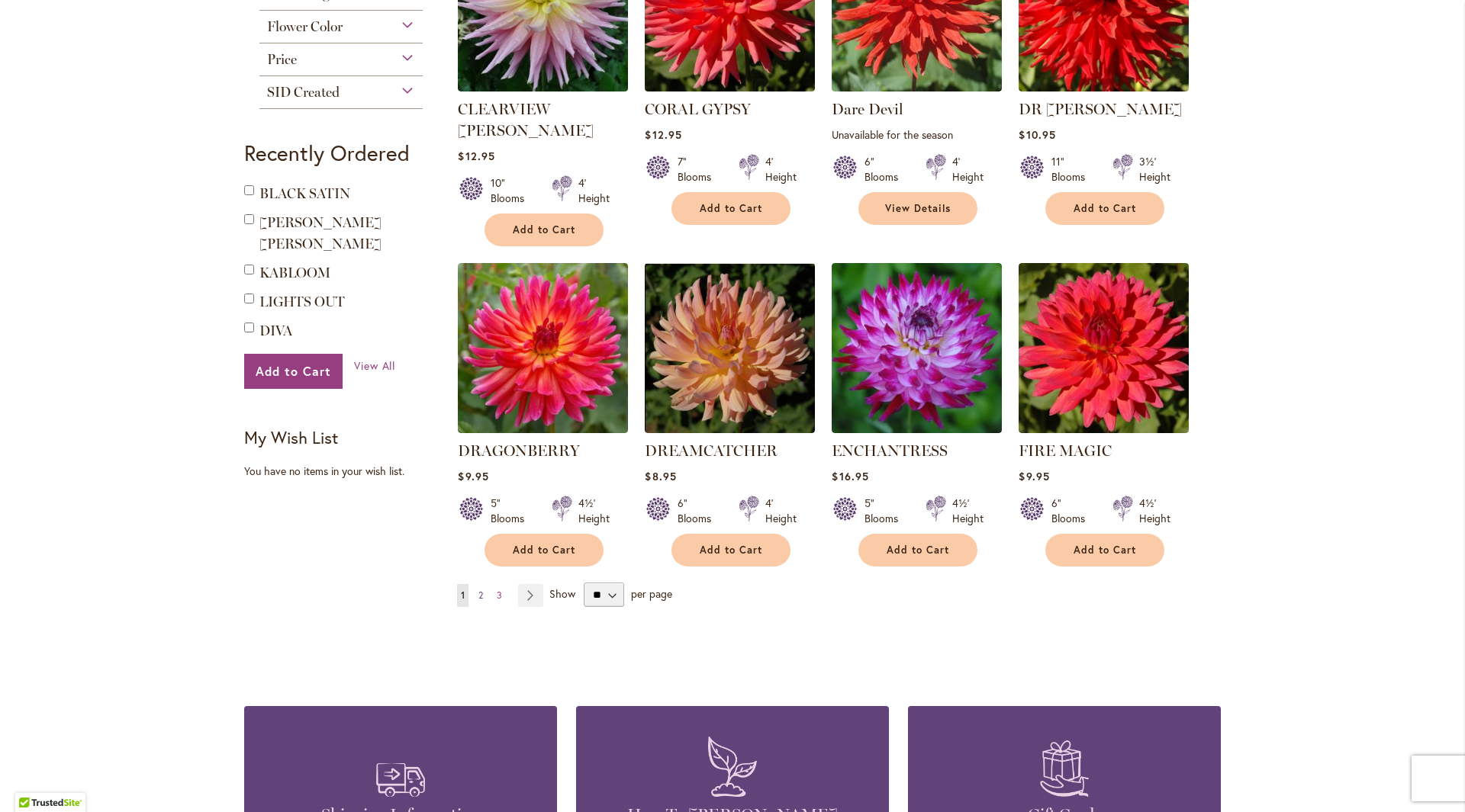
click at [478, 589] on span "2" at bounding box center [480, 595] width 4 height 12
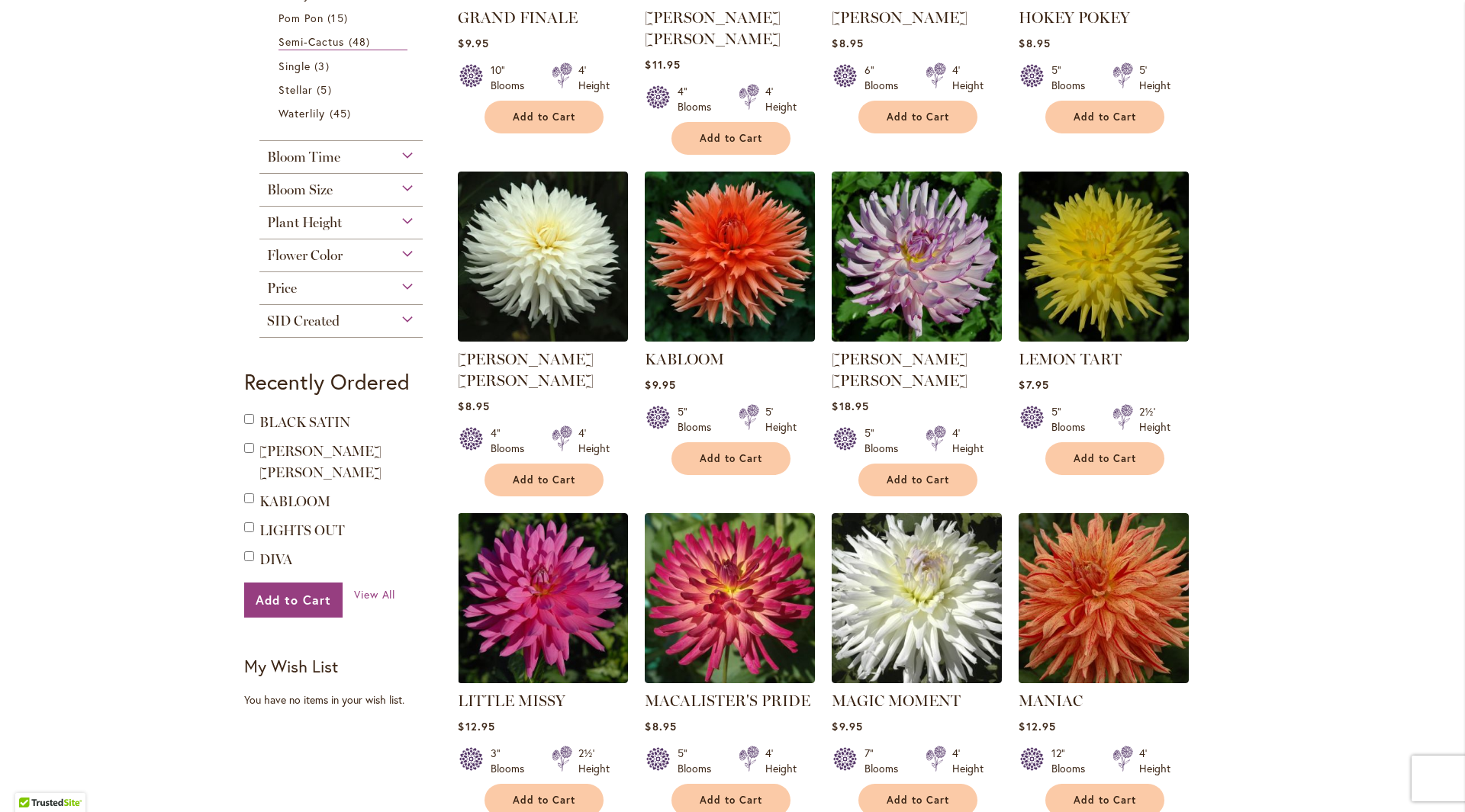
scroll to position [1068, 0]
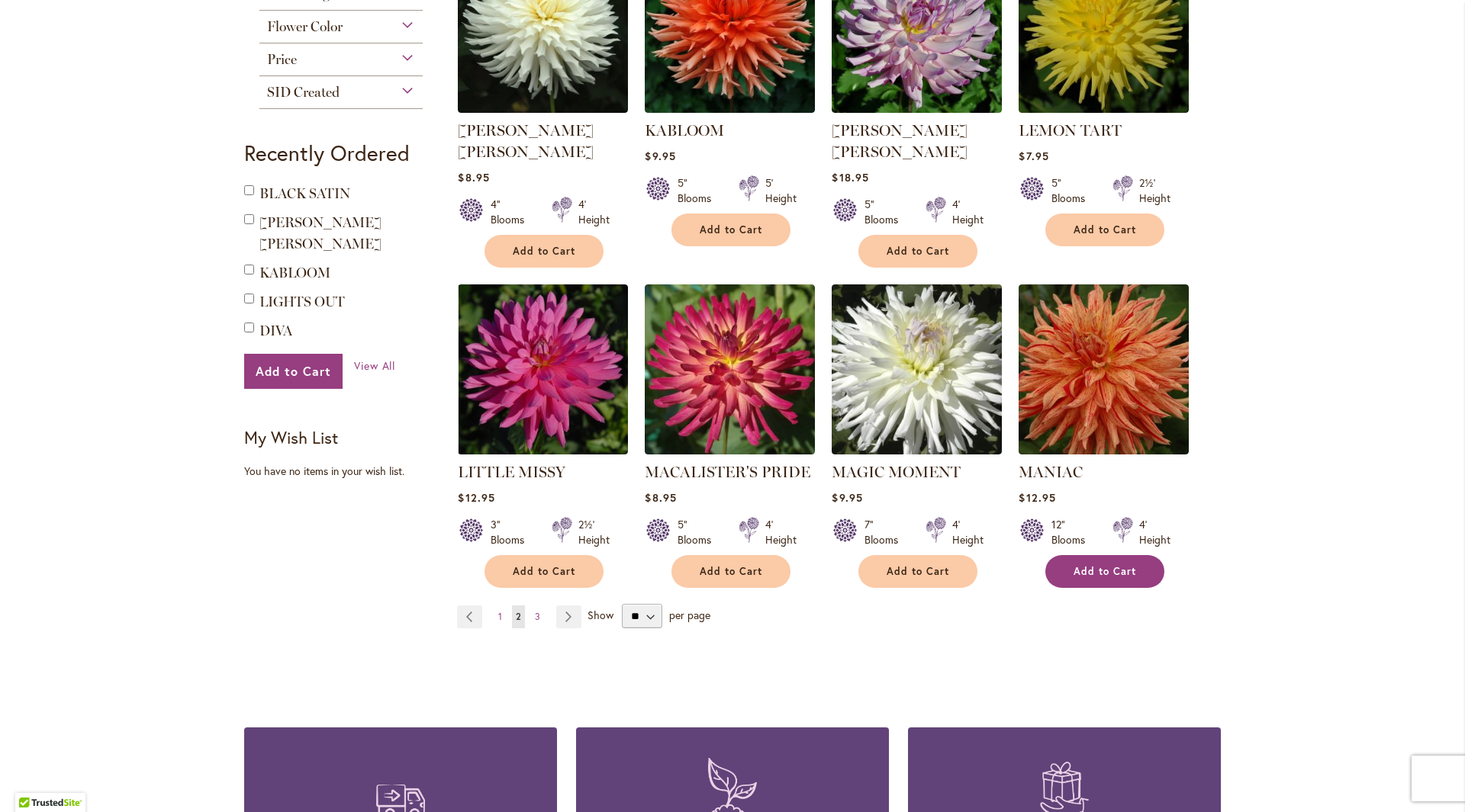
click at [1120, 565] on span "Add to Cart" at bounding box center [1105, 571] width 62 height 13
click at [531, 605] on link "Page 3" at bounding box center [537, 617] width 13 height 23
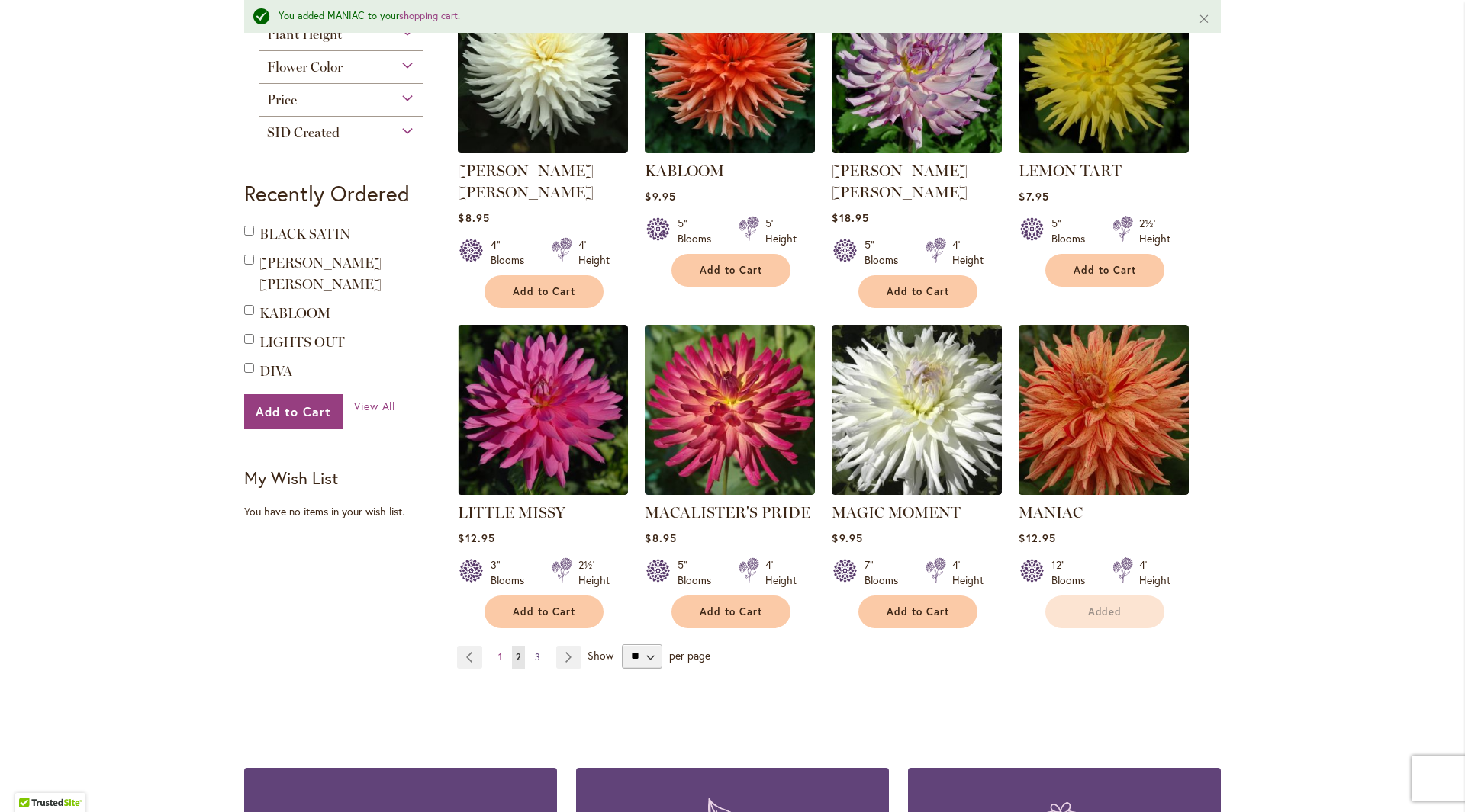
scroll to position [1108, 0]
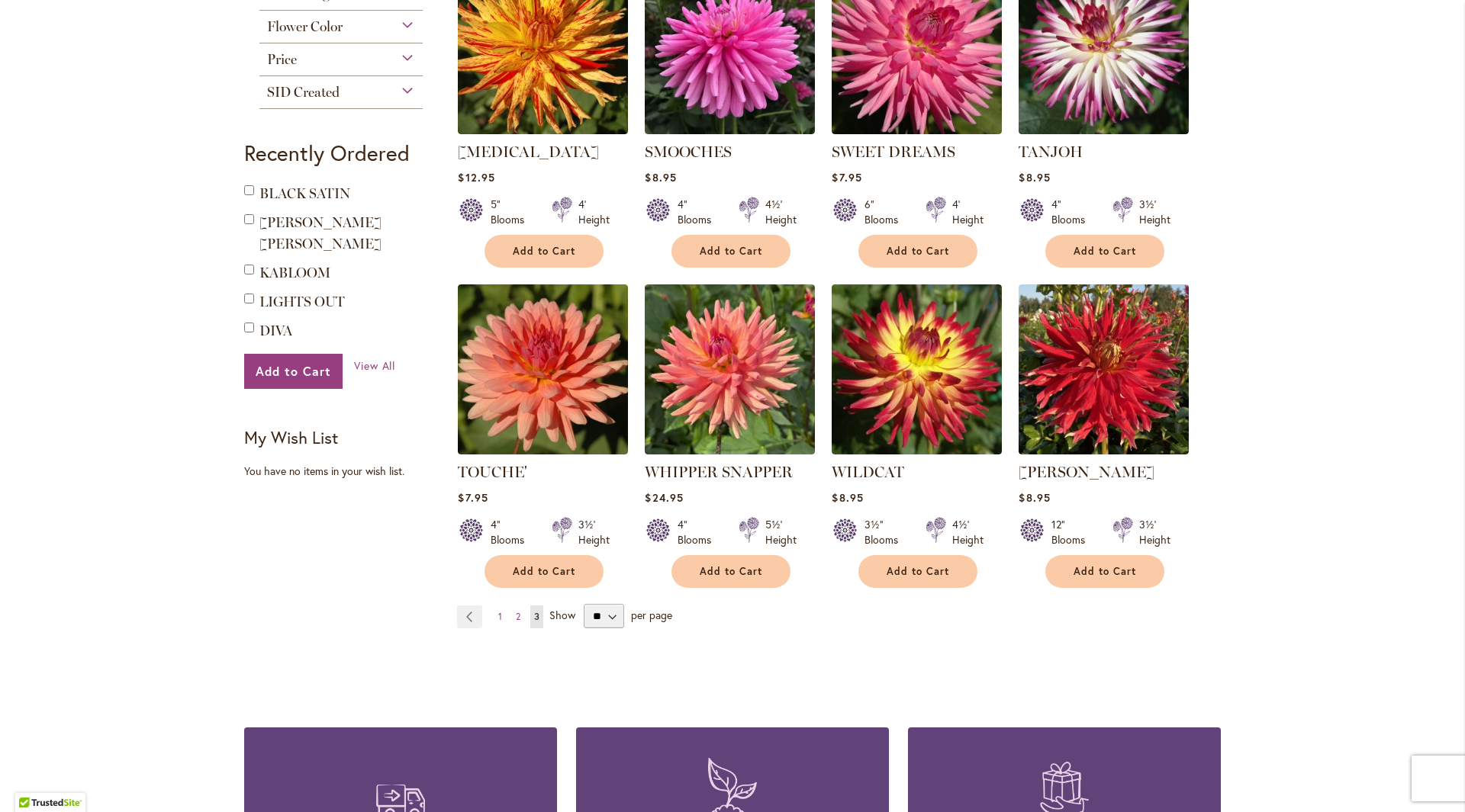
scroll to position [915, 0]
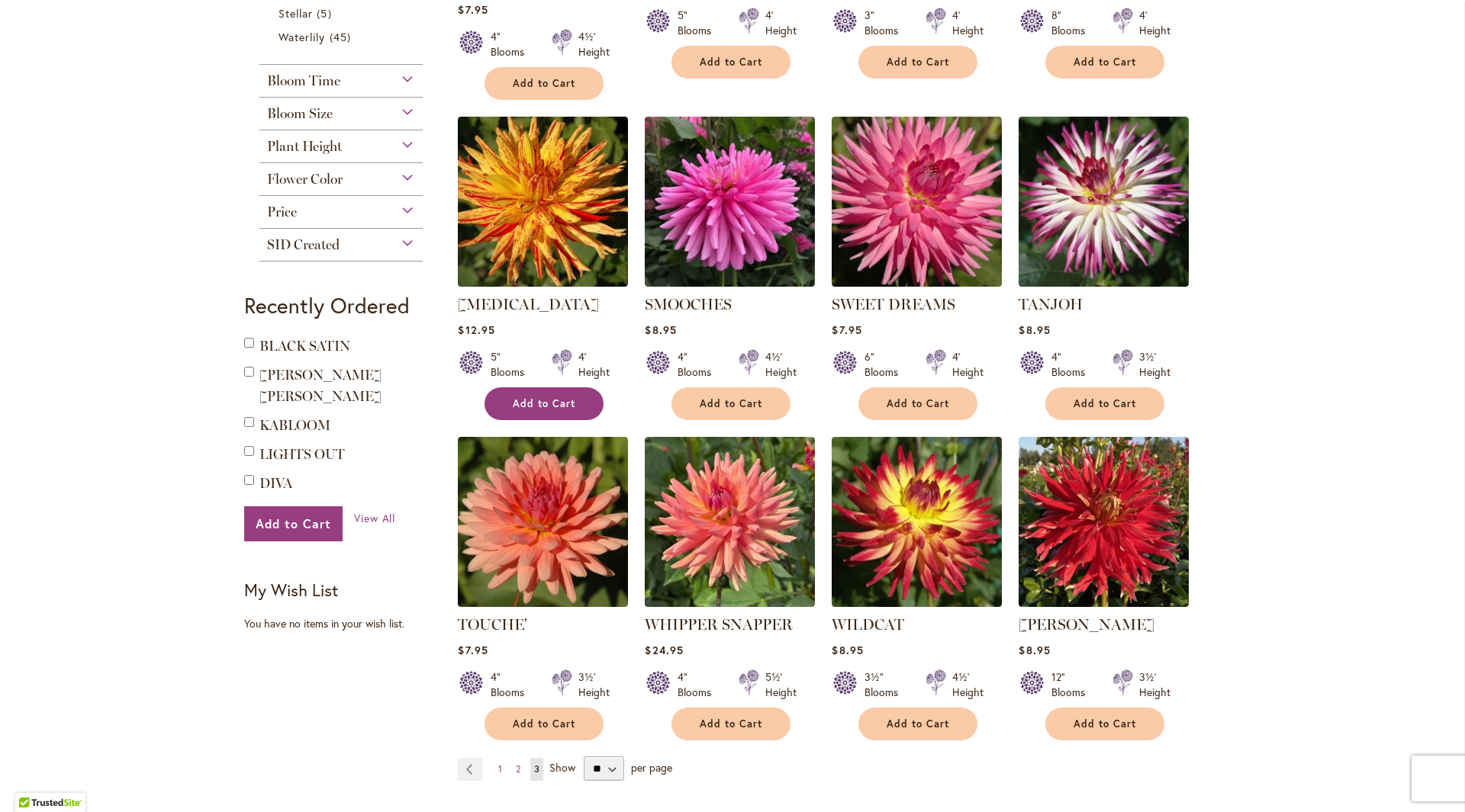
click at [524, 398] on span "Add to Cart" at bounding box center [544, 404] width 62 height 13
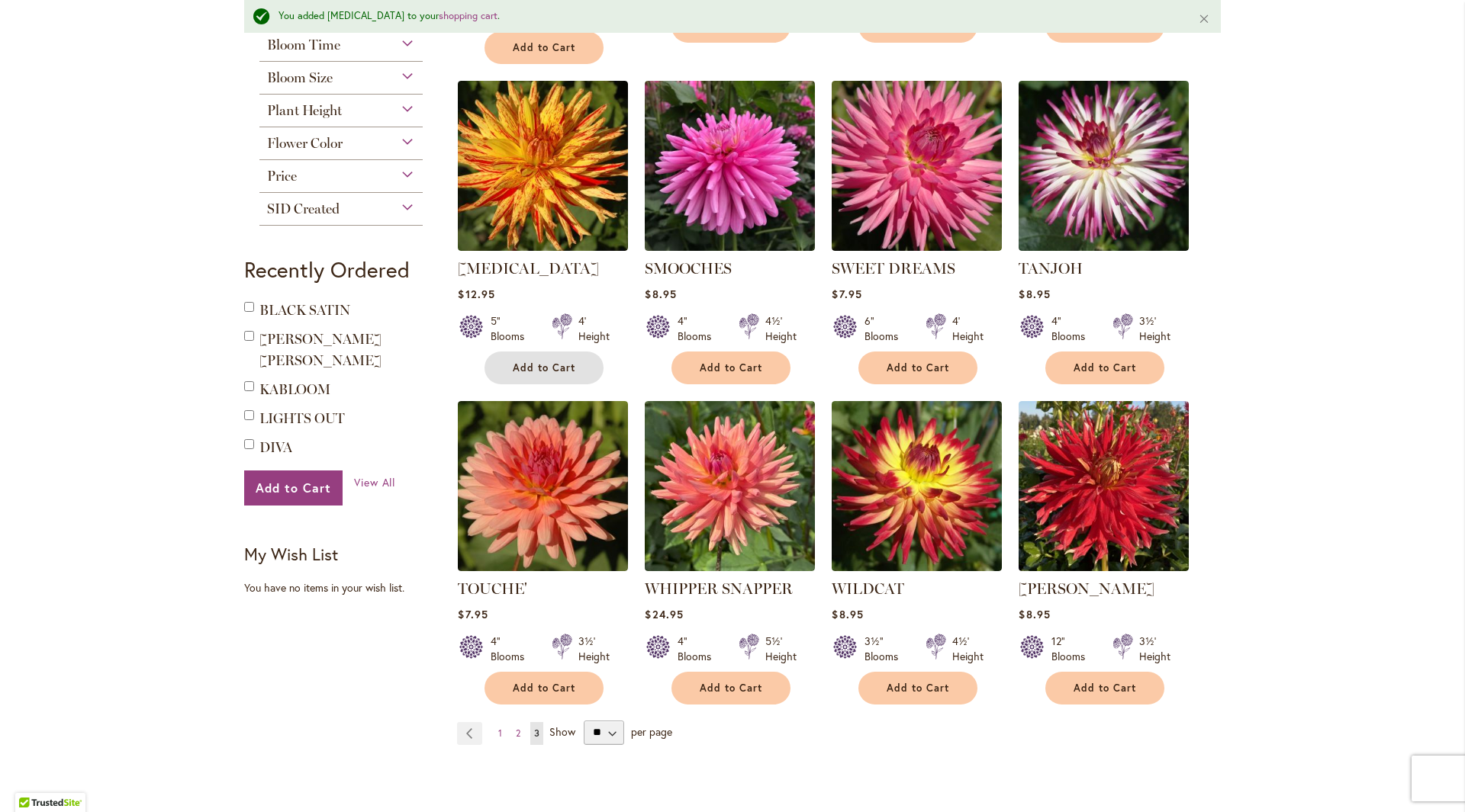
scroll to position [1185, 0]
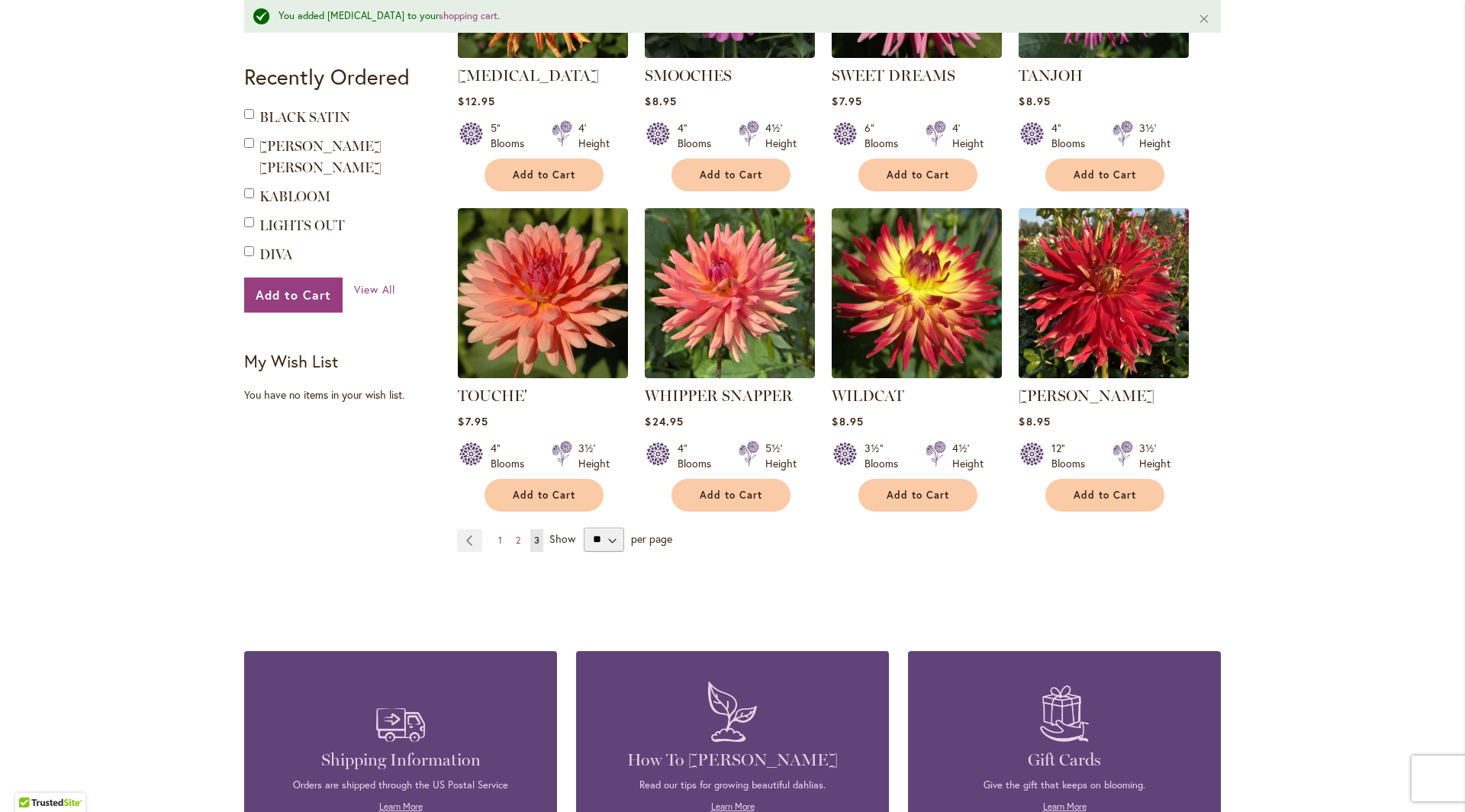
click at [494, 529] on link "Page 1" at bounding box center [499, 541] width 12 height 23
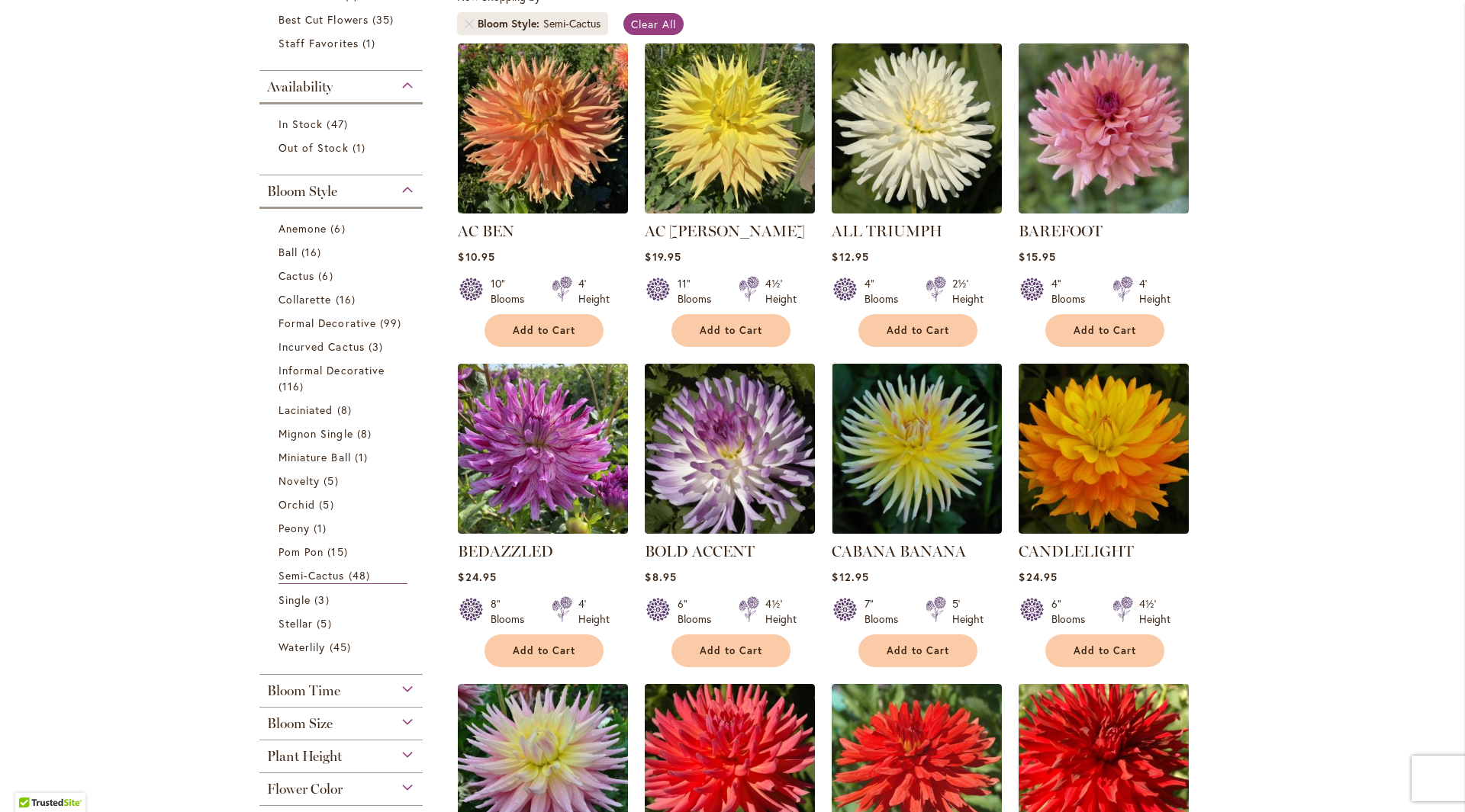
scroll to position [457, 0]
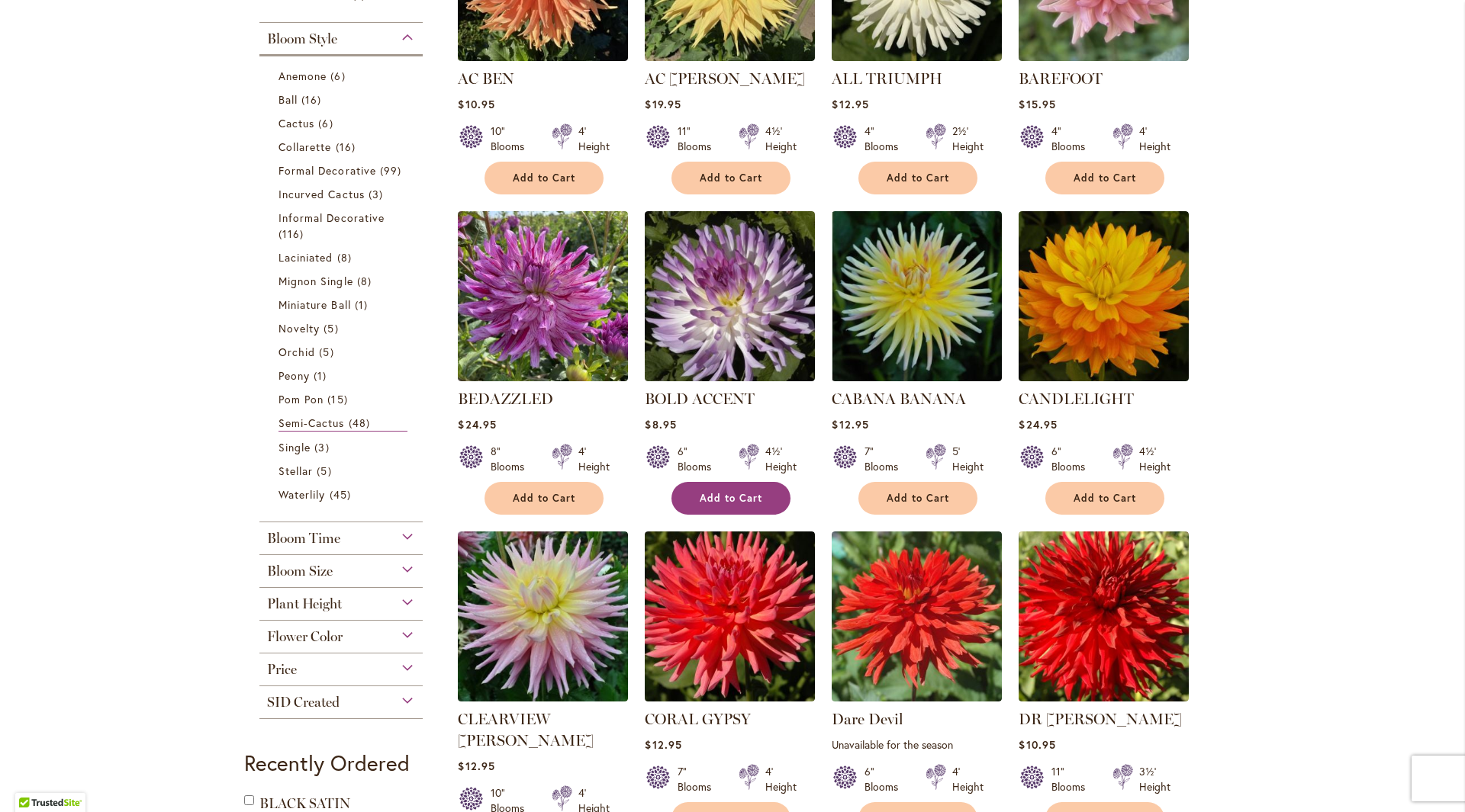
click at [734, 502] on span "Add to Cart" at bounding box center [731, 498] width 62 height 13
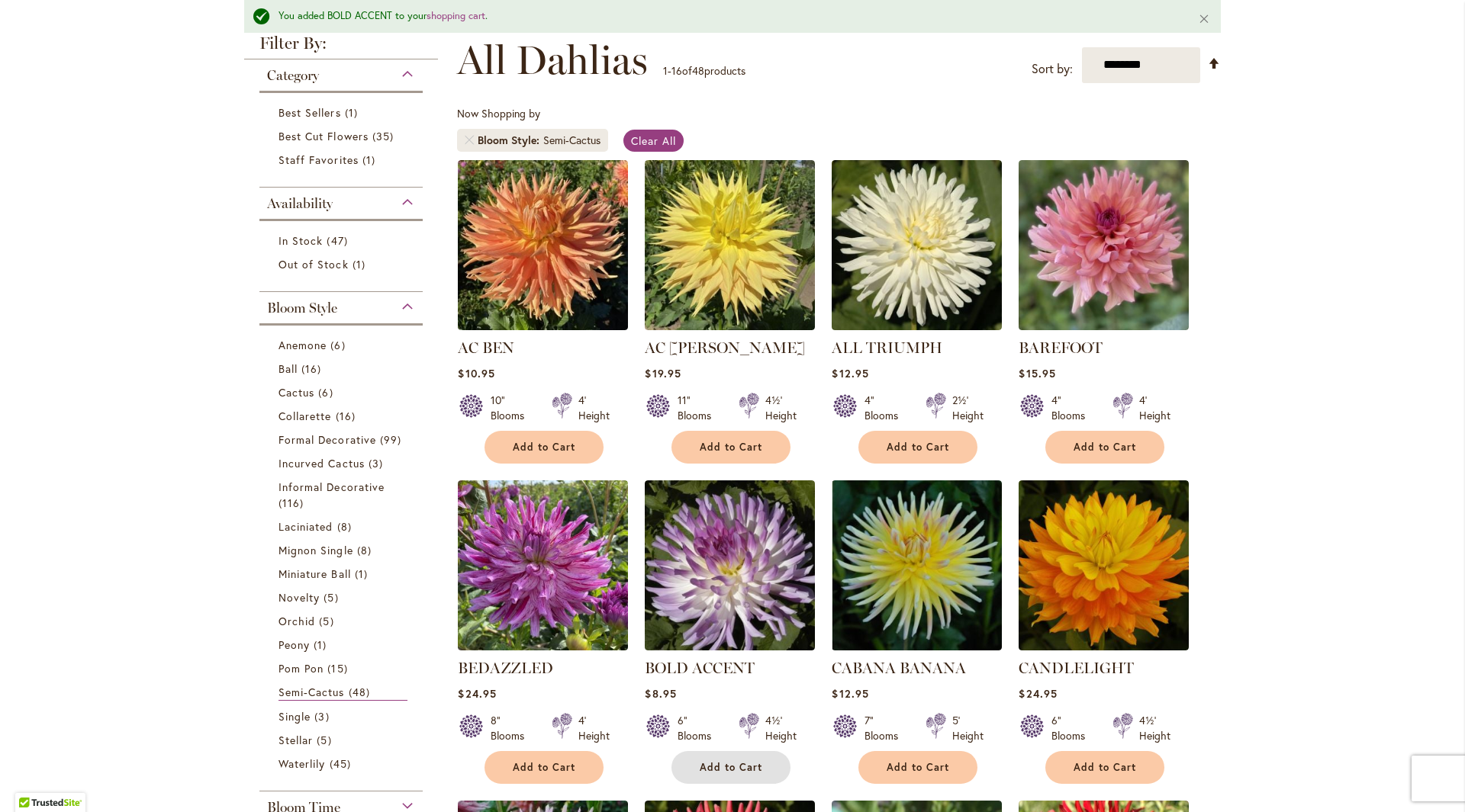
scroll to position [77, 0]
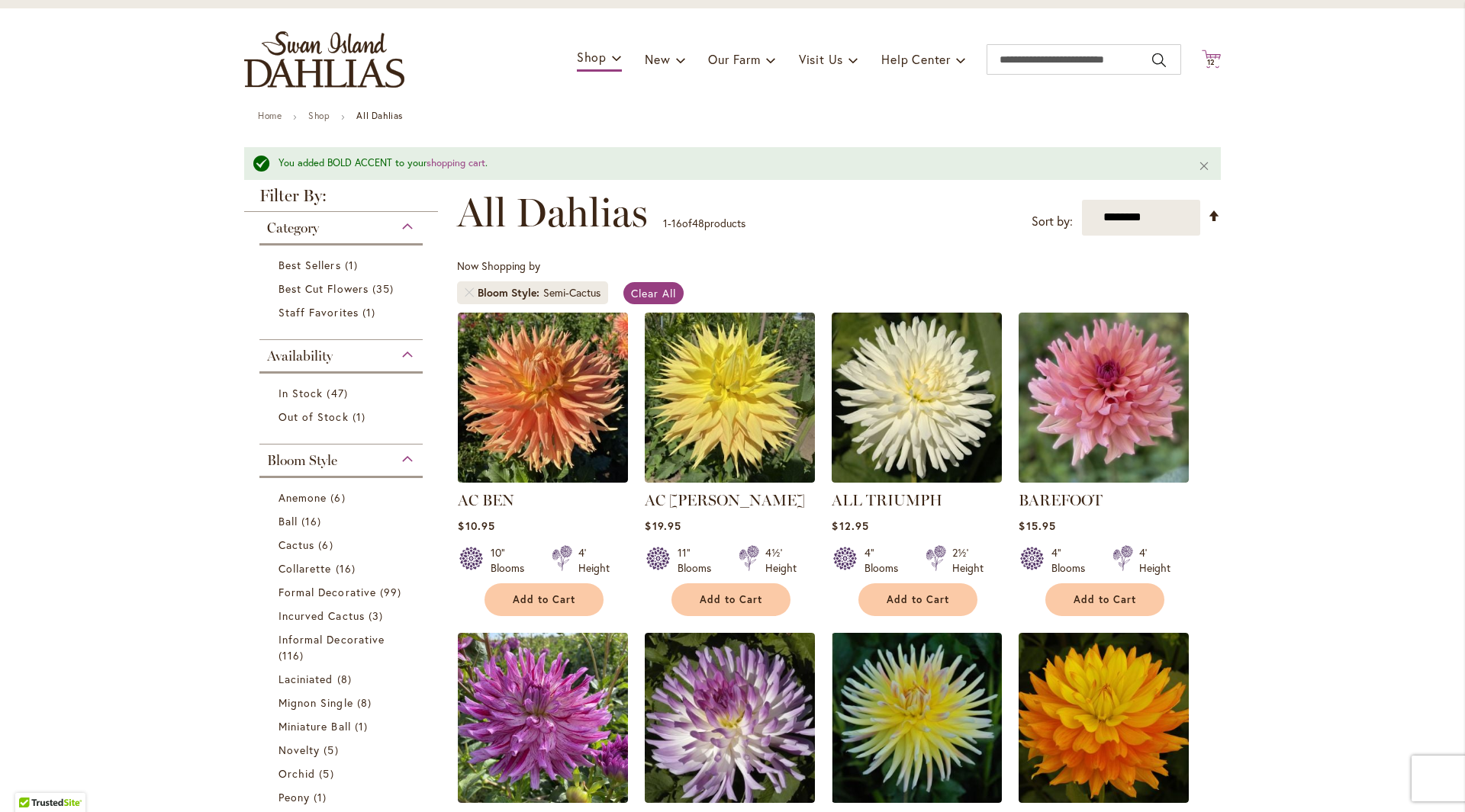
click at [1207, 60] on span "12" at bounding box center [1211, 62] width 9 height 10
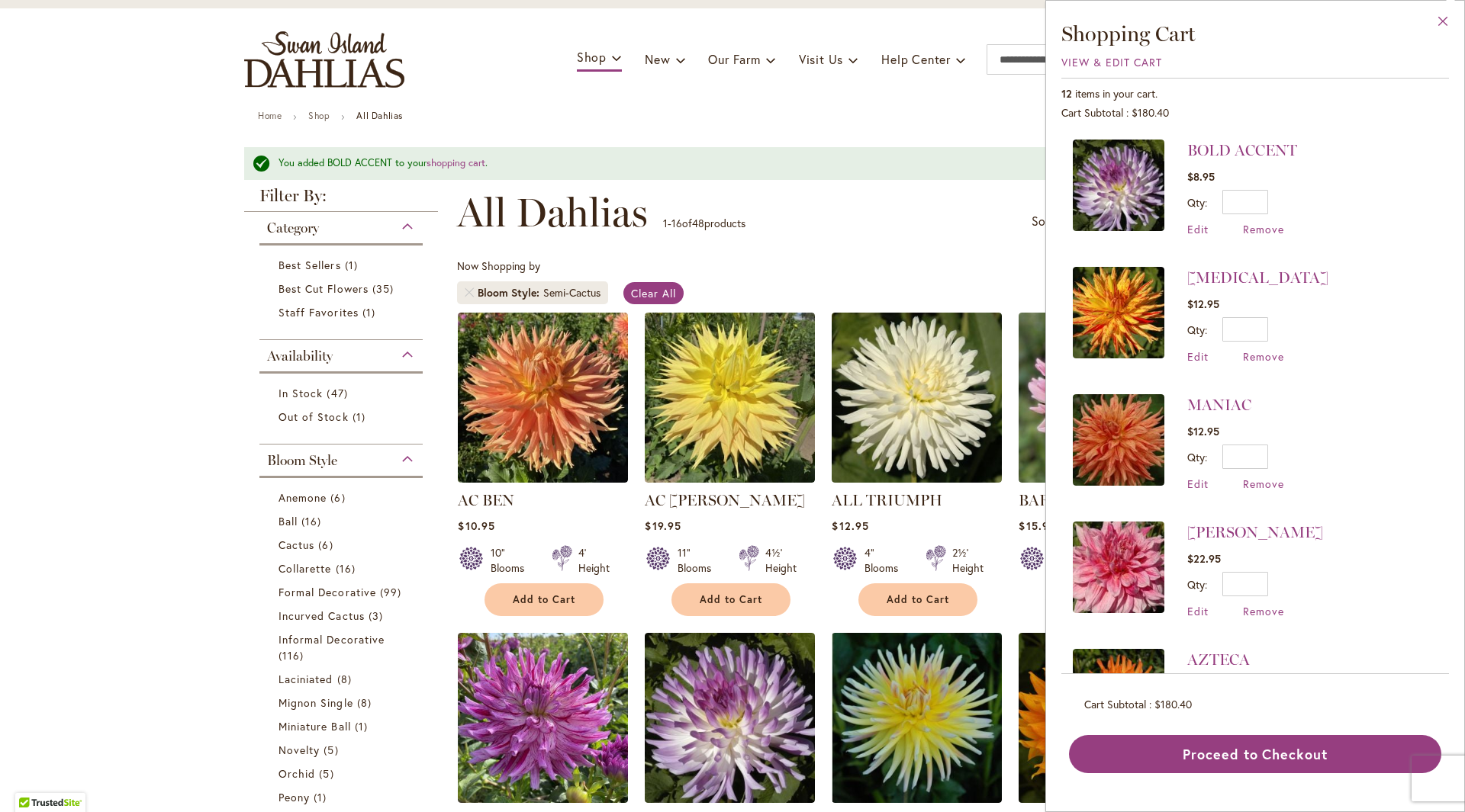
click at [1443, 13] on button "Close" at bounding box center [1443, 25] width 42 height 48
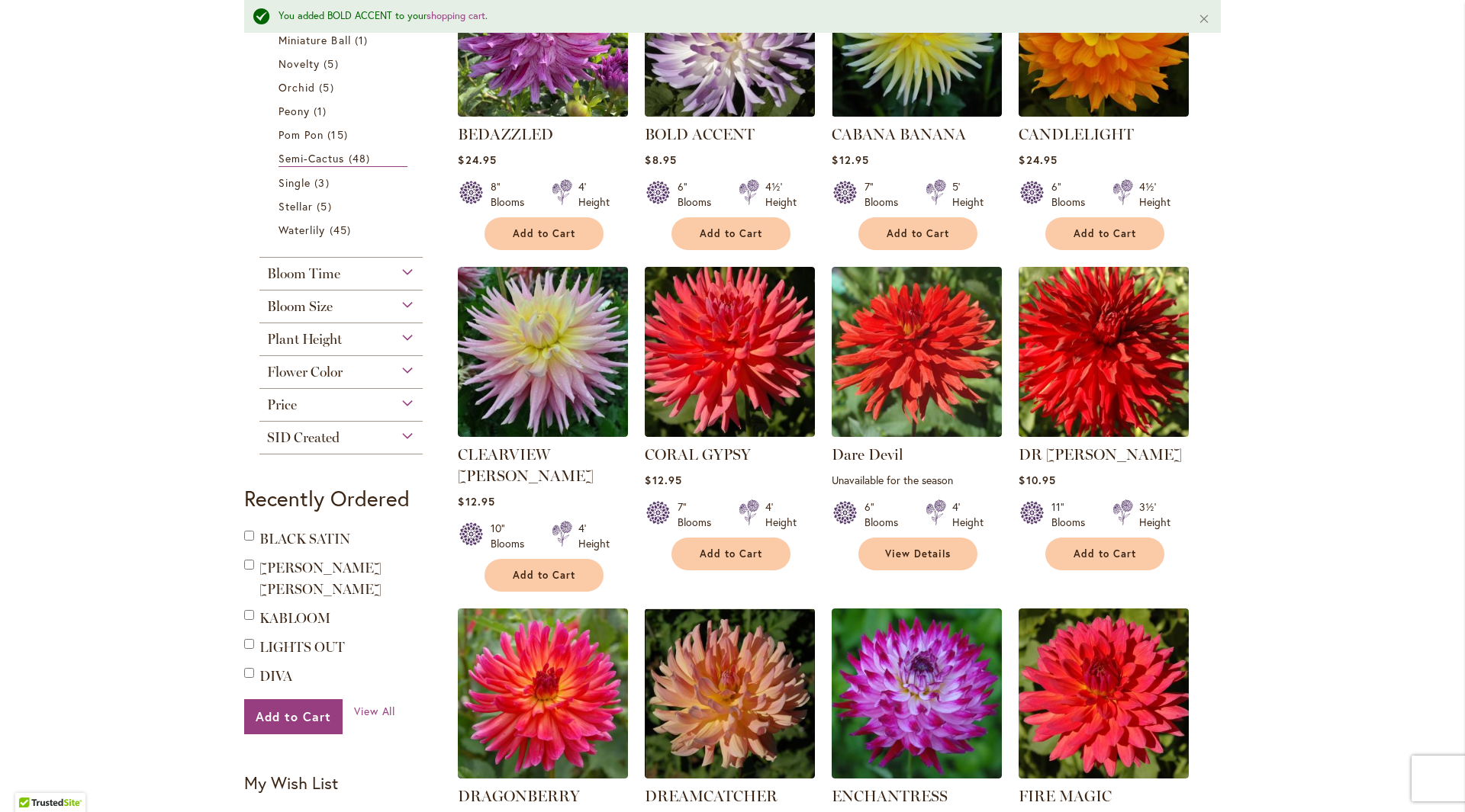
scroll to position [610, 0]
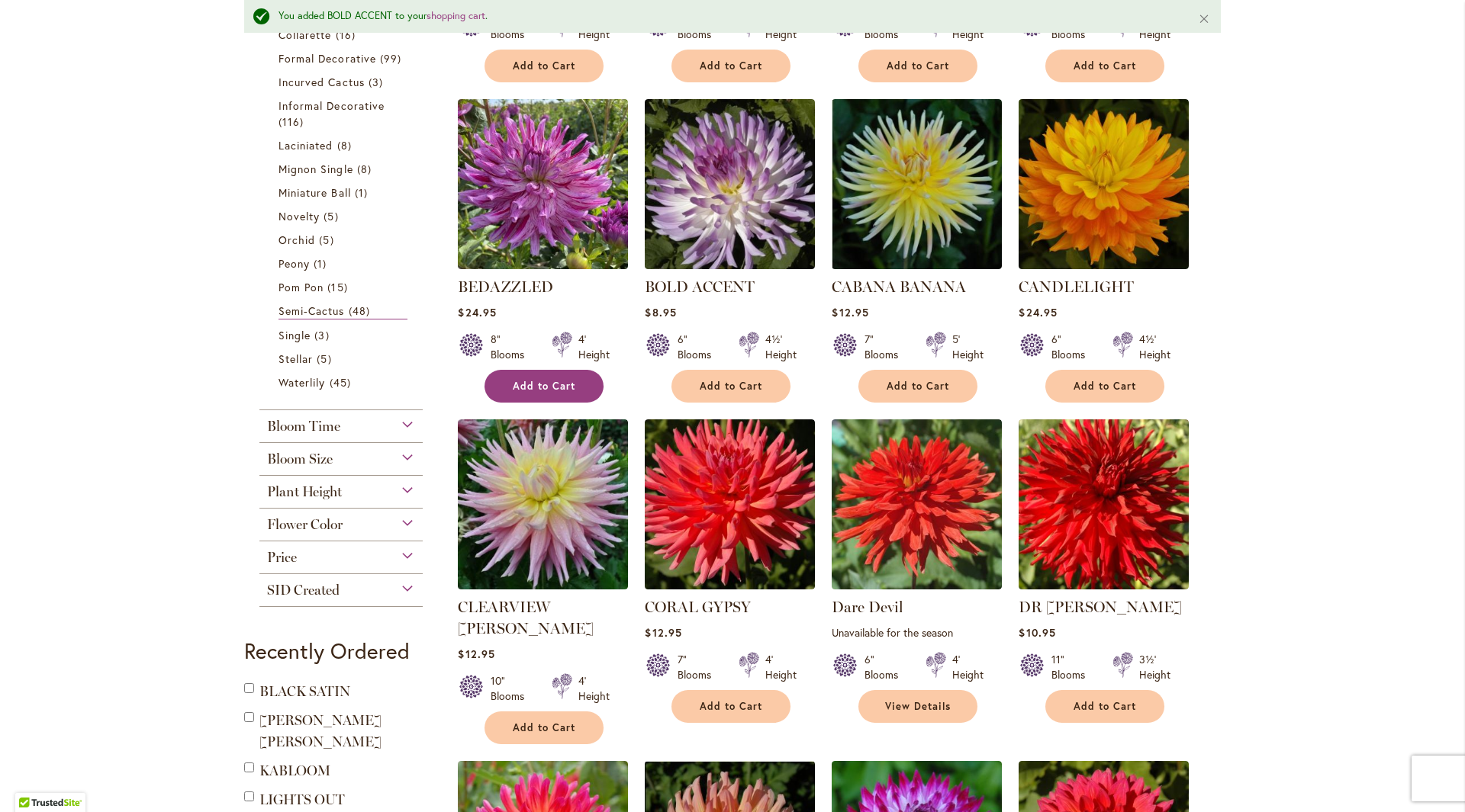
click at [547, 389] on span "Add to Cart" at bounding box center [544, 386] width 62 height 13
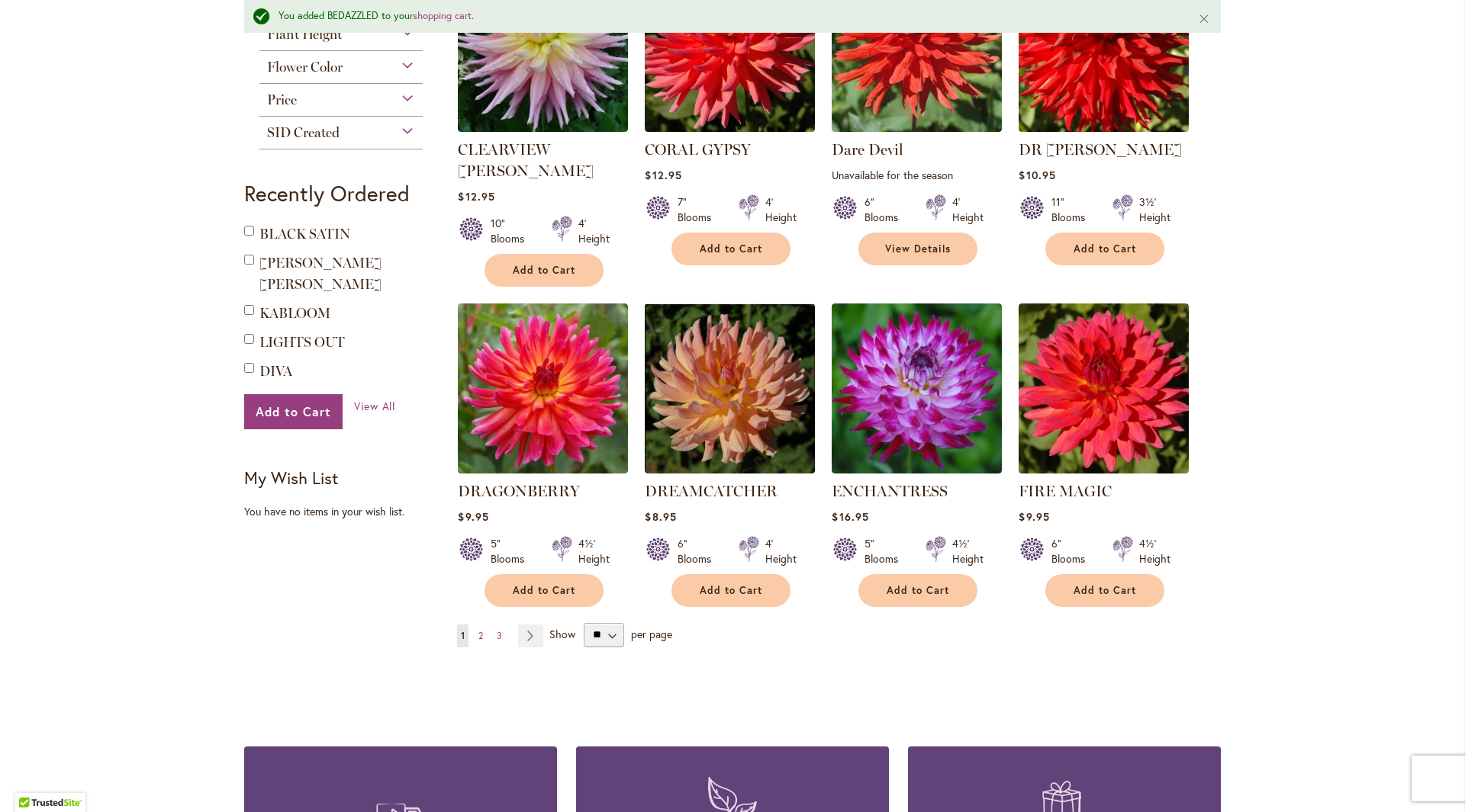
scroll to position [1144, 0]
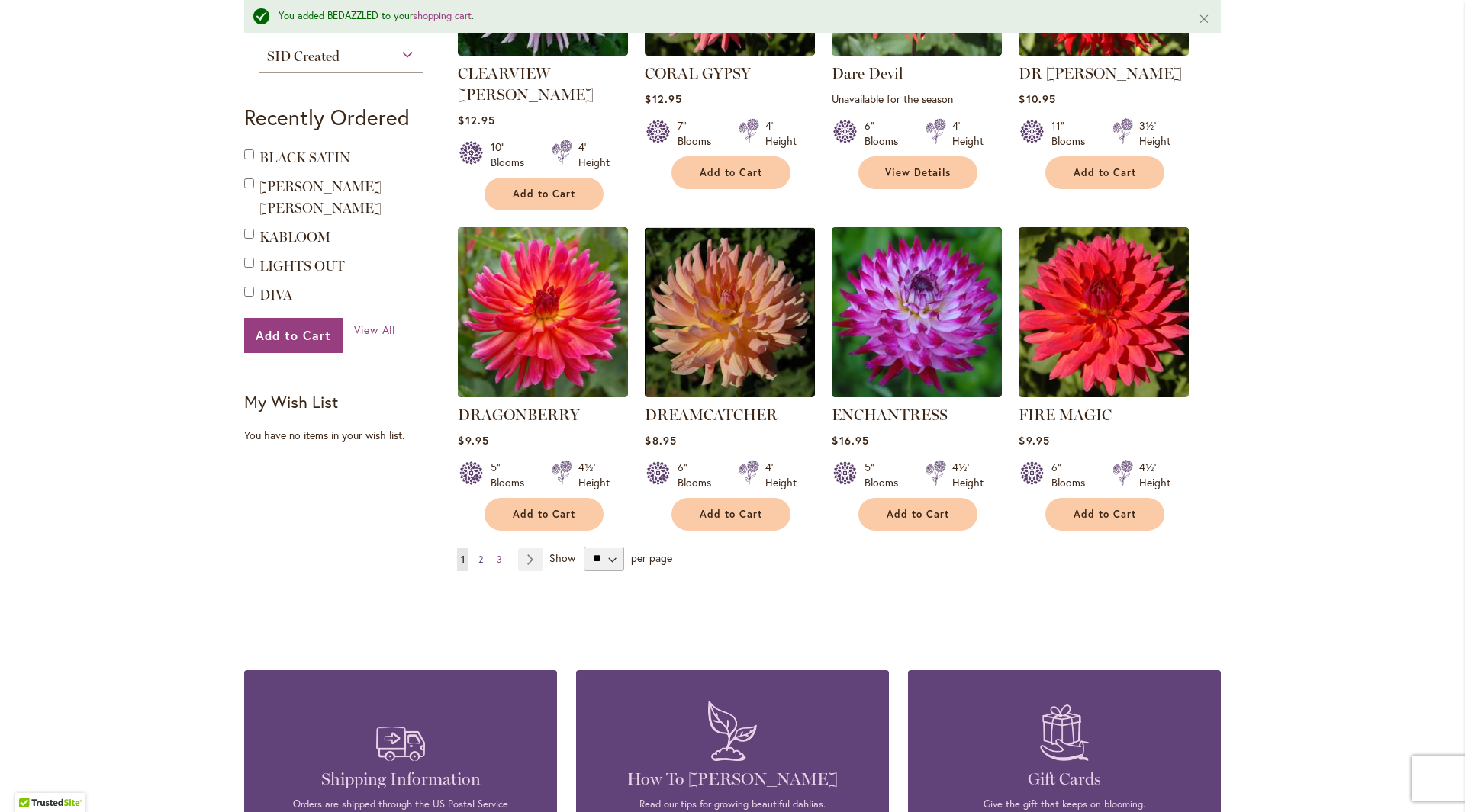
click at [478, 554] on span "2" at bounding box center [480, 559] width 4 height 12
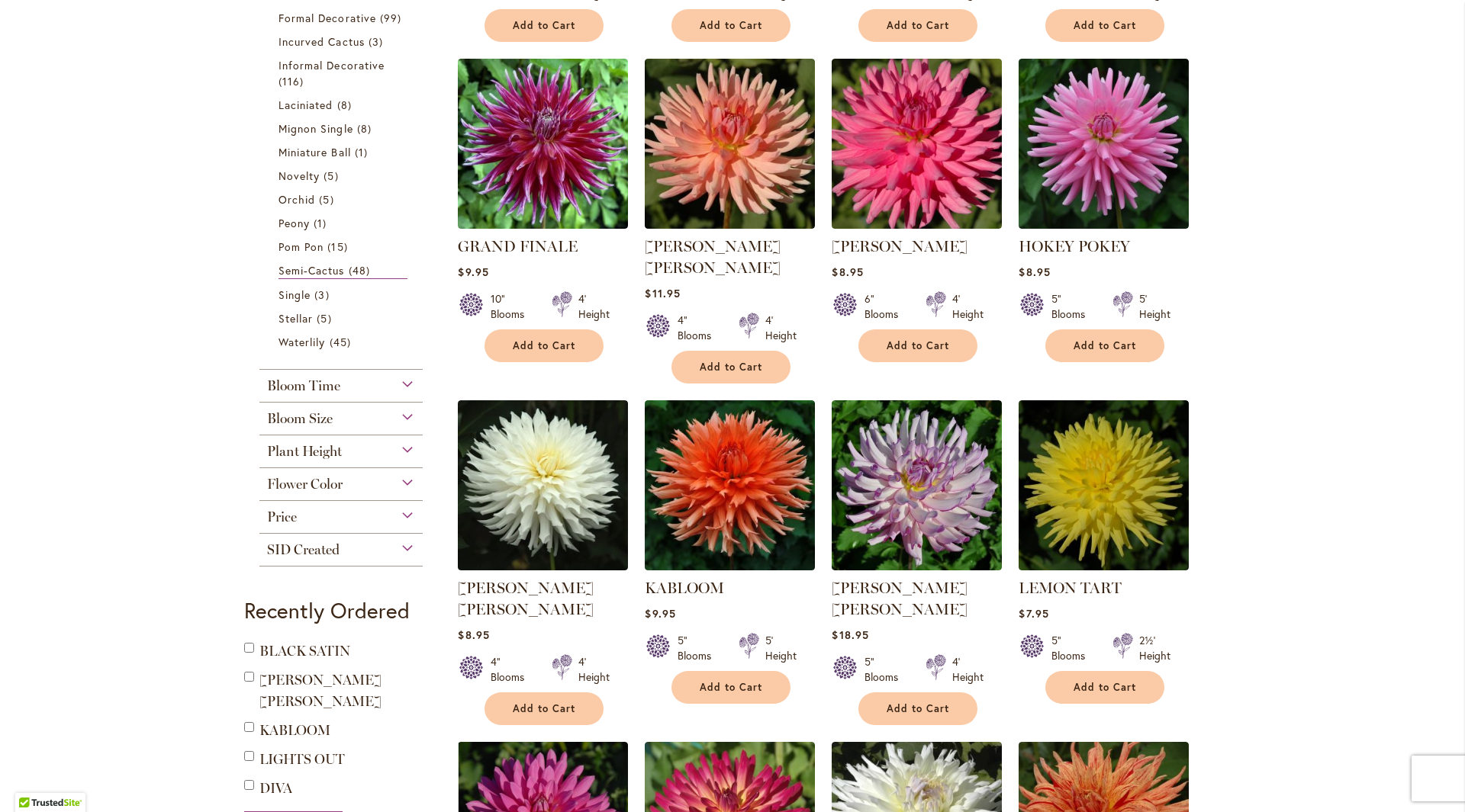
scroll to position [457, 0]
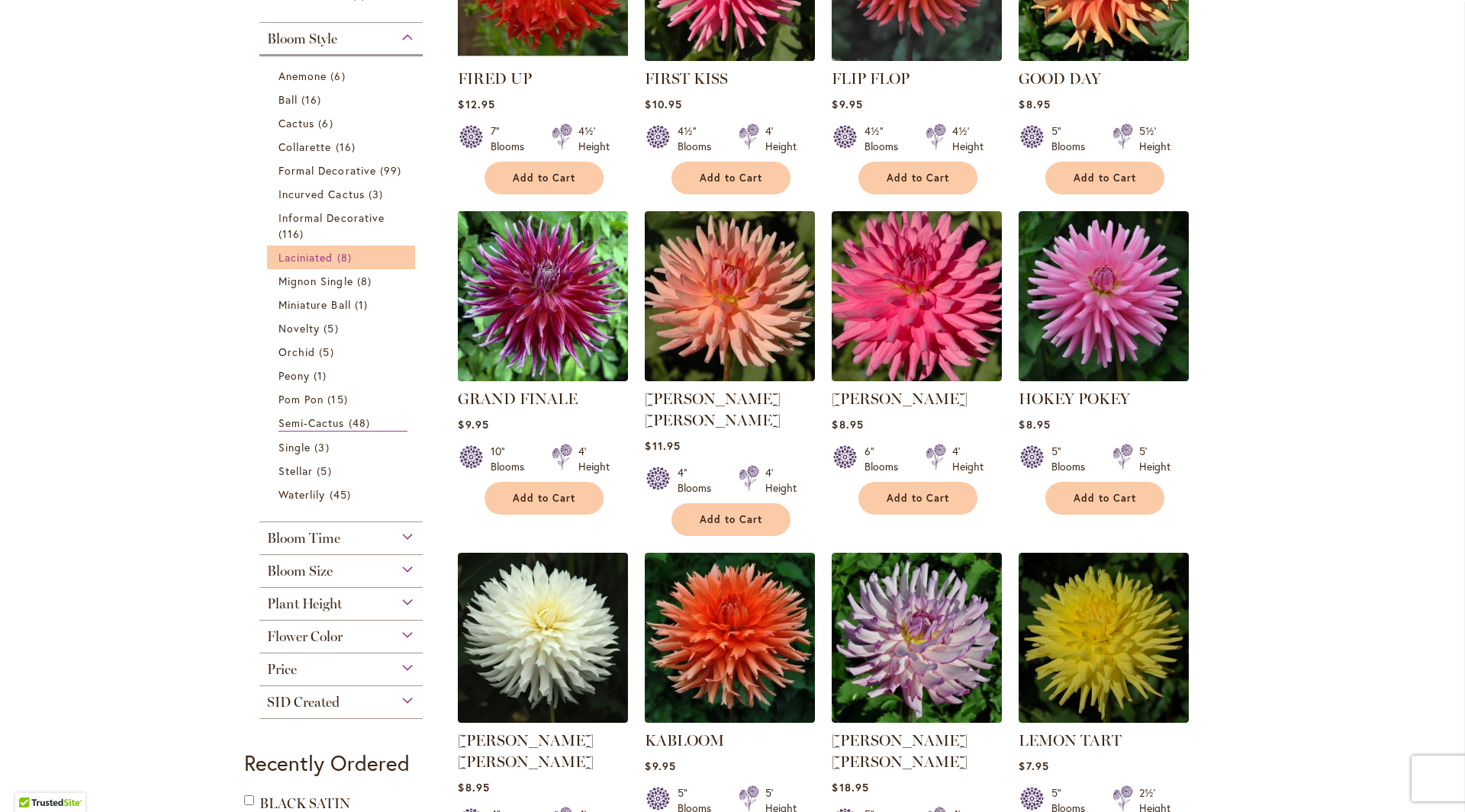
click at [317, 251] on span "Laciniated" at bounding box center [306, 258] width 55 height 14
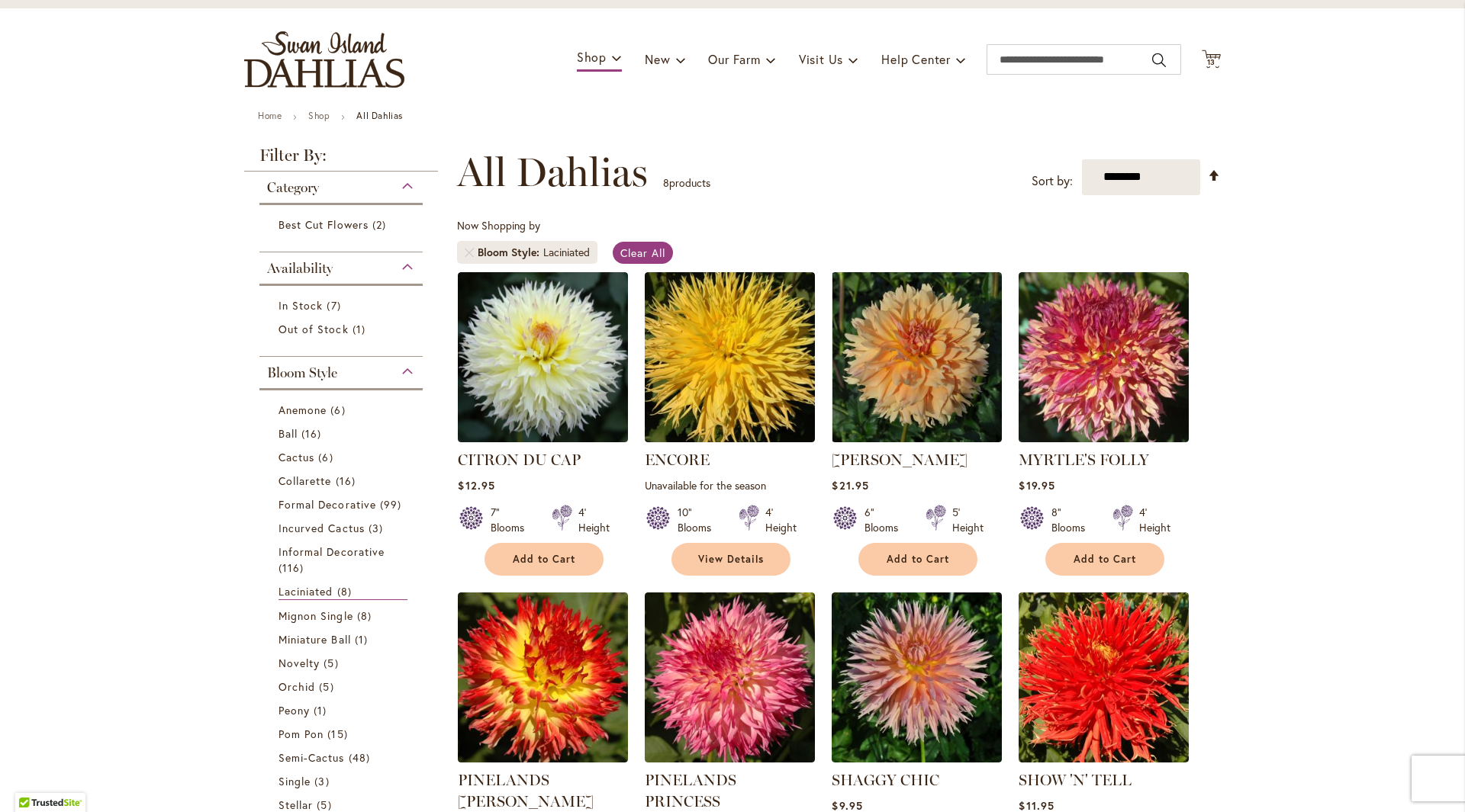
scroll to position [152, 0]
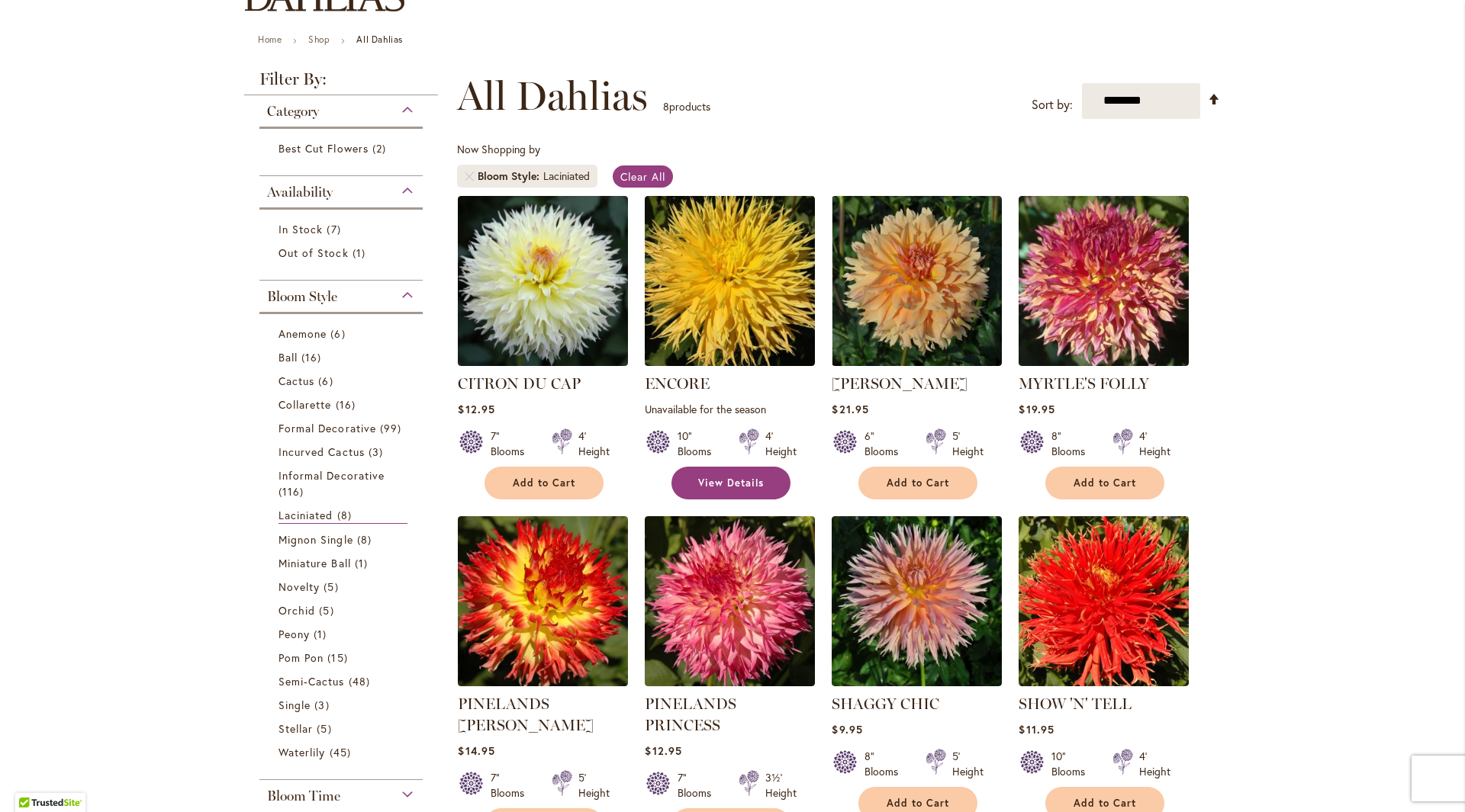
click at [713, 482] on span "View Details" at bounding box center [731, 483] width 66 height 13
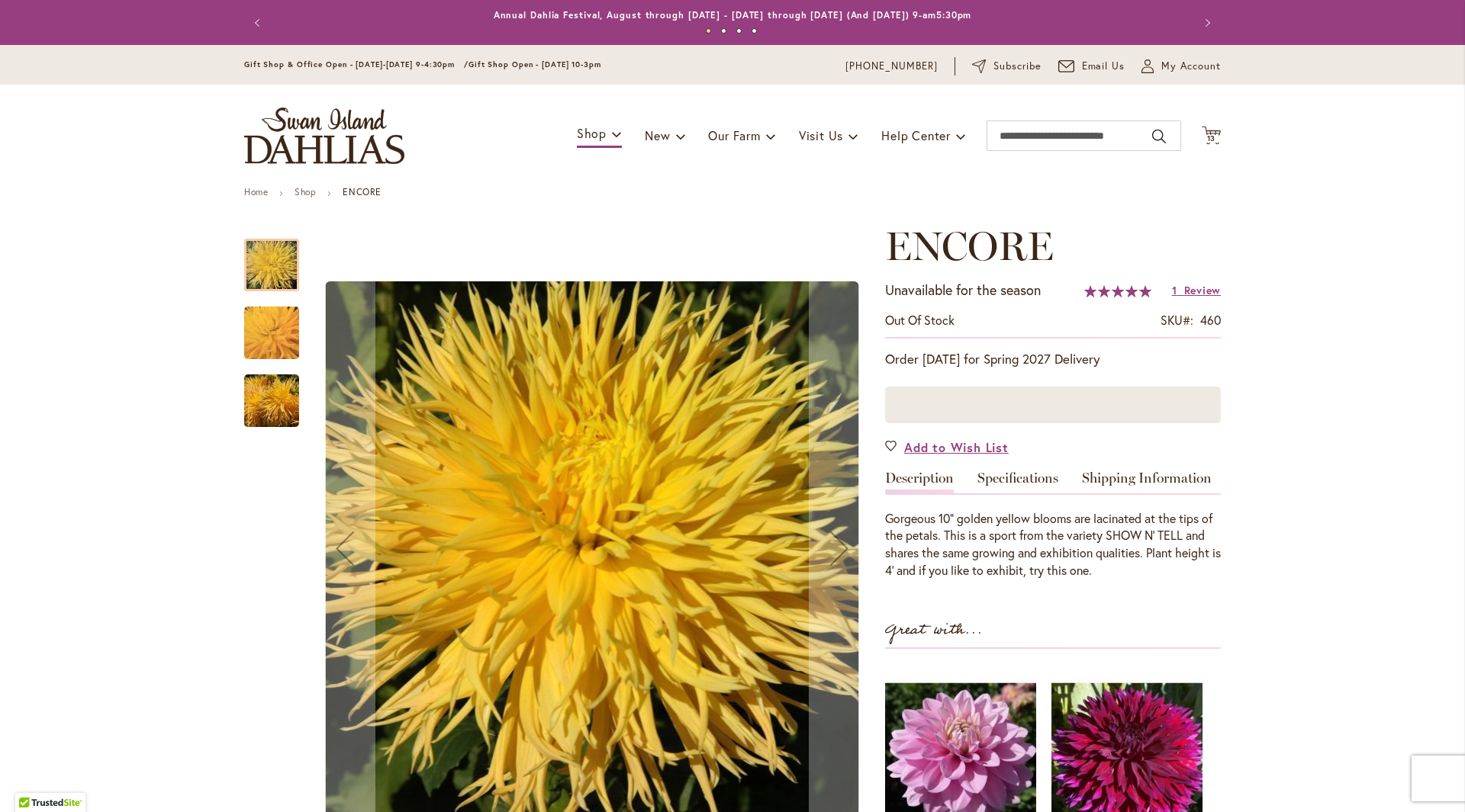
scroll to position [152, 0]
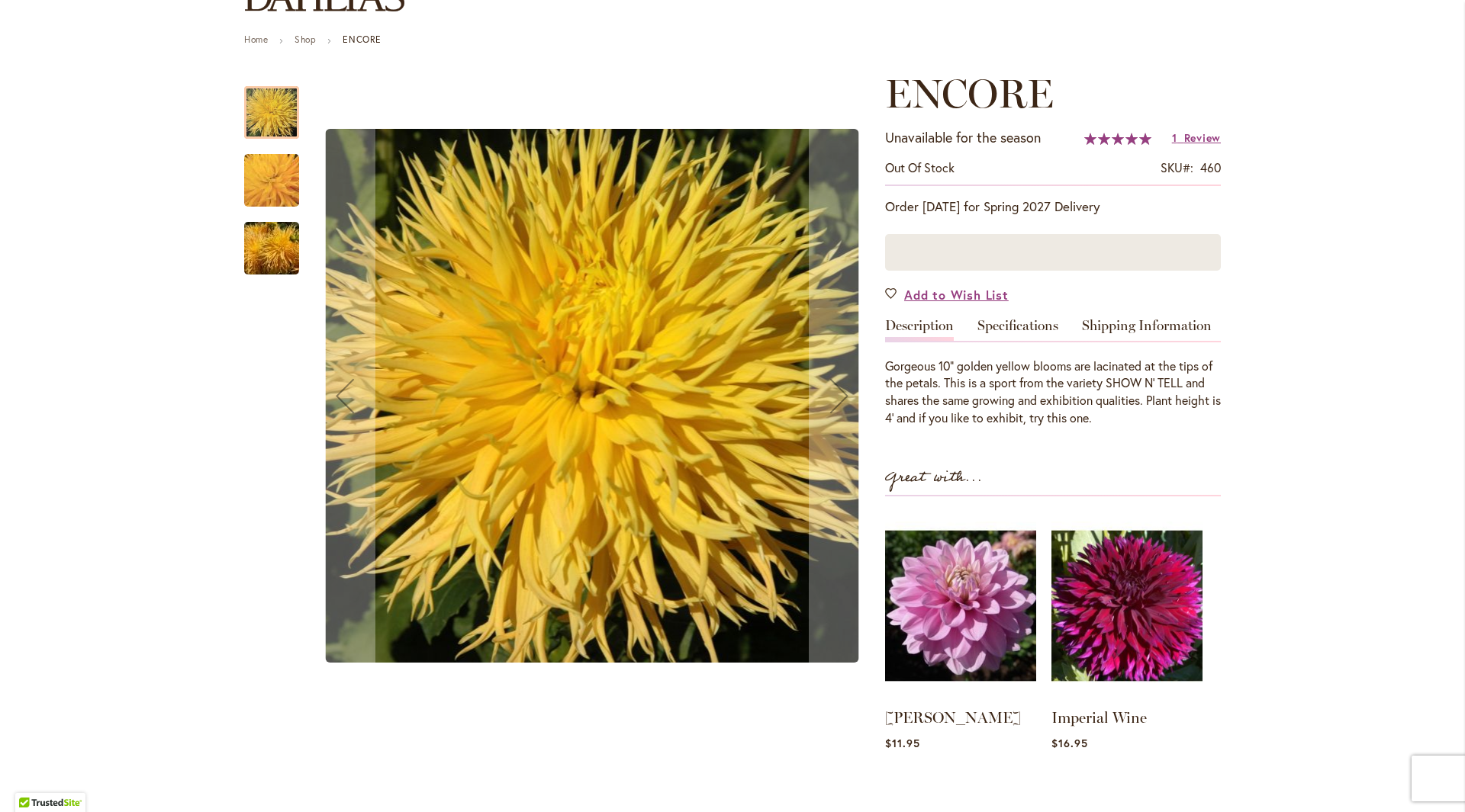
click at [934, 258] on div at bounding box center [1052, 252] width 335 height 37
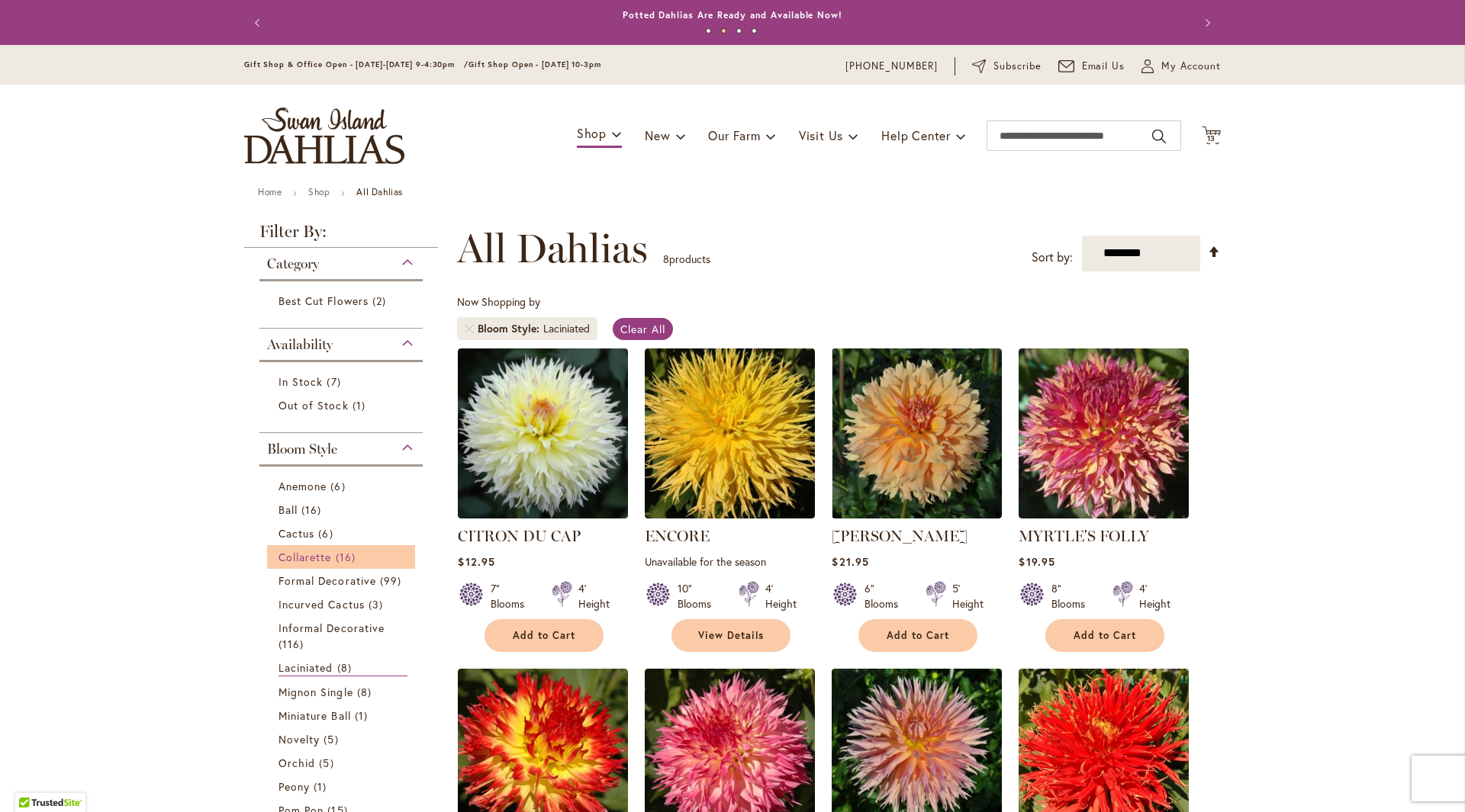
scroll to position [77, 0]
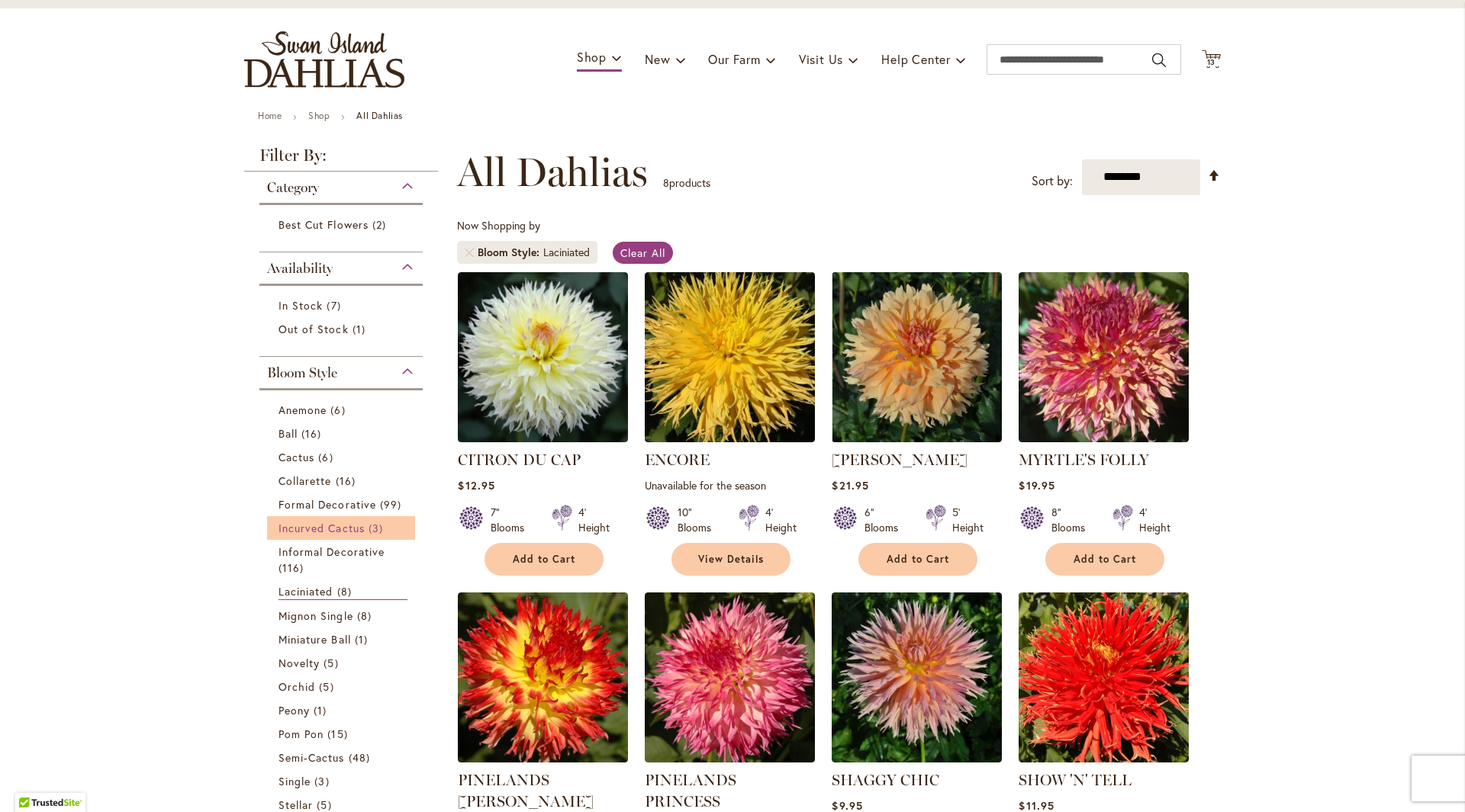
click at [349, 532] on span "Incurved Cactus" at bounding box center [321, 528] width 86 height 14
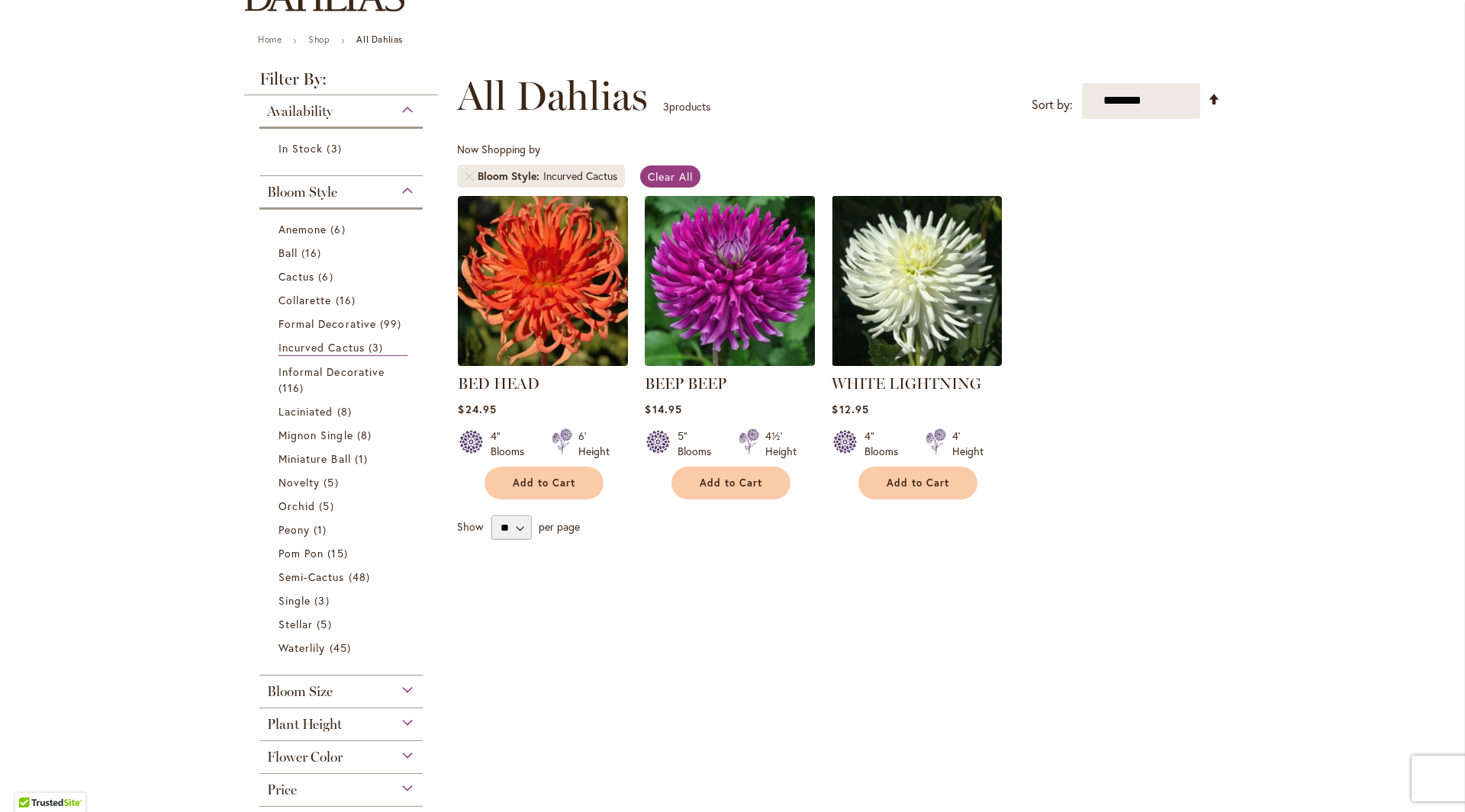
scroll to position [77, 0]
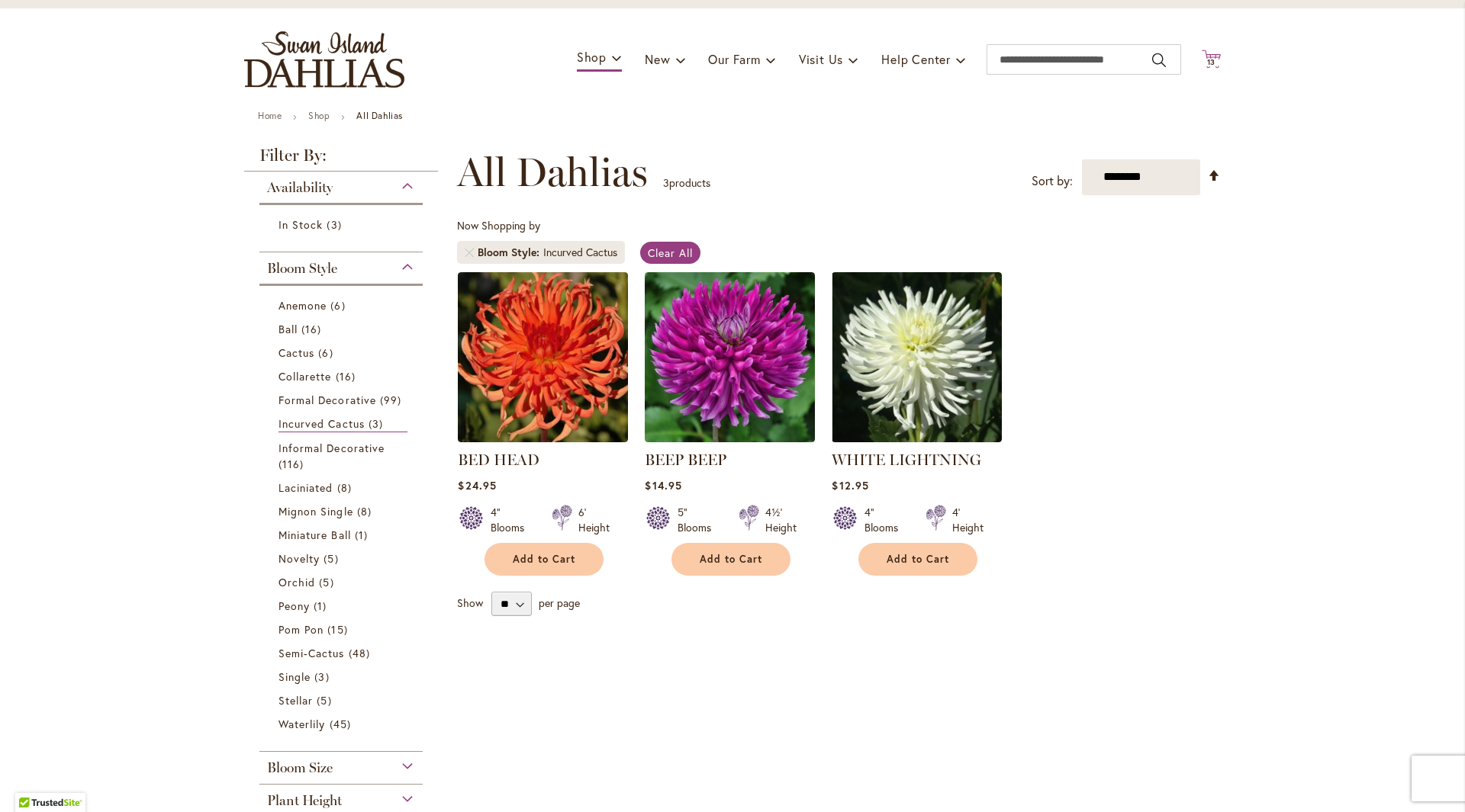
click at [1206, 63] on span "13" at bounding box center [1211, 62] width 9 height 10
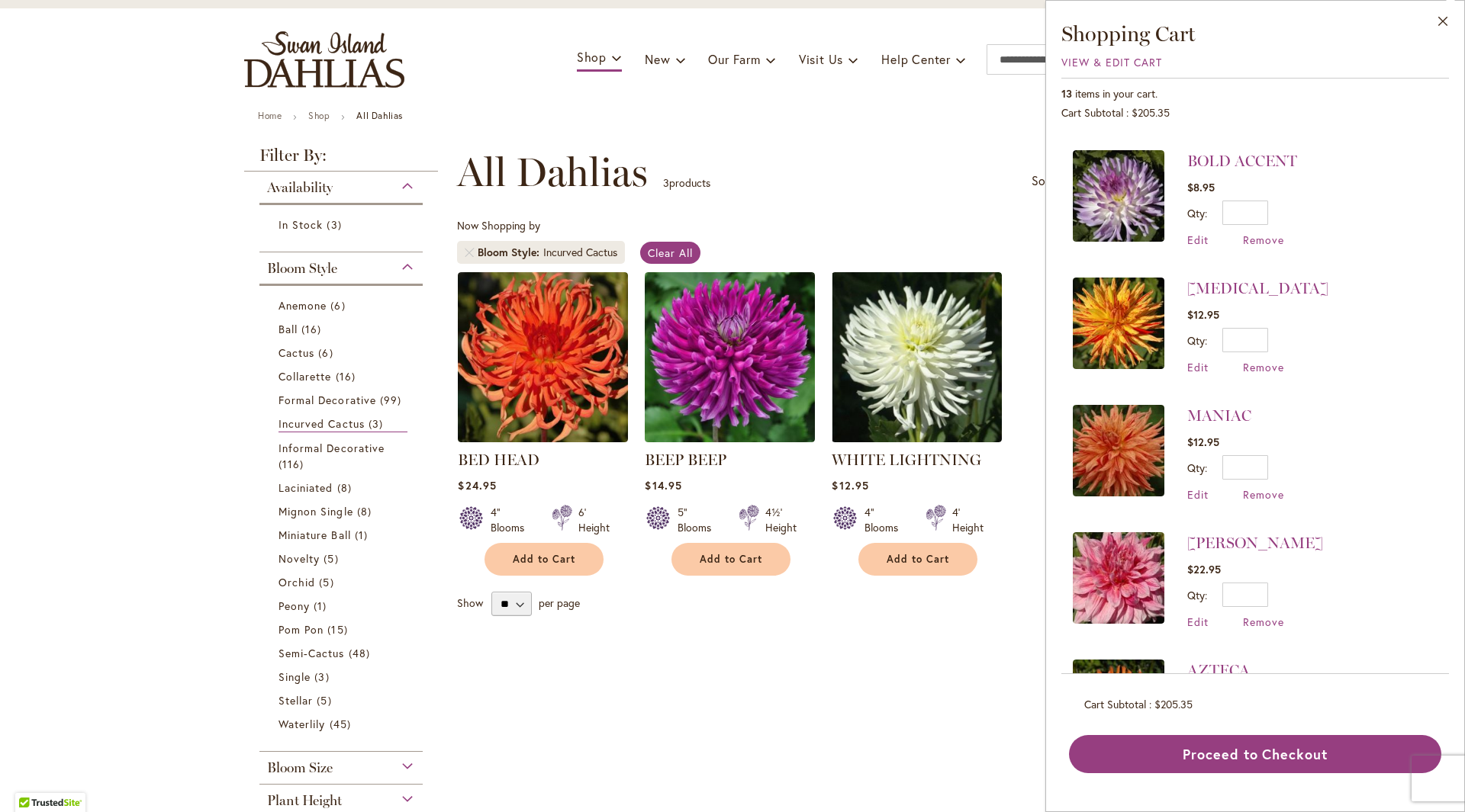
scroll to position [0, 0]
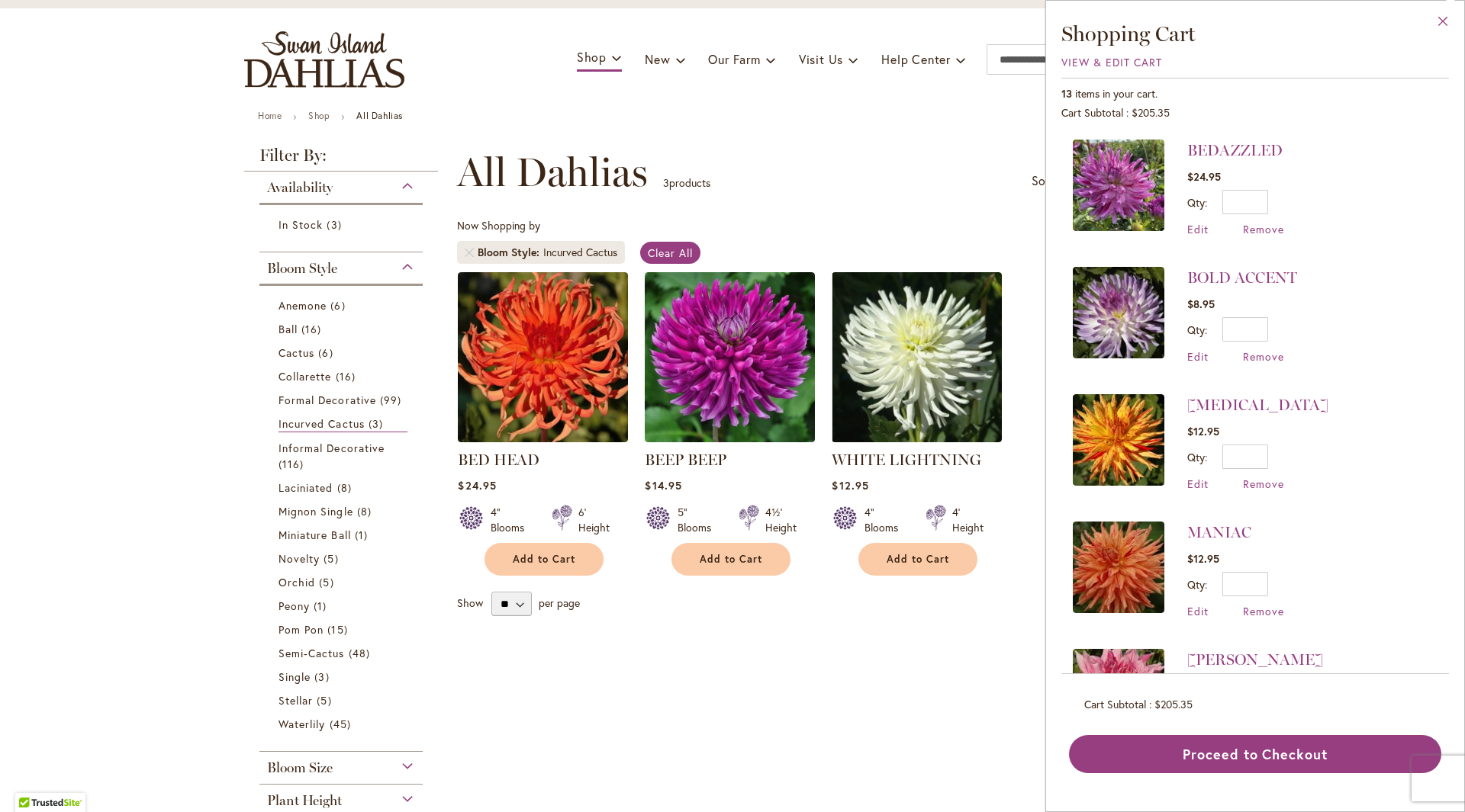
click at [1436, 30] on button "Close" at bounding box center [1443, 25] width 42 height 48
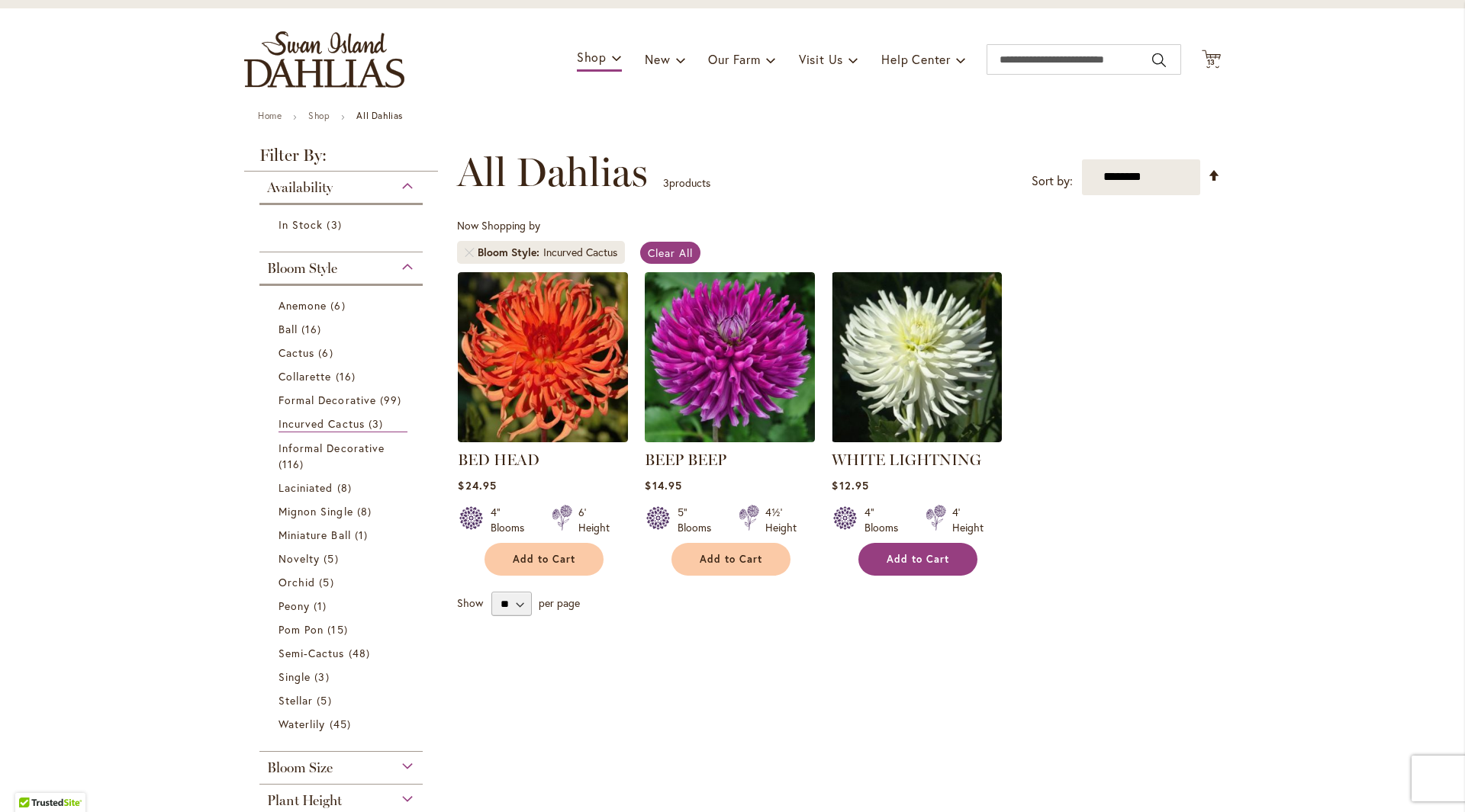
click at [945, 562] on button "Add to Cart" at bounding box center [917, 559] width 119 height 33
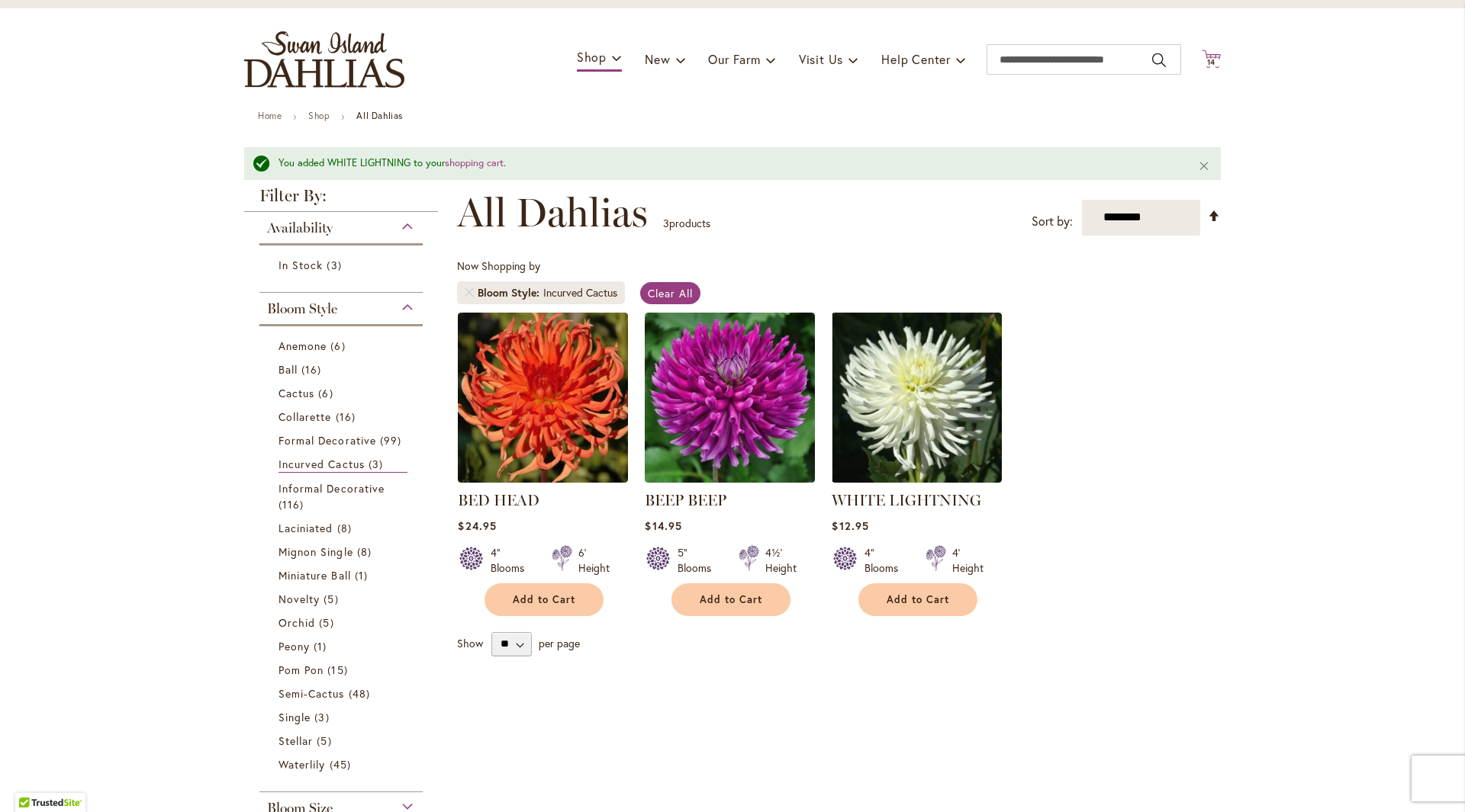
click at [1206, 61] on span "14" at bounding box center [1211, 62] width 9 height 10
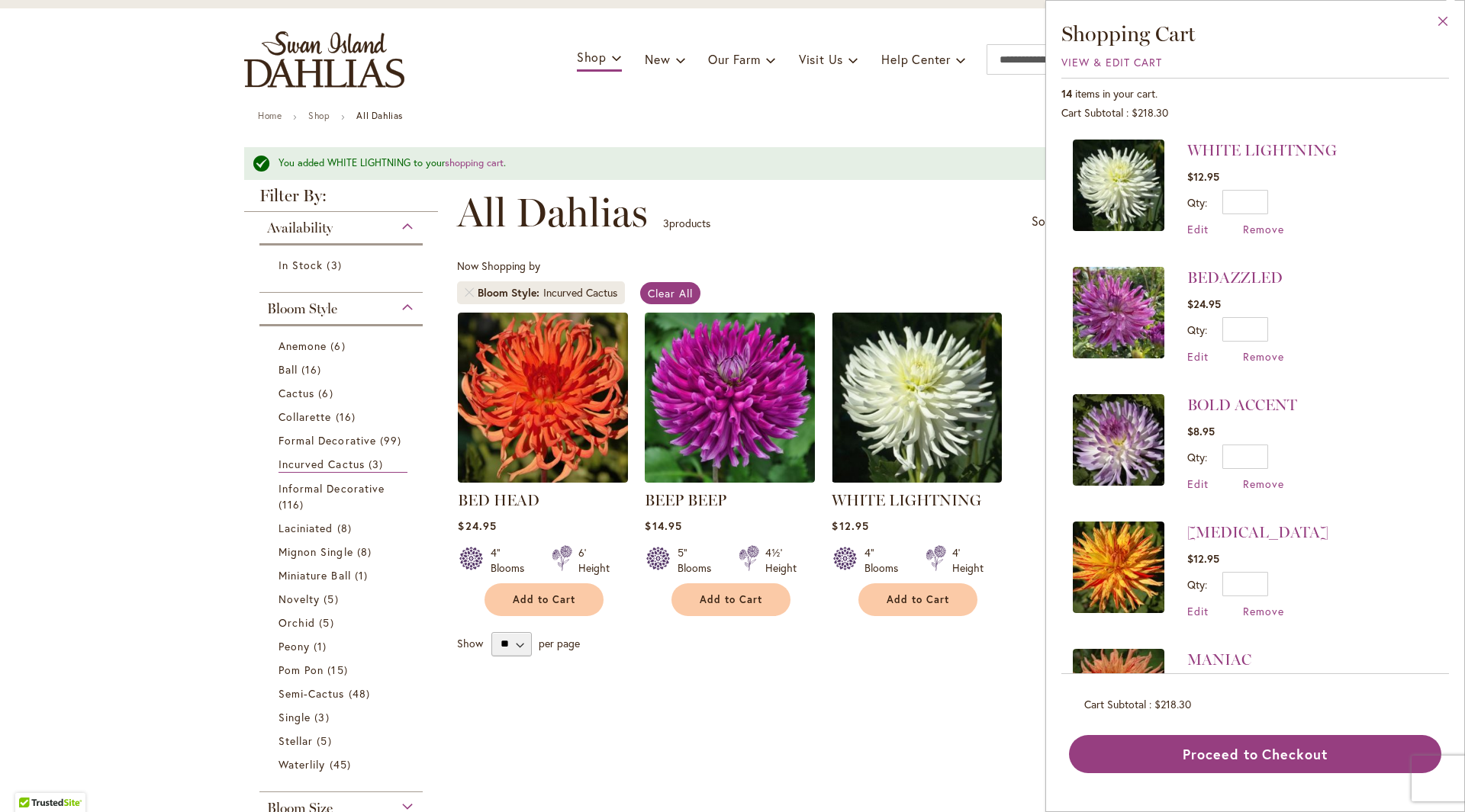
click at [1446, 20] on button "Close" at bounding box center [1443, 25] width 42 height 48
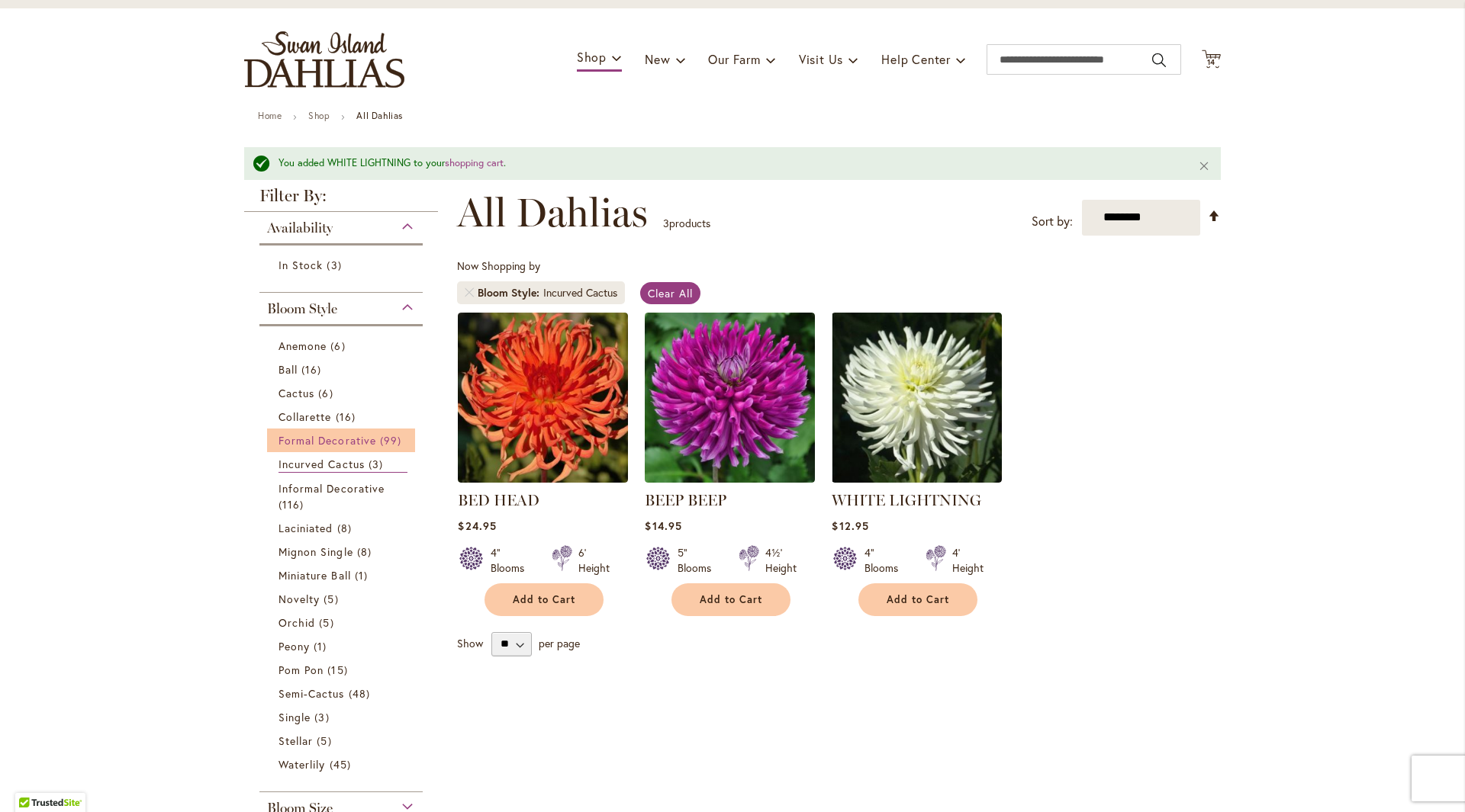
click at [310, 447] on link "Formal Decorative 99 items" at bounding box center [342, 440] width 129 height 16
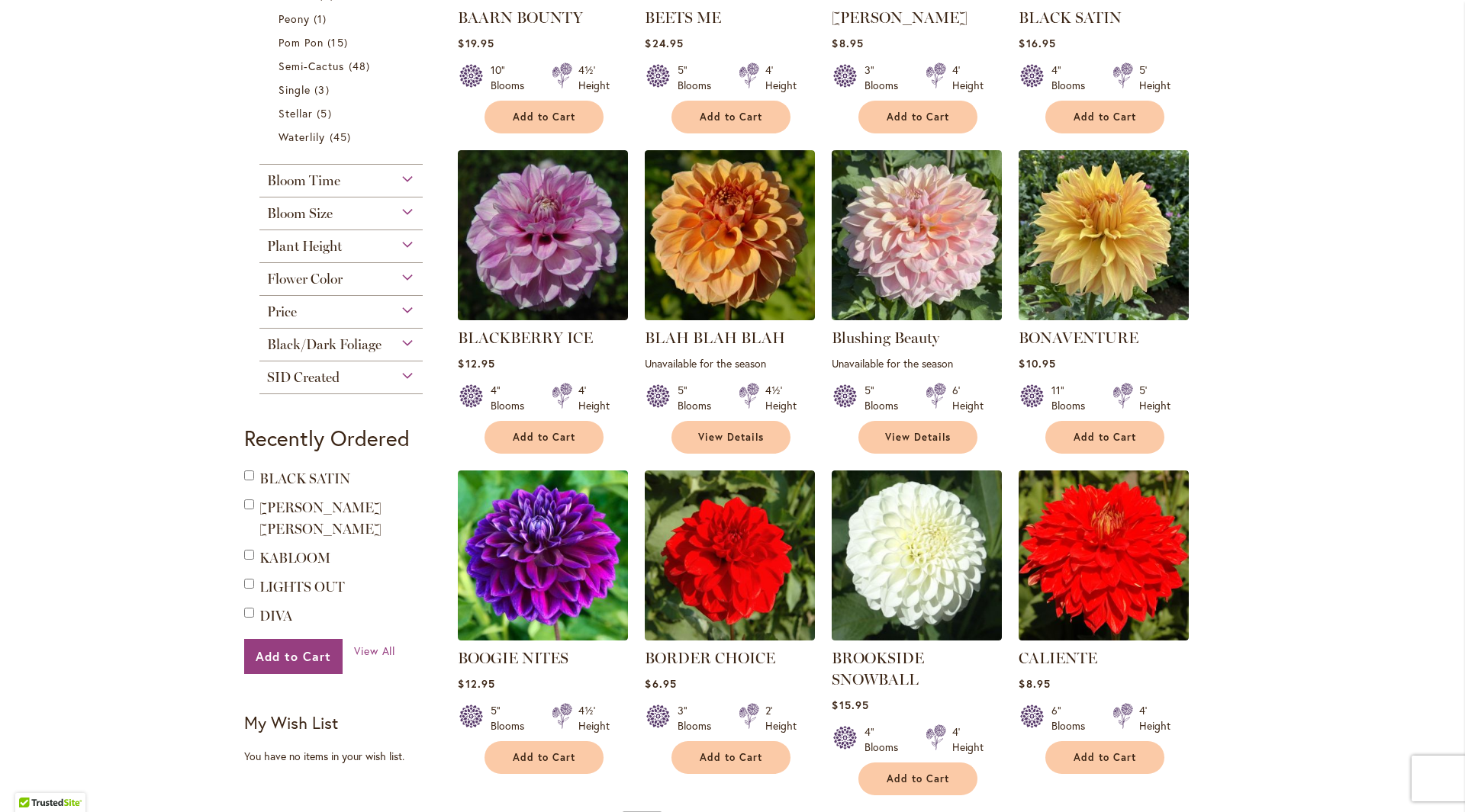
scroll to position [1144, 0]
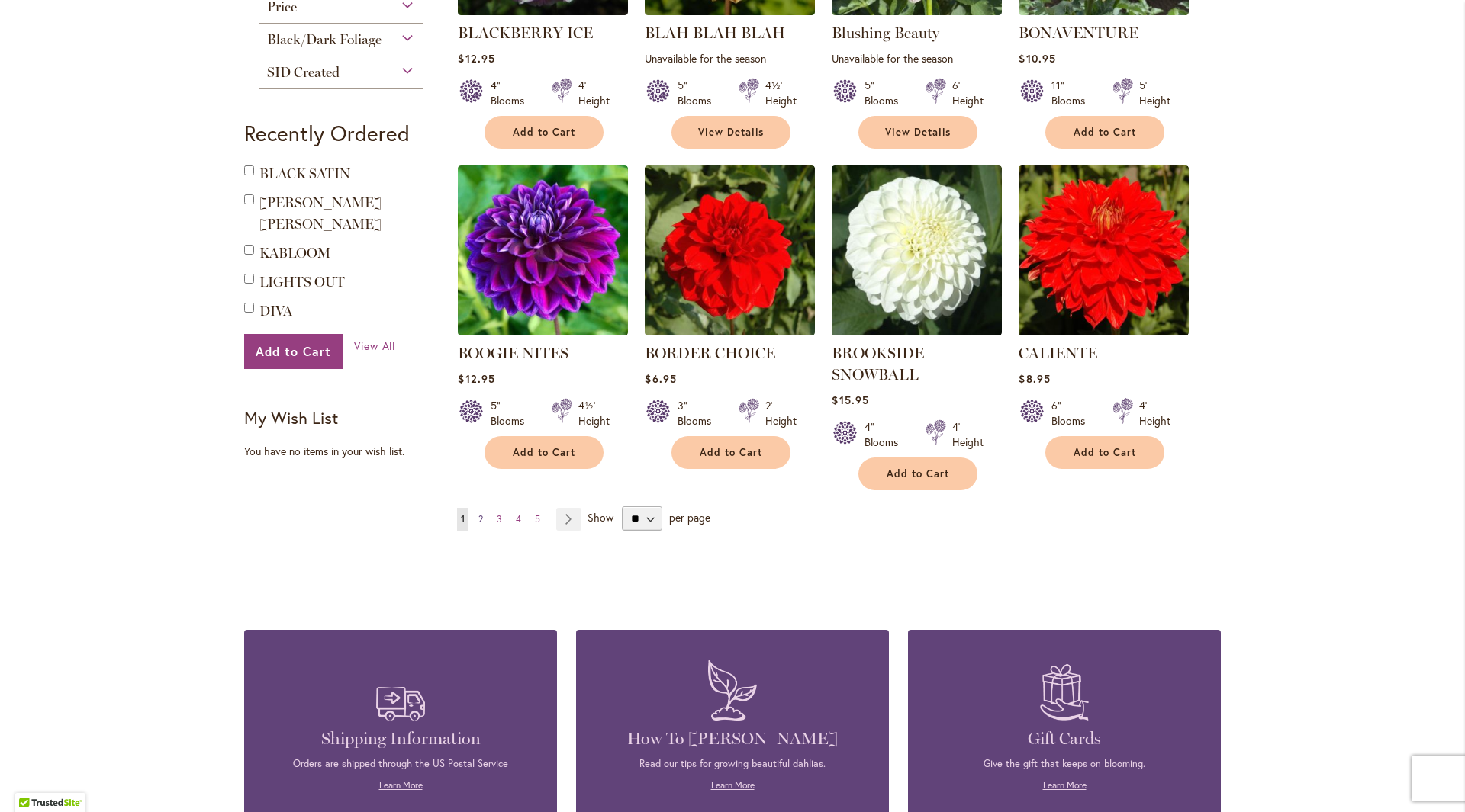
click at [478, 520] on span "2" at bounding box center [480, 519] width 4 height 12
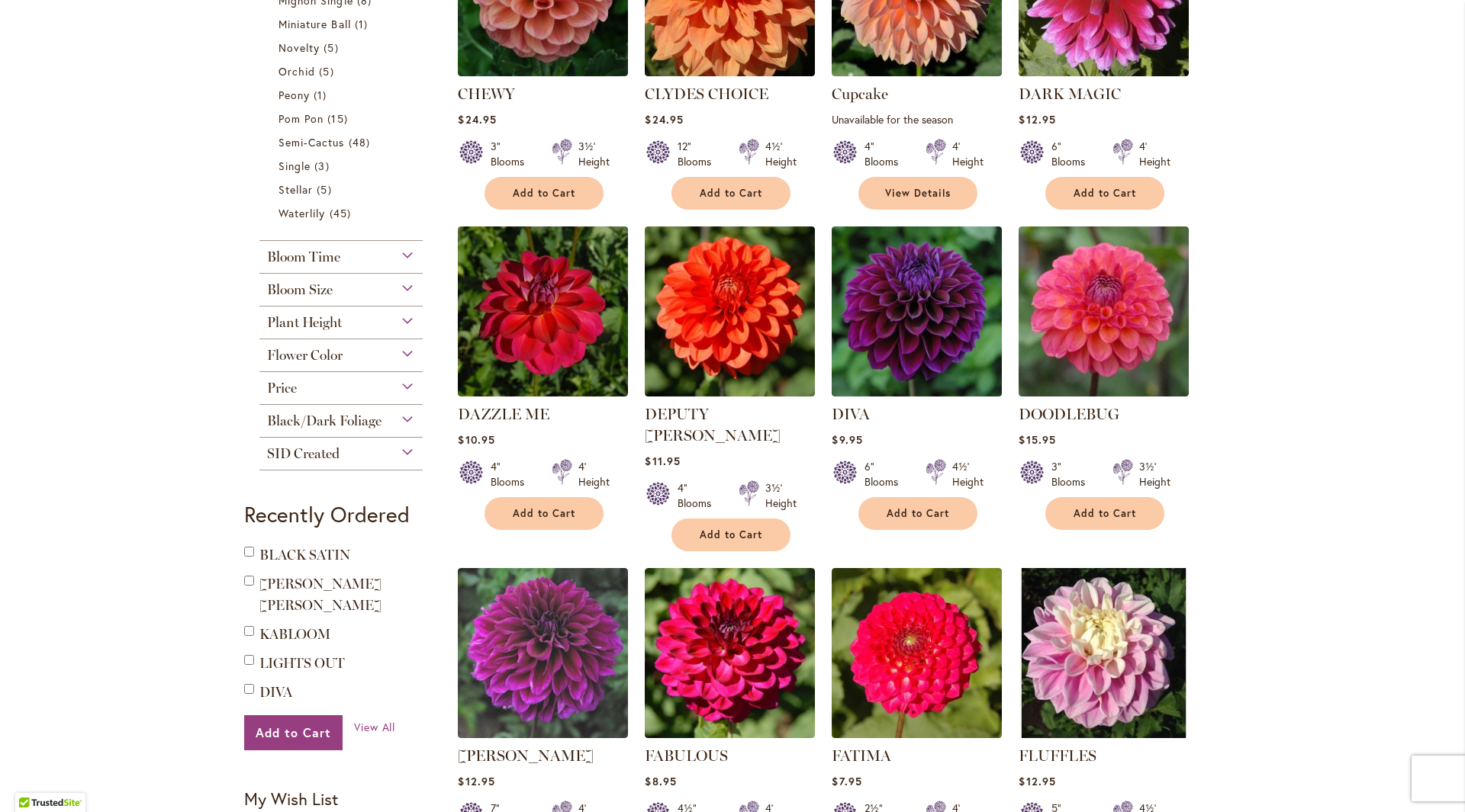
scroll to position [991, 0]
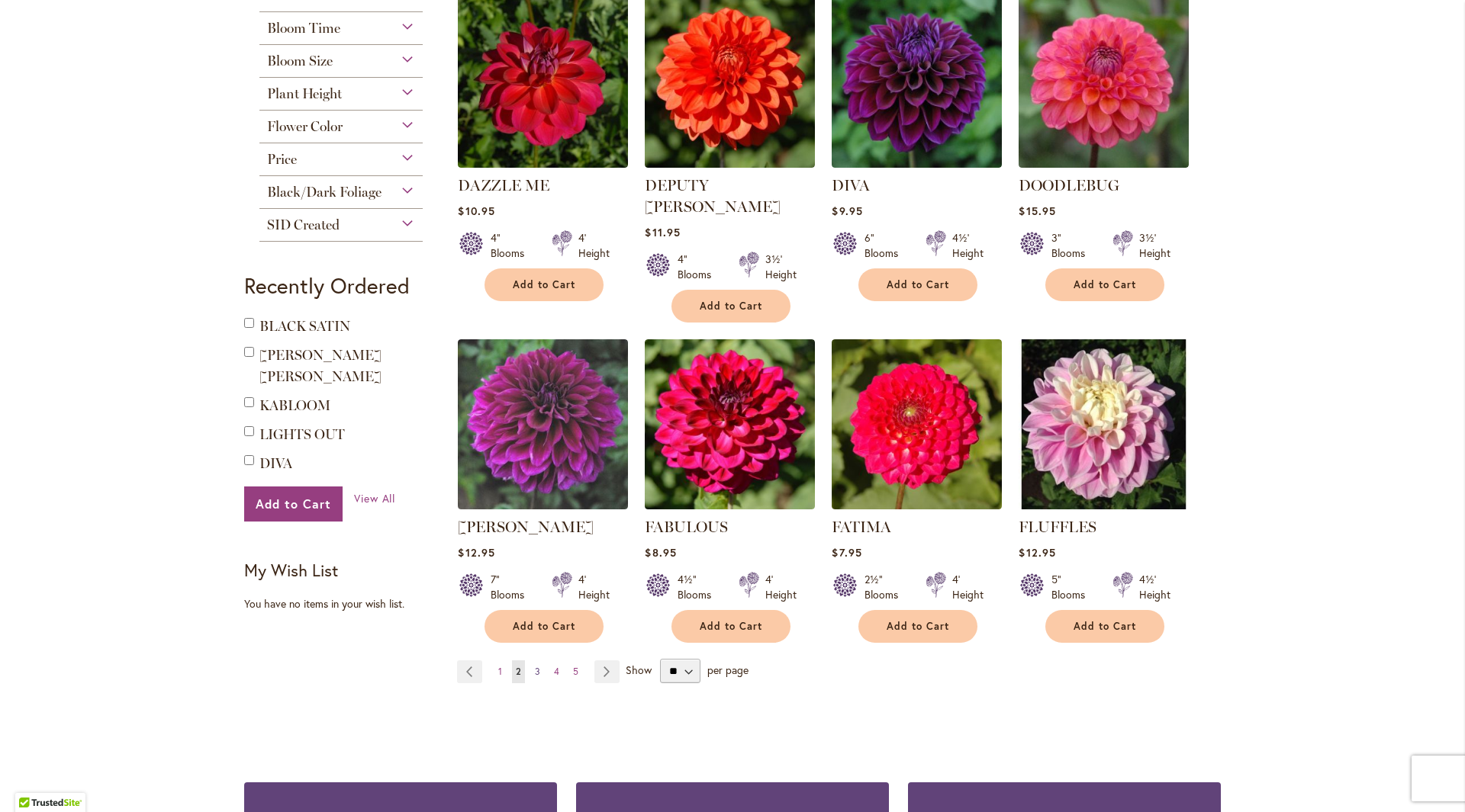
click at [535, 660] on link "Page 3" at bounding box center [537, 672] width 13 height 23
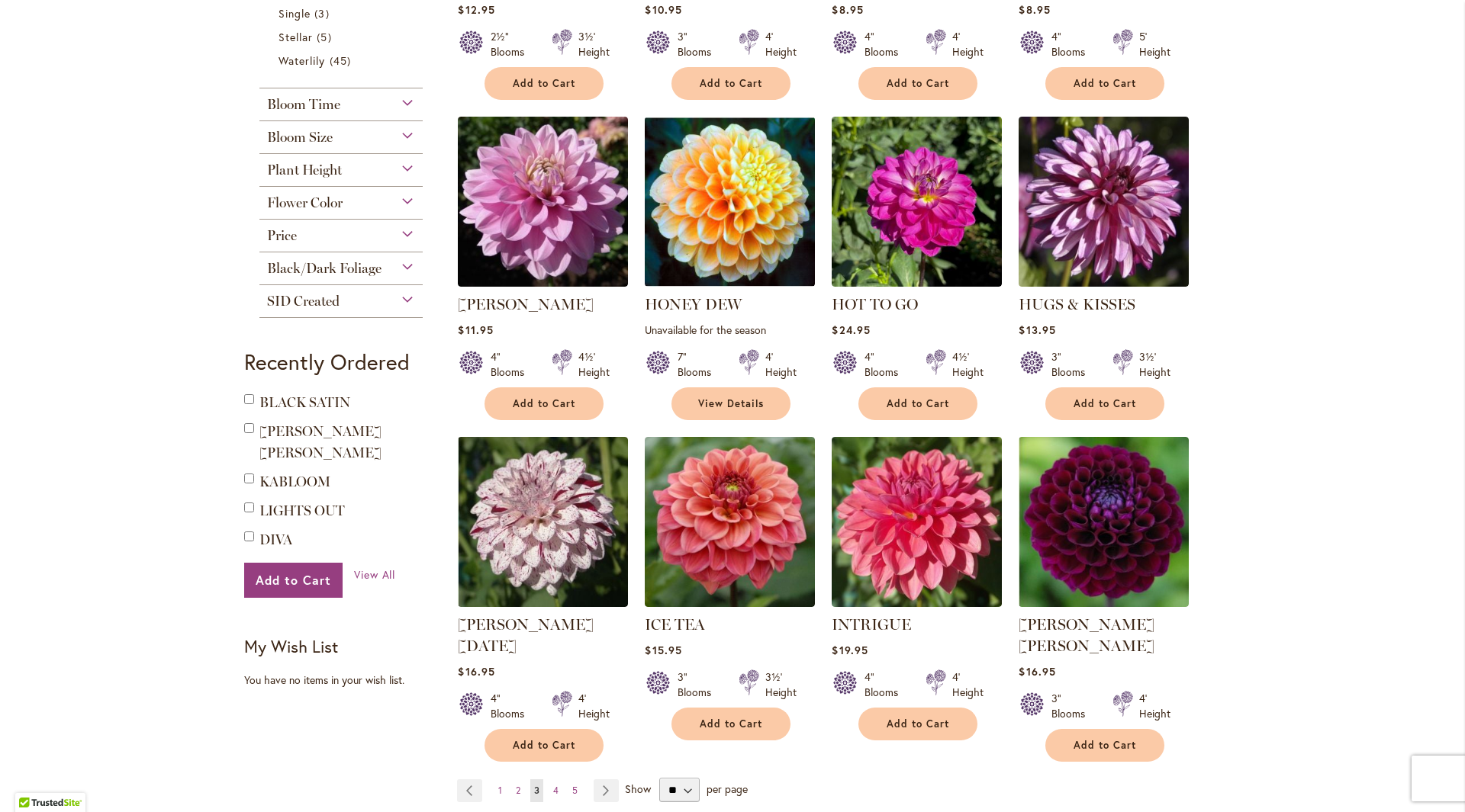
scroll to position [1144, 0]
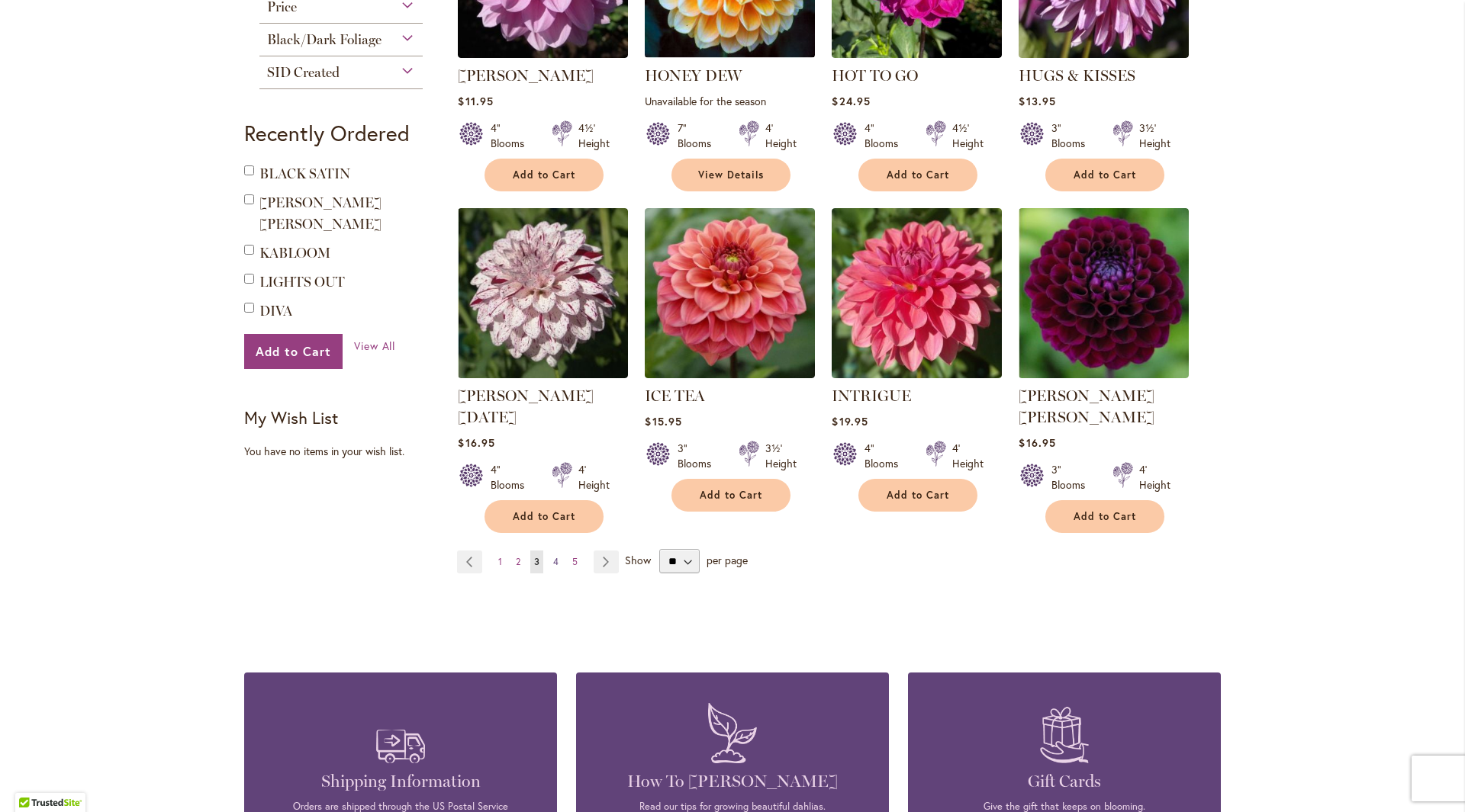
click at [553, 556] on span "4" at bounding box center [556, 562] width 5 height 12
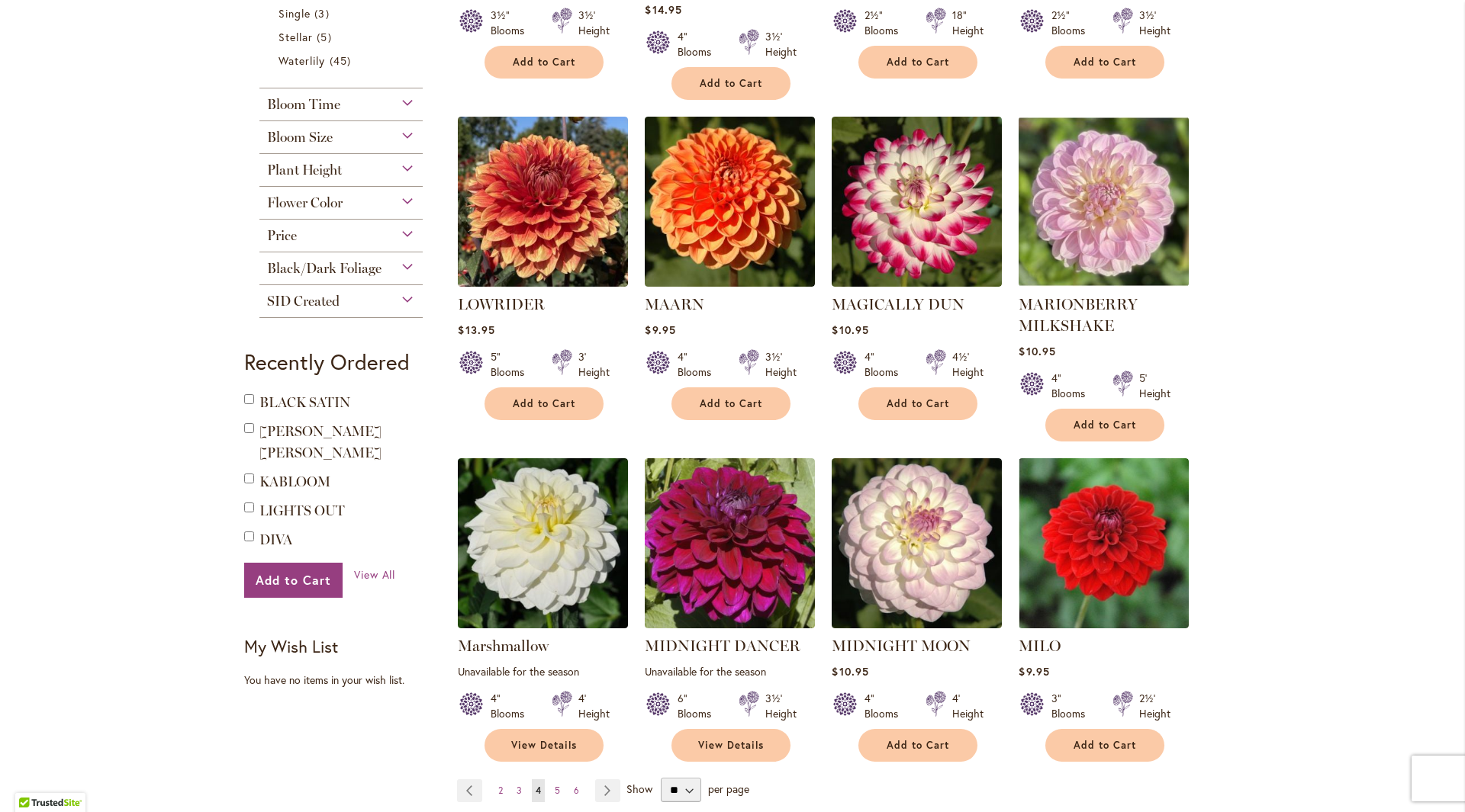
scroll to position [1144, 0]
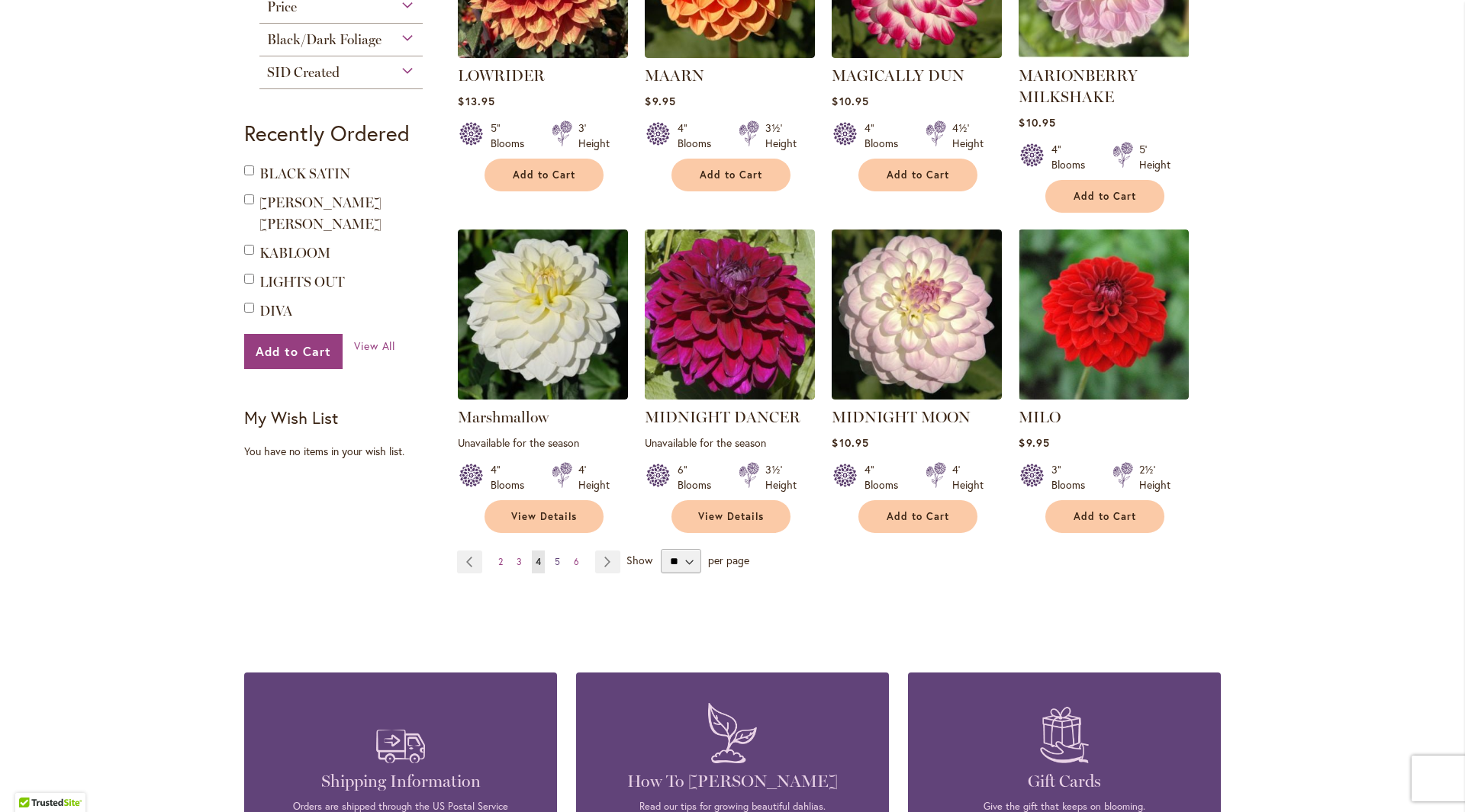
click at [551, 551] on link "Page 5" at bounding box center [557, 562] width 13 height 23
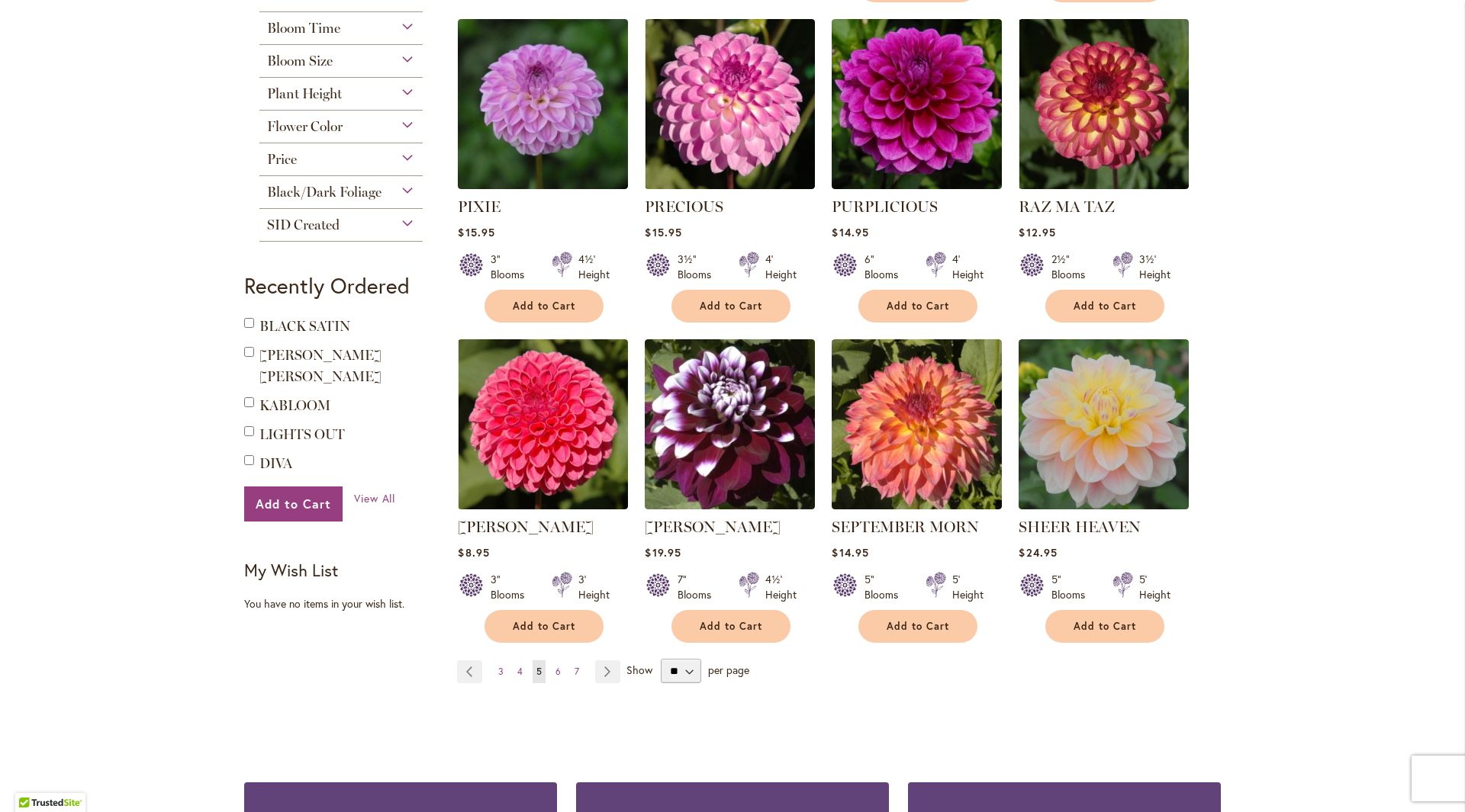
scroll to position [1144, 0]
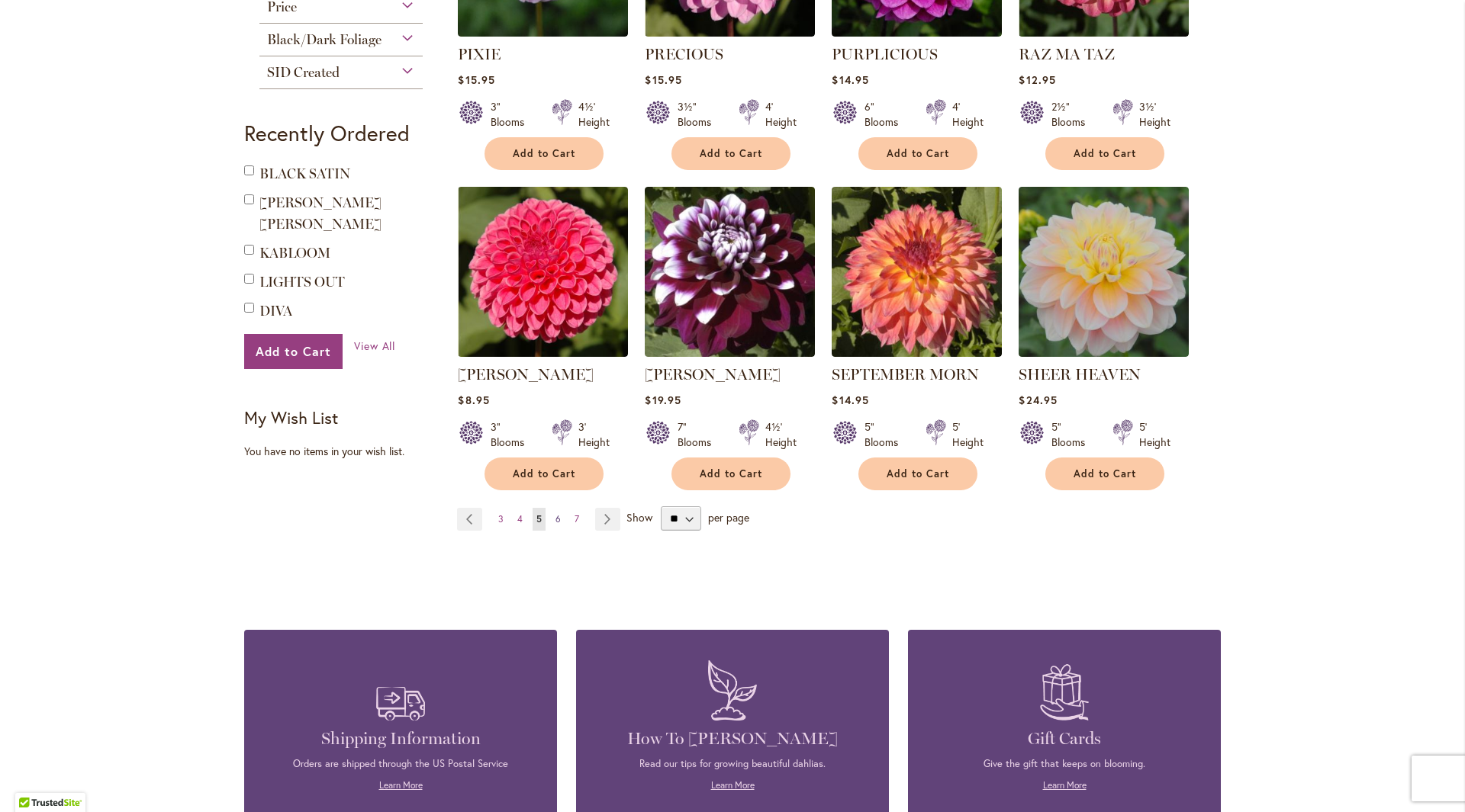
click at [556, 515] on span "6" at bounding box center [558, 519] width 5 height 12
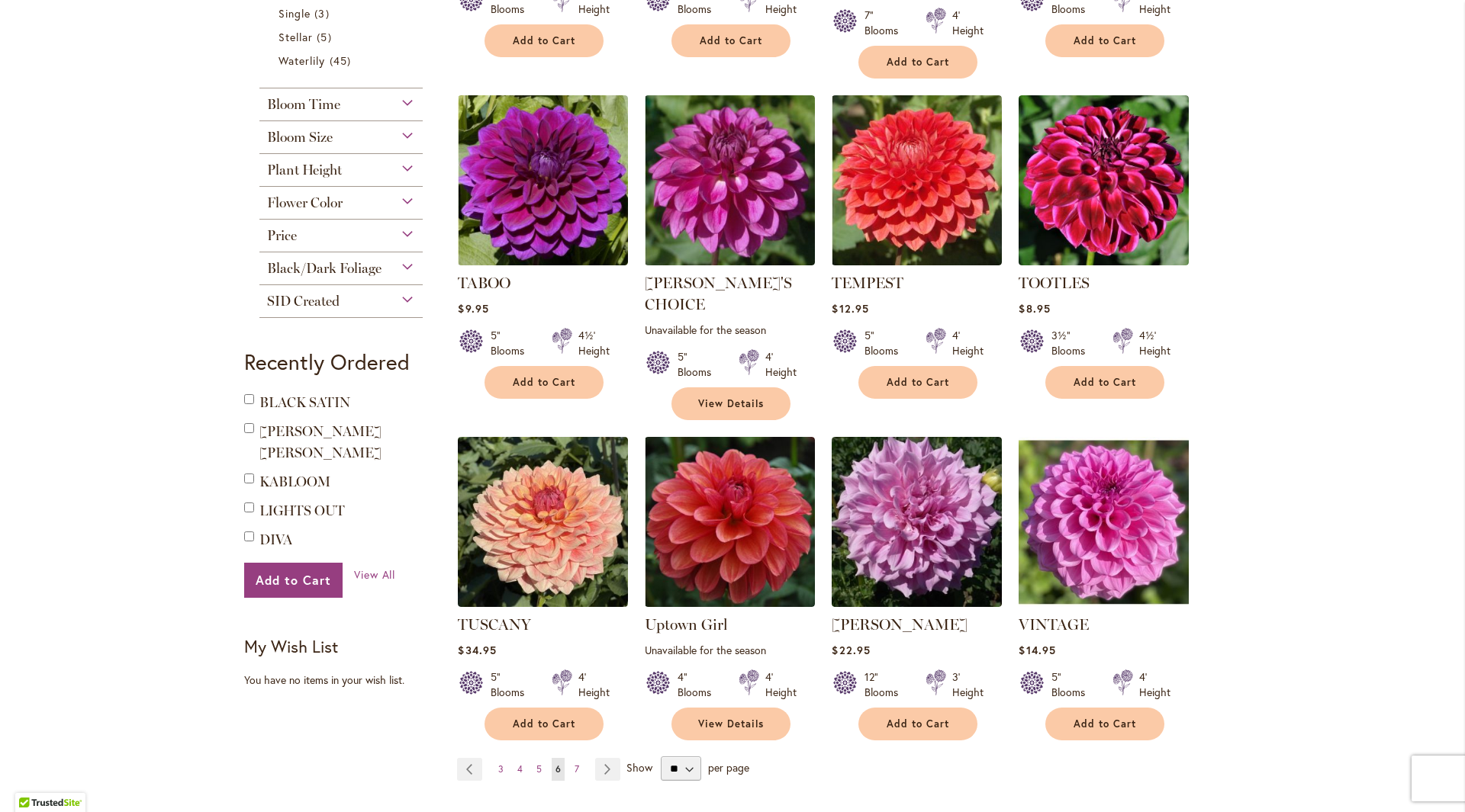
scroll to position [1068, 0]
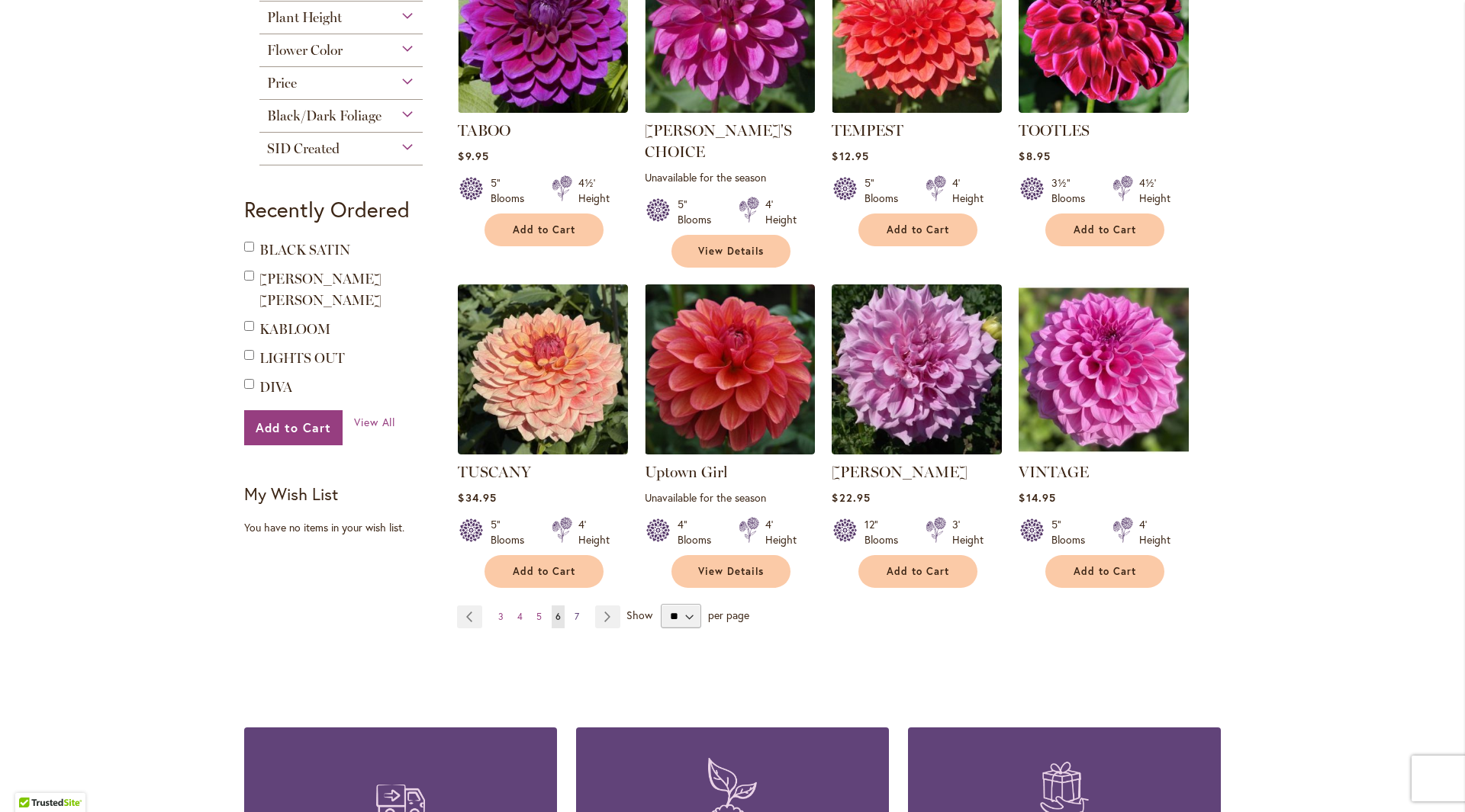
click at [573, 605] on link "Page 7" at bounding box center [577, 617] width 12 height 23
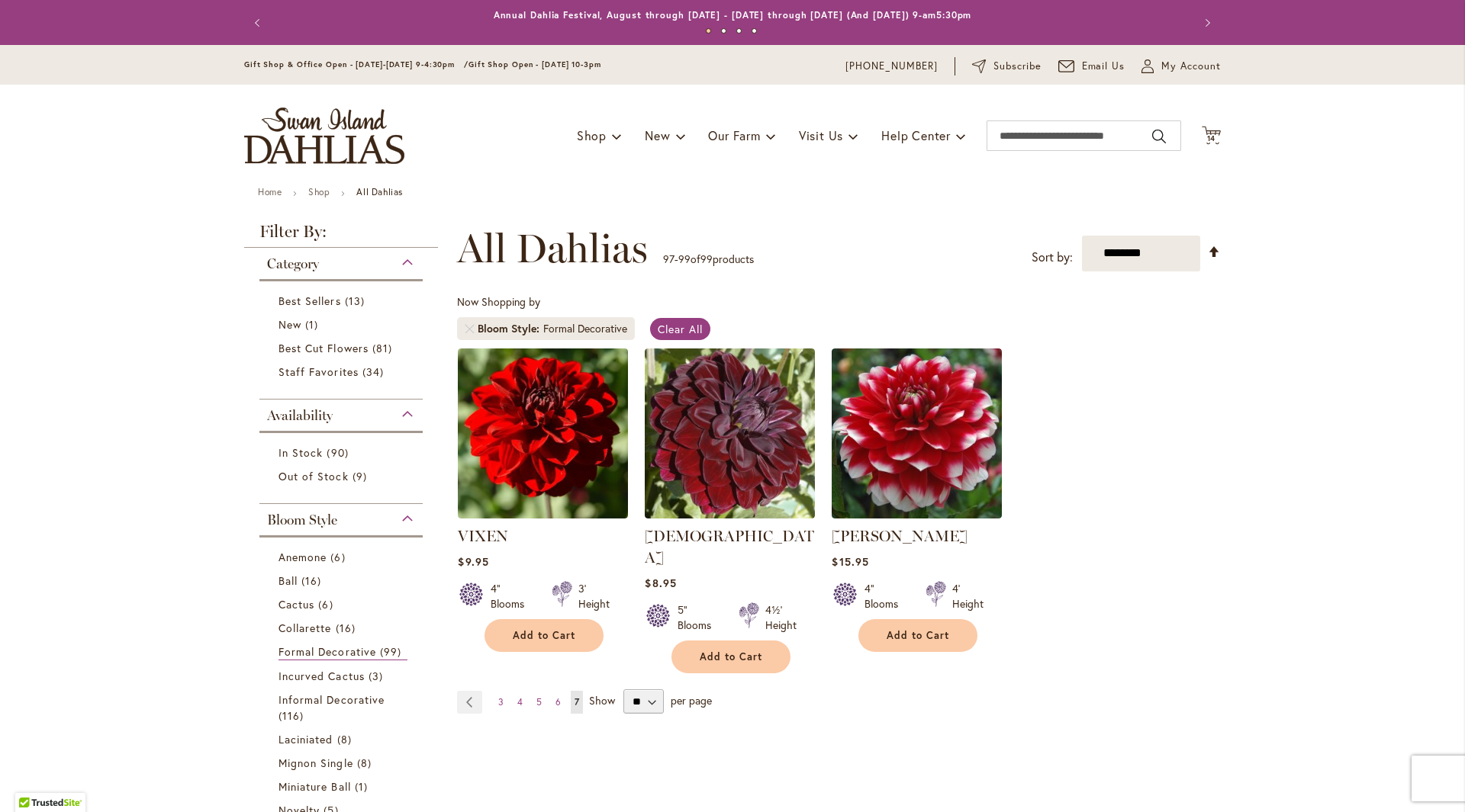
scroll to position [229, 0]
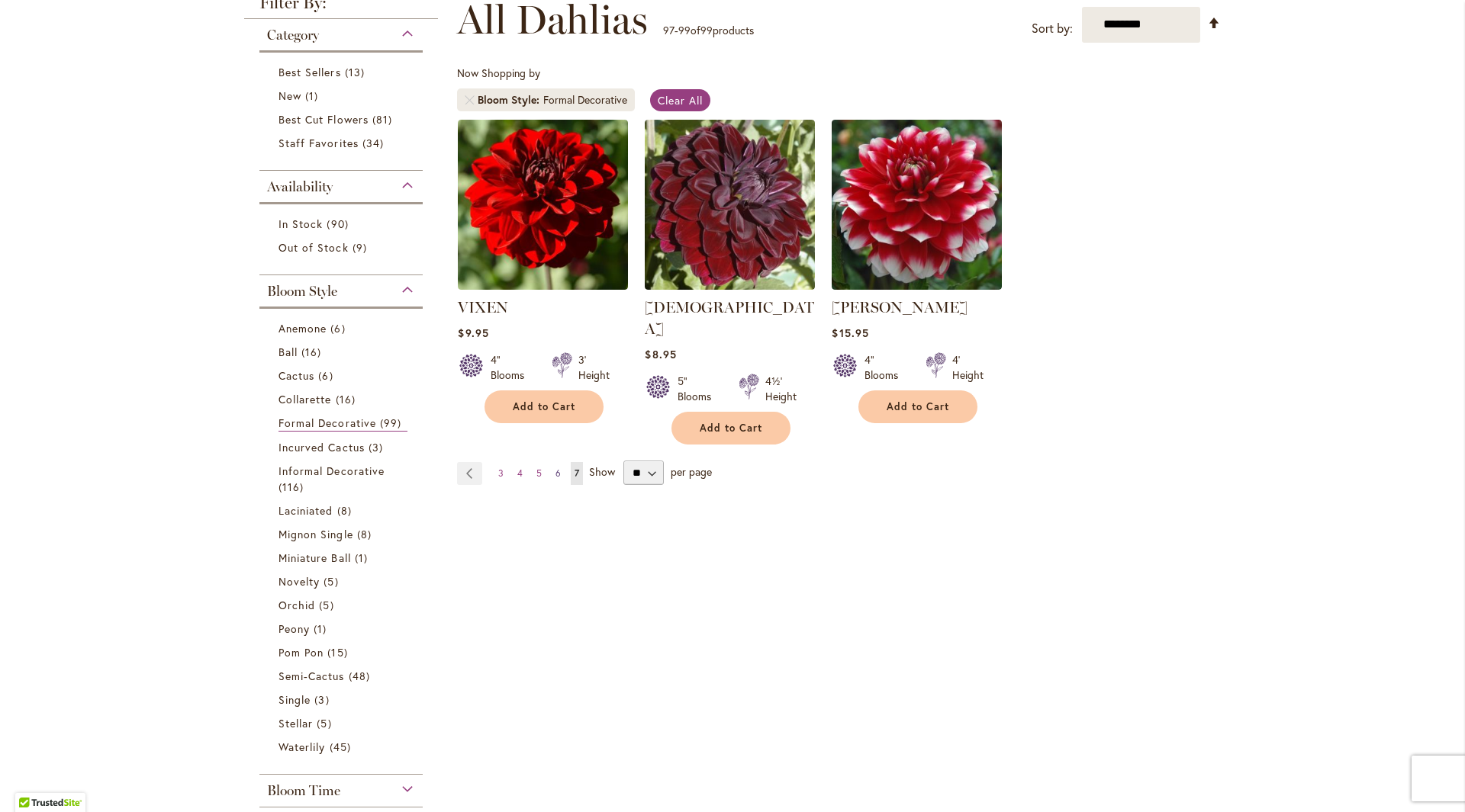
click at [556, 467] on span "6" at bounding box center [558, 472] width 5 height 12
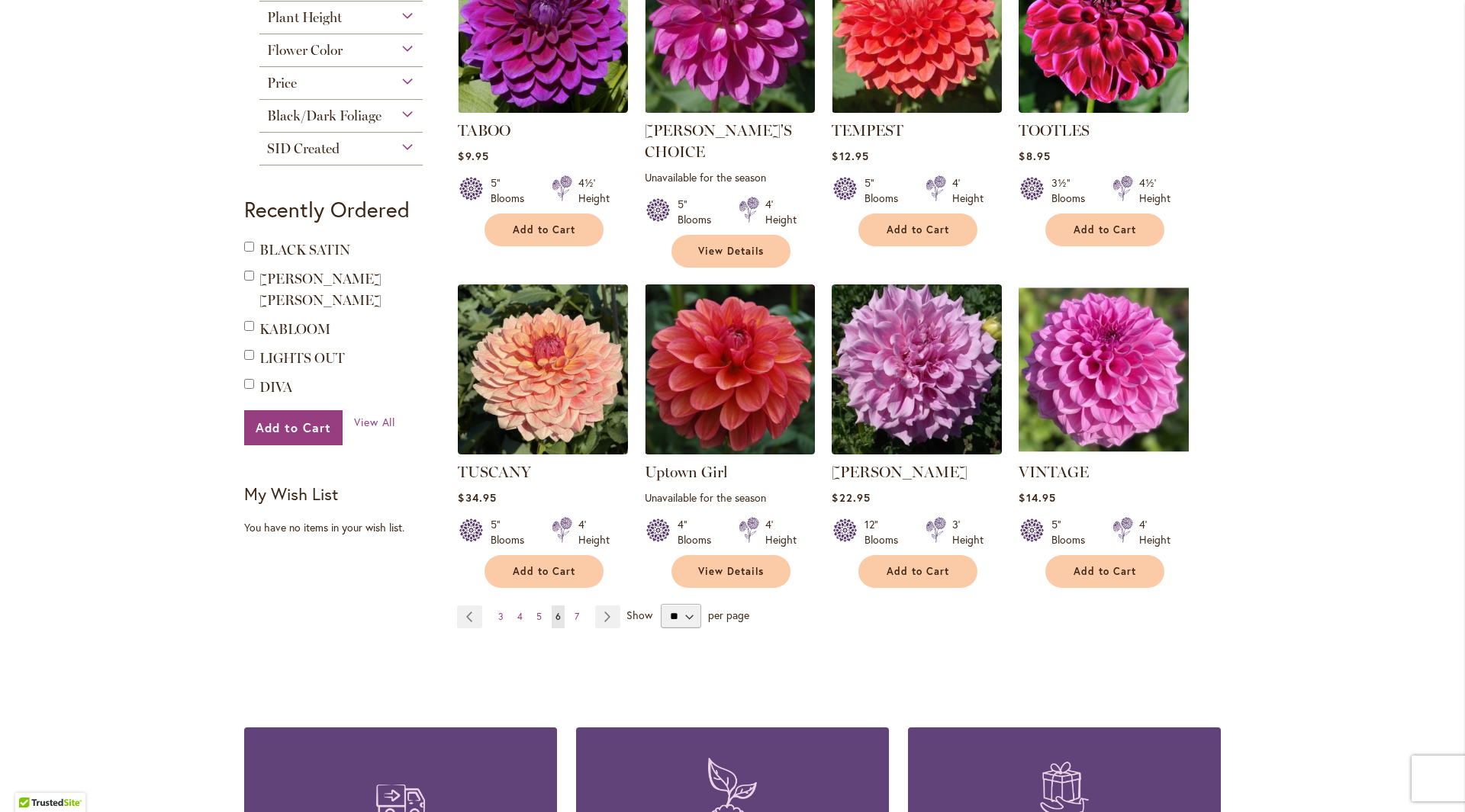
scroll to position [686, 0]
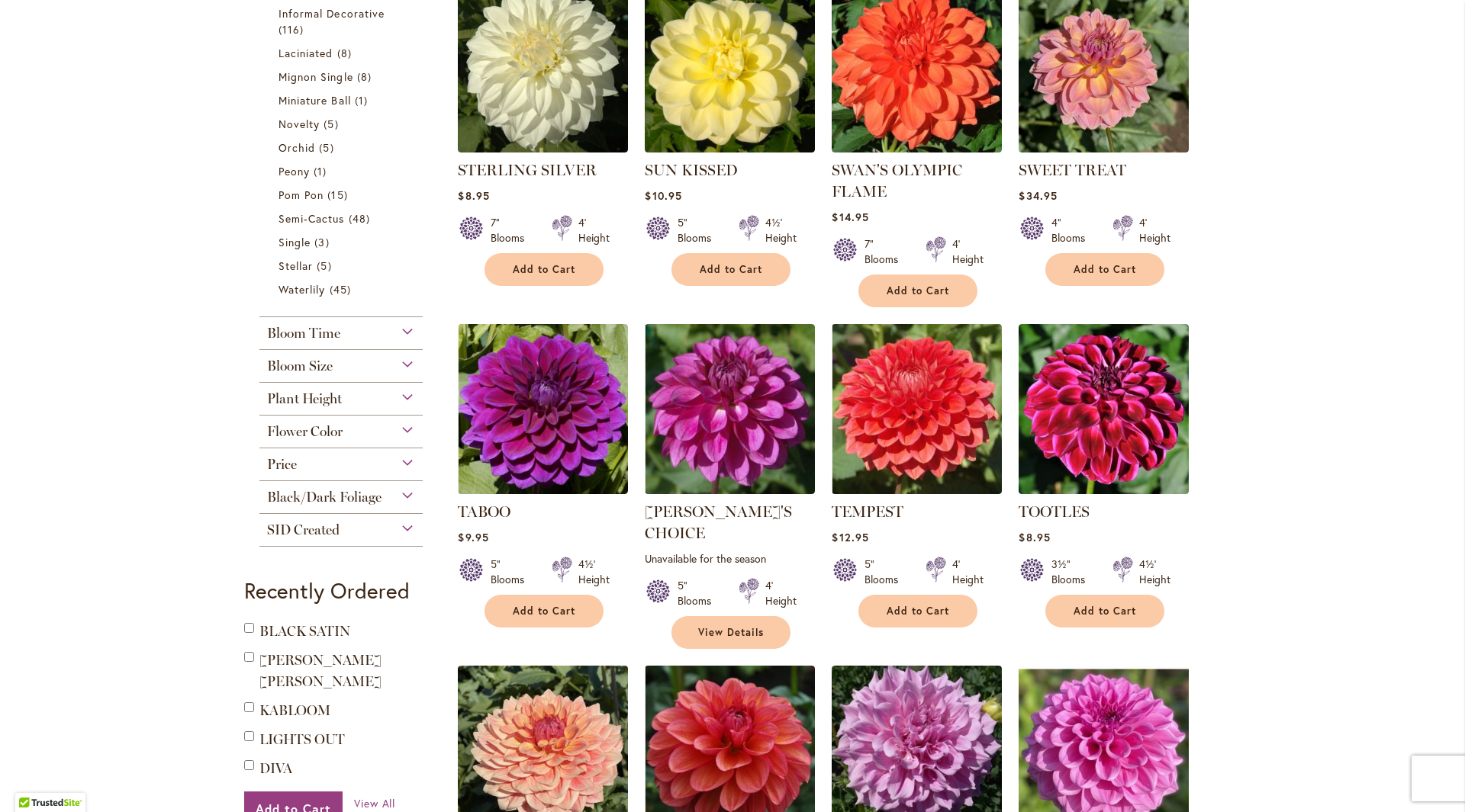
click at [403, 438] on div "Flower Color" at bounding box center [341, 427] width 163 height 24
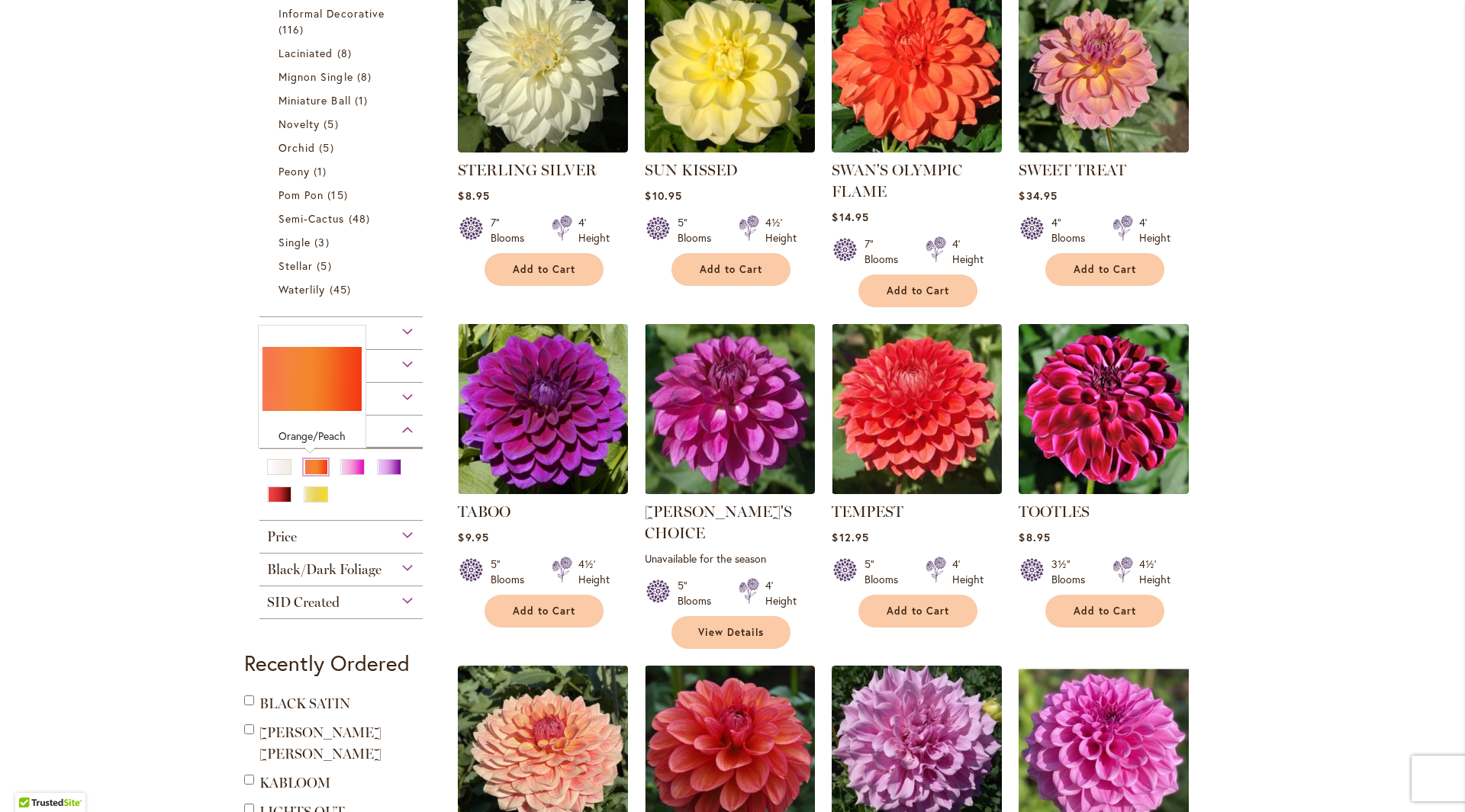
click at [317, 467] on div "Orange/Peach" at bounding box center [316, 467] width 24 height 16
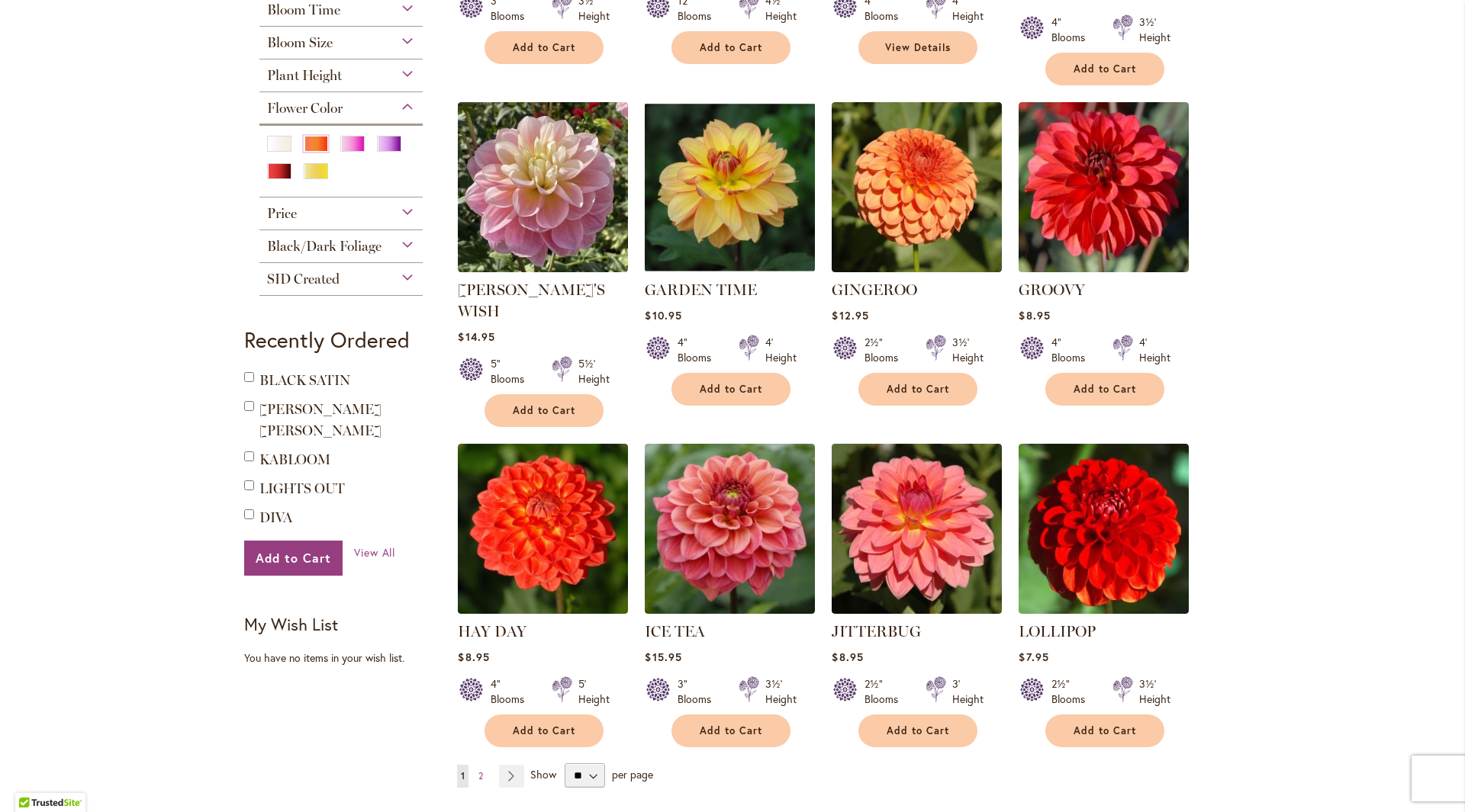
scroll to position [1144, 0]
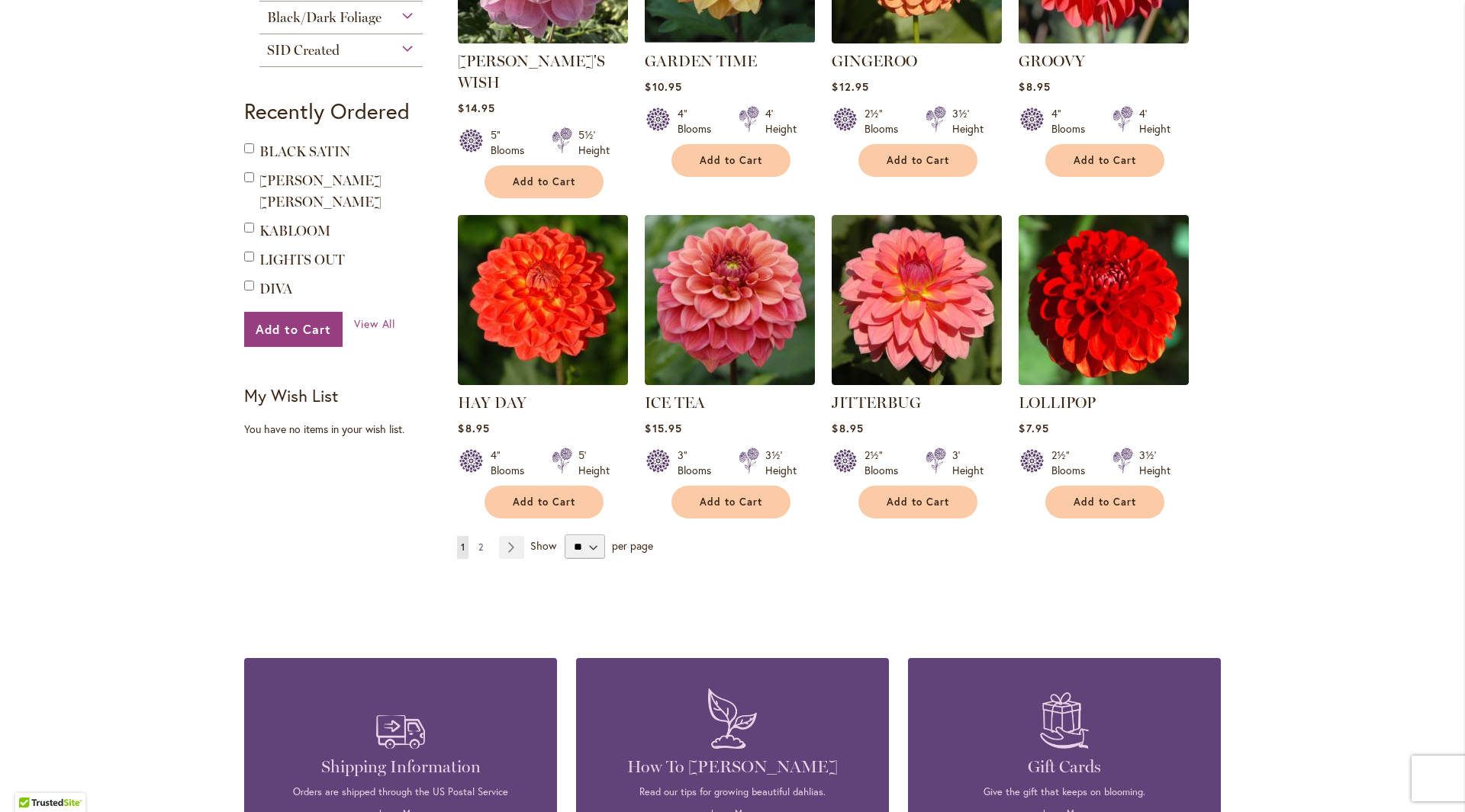
click at [478, 541] on span "2" at bounding box center [480, 546] width 4 height 12
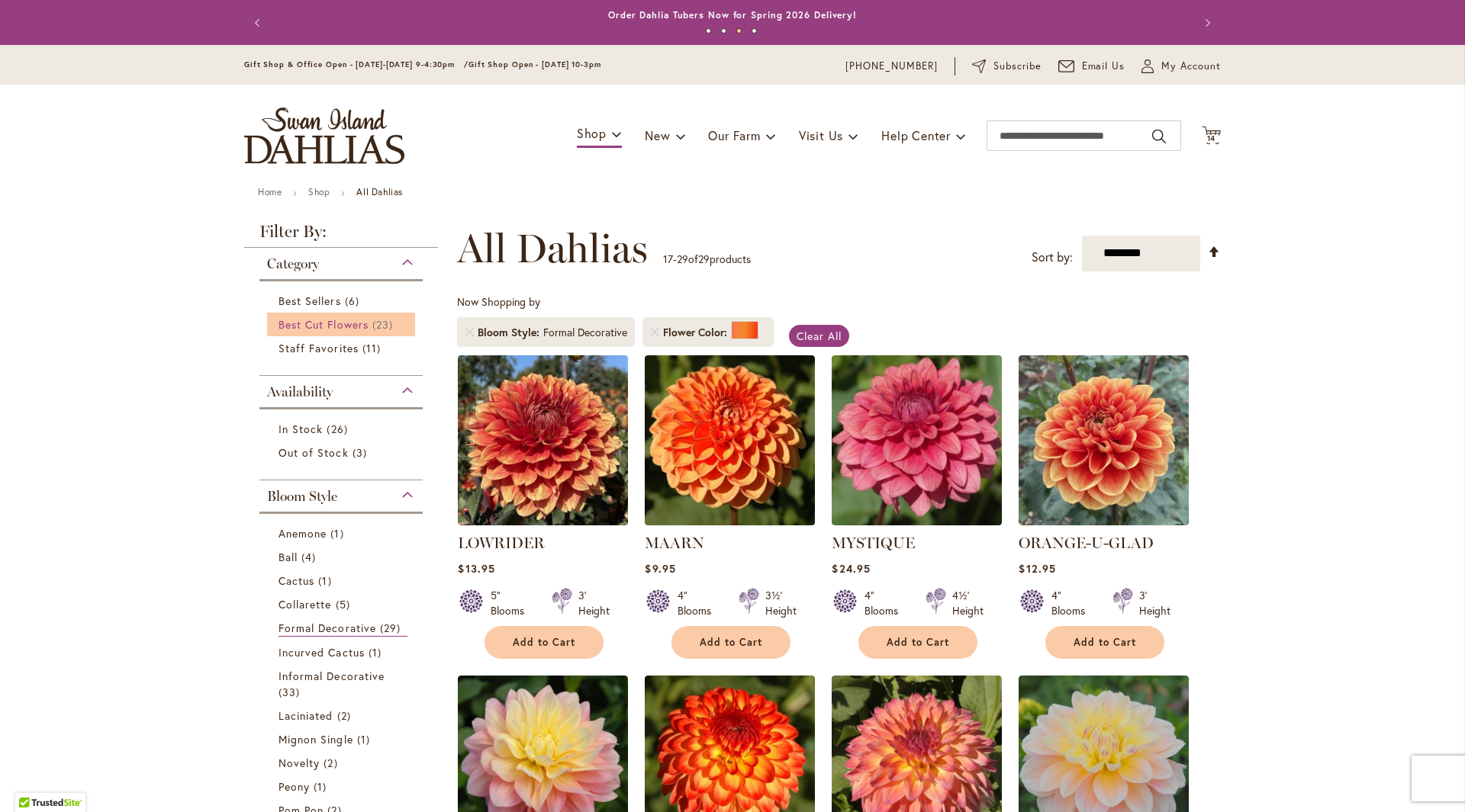
click at [309, 322] on span "Best Cut Flowers" at bounding box center [323, 324] width 90 height 14
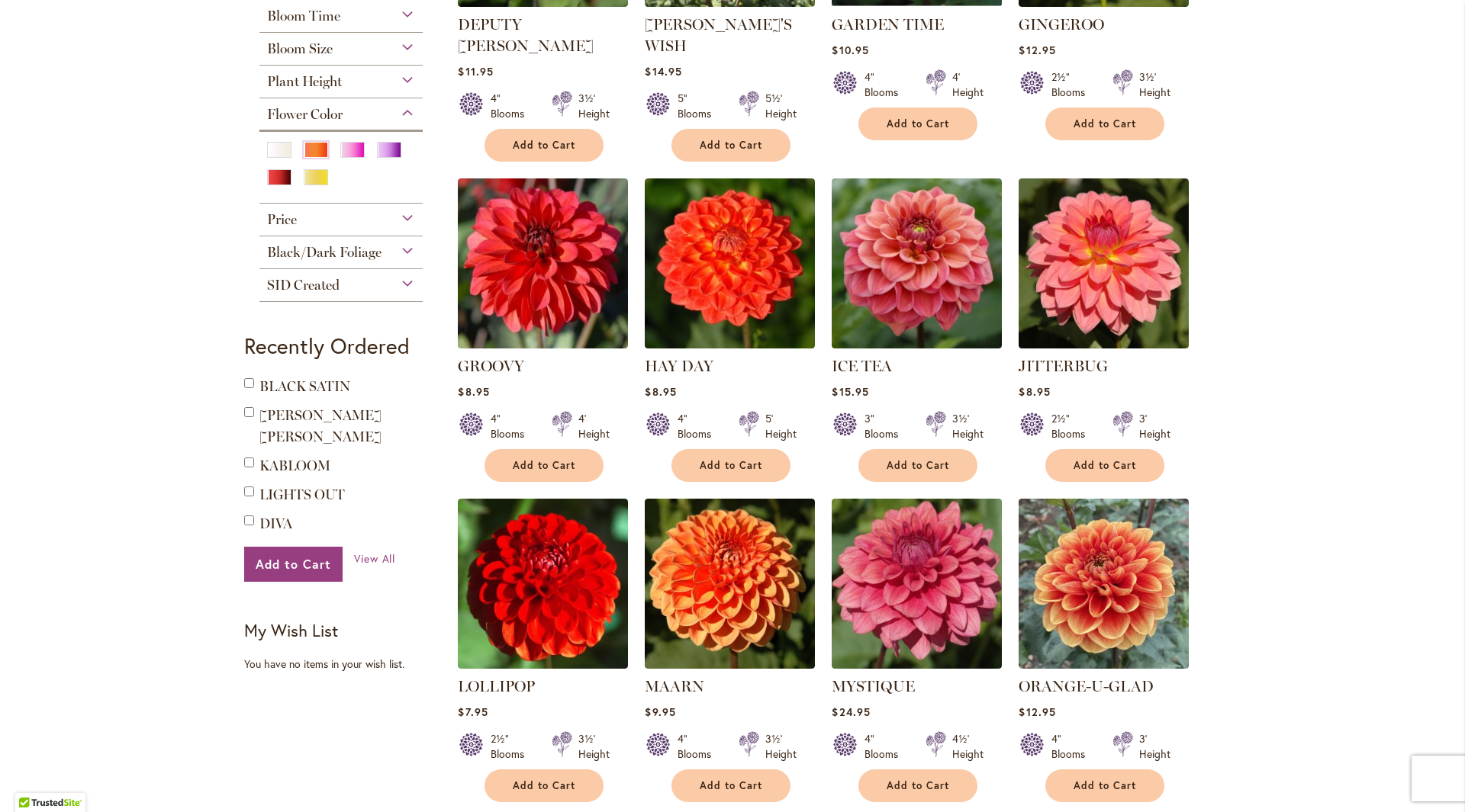
scroll to position [1068, 0]
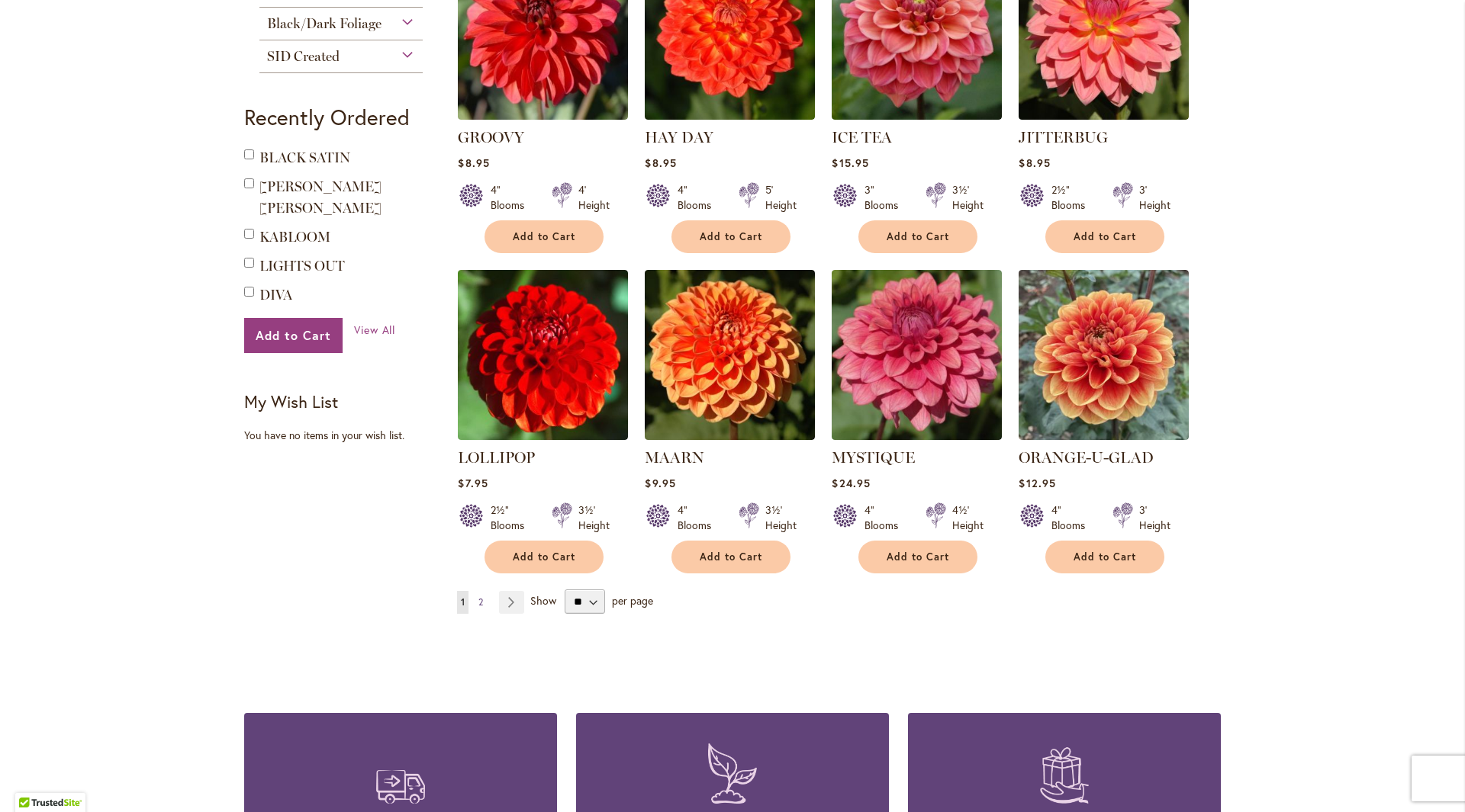
click at [478, 596] on span "2" at bounding box center [480, 602] width 4 height 12
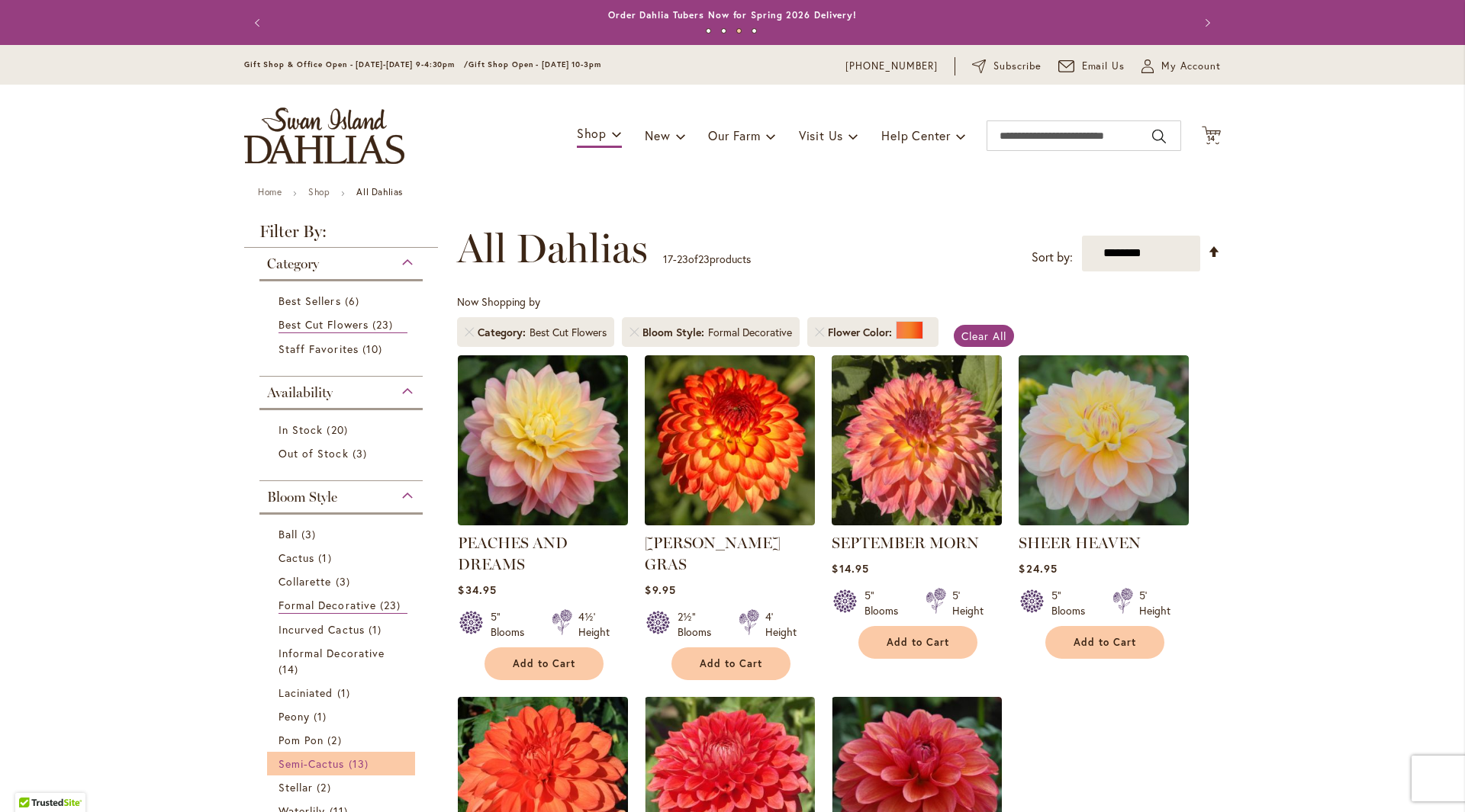
scroll to position [305, 0]
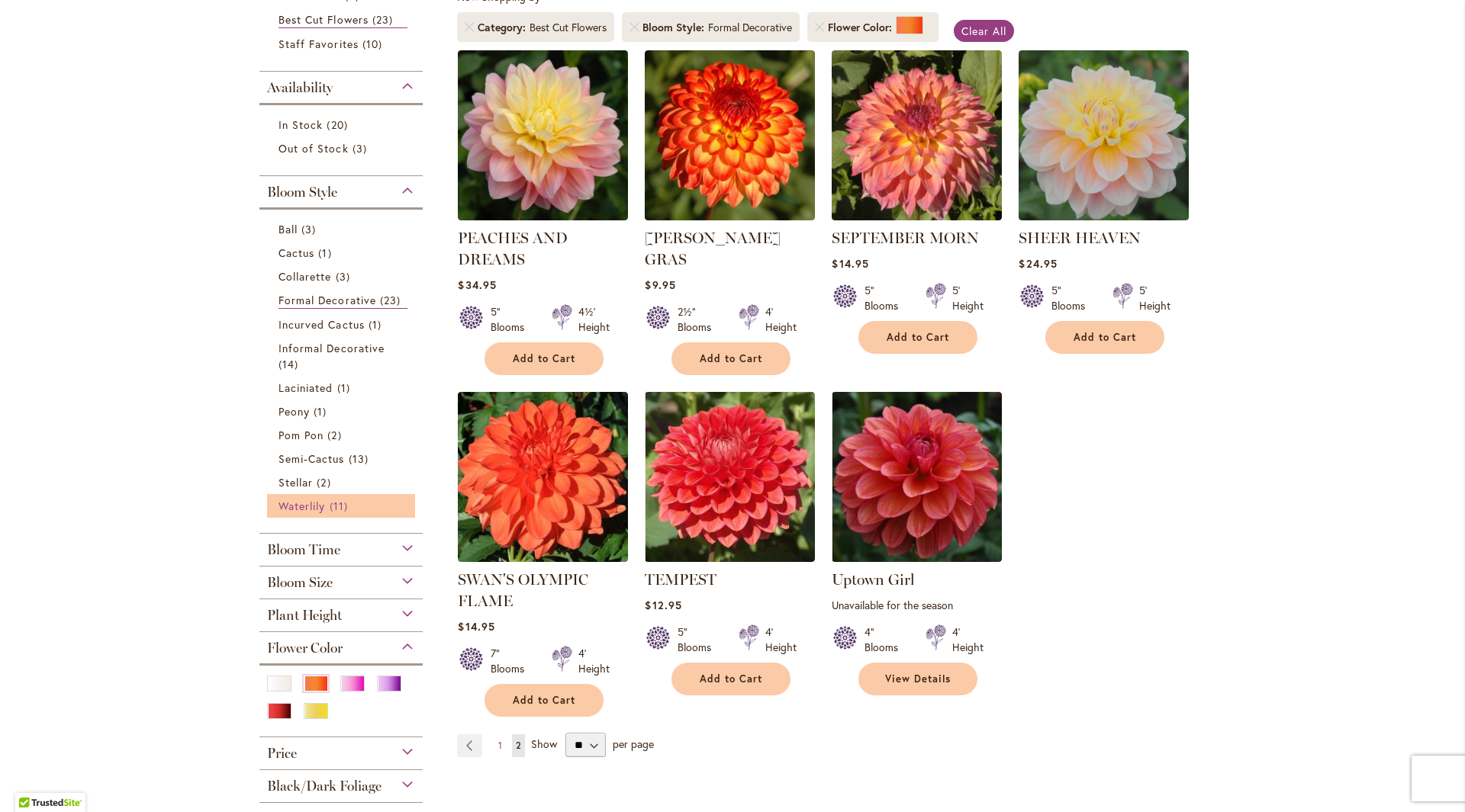
click at [304, 498] on link "Waterlily 11 items" at bounding box center [342, 506] width 129 height 16
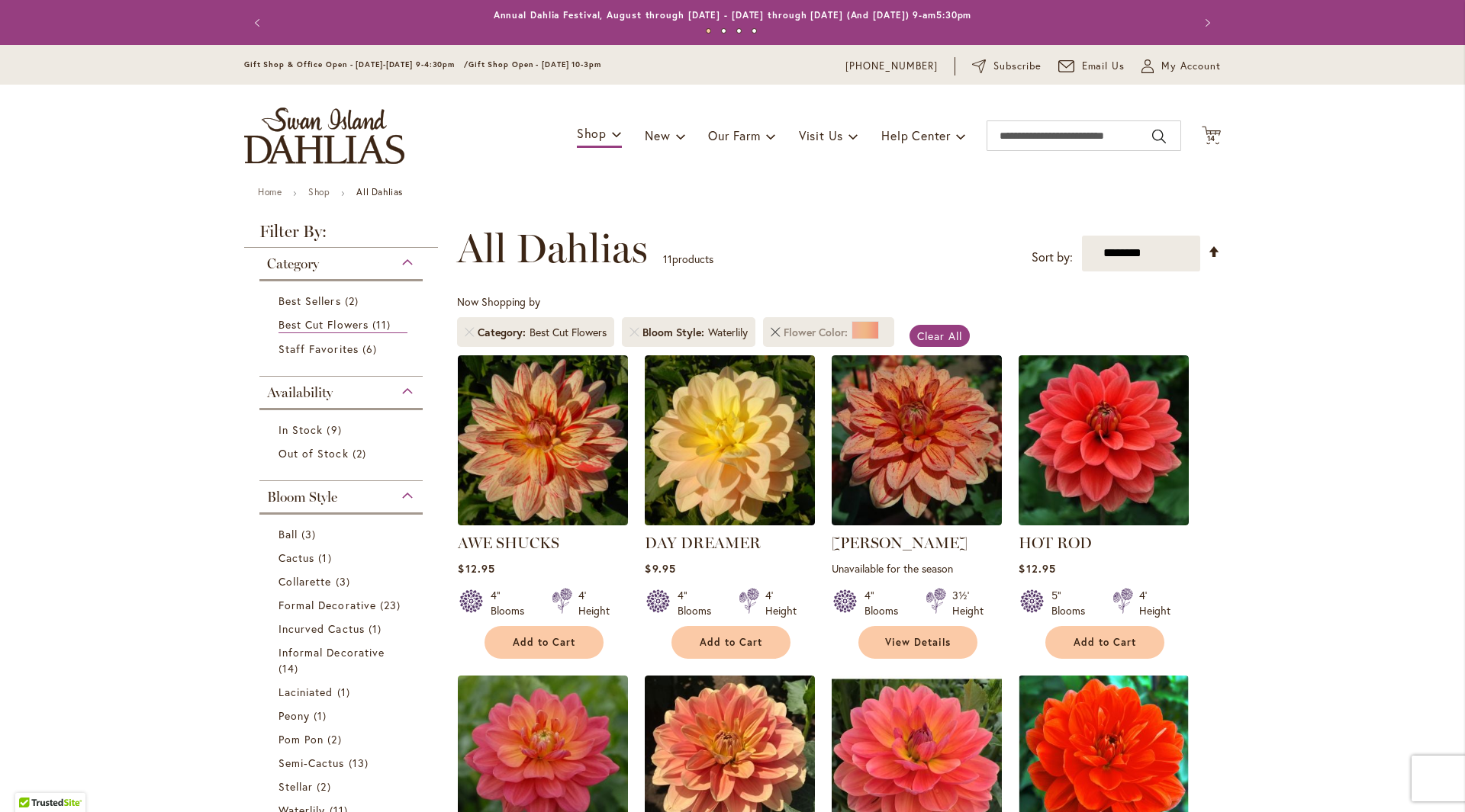
click at [770, 331] on link "Remove Flower Color Orange/Peach" at bounding box center [775, 332] width 9 height 9
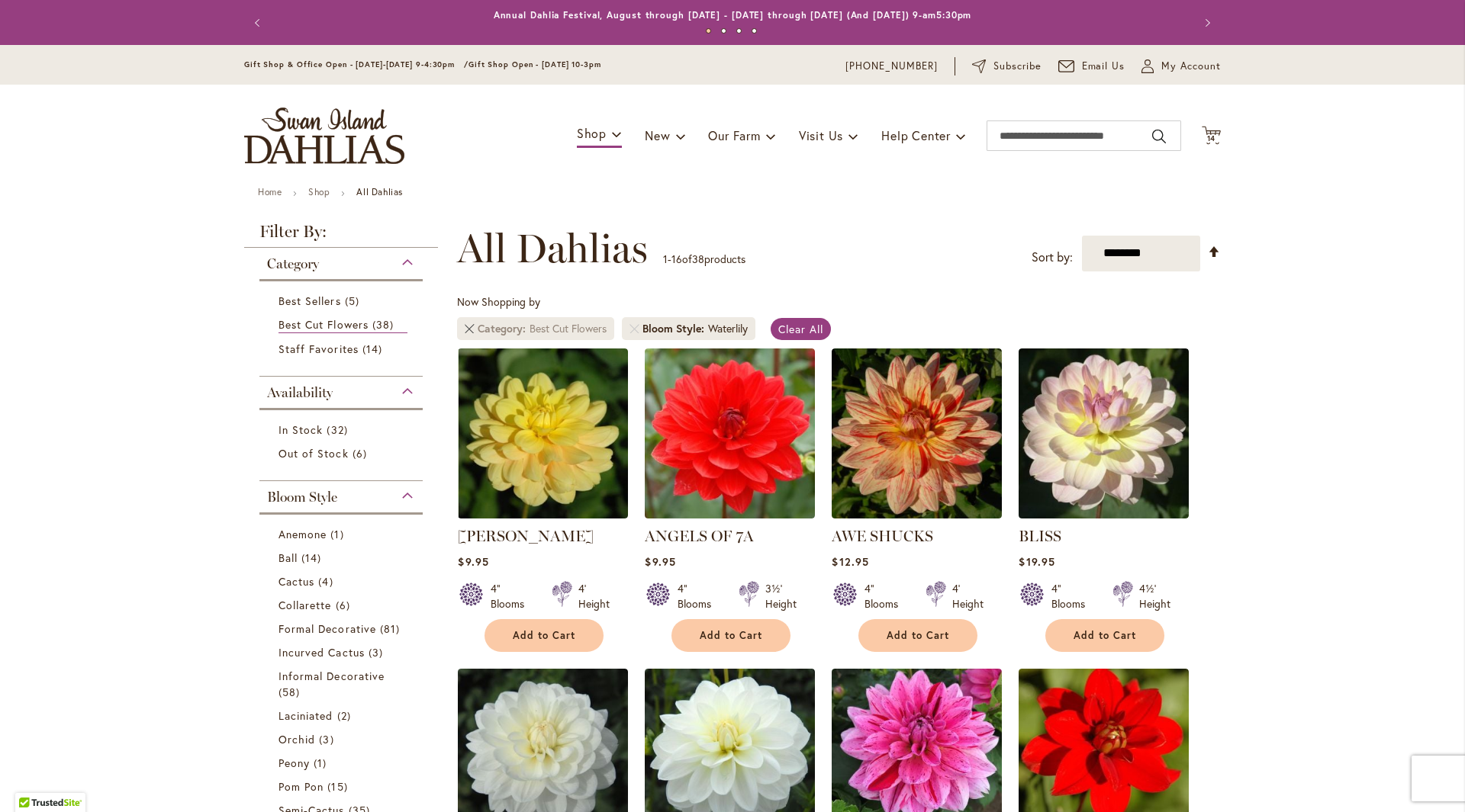
click at [465, 329] on link "Remove Category Best Cut Flowers" at bounding box center [469, 329] width 9 height 9
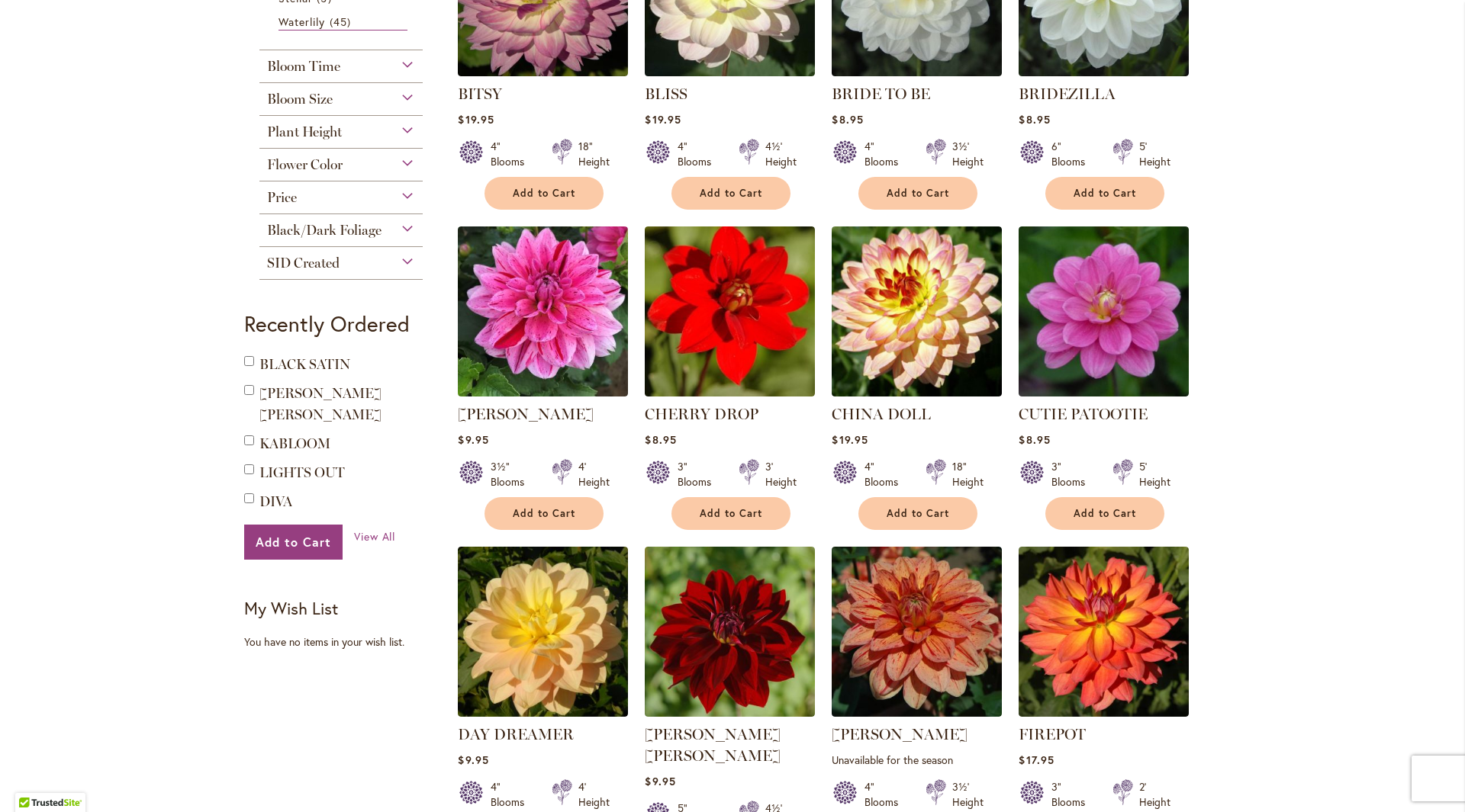
scroll to position [991, 0]
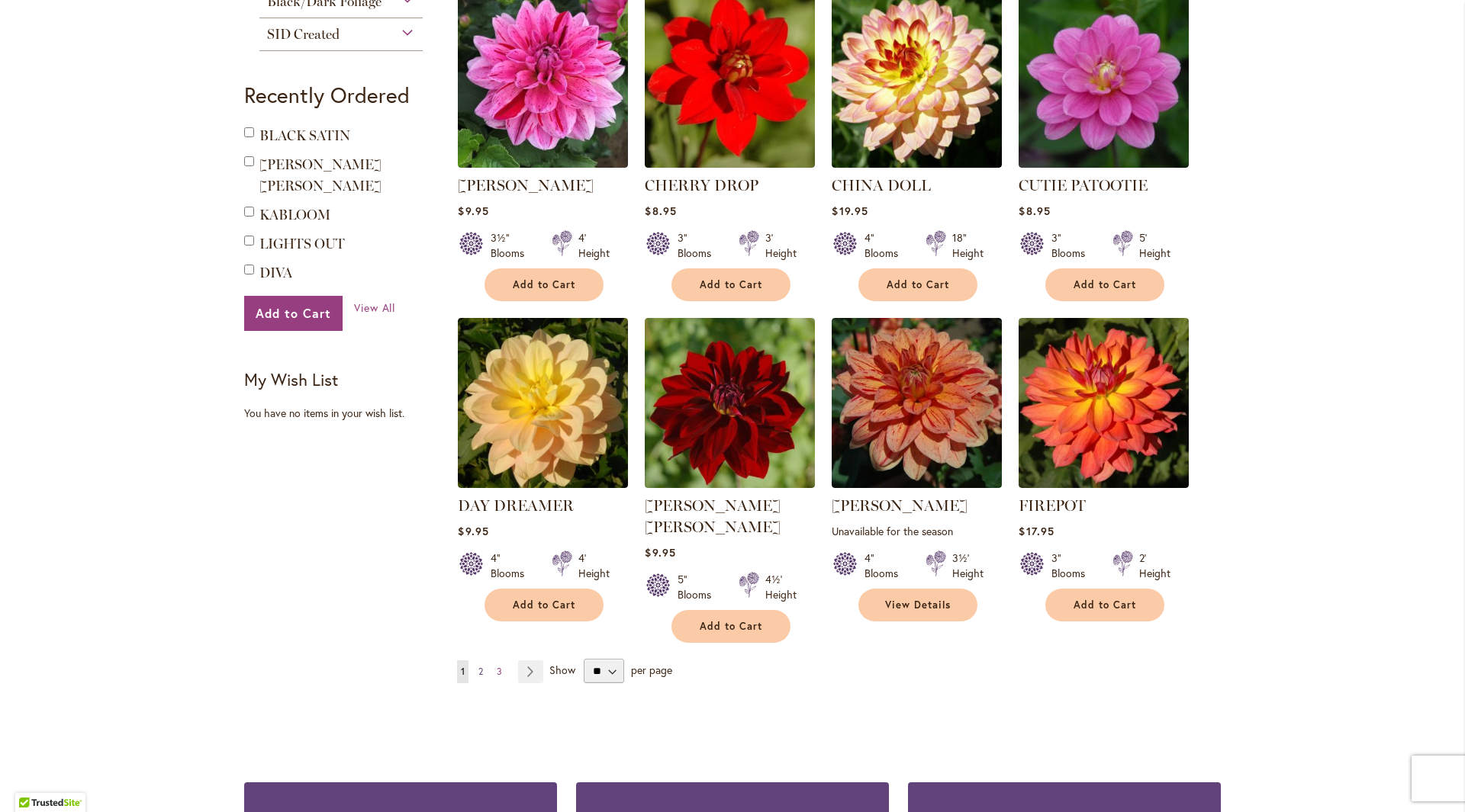
click at [478, 666] on span "2" at bounding box center [480, 671] width 4 height 12
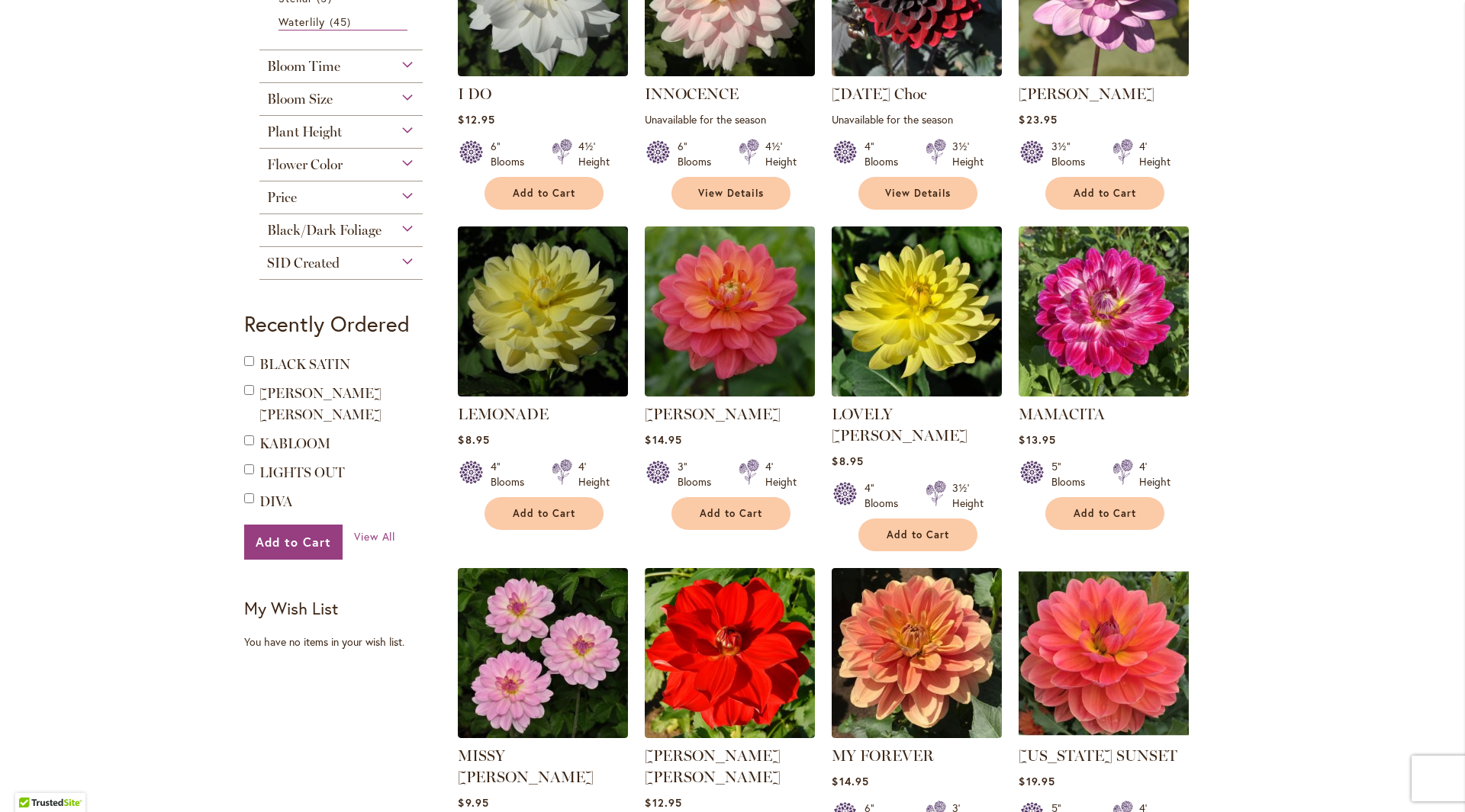
scroll to position [1144, 0]
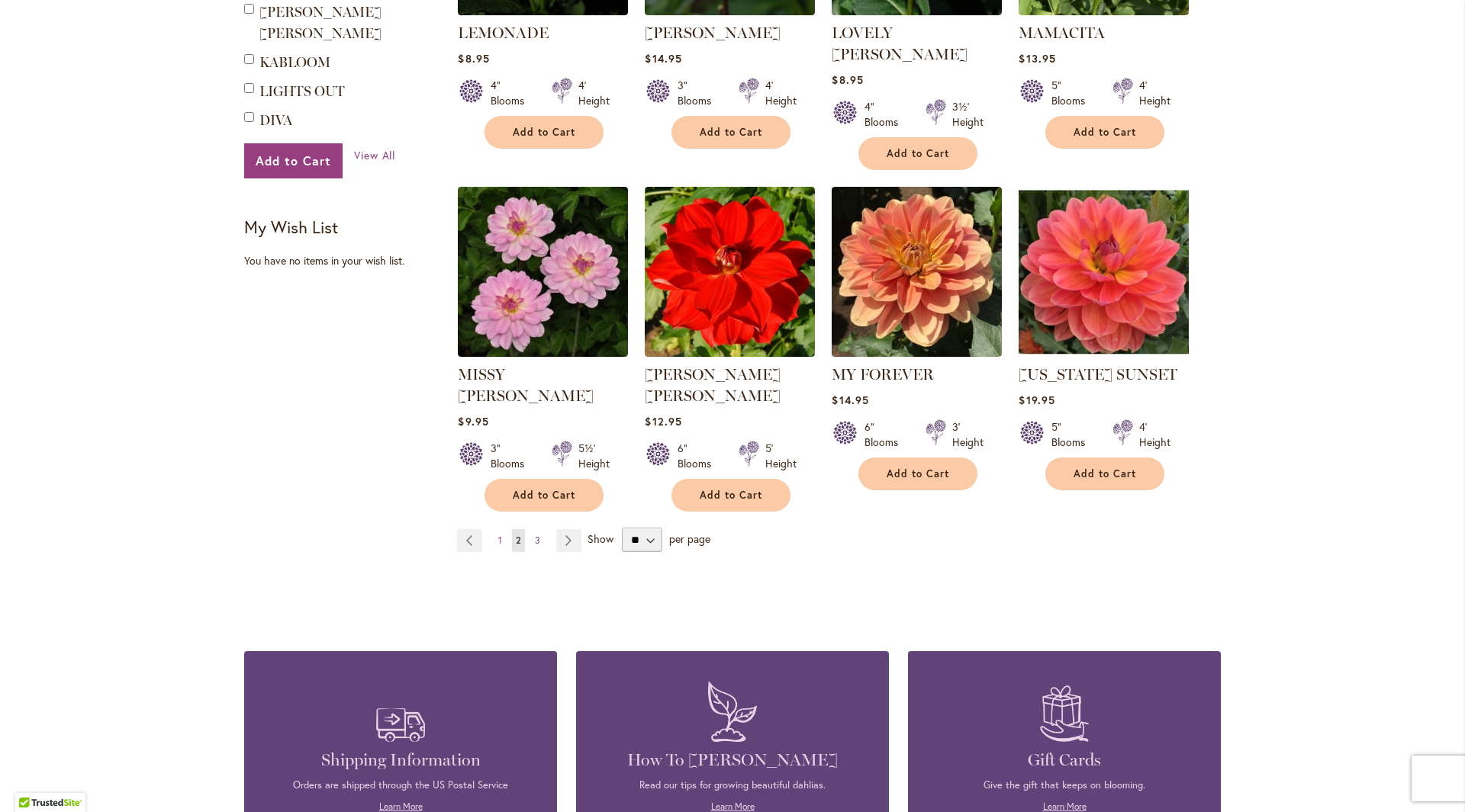
click at [535, 535] on span "3" at bounding box center [538, 540] width 5 height 12
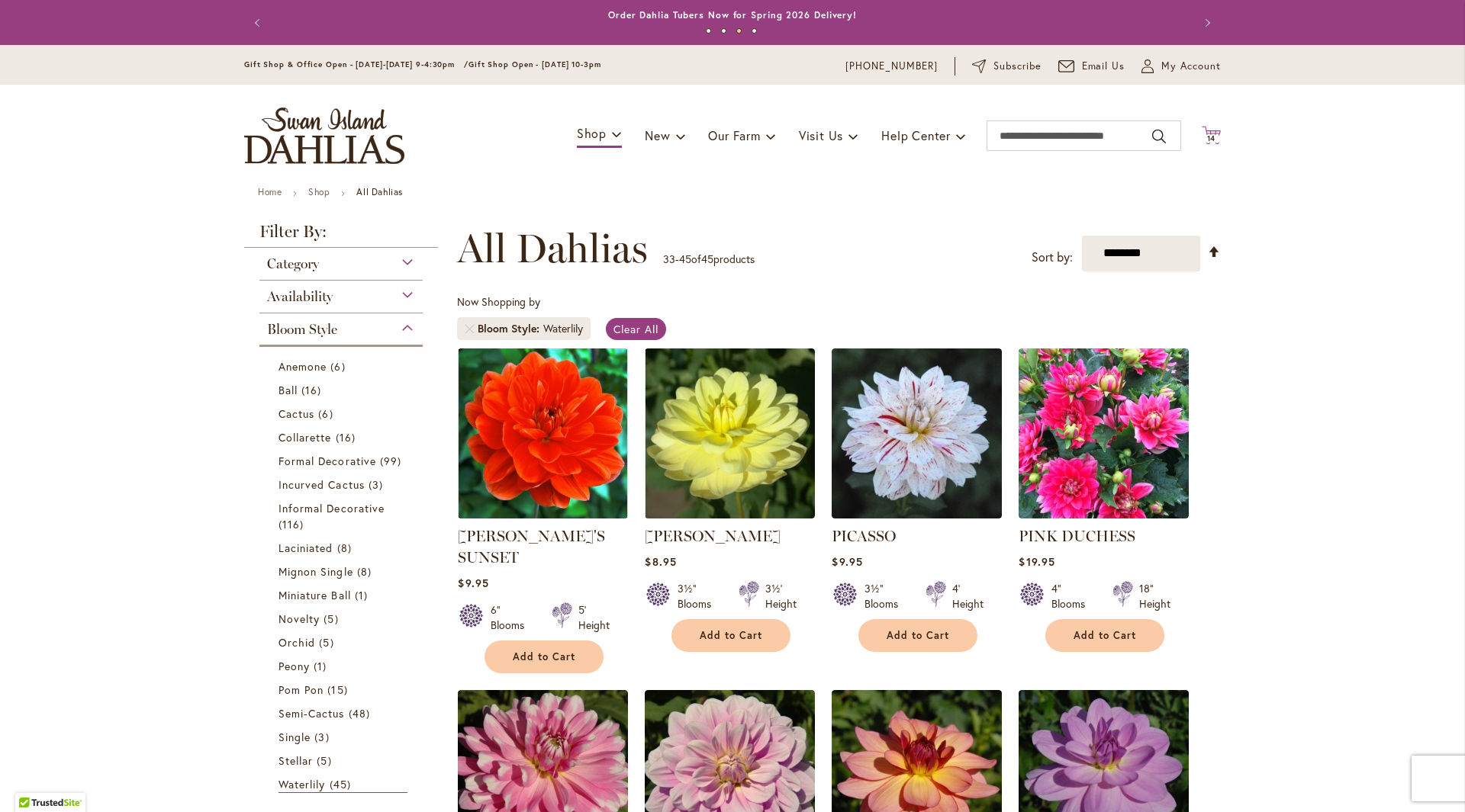
click at [1206, 135] on span "14" at bounding box center [1211, 138] width 9 height 10
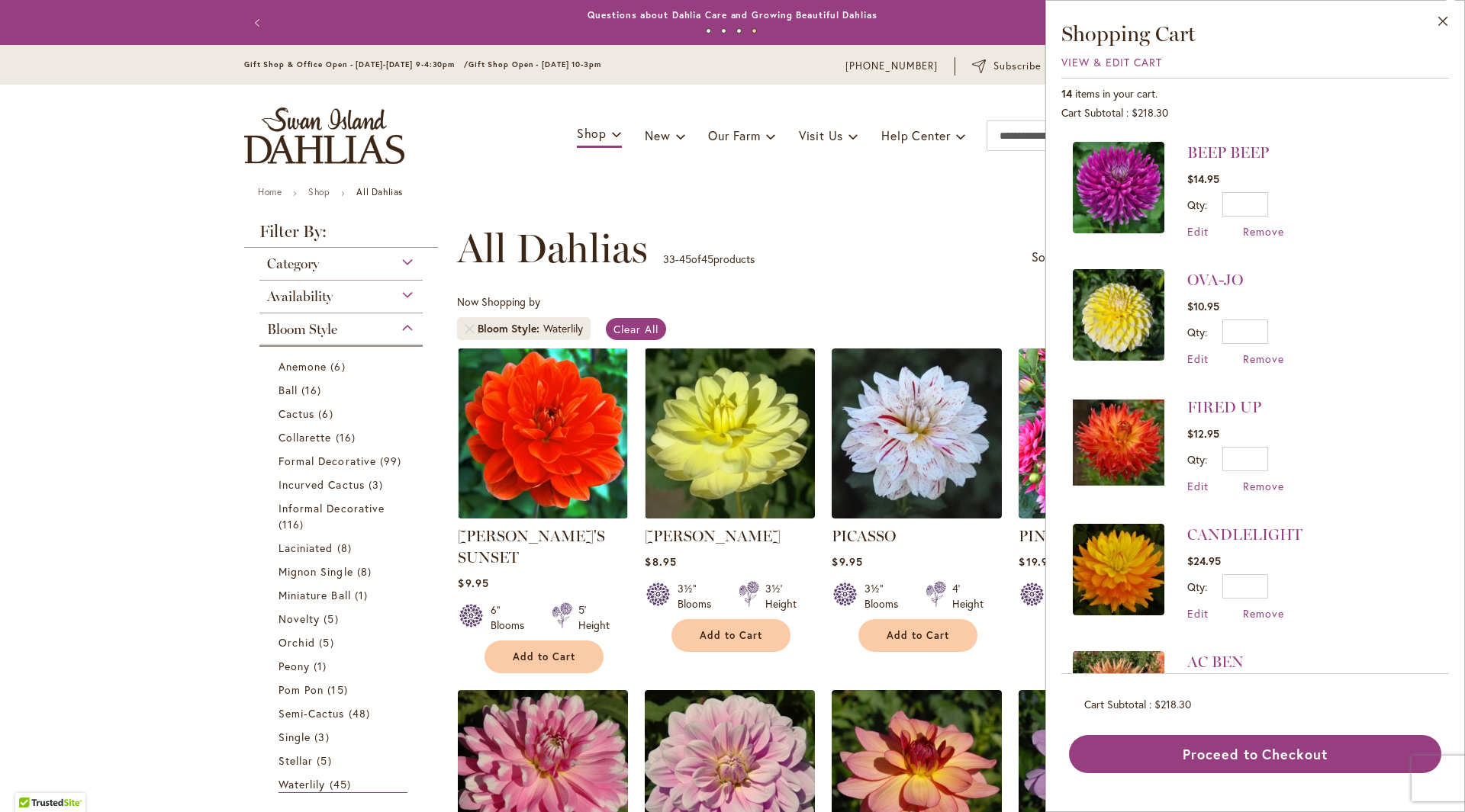
scroll to position [1234, 0]
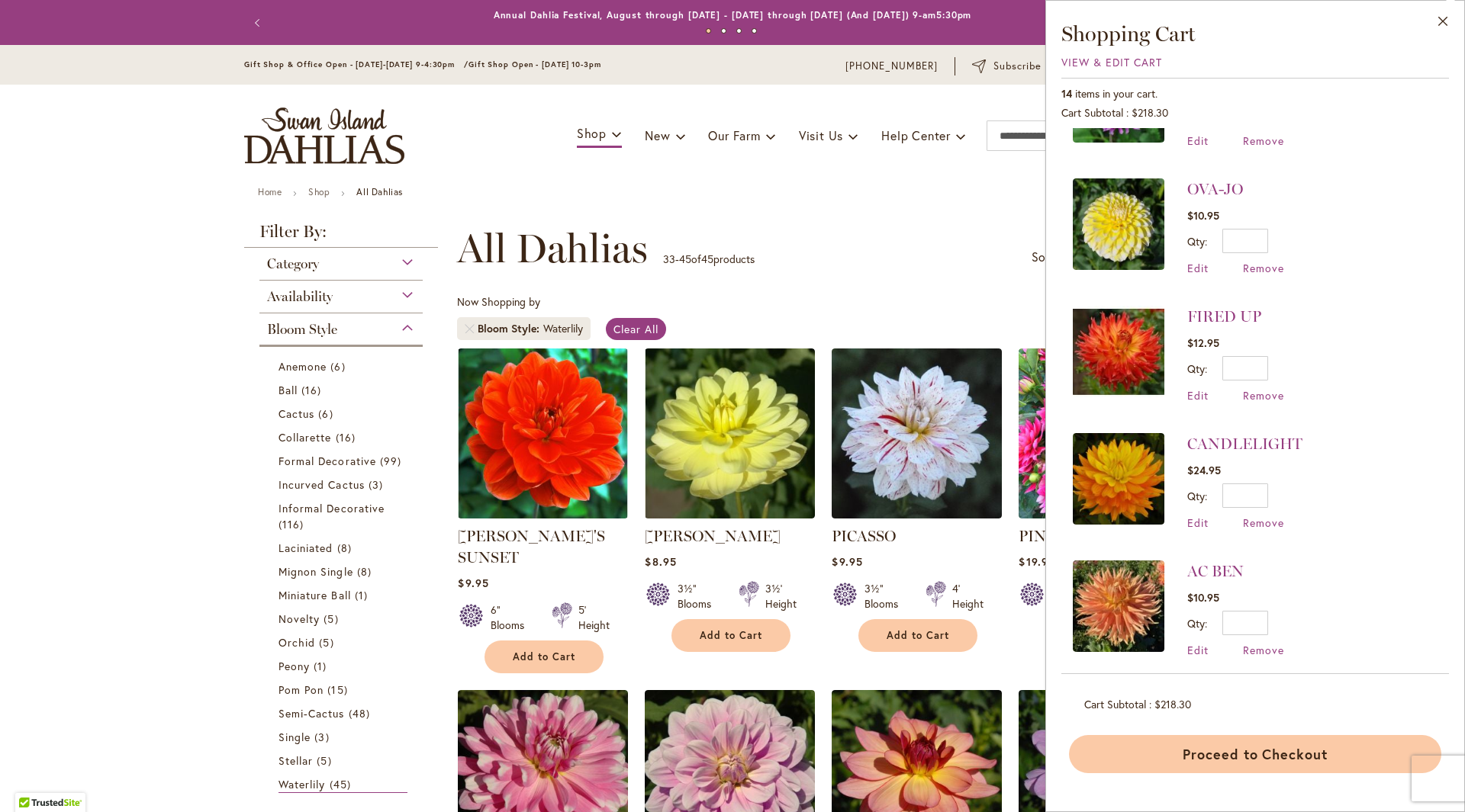
click at [1251, 750] on button "Proceed to Checkout" at bounding box center [1255, 754] width 373 height 38
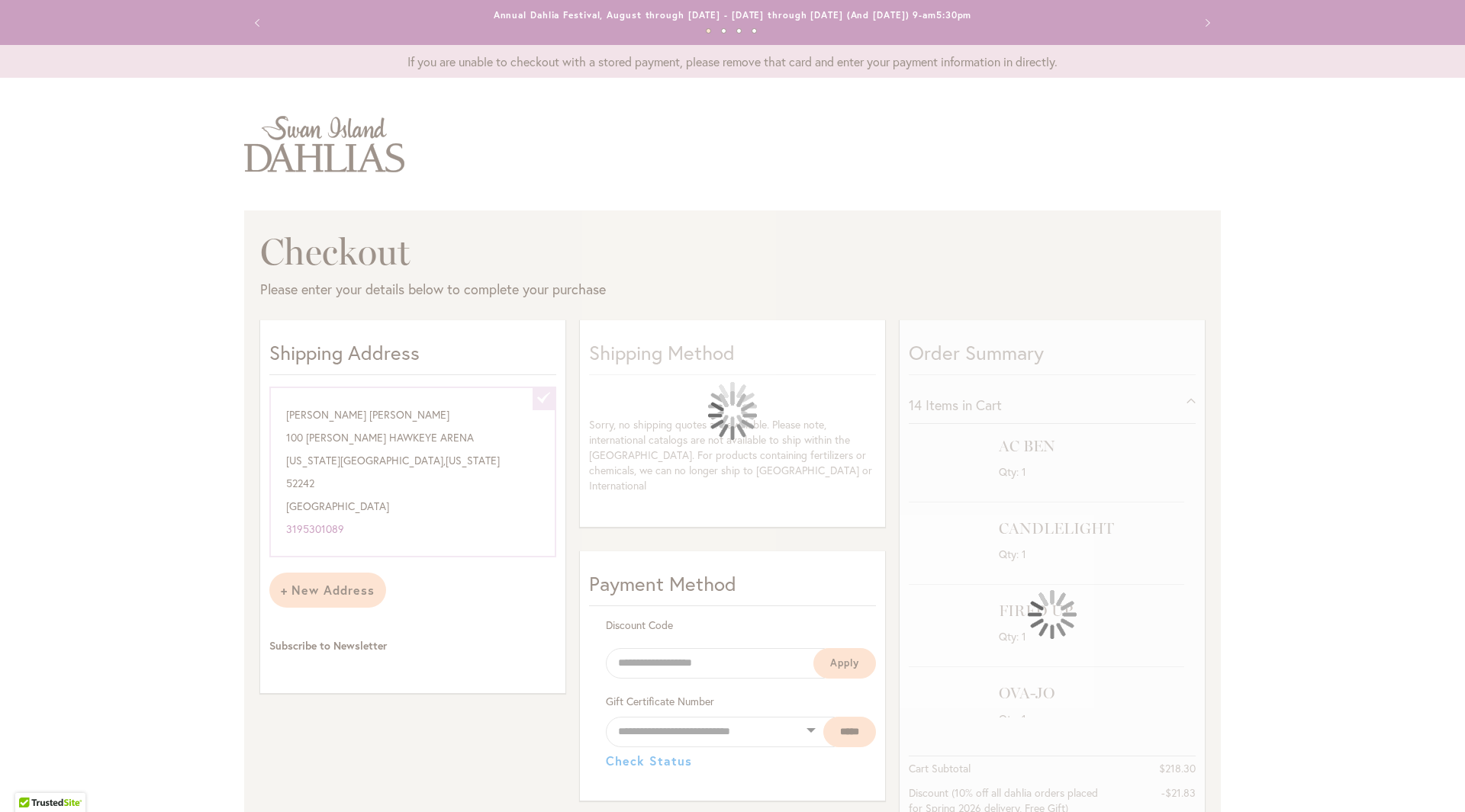
select select "**********"
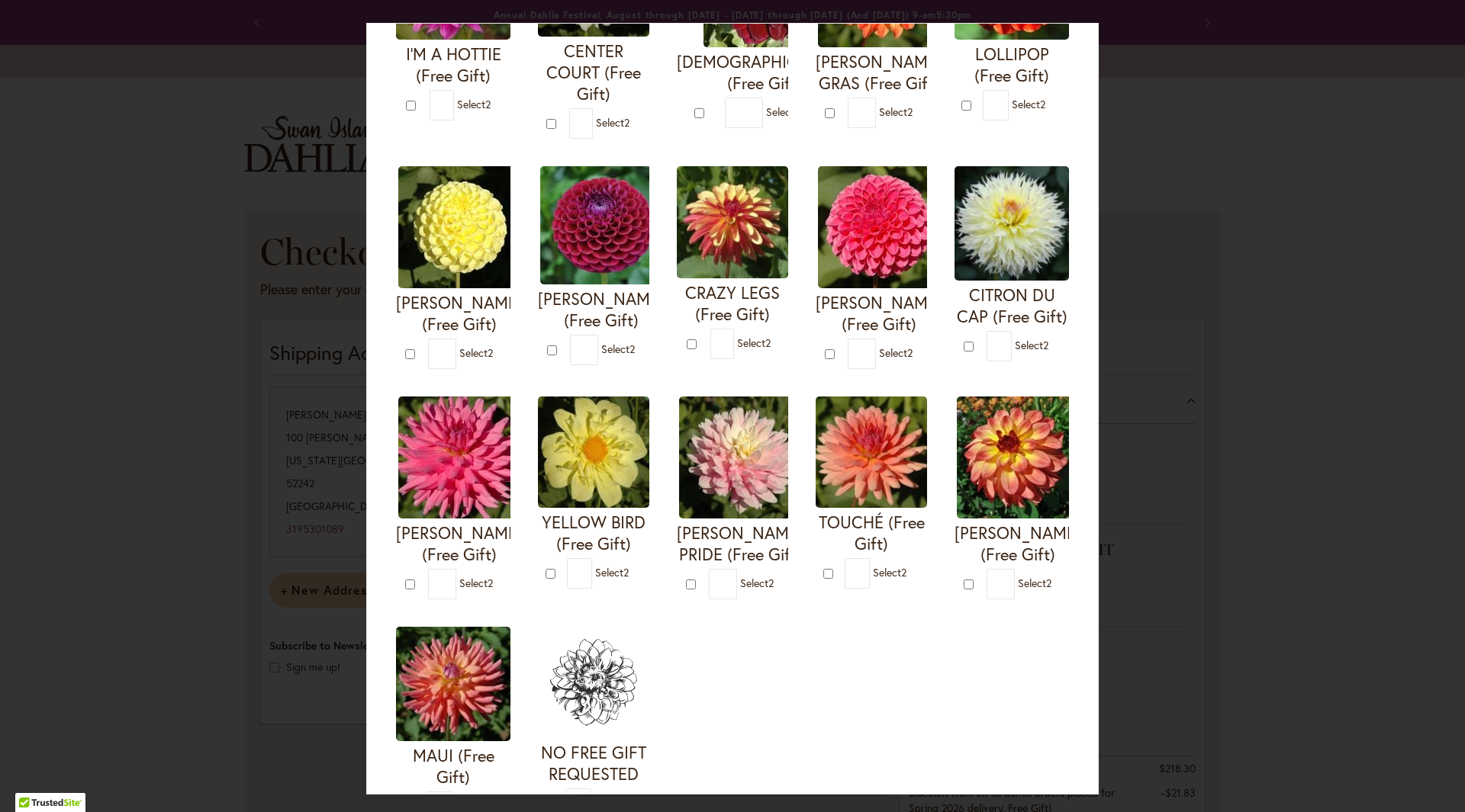
scroll to position [381, 0]
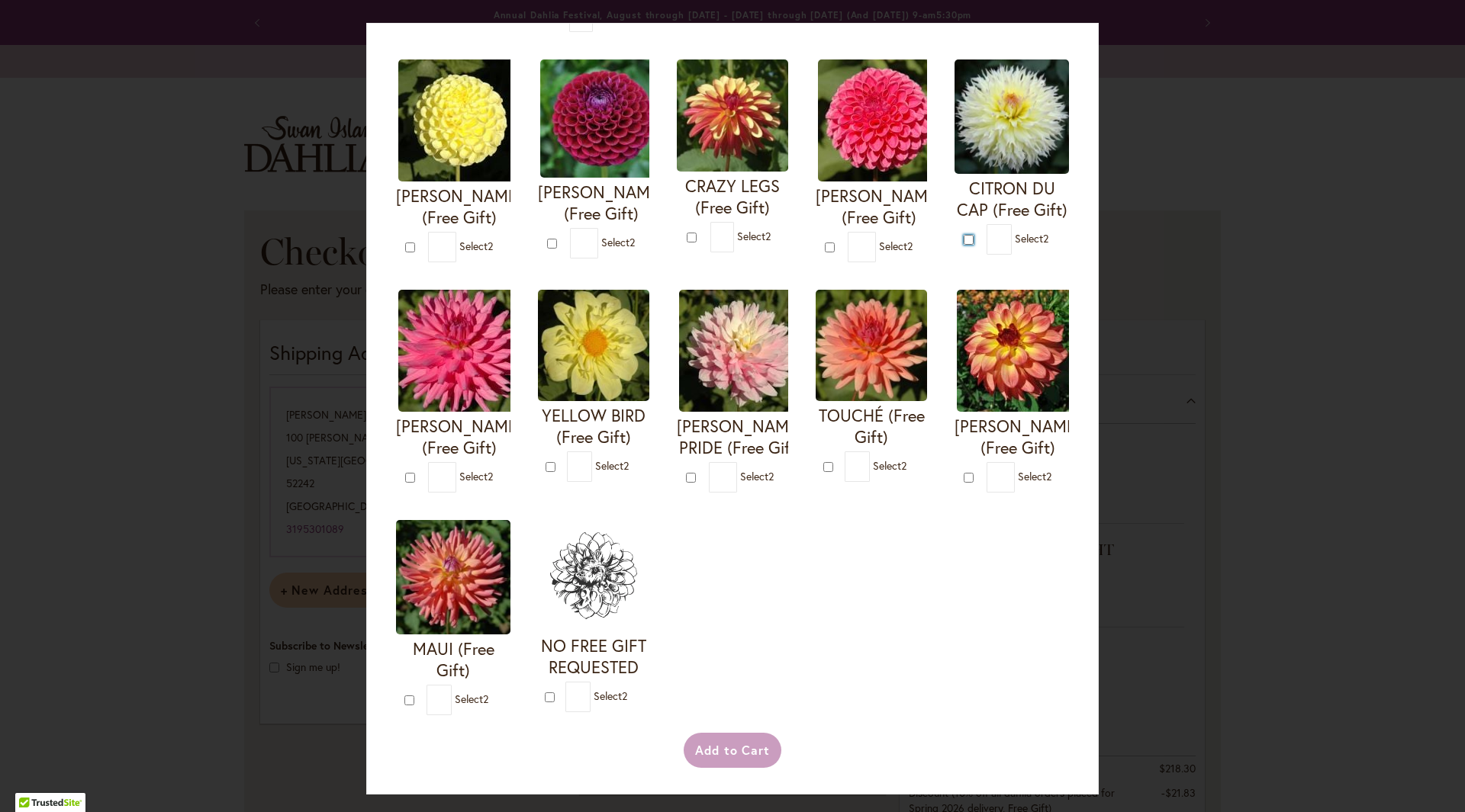
type input "*"
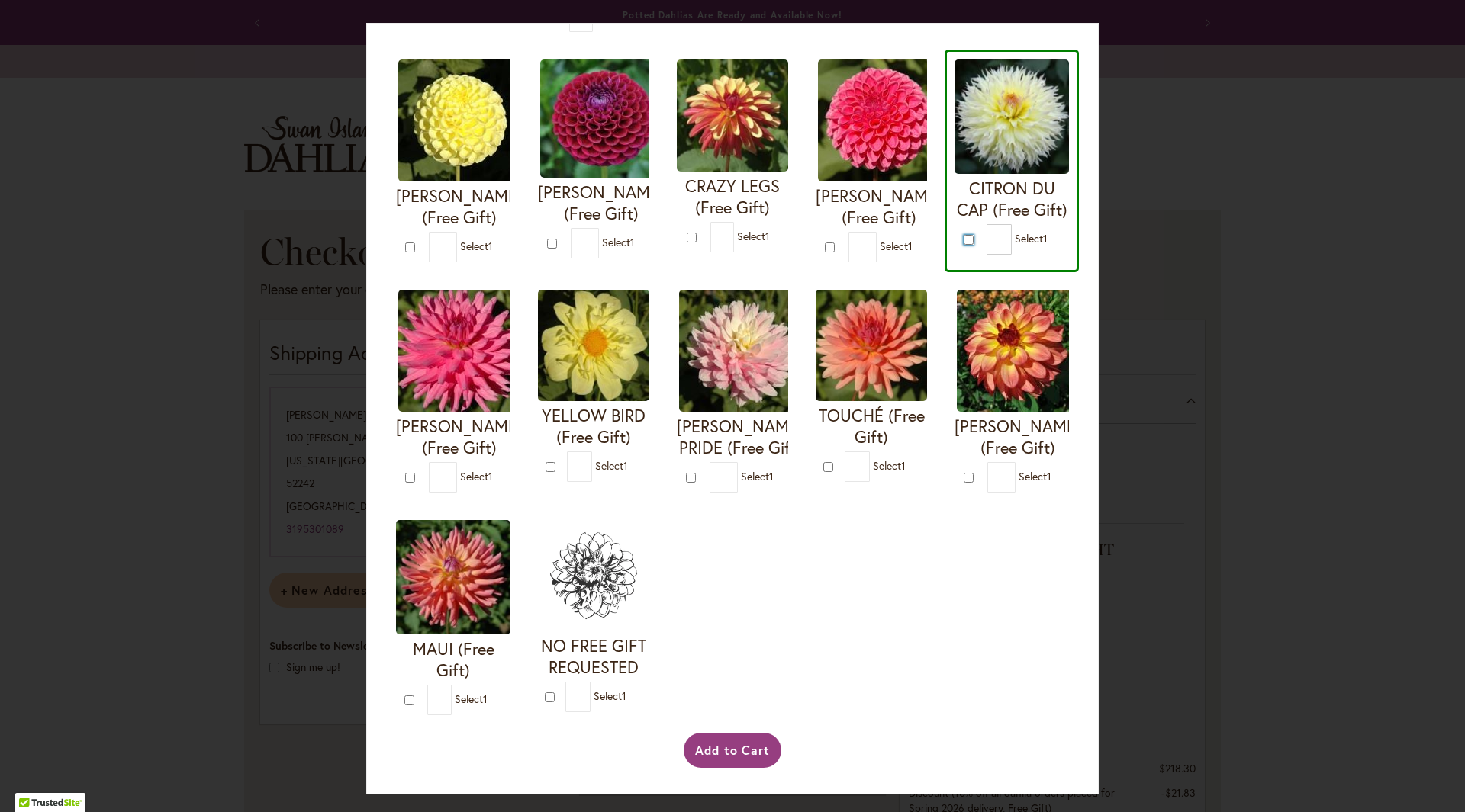
scroll to position [335, 0]
type input "*"
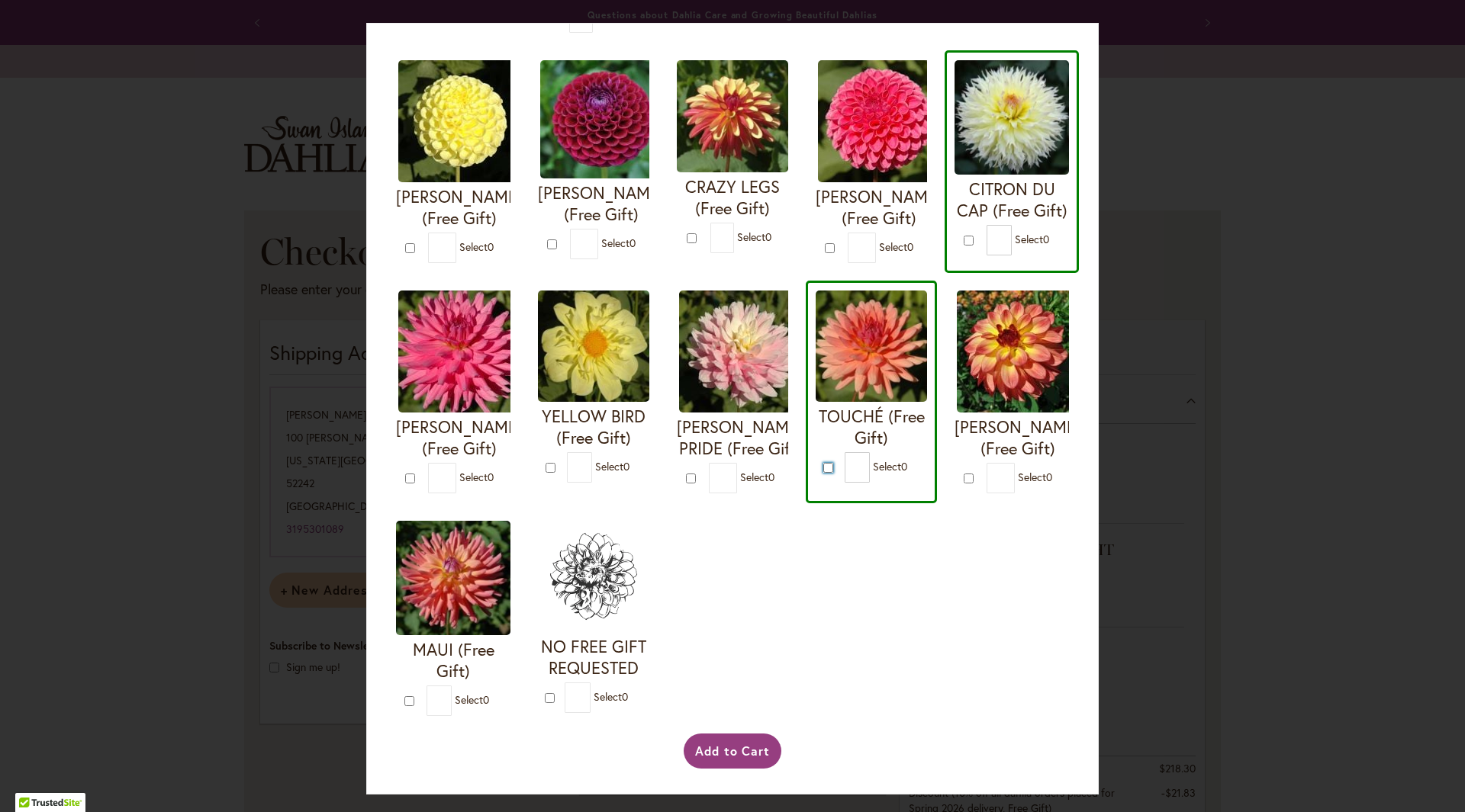
scroll to position [563, 0]
click at [743, 748] on button "Add to Cart" at bounding box center [733, 750] width 98 height 35
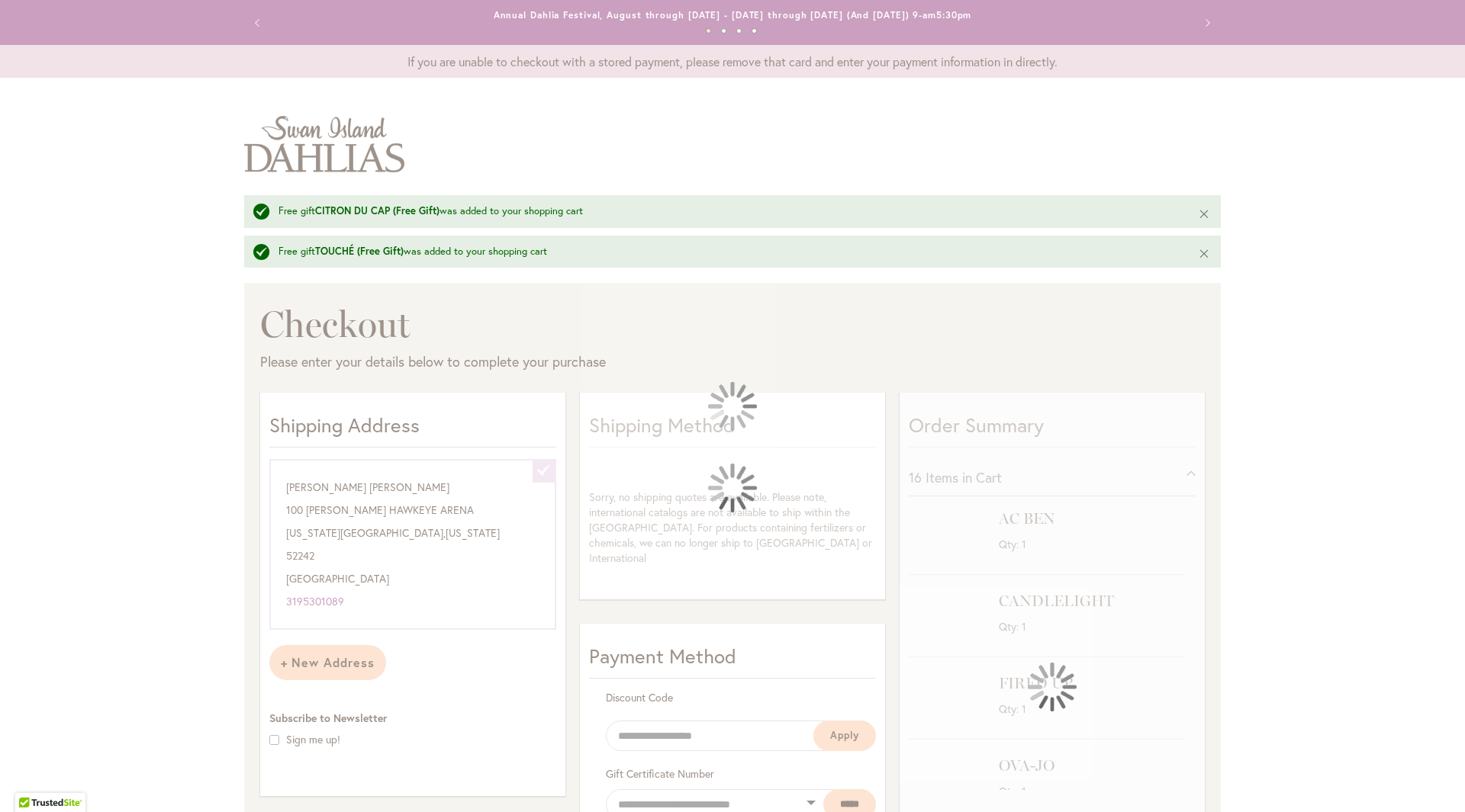
select select "**********"
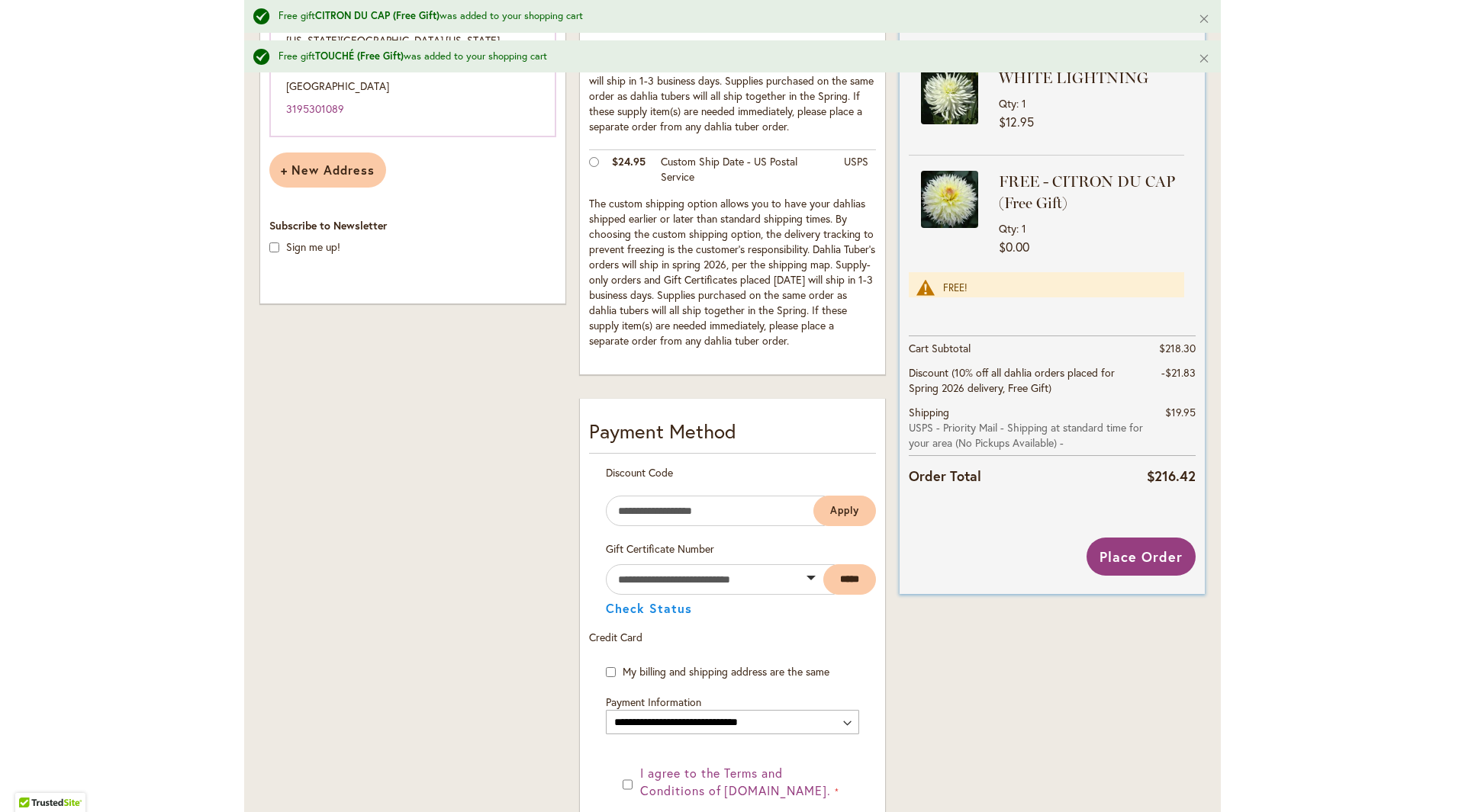
scroll to position [264, 0]
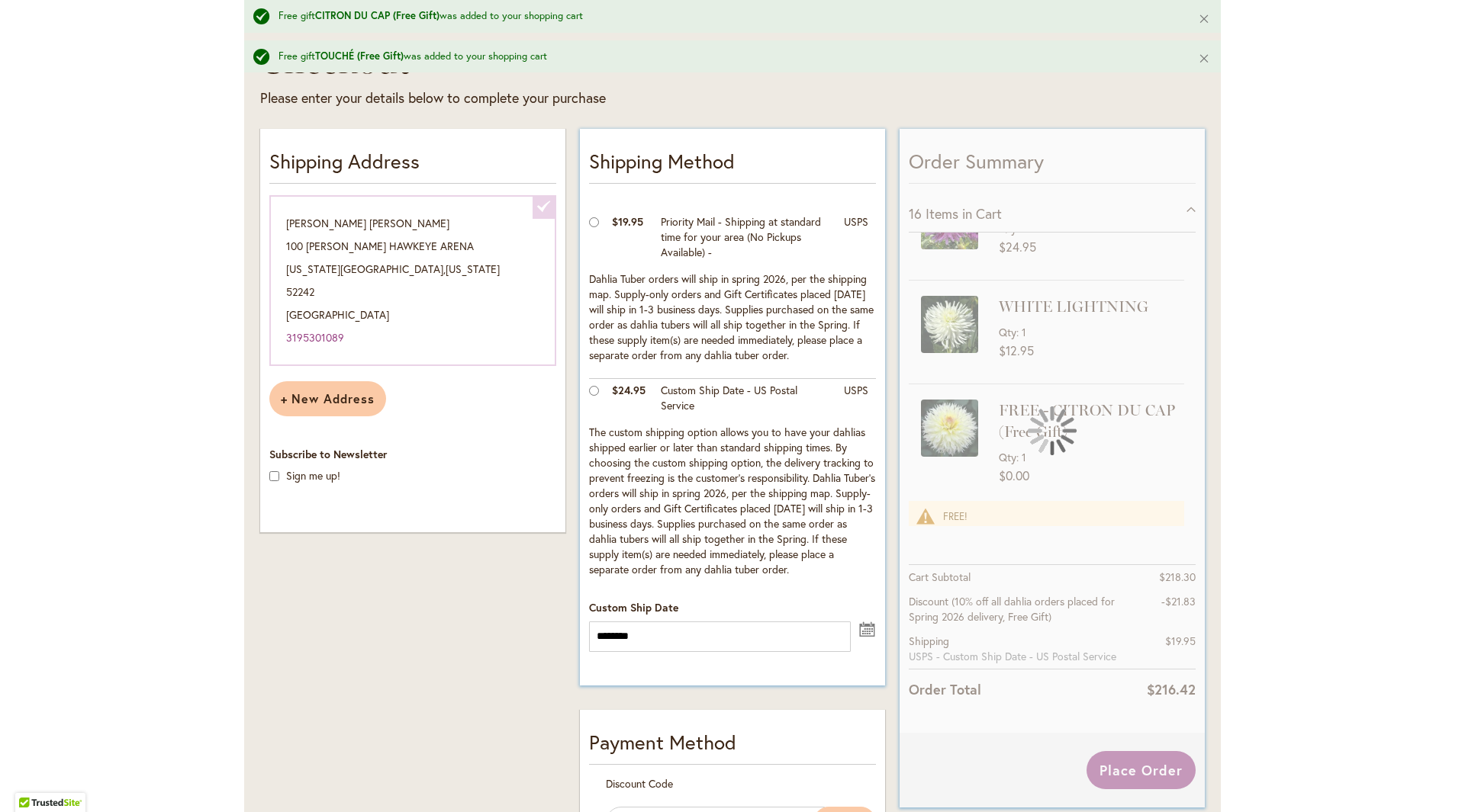
click at [863, 630] on button "undefined" at bounding box center [867, 627] width 19 height 19
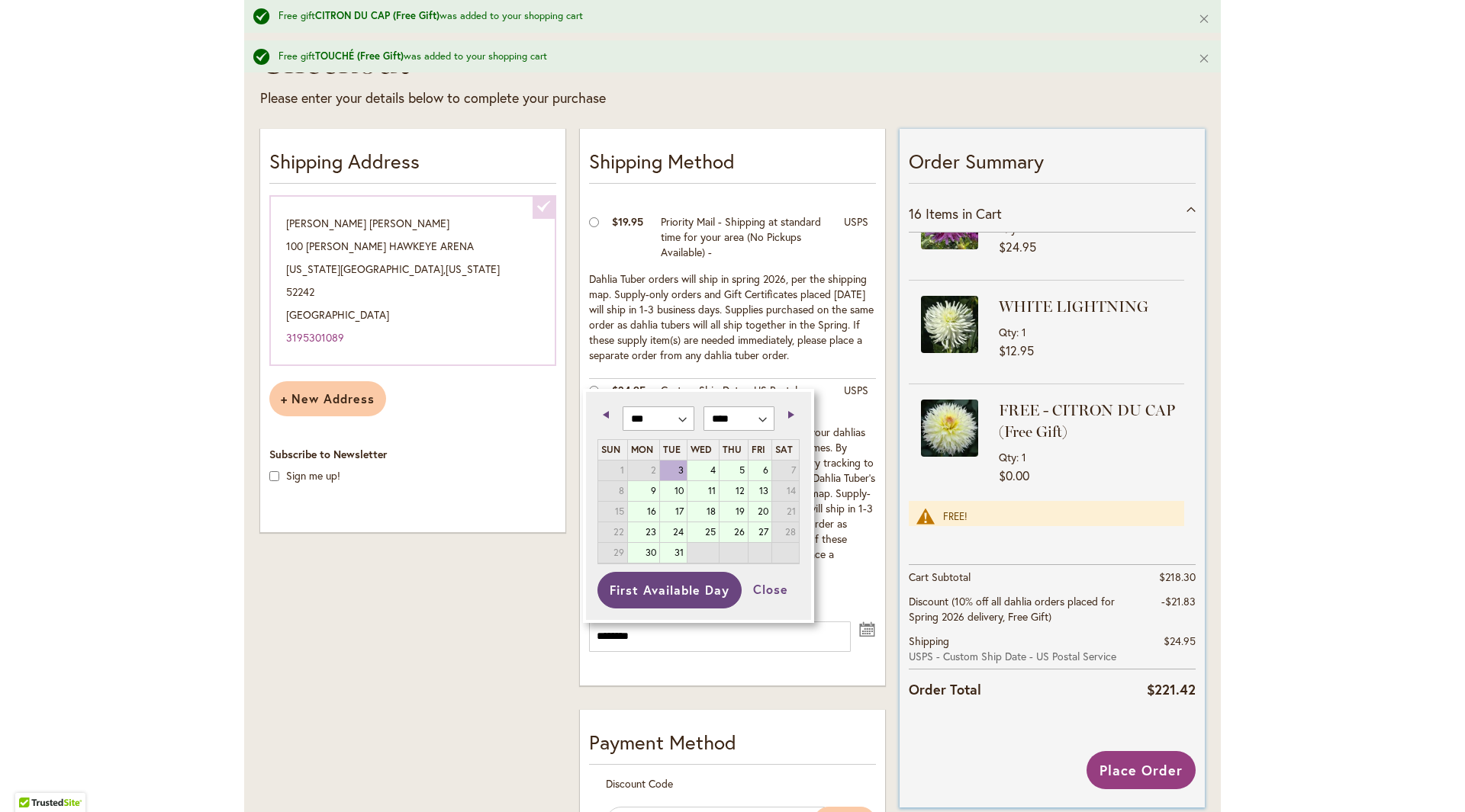
click at [604, 414] on span "Previous" at bounding box center [605, 414] width 6 height 8
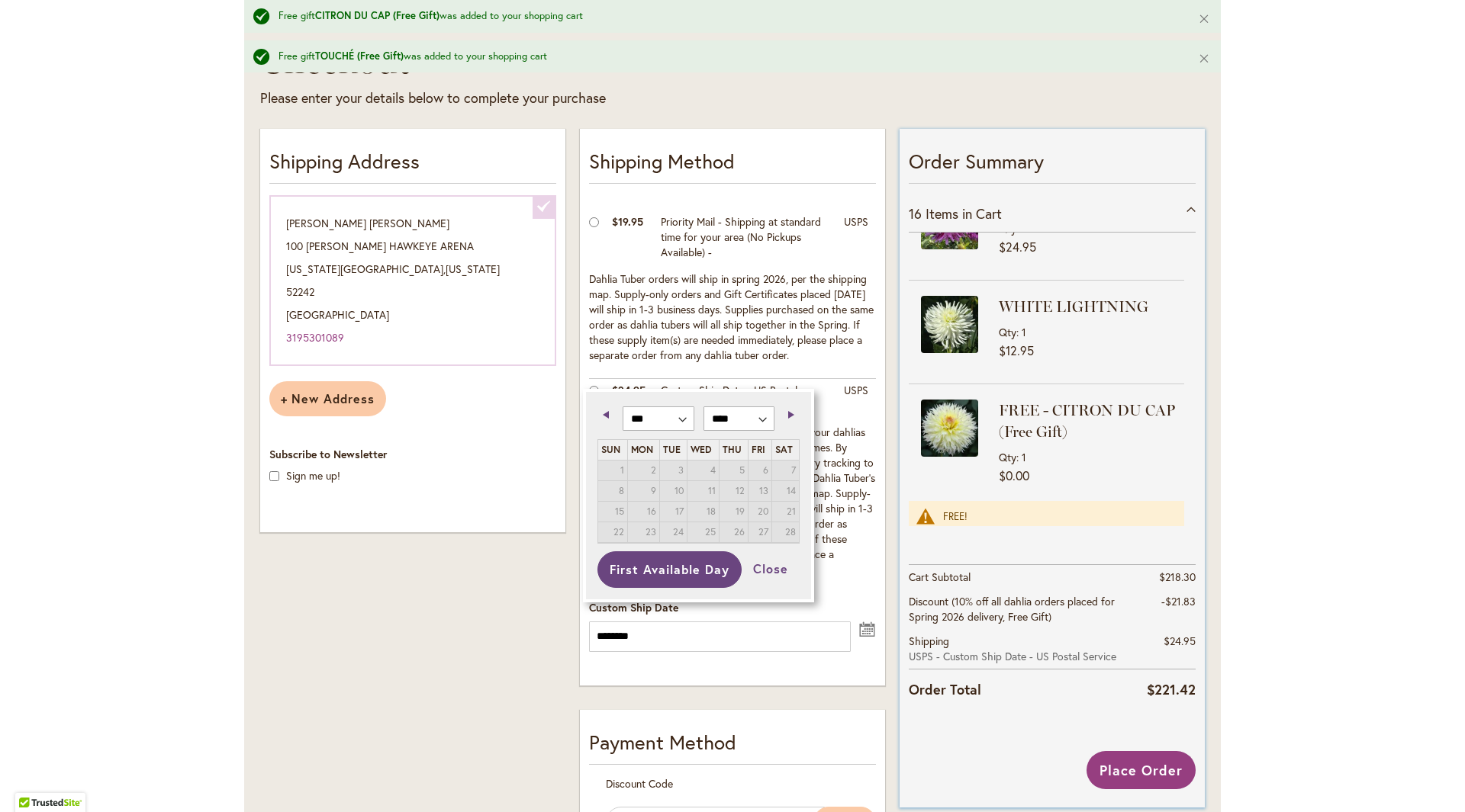
click at [794, 414] on link "Next" at bounding box center [787, 414] width 19 height 19
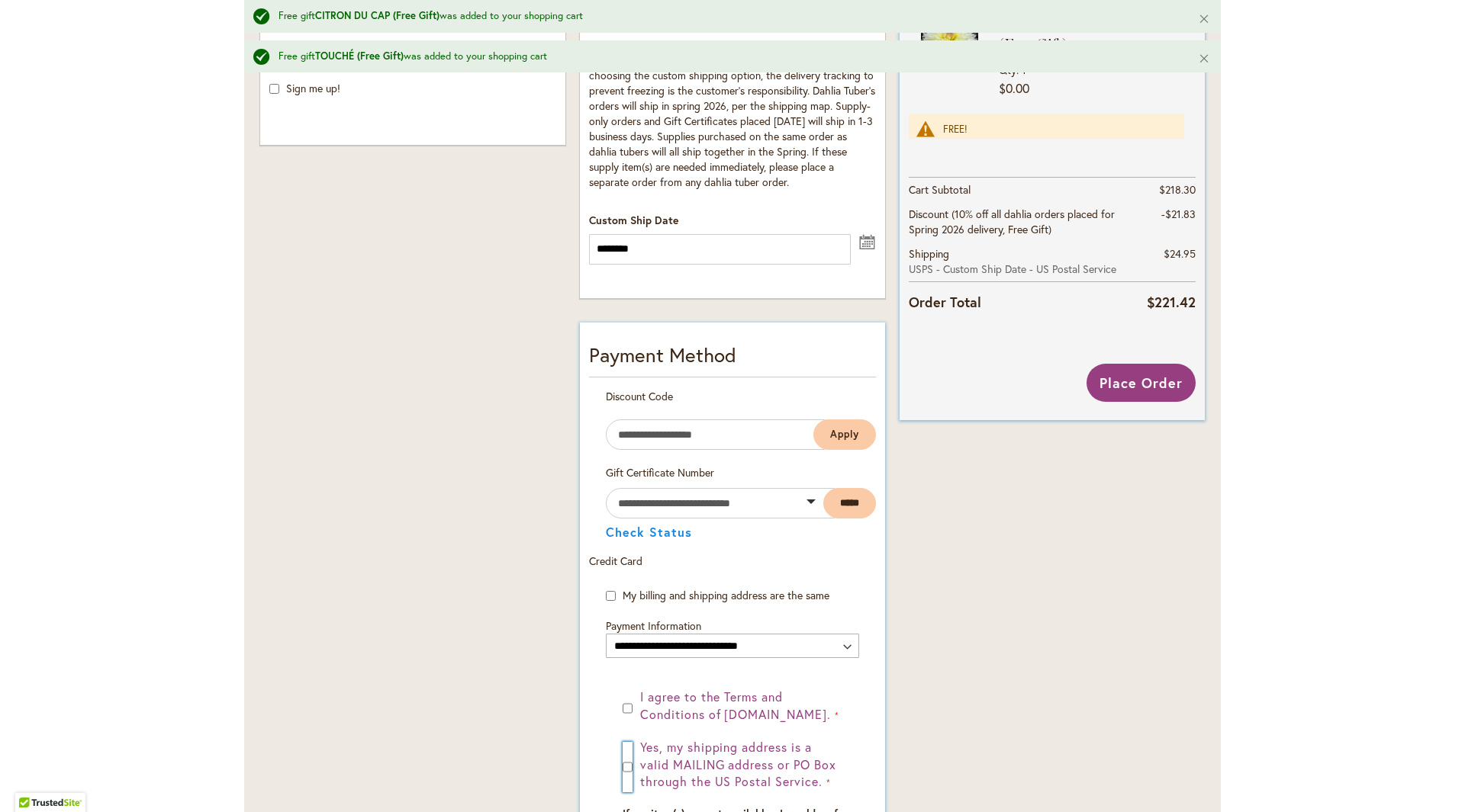
scroll to position [804, 0]
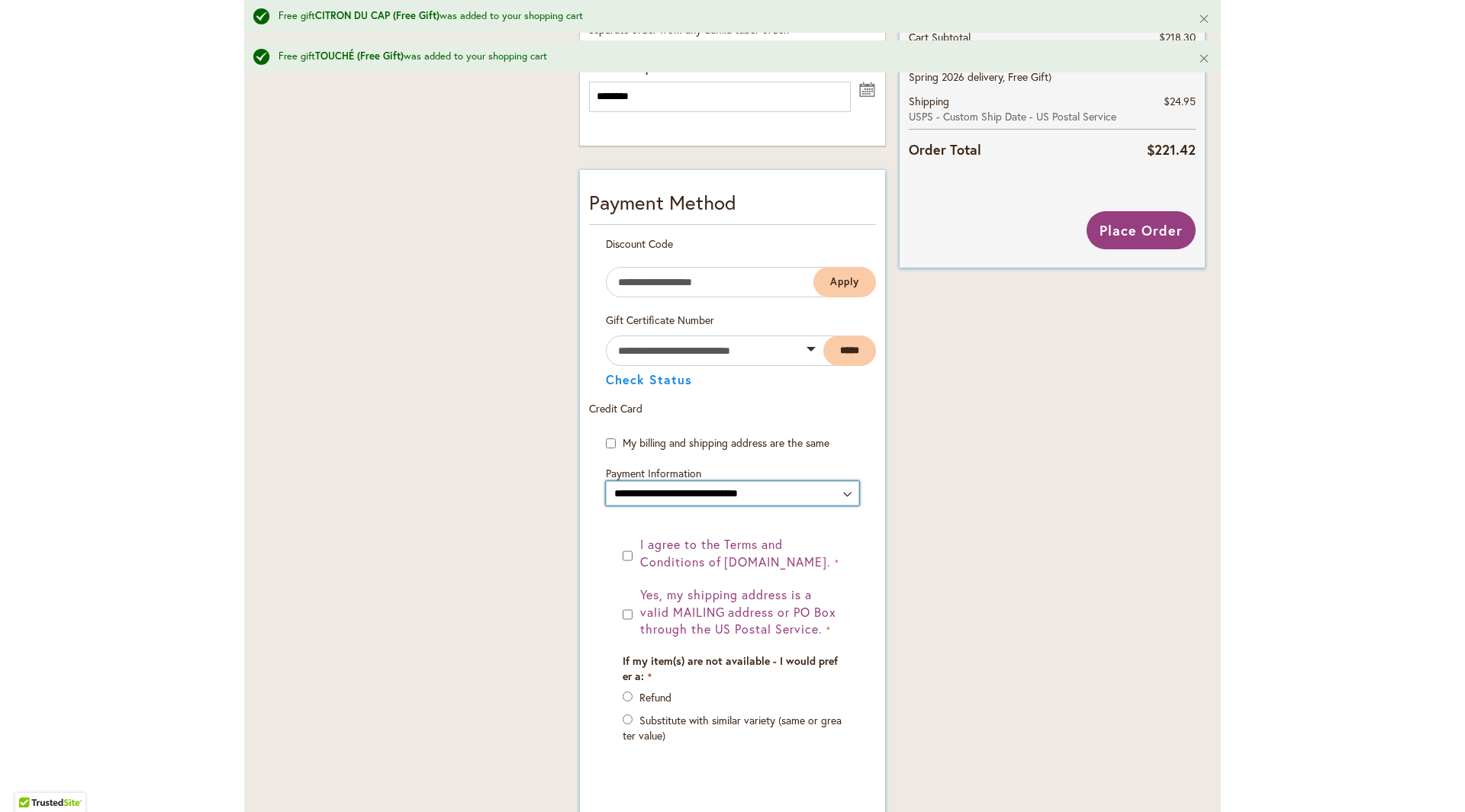
click at [745, 497] on select "**********" at bounding box center [732, 493] width 253 height 24
click at [605, 483] on select "**********" at bounding box center [732, 493] width 253 height 24
click at [1116, 231] on span "Place Order" at bounding box center [1140, 230] width 83 height 19
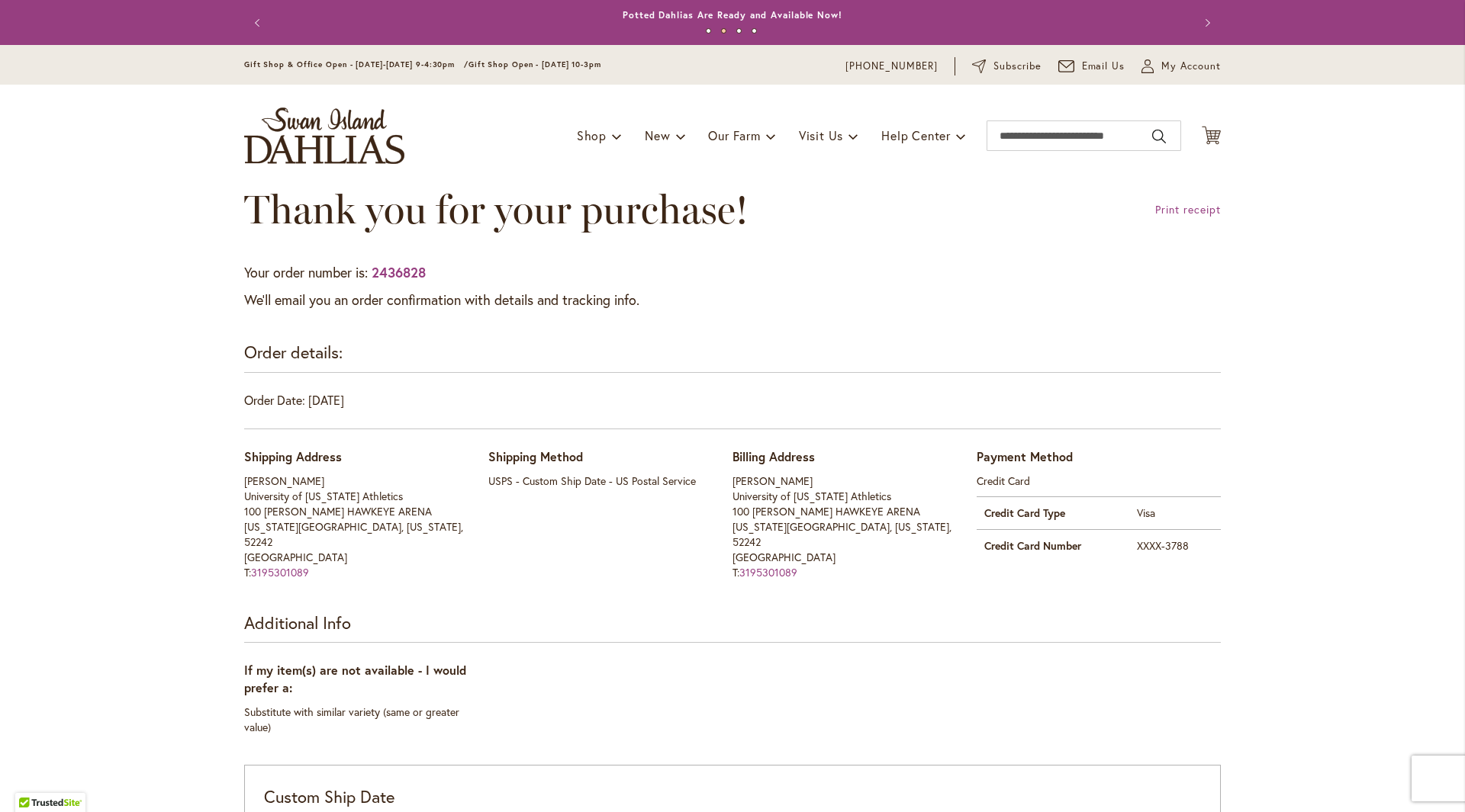
click at [1198, 38] on button "Next" at bounding box center [1206, 23] width 30 height 30
click at [1192, 38] on button "Next" at bounding box center [1206, 23] width 30 height 30
click at [1143, 70] on icon "My Account" at bounding box center [1148, 66] width 12 height 13
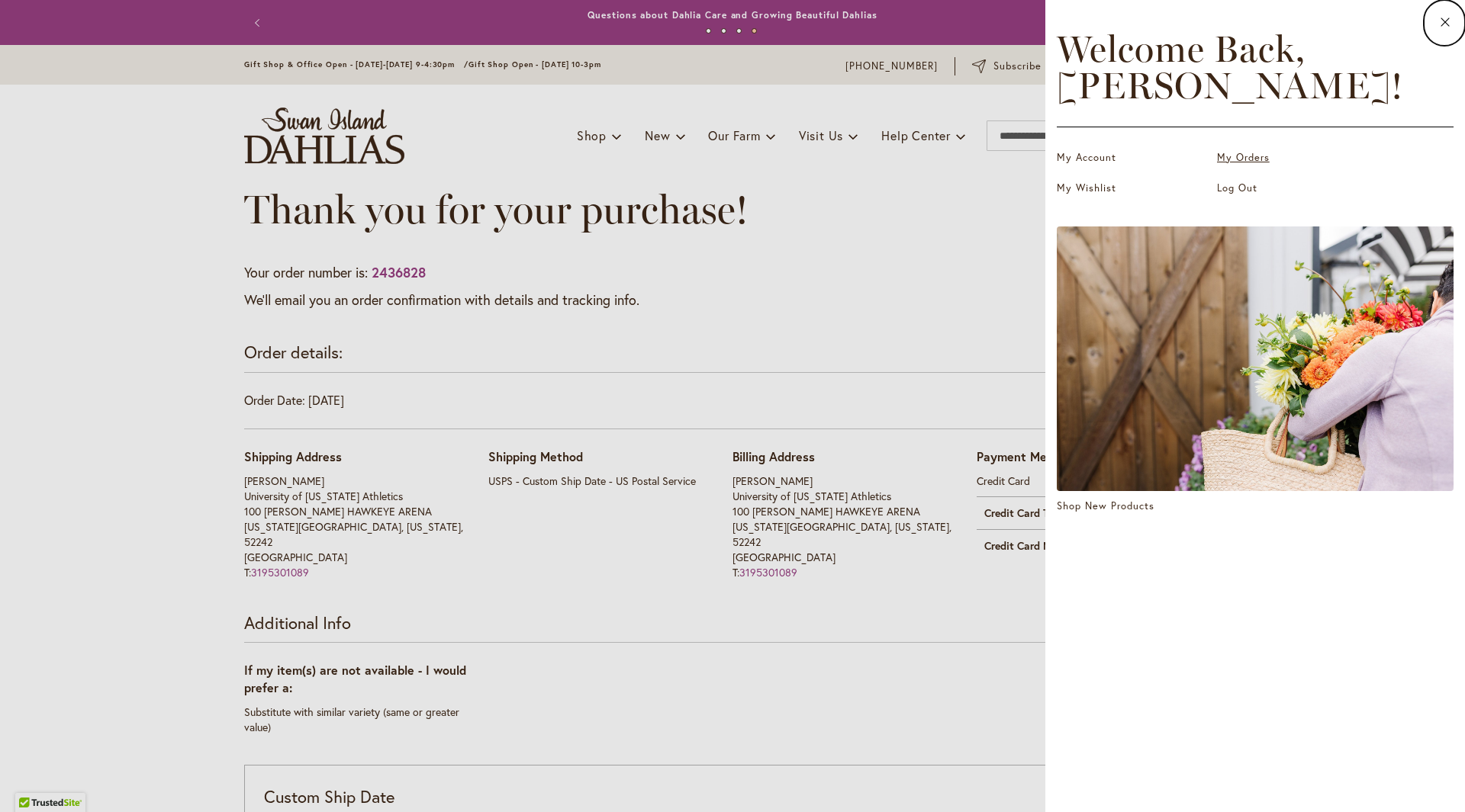
click at [1221, 161] on link "My Orders" at bounding box center [1293, 158] width 152 height 15
